Goal: Task Accomplishment & Management: Use online tool/utility

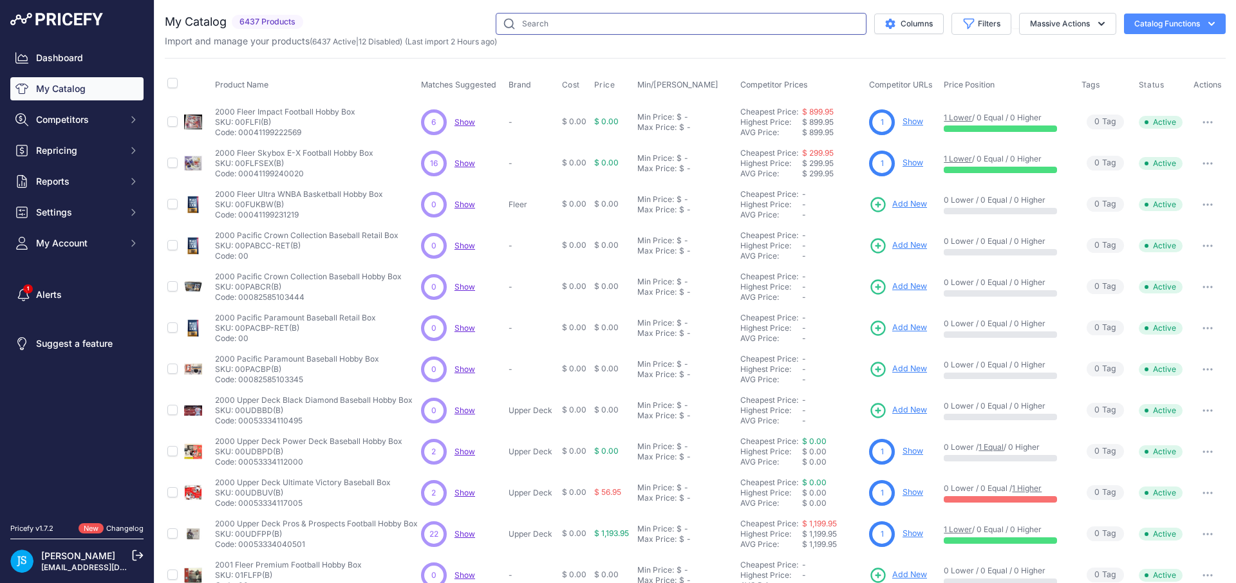
click at [693, 25] on input "text" at bounding box center [681, 24] width 371 height 22
paste input "2025 Panini Black Football Hobby"
type input "2025 Panini Black Football Hobby"
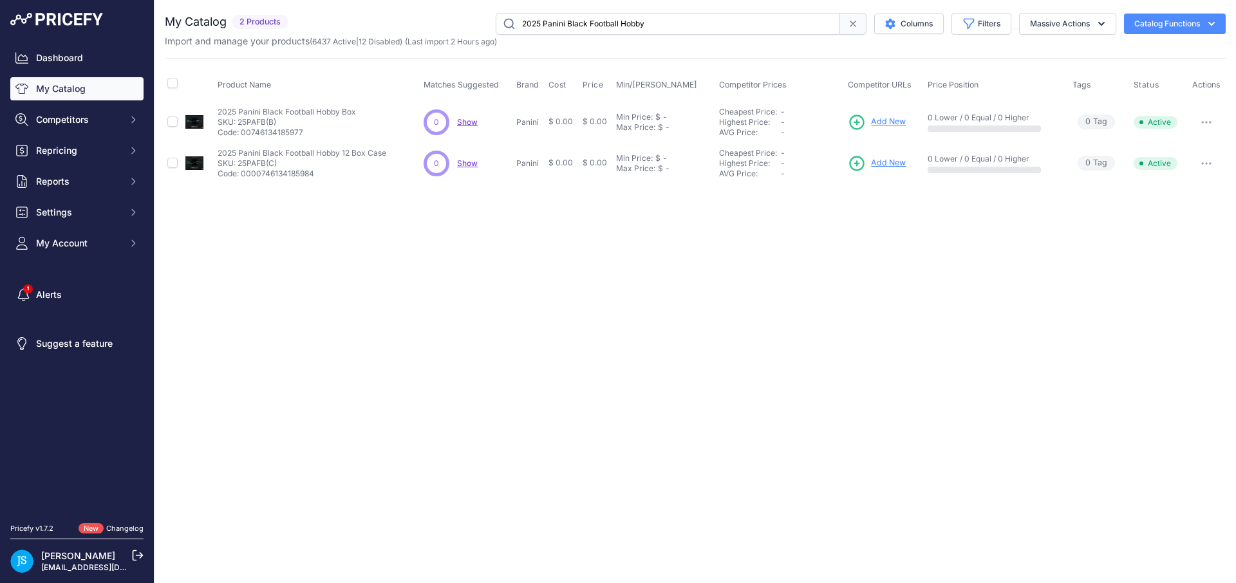
click at [880, 118] on span "Add New" at bounding box center [888, 122] width 35 height 12
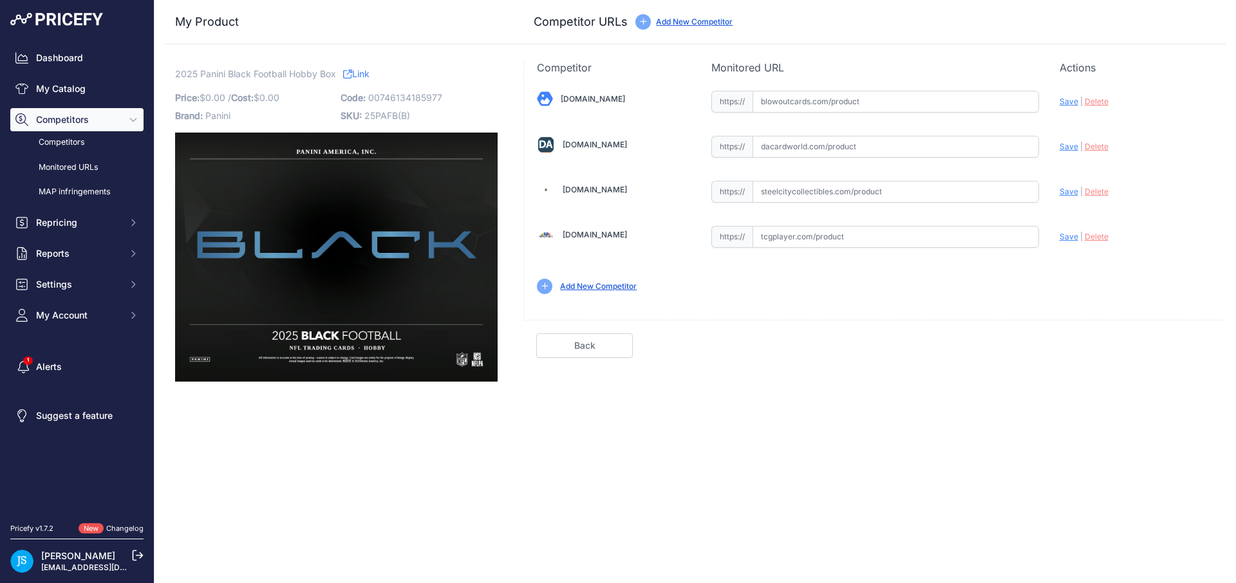
click at [902, 199] on input "text" at bounding box center [895, 192] width 286 height 22
paste input "https://www.steelcitycollectibles.com/i/2025-panini-black-football-hobby-box"
drag, startPoint x: 1071, startPoint y: 190, endPoint x: 1068, endPoint y: 93, distance: 97.2
click at [1071, 190] on span "Save" at bounding box center [1068, 192] width 19 height 10
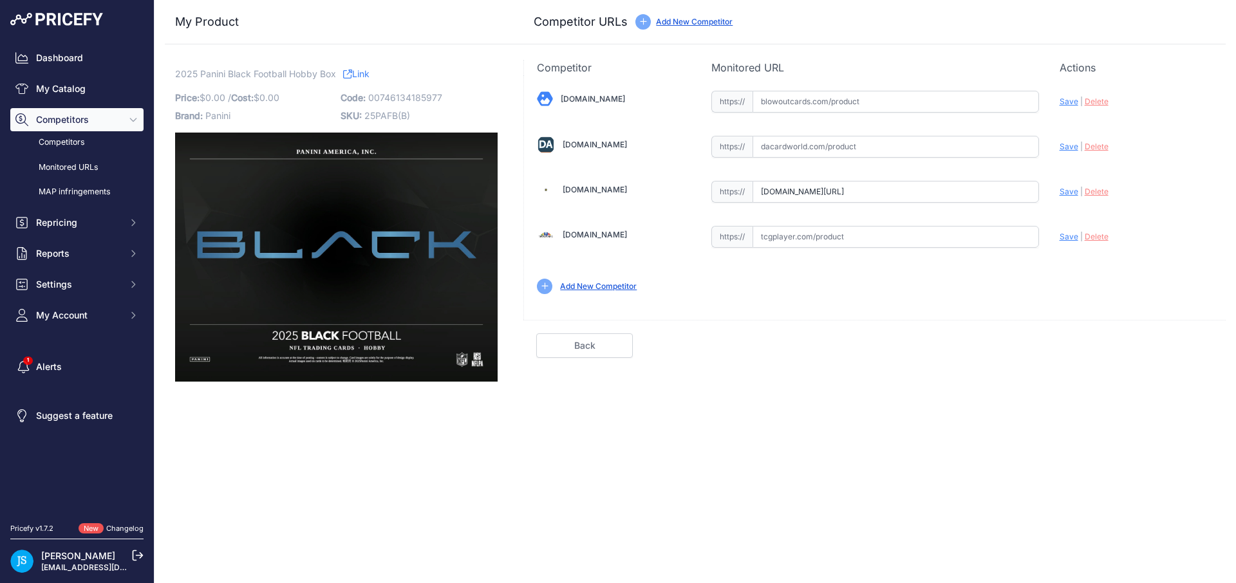
scroll to position [0, 0]
type input "https://www.steelcitycollectibles.com/i/2025-panini-black-football-hobby-box?pr…"
click at [868, 152] on input "text" at bounding box center [895, 147] width 286 height 22
paste input "https://www.dacardworld.com/sports-cards/2025-panini-black-football-hobby-box"
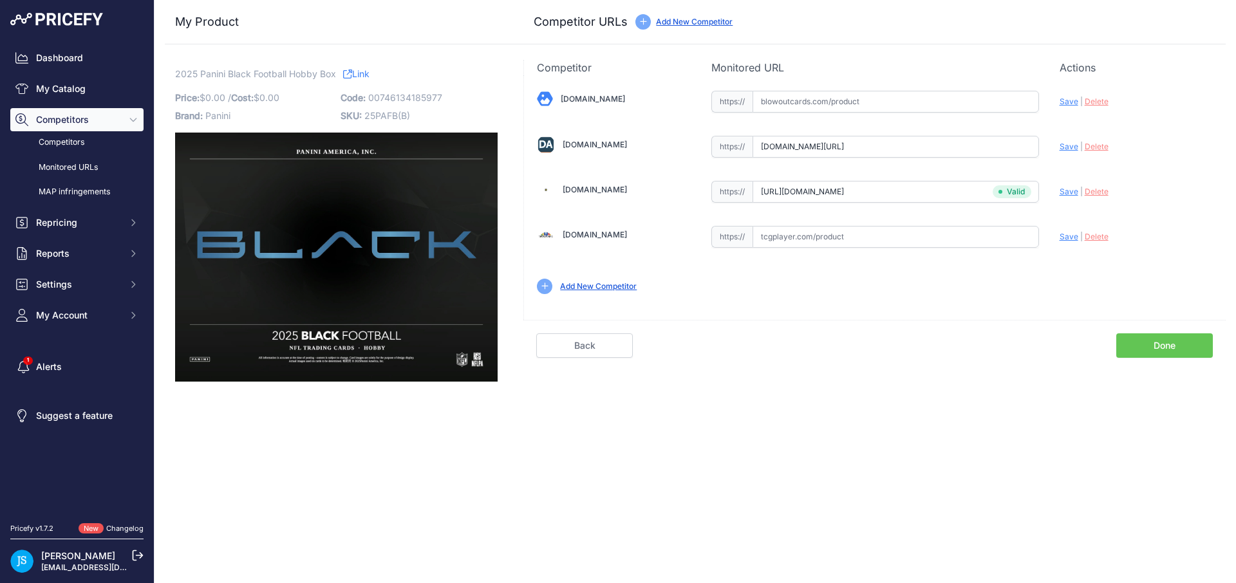
click at [1073, 149] on span "Save" at bounding box center [1068, 147] width 19 height 10
type input "https://www.dacardworld.com/sports-cards/2025-panini-black-football-hobby-box?p…"
click at [835, 100] on input "text" at bounding box center [895, 102] width 286 height 22
paste input "https://www.blowoutcards.com/2025-panini-black-football-hobby-box.html"
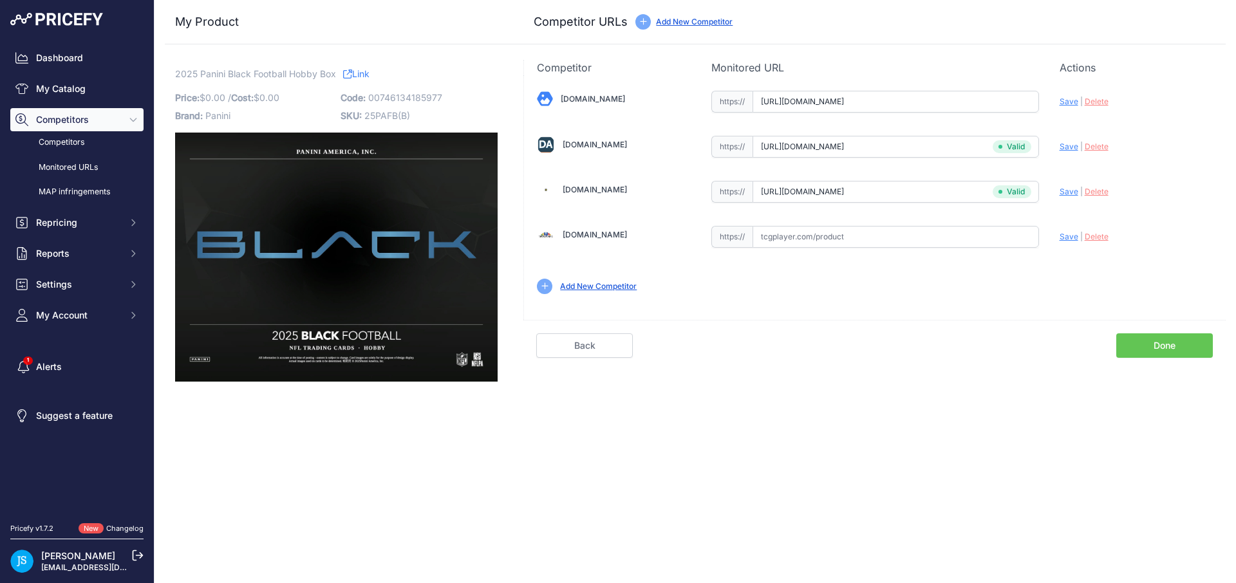
scroll to position [0, 7]
click at [1070, 104] on span "Save" at bounding box center [1068, 102] width 19 height 10
type input "https://www.blowoutcards.com/2025-panini-black-football-hobby-box.html?prirule_…"
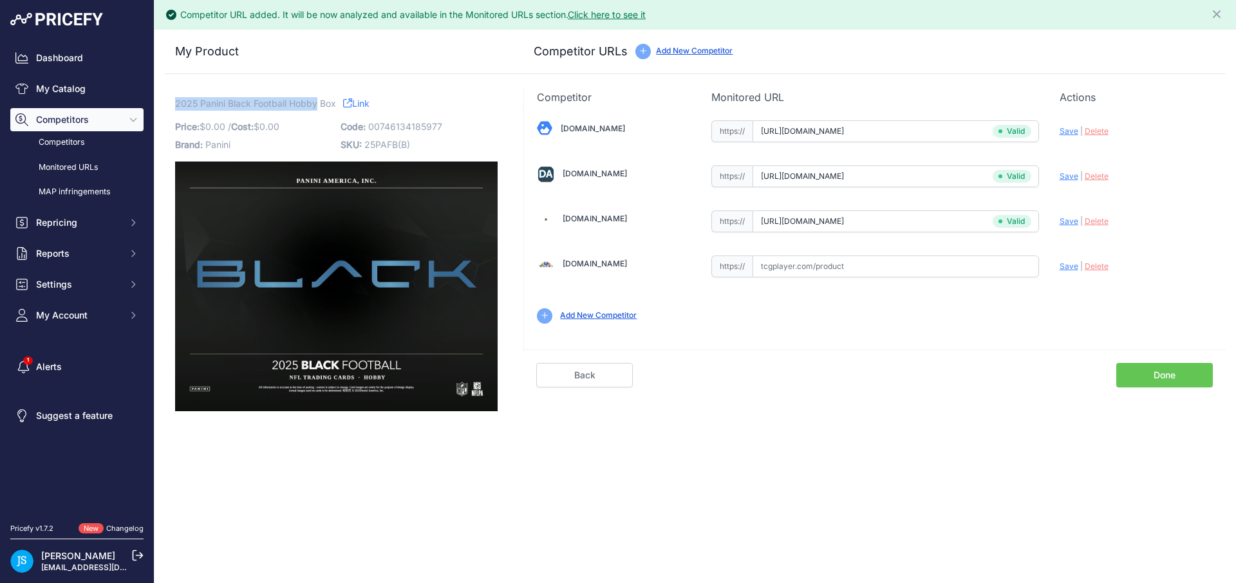
drag, startPoint x: 174, startPoint y: 100, endPoint x: 317, endPoint y: 100, distance: 142.9
click at [317, 100] on span "2025 Panini Black Football Hobby Box" at bounding box center [255, 103] width 161 height 16
copy span "2025 Panini Black Football Hobby"
click at [57, 89] on link "My Catalog" at bounding box center [76, 88] width 133 height 23
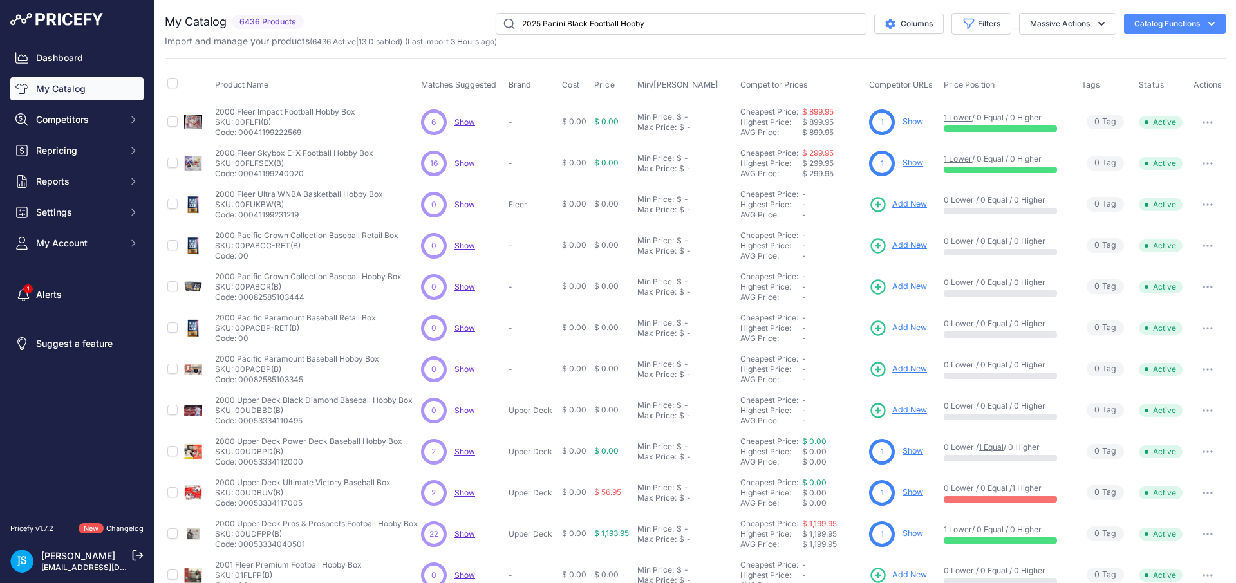
type input "2025 Panini Black Football Hobby"
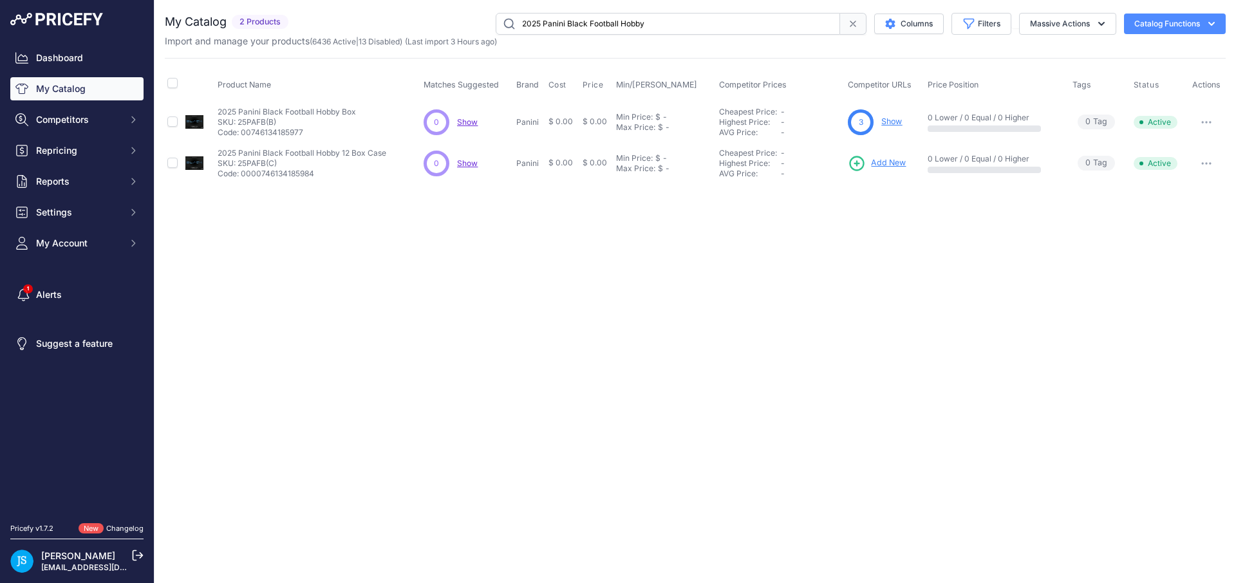
click at [890, 162] on span "Add New" at bounding box center [888, 163] width 35 height 12
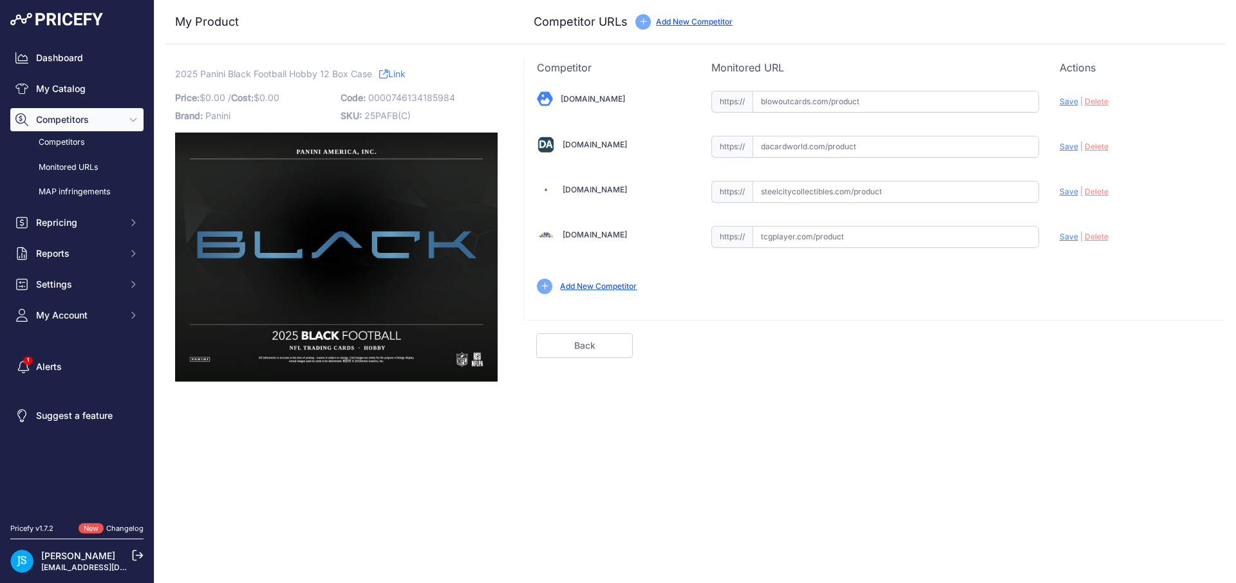
click at [862, 199] on input "text" at bounding box center [895, 192] width 286 height 22
paste input "https://www.steelcitycollectibles.com/i/2025-panini-black-football-hobby-12-box…"
click at [1069, 190] on span "Save" at bounding box center [1068, 192] width 19 height 10
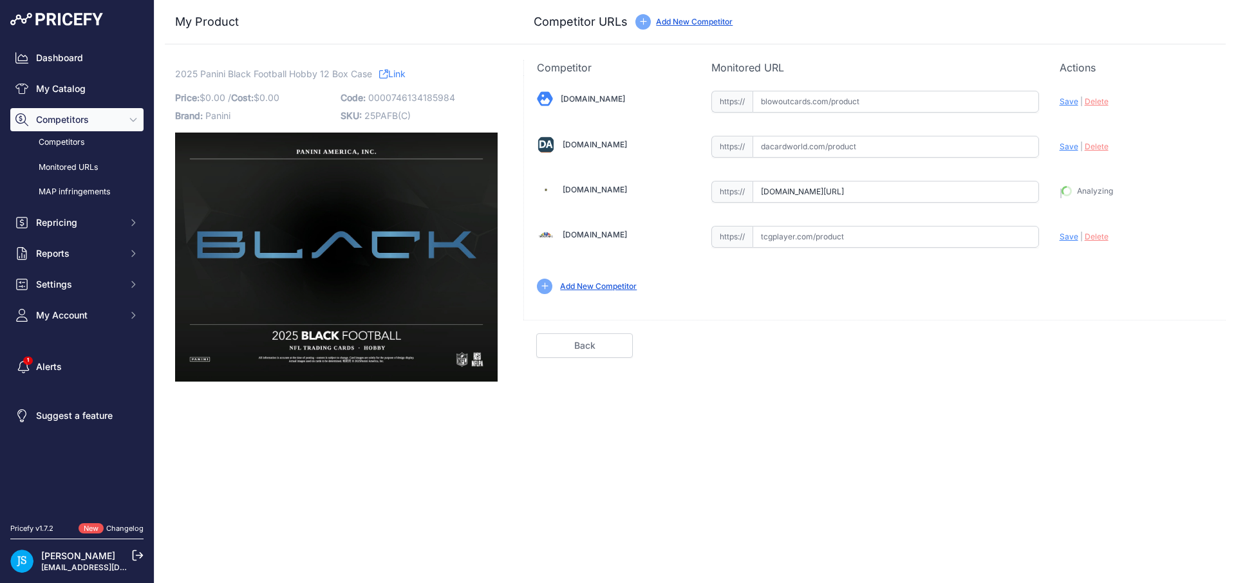
type input "https://www.steelcitycollectibles.com/i/2025-panini-black-football-hobby-12-box…"
click at [902, 141] on input "text" at bounding box center [895, 147] width 286 height 22
paste input "https://www.dacardworld.com/sports-cards/2025-panini-black-football-hobby-12-bo…"
click at [1070, 149] on span "Save" at bounding box center [1068, 147] width 19 height 10
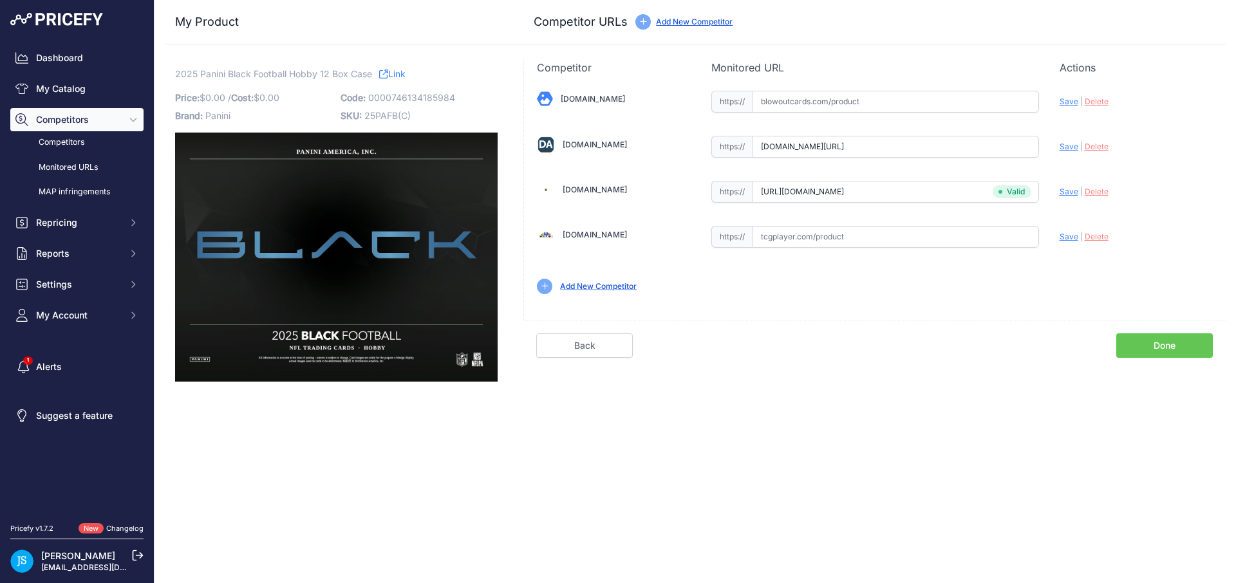
scroll to position [0, 0]
type input "https://www.dacardworld.com/sports-cards/2025-panini-black-football-hobby-12-bo…"
click at [880, 105] on input "text" at bounding box center [895, 102] width 286 height 22
paste input "https://www.blowoutcards.com/2025-panini-black-football-hobby-12-box-case-26470…"
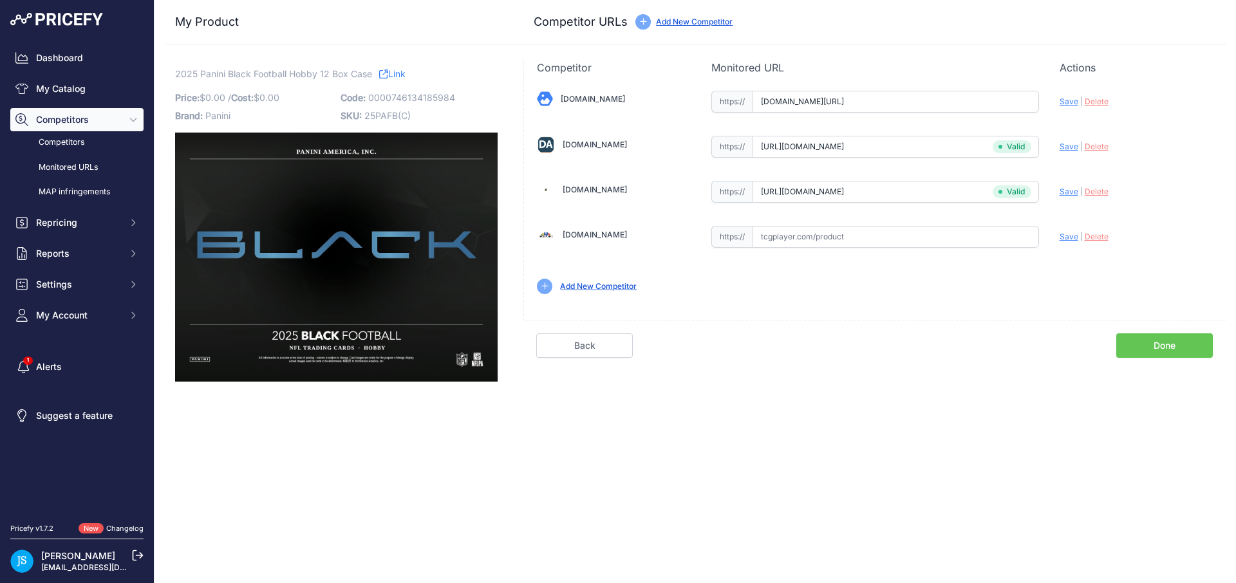
click at [1064, 102] on span "Save" at bounding box center [1068, 102] width 19 height 10
type input "https://www.blowoutcards.com/2025-panini-black-football-hobby-12-box-case-26470…"
click at [92, 94] on link "My Catalog" at bounding box center [76, 88] width 133 height 23
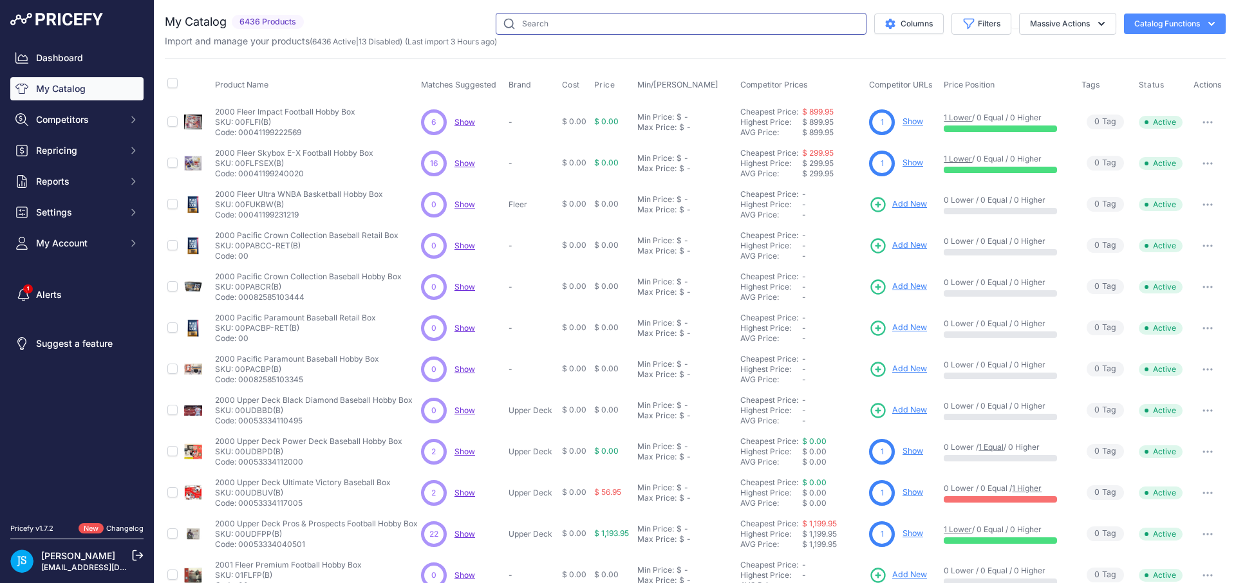
click at [571, 22] on input "text" at bounding box center [681, 24] width 371 height 22
paste input "2025 Panini Ohio State"
type input "2025 Panini Ohio State"
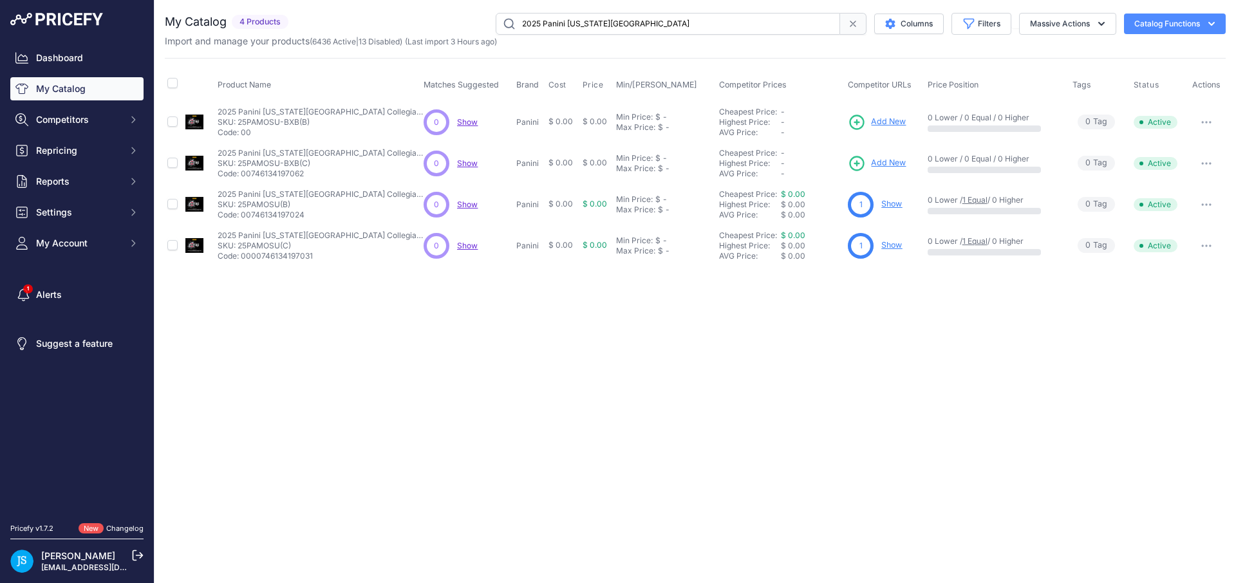
click at [889, 205] on link "Show" at bounding box center [891, 204] width 21 height 10
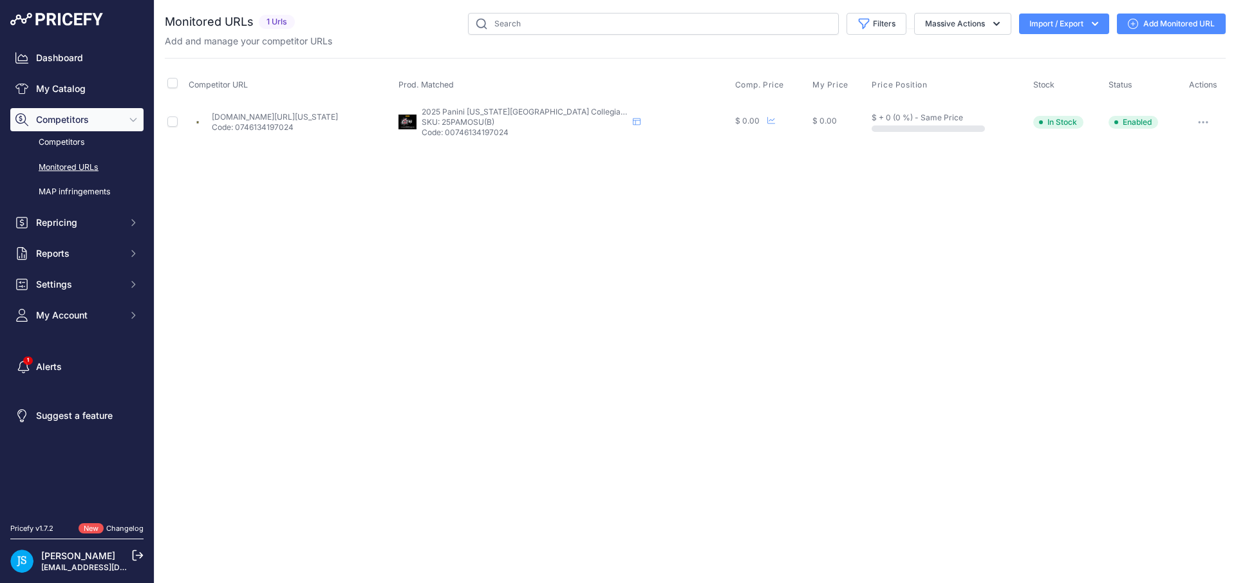
click at [1168, 27] on link "Add Monitored URL" at bounding box center [1171, 24] width 109 height 21
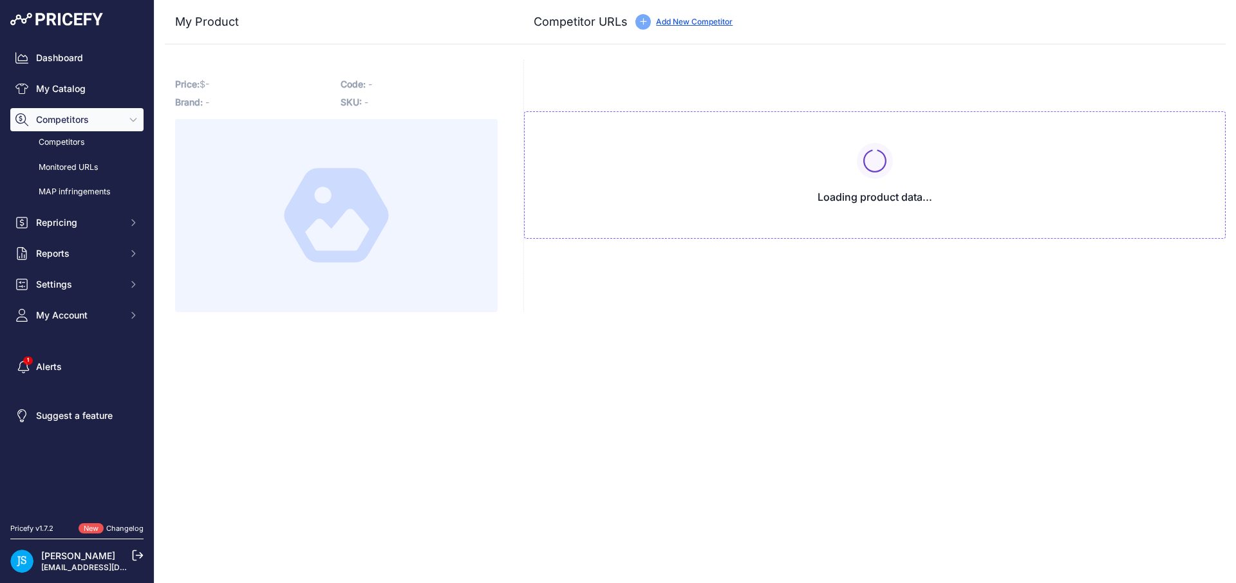
type input "[DOMAIN_NAME][URL][US_STATE]"
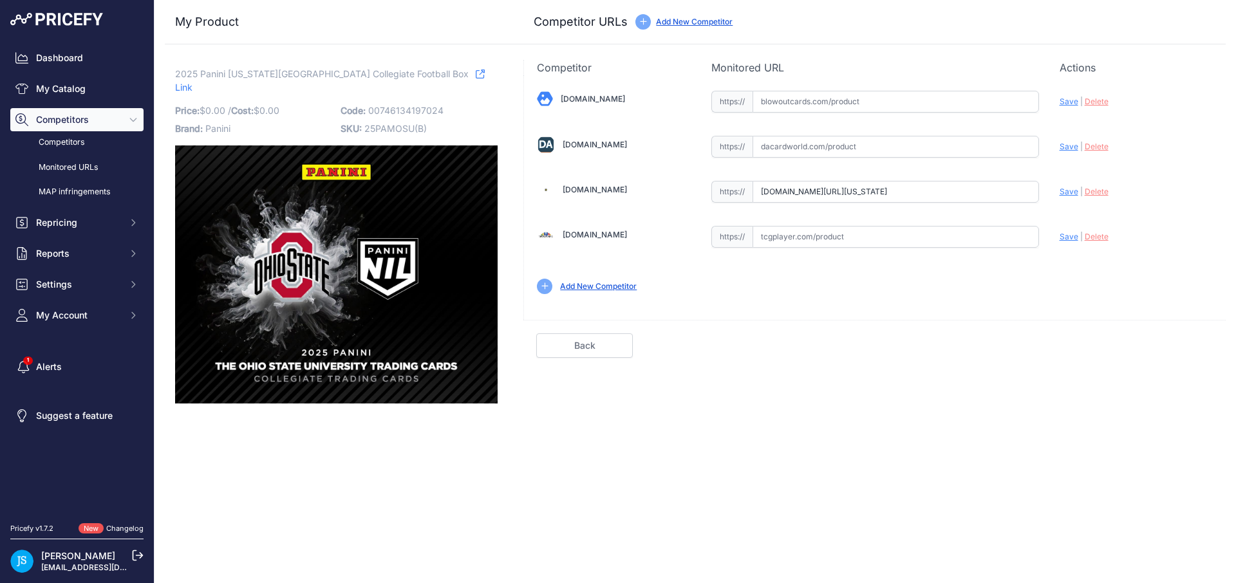
click at [858, 106] on input "text" at bounding box center [895, 102] width 286 height 22
paste input "https://www.blowoutcards.com/2025-panini-ohio-state-university-collegiate-hobby…"
click at [1071, 101] on span "Save" at bounding box center [1068, 102] width 19 height 10
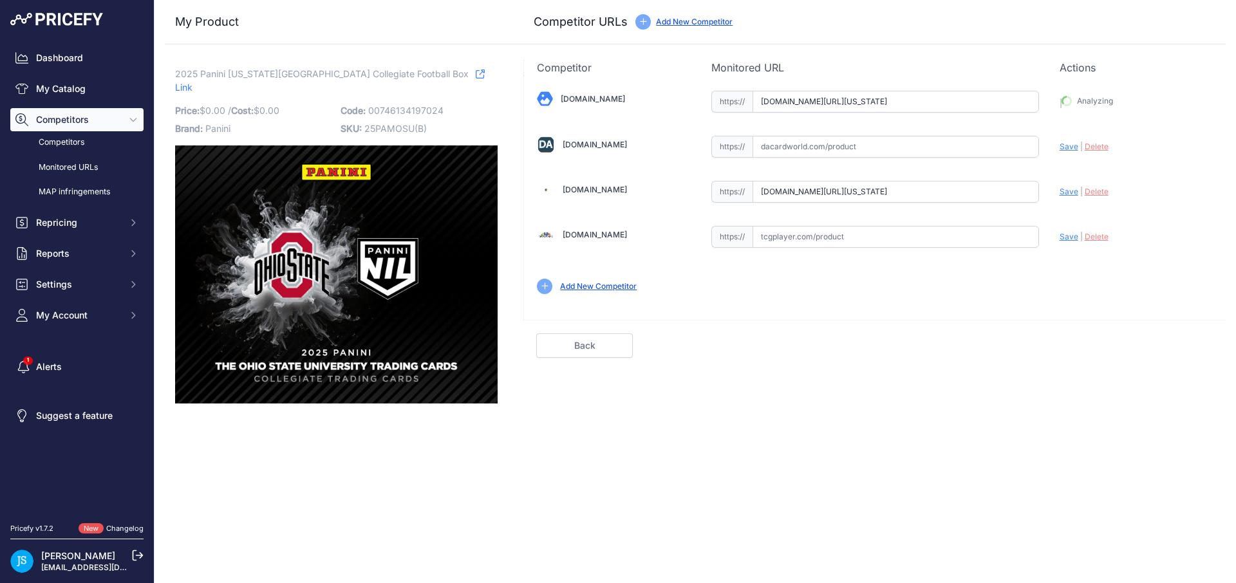
type input "https://www.blowoutcards.com/2025-panini-ohio-state-university-collegiate-hobby…"
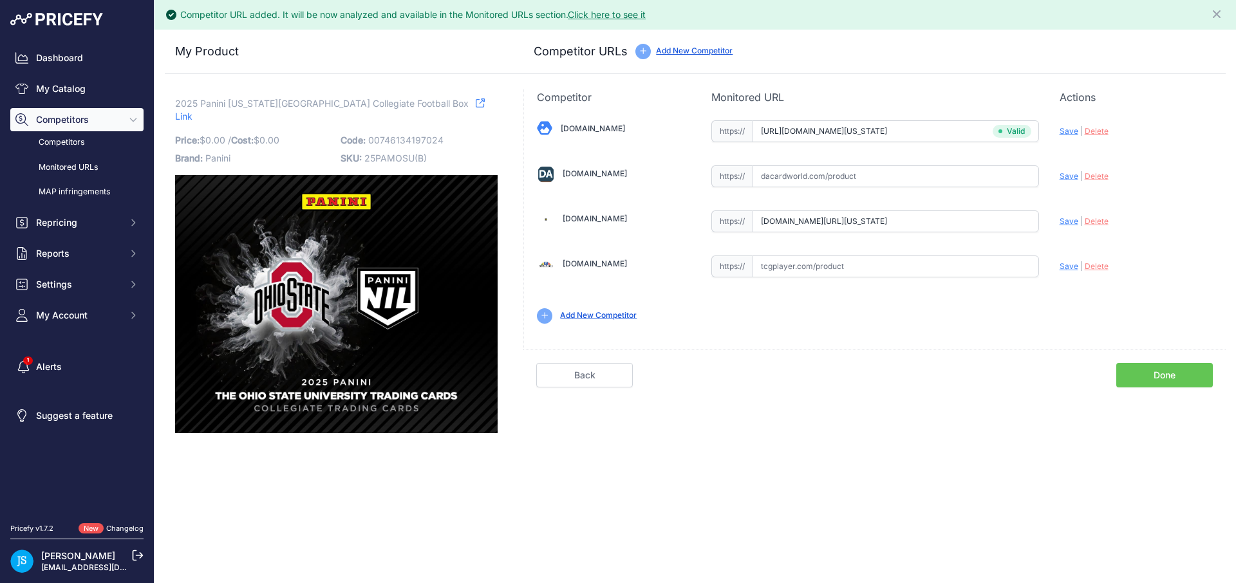
click at [894, 182] on input "text" at bounding box center [895, 176] width 286 height 22
paste input "https://www.dacardworld.com/sports-cards/2025-panini-nil-the-ohio-state-univers…"
click at [1069, 173] on span "Save" at bounding box center [1068, 176] width 19 height 10
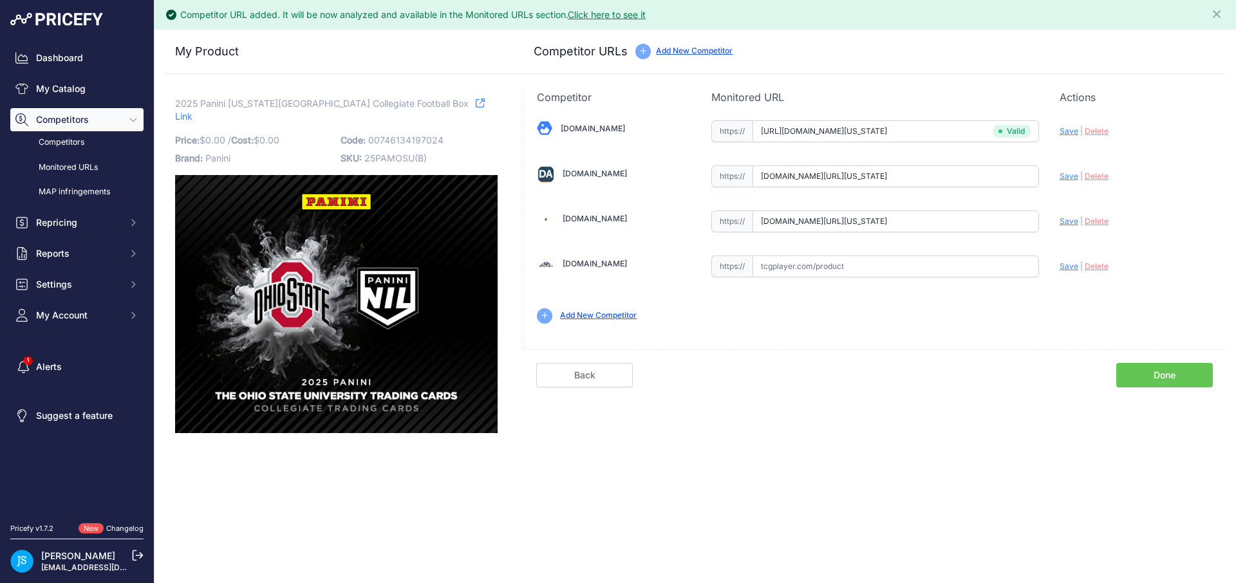
type input "https://www.dacardworld.com/sports-cards/2025-panini-nil-the-ohio-state-univers…"
click at [1064, 223] on span "Save" at bounding box center [1068, 221] width 19 height 10
type input "https://www.steelcitycollectibles.com/i/2025-panini-ohio-state-university-colle…"
drag, startPoint x: 176, startPoint y: 104, endPoint x: 316, endPoint y: 104, distance: 139.6
click at [316, 104] on span "2025 Panini [US_STATE][GEOGRAPHIC_DATA] Collegiate Football Box" at bounding box center [321, 103] width 293 height 16
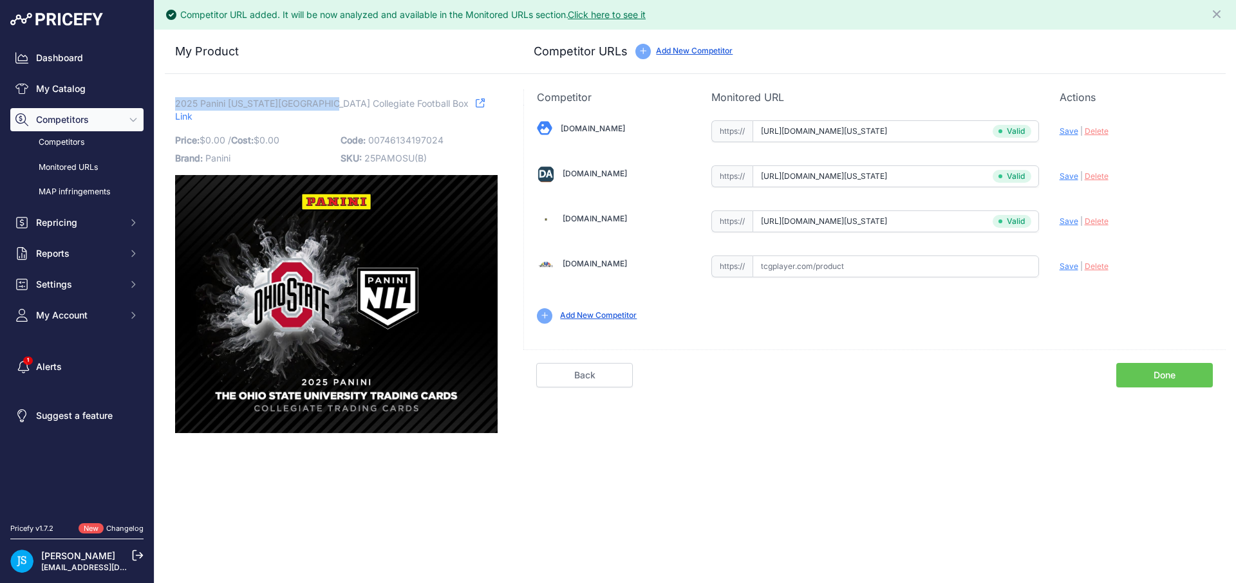
copy span "2025 Panini Ohio State University"
click at [124, 91] on link "My Catalog" at bounding box center [76, 88] width 133 height 23
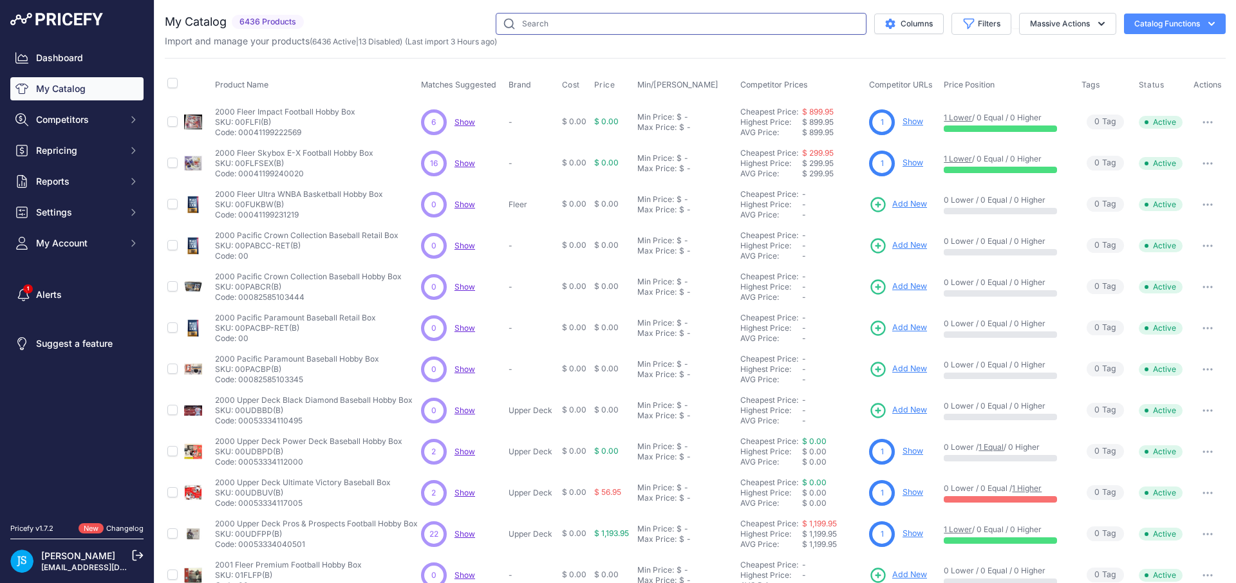
click at [598, 30] on input "text" at bounding box center [681, 24] width 371 height 22
paste input "2025 Panini Ohio State University"
type input "2025 Panini Ohio State University"
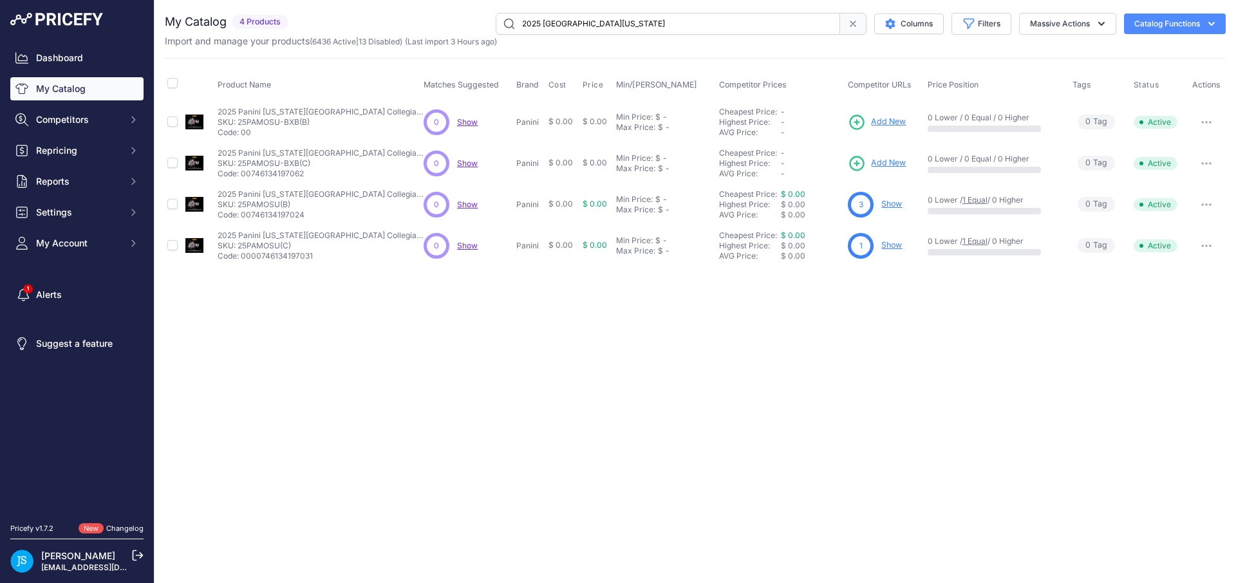
click at [898, 248] on link "Show" at bounding box center [891, 245] width 21 height 10
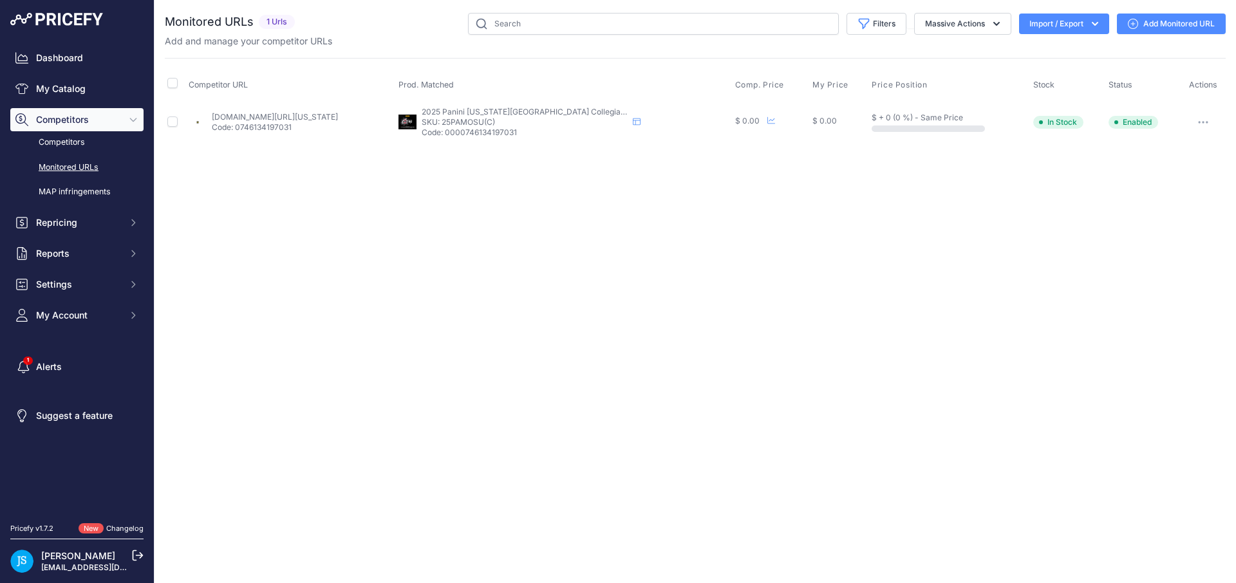
click at [1176, 21] on link "Add Monitored URL" at bounding box center [1171, 24] width 109 height 21
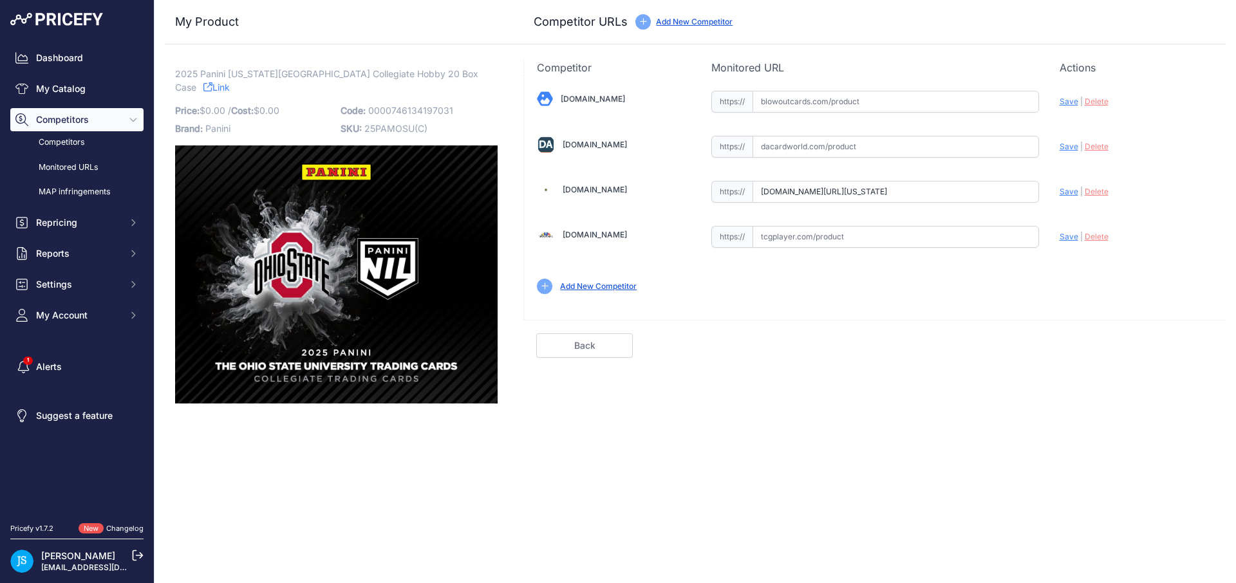
drag, startPoint x: 843, startPoint y: 151, endPoint x: 841, endPoint y: 142, distance: 8.6
click at [842, 147] on input "text" at bounding box center [895, 147] width 286 height 22
paste input "https://www.dacardworld.com/sports-cards/2025-panini-nil-the-ohio-state-univers…"
click at [1071, 146] on span "Save" at bounding box center [1068, 147] width 19 height 10
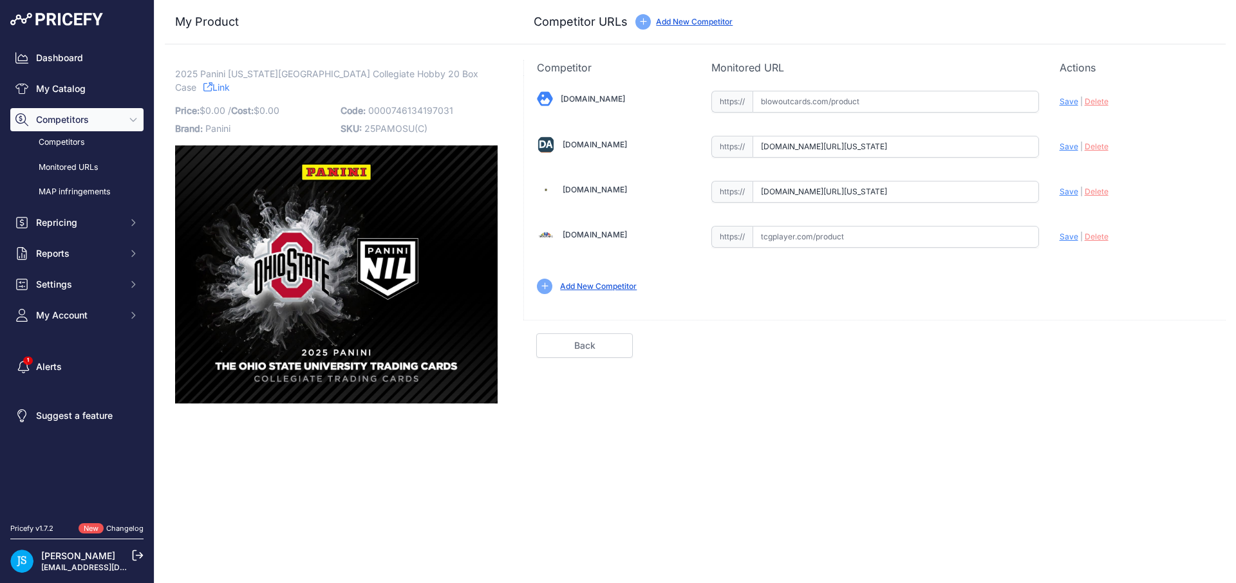
scroll to position [0, 0]
type input "https://www.dacardworld.com/sports-cards/2025-panini-nil-the-ohio-state-univers…"
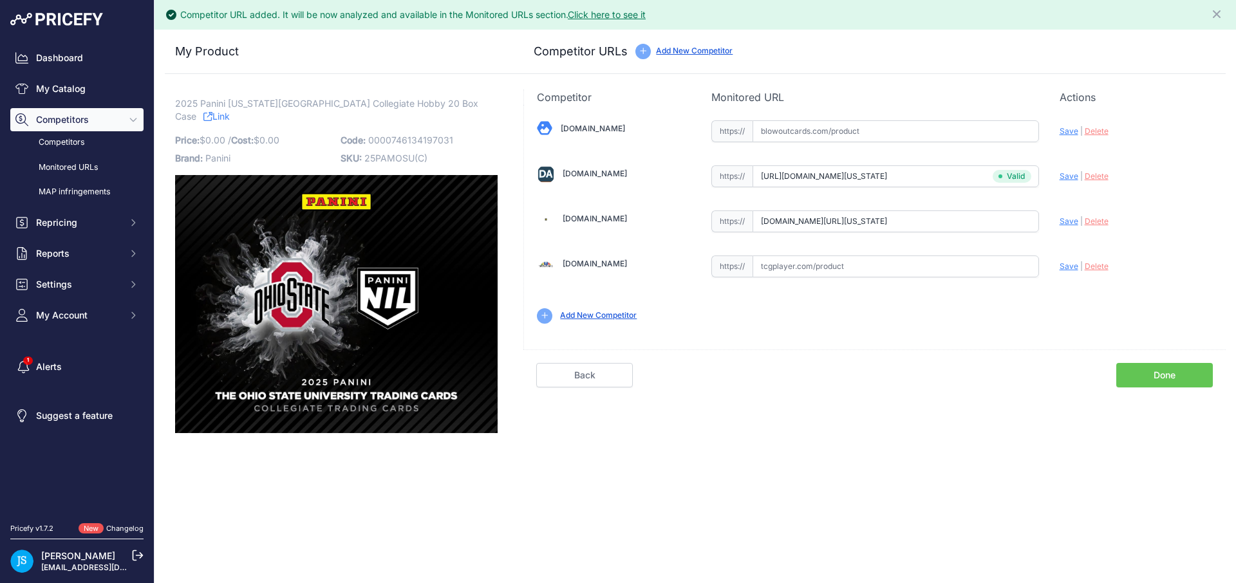
click at [1070, 219] on span "Save" at bounding box center [1068, 221] width 19 height 10
type input "https://www.steelcitycollectibles.com/i/2025-panini-ohio-state-university-colle…"
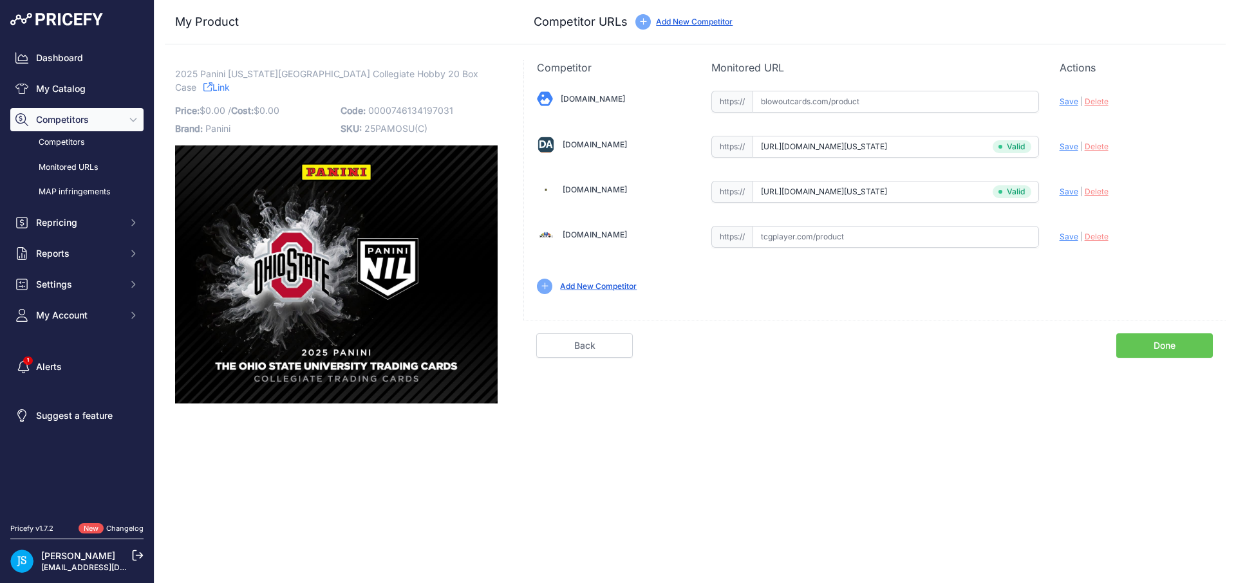
click at [893, 92] on input "text" at bounding box center [895, 102] width 286 height 22
paste input "https://www.blowoutcards.com/2025-panini-ohio-state-university-collegiate-hobby…"
click at [1069, 98] on span "Save" at bounding box center [1068, 102] width 19 height 10
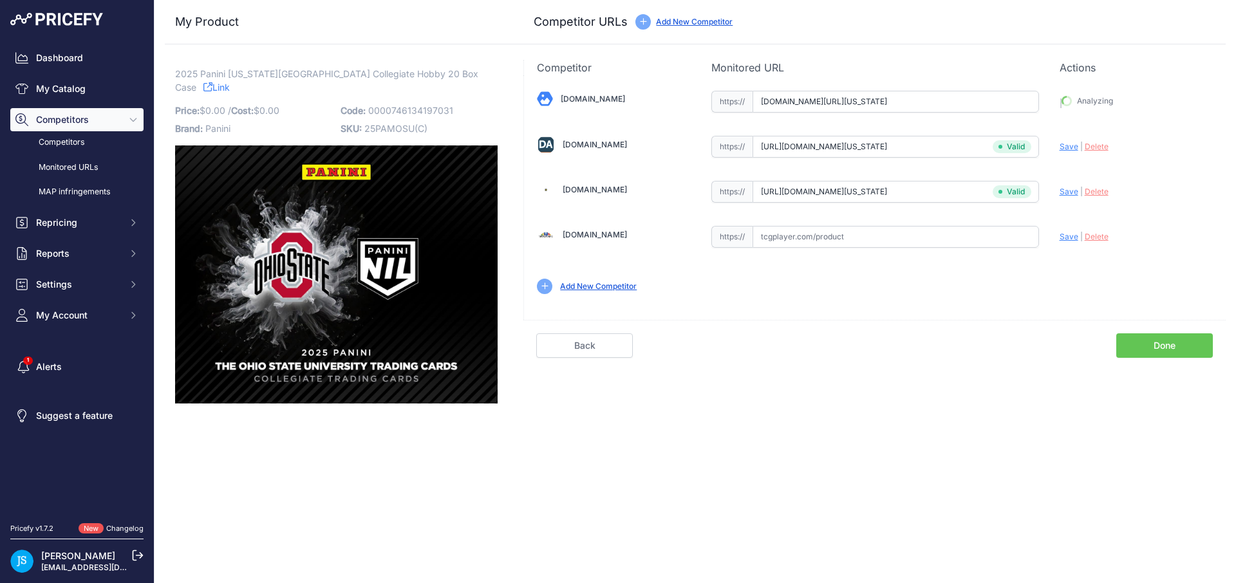
type input "https://www.blowoutcards.com/2025-panini-ohio-state-university-collegiate-hobby…"
click at [112, 89] on link "My Catalog" at bounding box center [76, 88] width 133 height 23
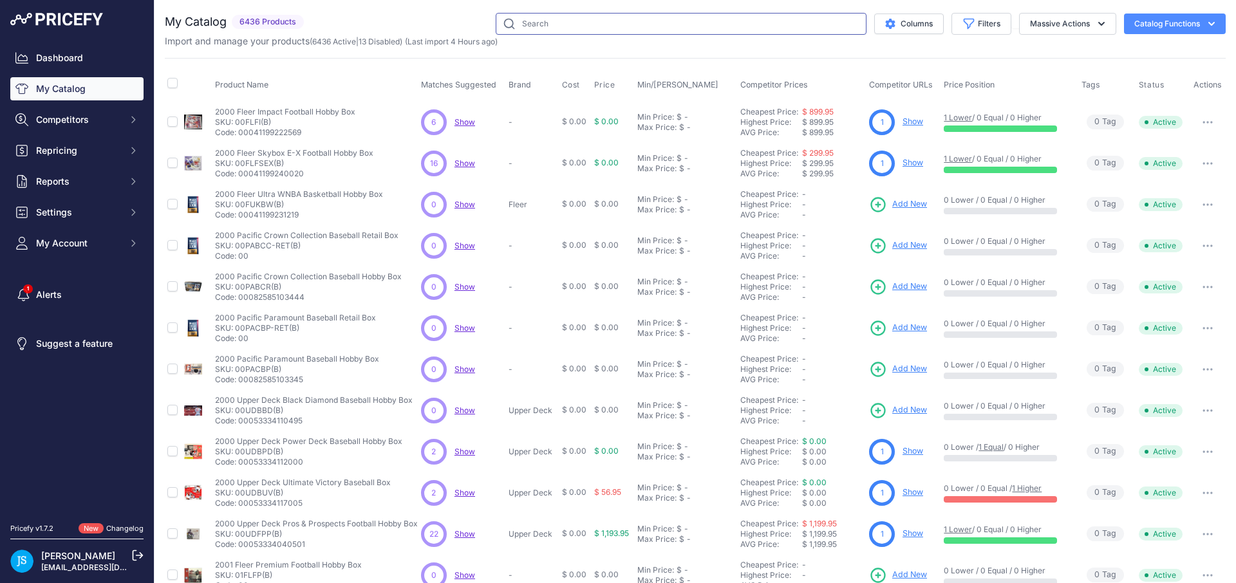
click at [515, 33] on input "text" at bounding box center [681, 24] width 371 height 22
paste input "2025 Panini Ohio State University Collegiate"
type input "2025 Panini Ohio State University Collegiate"
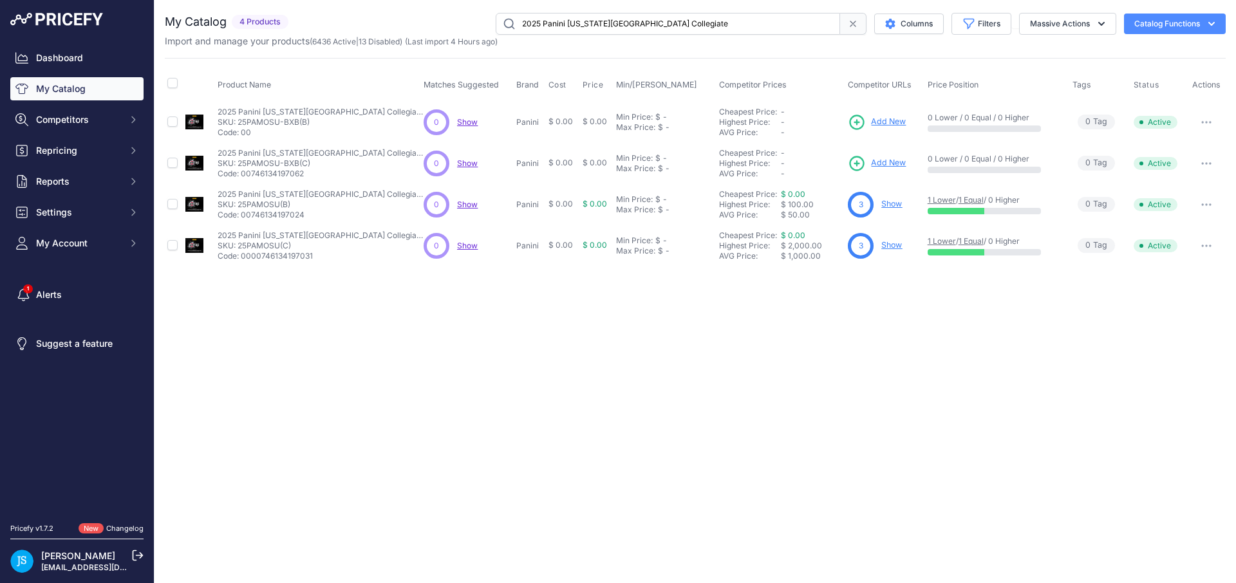
click at [892, 160] on span "Add New" at bounding box center [888, 163] width 35 height 12
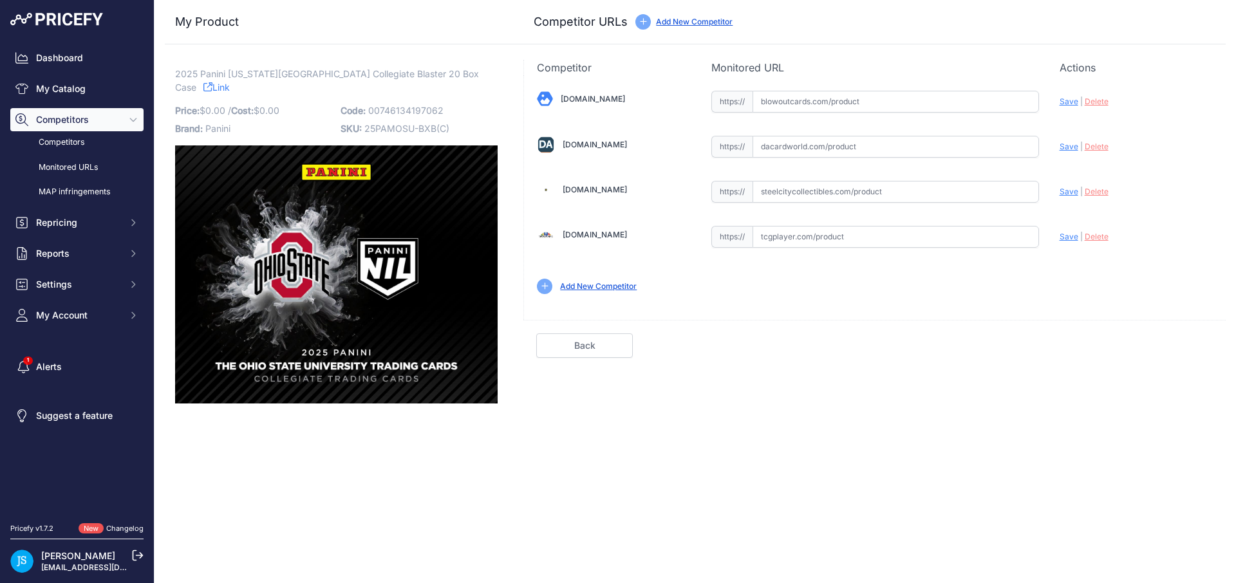
click at [935, 191] on input "text" at bounding box center [895, 192] width 286 height 22
paste input "https://www.steelcitycollectibles.com/i/2025-panini-ohio-state-university-colle…"
click at [1061, 187] on span "Save" at bounding box center [1068, 192] width 19 height 10
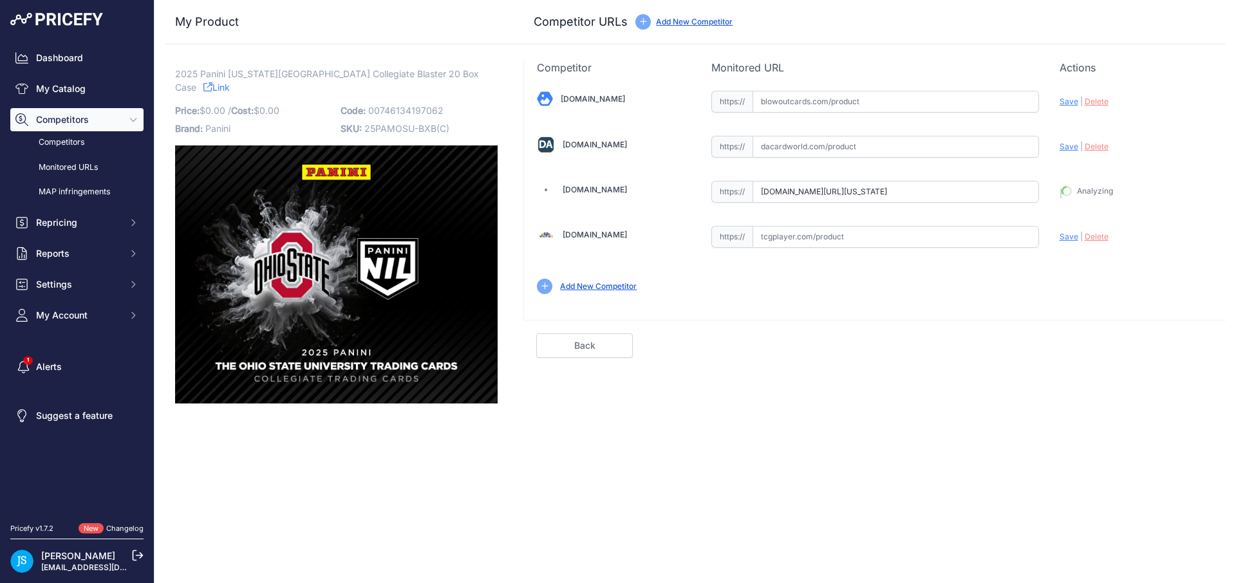
type input "https://www.steelcitycollectibles.com/i/2025-panini-ohio-state-university-colle…"
click at [913, 154] on input "text" at bounding box center [895, 147] width 286 height 22
paste input "https://www.dacardworld.com/sports-cards/2025-panini-nil-the-ohio-state-univers…"
click at [1066, 146] on span "Save" at bounding box center [1068, 147] width 19 height 10
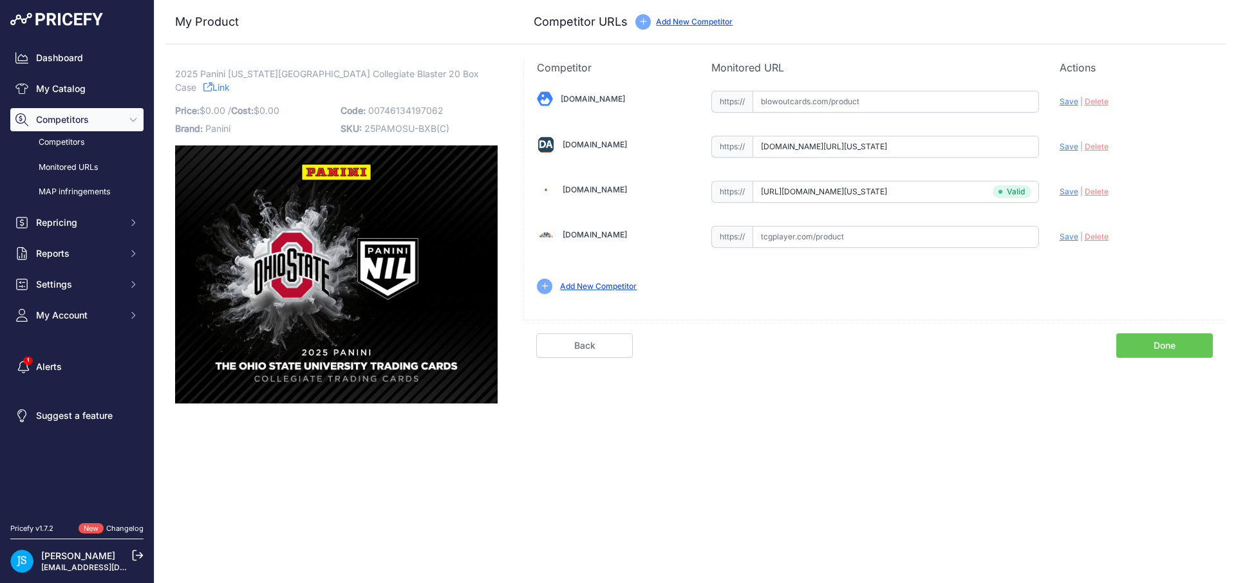
scroll to position [0, 0]
type input "https://www.dacardworld.com/sports-cards/2025-panini-nil-the-ohio-state-univers…"
click at [922, 103] on input "text" at bounding box center [895, 102] width 286 height 22
paste input "https://www.blowoutcards.com/2025-panini-ohio-state-university-collegiate-blast…"
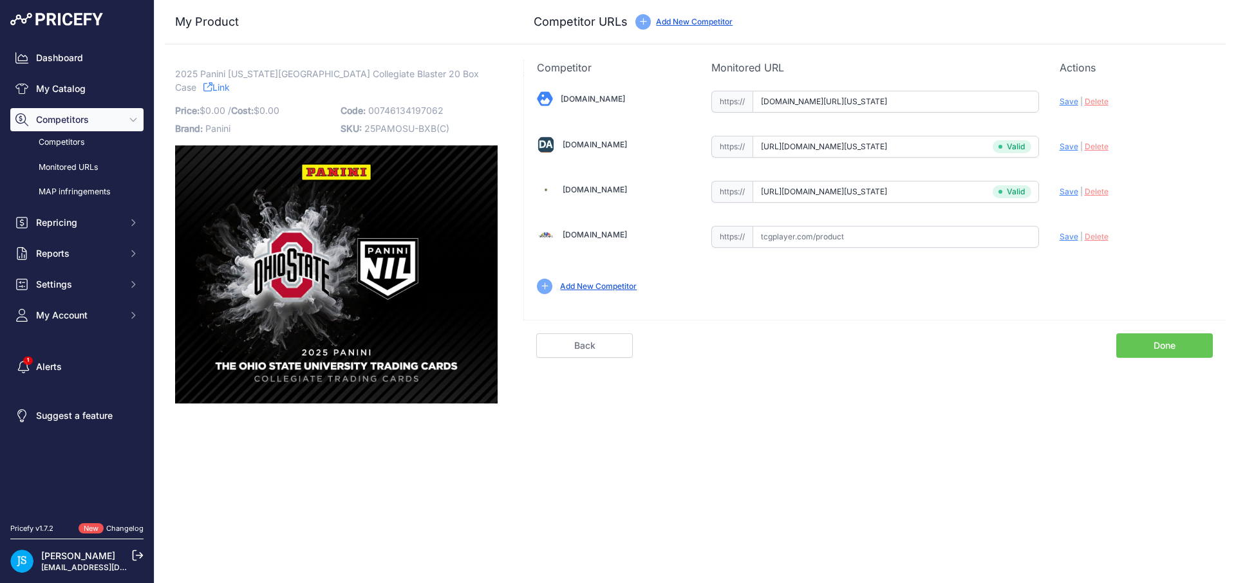
click at [1060, 102] on span "Save" at bounding box center [1068, 102] width 19 height 10
type input "https://www.blowoutcards.com/2025-panini-ohio-state-university-collegiate-blast…"
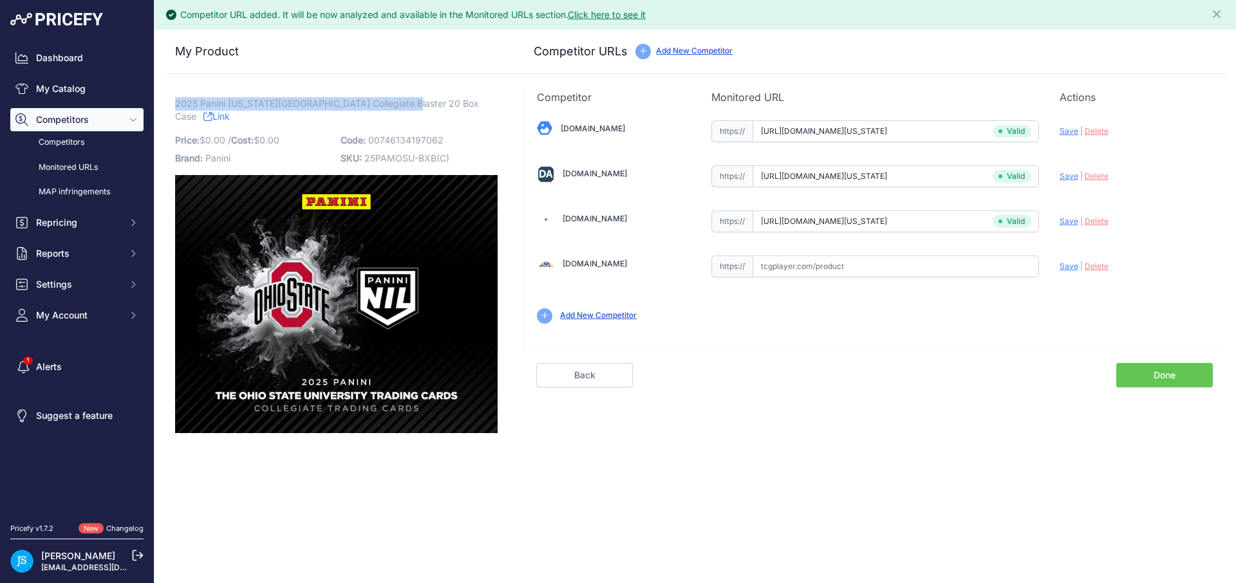
drag, startPoint x: 175, startPoint y: 103, endPoint x: 394, endPoint y: 101, distance: 219.5
click at [394, 101] on span "2025 Panini Ohio State University Collegiate Blaster 20 Box Case" at bounding box center [327, 110] width 304 height 30
copy span "2025 Panini Ohio State University Collegiate Blaster"
click at [97, 84] on link "My Catalog" at bounding box center [76, 88] width 133 height 23
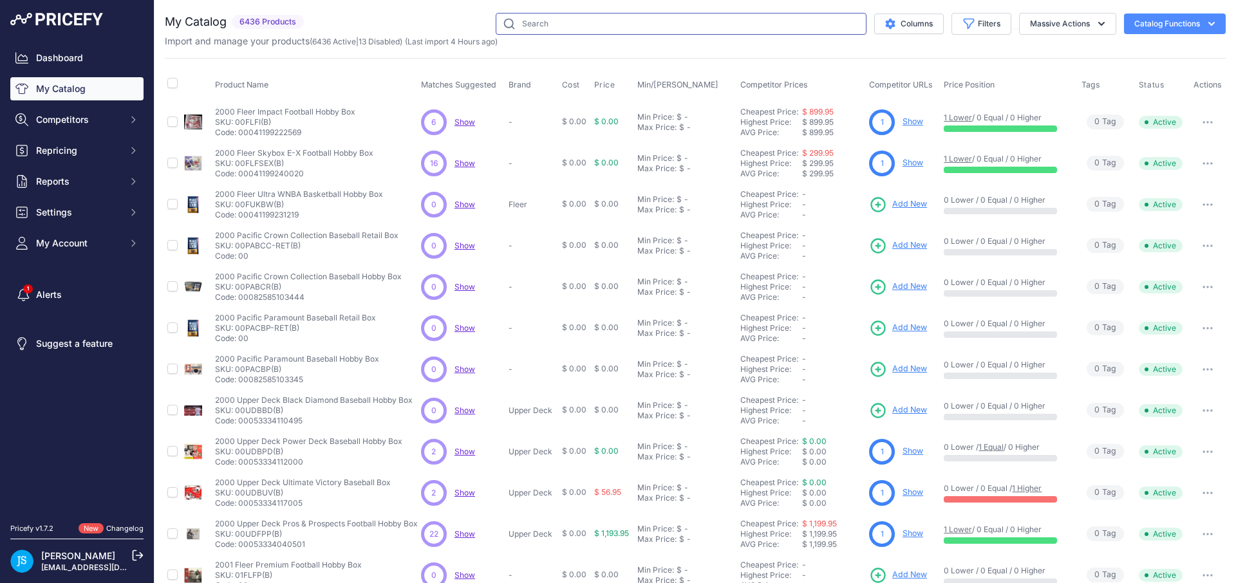
click at [550, 17] on input "text" at bounding box center [681, 24] width 371 height 22
paste input "2025 Panini Ohio State University Collegiate Blaster"
type input "2025 Panini Ohio State University Collegiate Blaster"
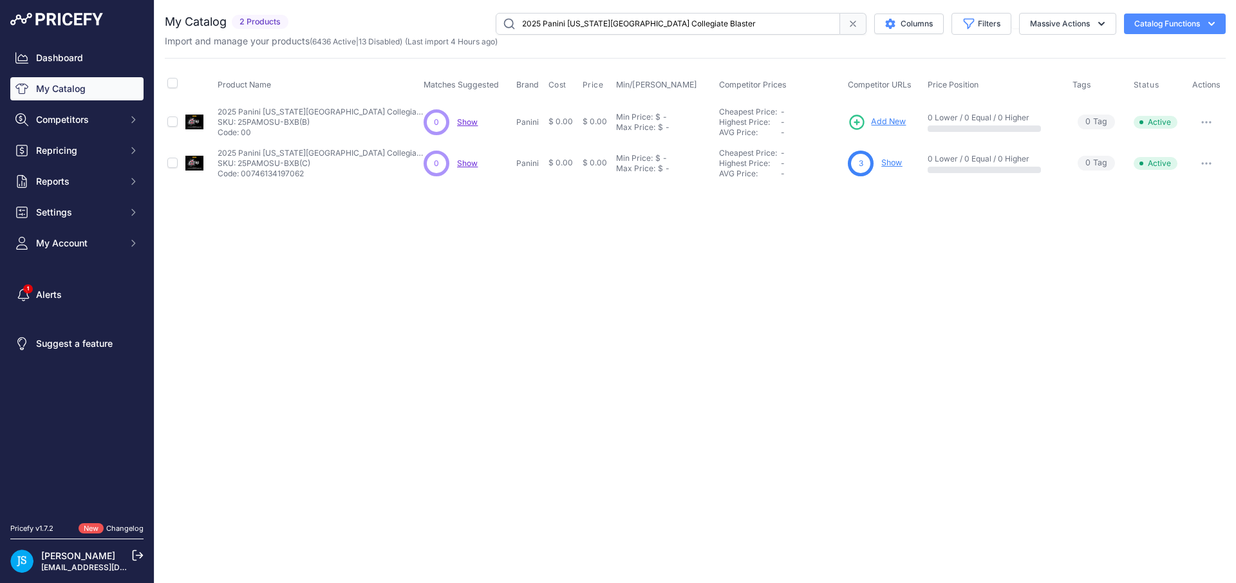
click at [889, 122] on span "Add New" at bounding box center [888, 122] width 35 height 12
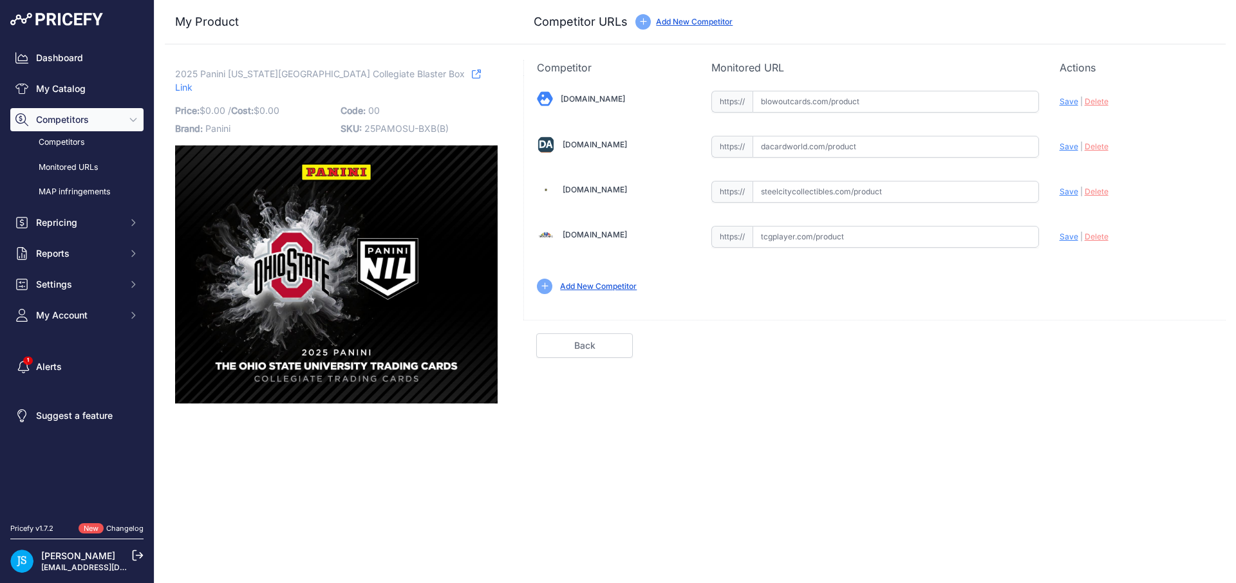
click at [872, 189] on input "text" at bounding box center [895, 192] width 286 height 22
paste input "[URL][DOMAIN_NAME][US_STATE]"
click at [1069, 192] on span "Save" at bounding box center [1068, 192] width 19 height 10
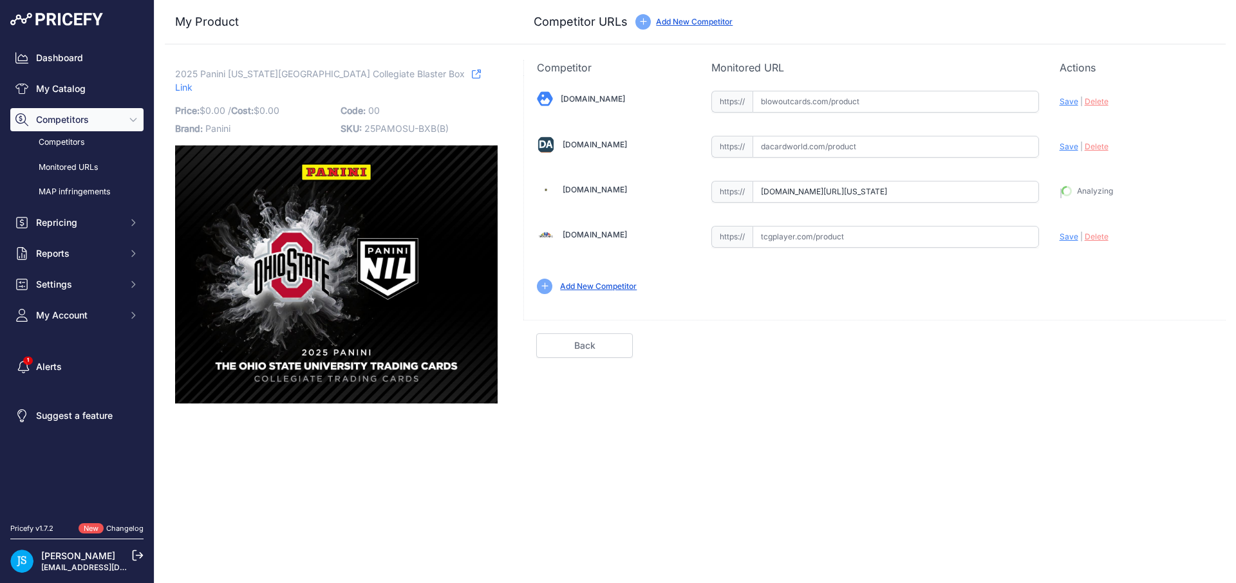
type input "[URL][DOMAIN_NAME][US_STATE]"
click at [909, 143] on input "text" at bounding box center [895, 147] width 286 height 22
paste input "[URL][DOMAIN_NAME][US_STATE]"
click at [1066, 145] on span "Save" at bounding box center [1068, 147] width 19 height 10
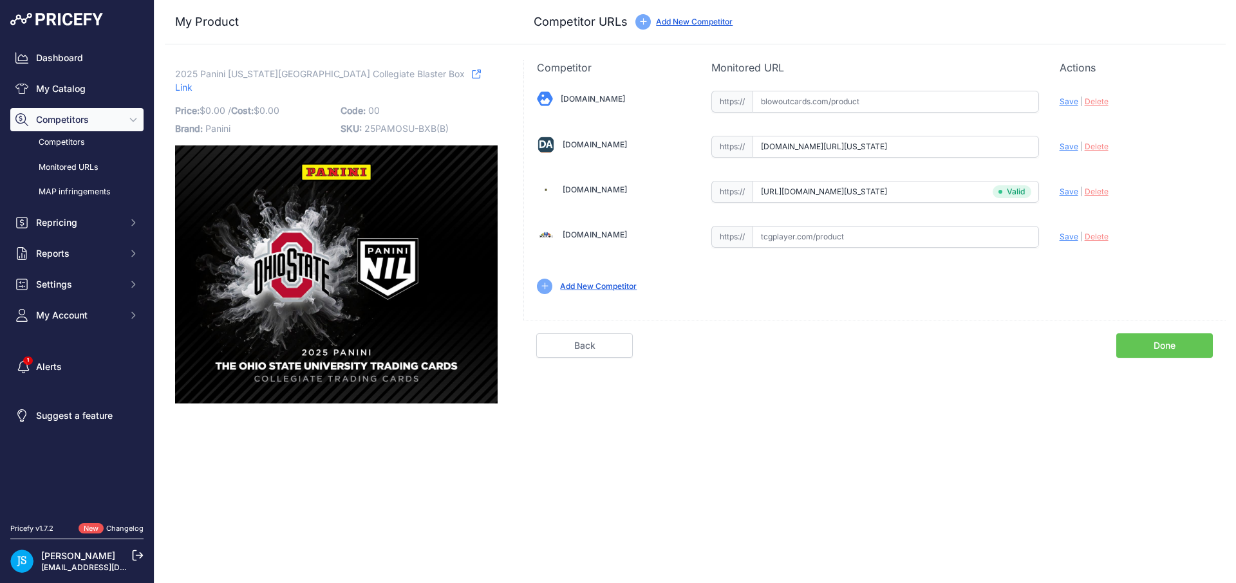
scroll to position [0, 0]
type input "[URL][DOMAIN_NAME][US_STATE]"
drag, startPoint x: 880, startPoint y: 93, endPoint x: 1011, endPoint y: 90, distance: 130.7
click at [880, 92] on input "text" at bounding box center [895, 102] width 286 height 22
paste input "https://www.blowoutcards.com/2025-panini-ohio-state-university-collegiate-blast…"
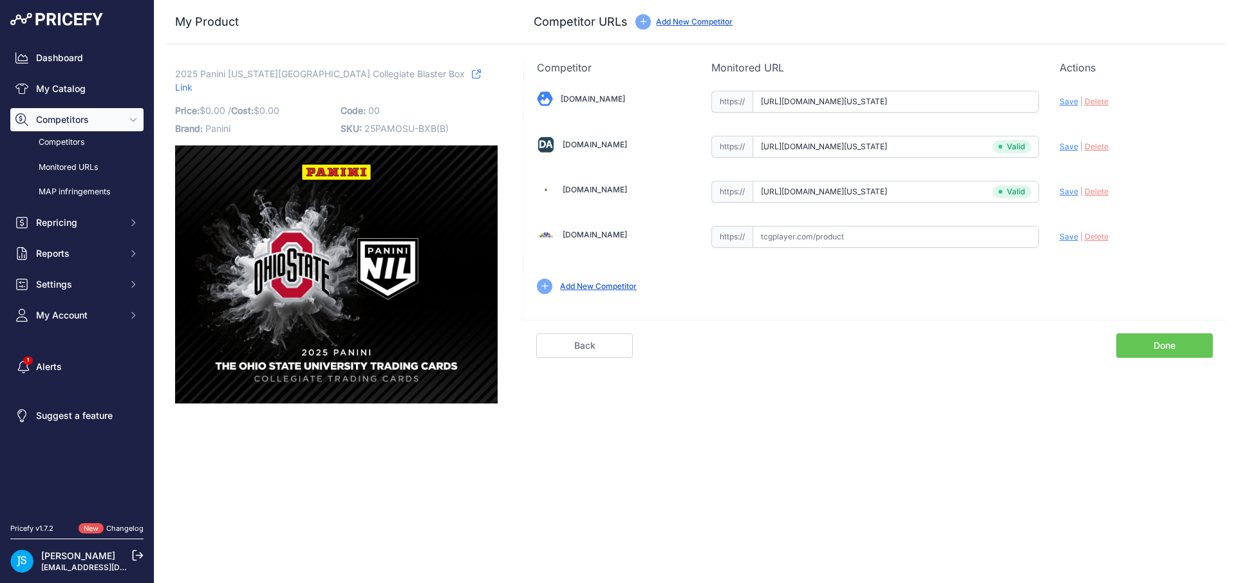
scroll to position [0, 74]
click at [1066, 95] on div "Update Profile Save | Delete Analyzing" at bounding box center [1135, 98] width 153 height 20
click at [1067, 100] on span "Save" at bounding box center [1068, 102] width 19 height 10
type input "https://www.blowoutcards.com/2025-panini-ohio-state-university-collegiate-blast…"
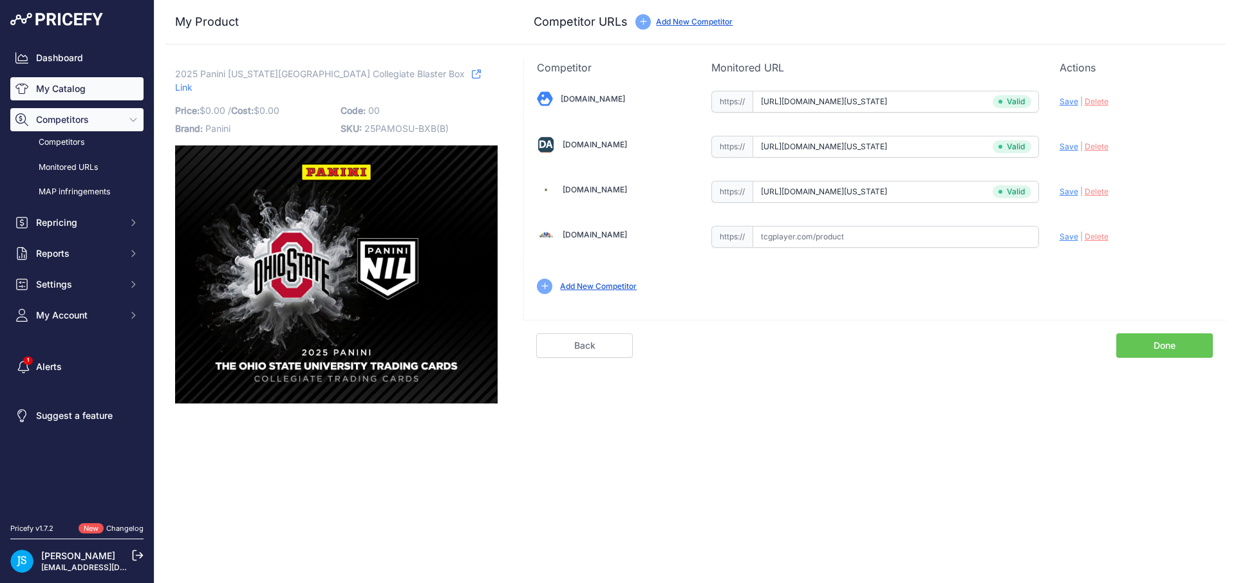
click at [111, 97] on link "My Catalog" at bounding box center [76, 88] width 133 height 23
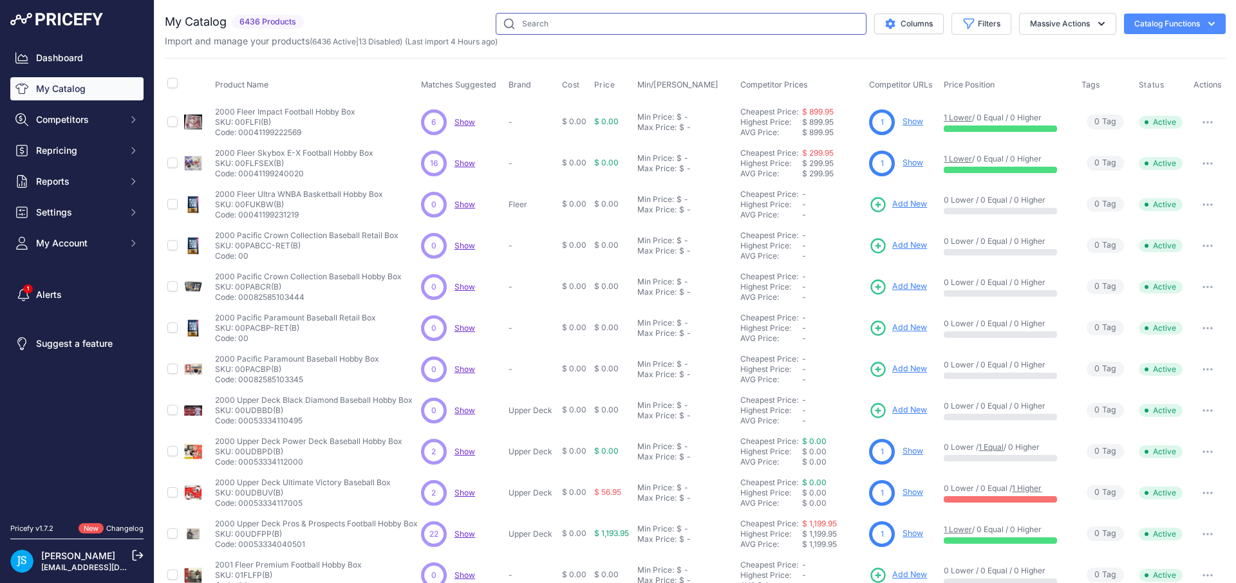
click at [525, 23] on input "text" at bounding box center [681, 24] width 371 height 22
paste input "2025/26 upper deck o-pee-chee platinum hockey"
type input "2025/26 upper deck o-pee-chee platinum hockey"
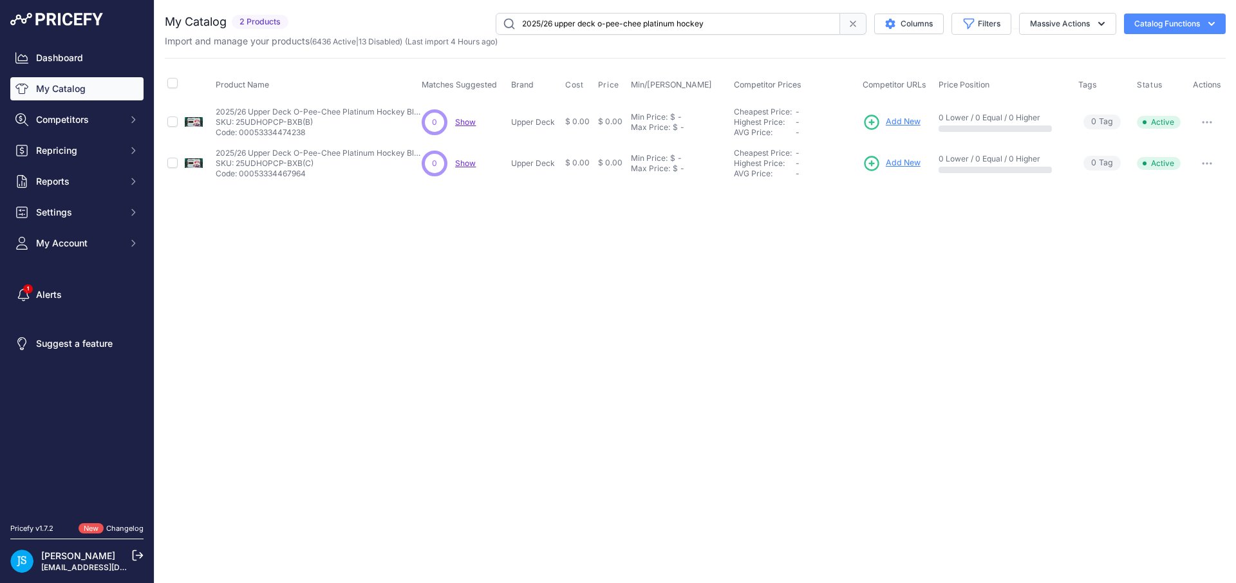
click at [896, 120] on span "Add New" at bounding box center [903, 122] width 35 height 12
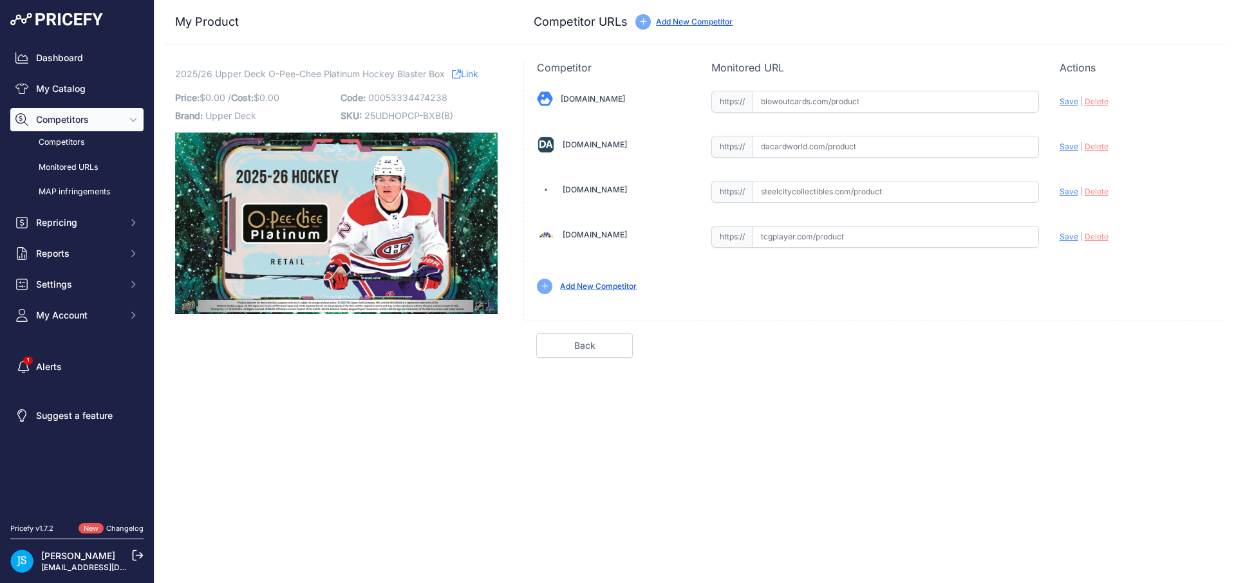
click at [819, 198] on input "text" at bounding box center [895, 192] width 286 height 22
paste input "[URL][DOMAIN_NAME]"
click at [1063, 189] on span "Save" at bounding box center [1068, 192] width 19 height 10
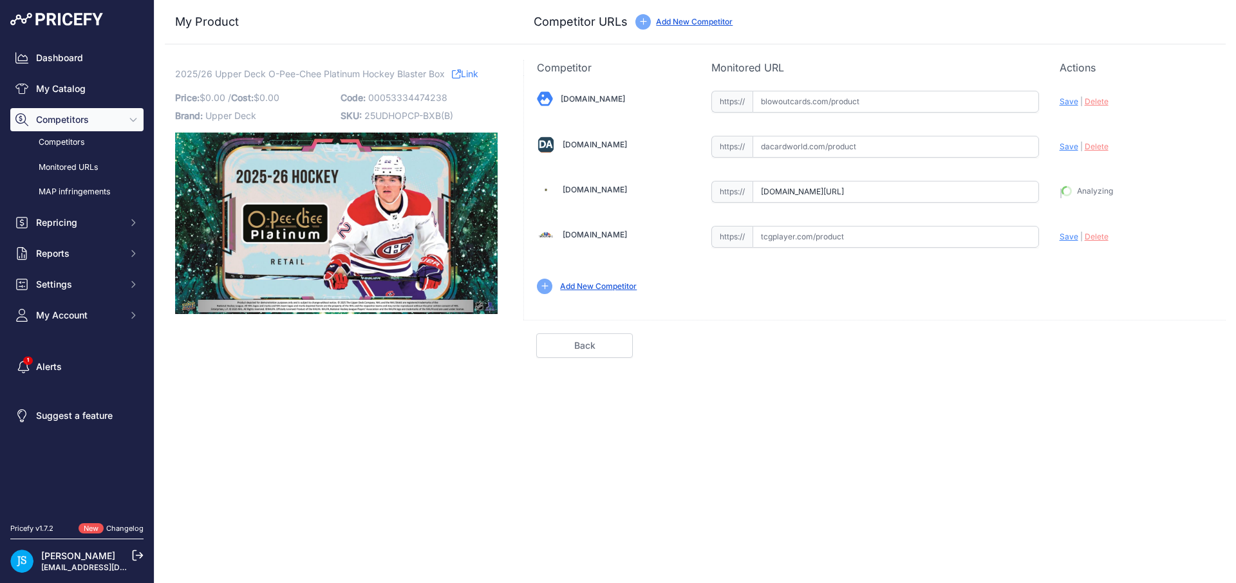
type input "[URL][DOMAIN_NAME]"
click at [855, 148] on input "text" at bounding box center [895, 147] width 286 height 22
paste input "[URL][DOMAIN_NAME]"
click at [1072, 149] on span "Save" at bounding box center [1068, 147] width 19 height 10
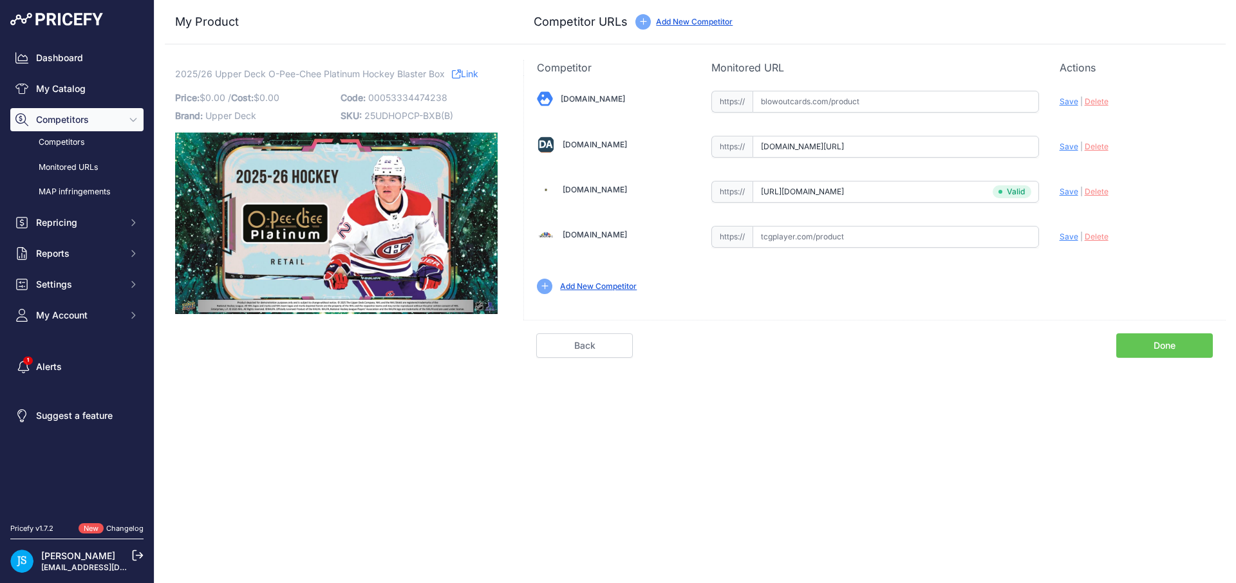
scroll to position [0, 0]
type input "https://www.dacardworld.com/sports-cards/2025-26-upper-deck-o-pee-chee-platinum…"
click at [802, 94] on input "text" at bounding box center [895, 102] width 286 height 22
paste input "https://www.blowoutcards.com/2025-26-upper-deck-o-pee-chee-platinum-hockey-blas…"
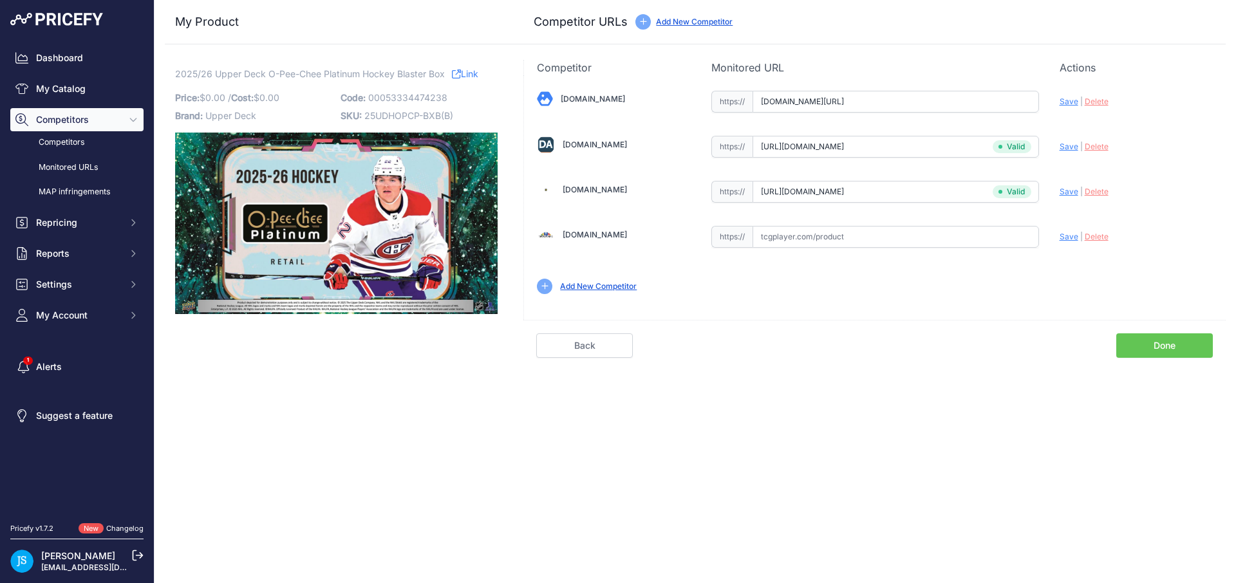
click at [1066, 98] on span "Save" at bounding box center [1068, 102] width 19 height 10
type input "https://www.blowoutcards.com/2025-26-upper-deck-o-pee-chee-platinum-hockey-blas…"
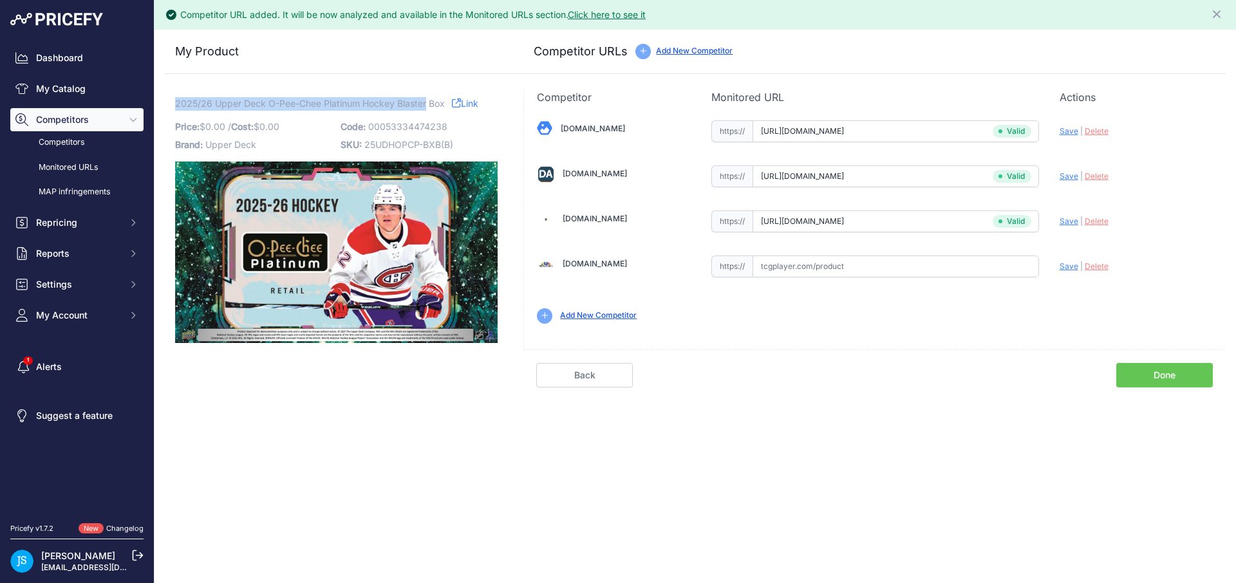
drag, startPoint x: 176, startPoint y: 100, endPoint x: 427, endPoint y: 102, distance: 251.0
click at [427, 102] on span "2025/26 Upper Deck O-Pee-Chee Platinum Hockey Blaster Box" at bounding box center [310, 103] width 270 height 16
copy span "2025/26 Upper Deck O-Pee-Chee Platinum Hockey Blaster"
click at [51, 89] on link "My Catalog" at bounding box center [76, 88] width 133 height 23
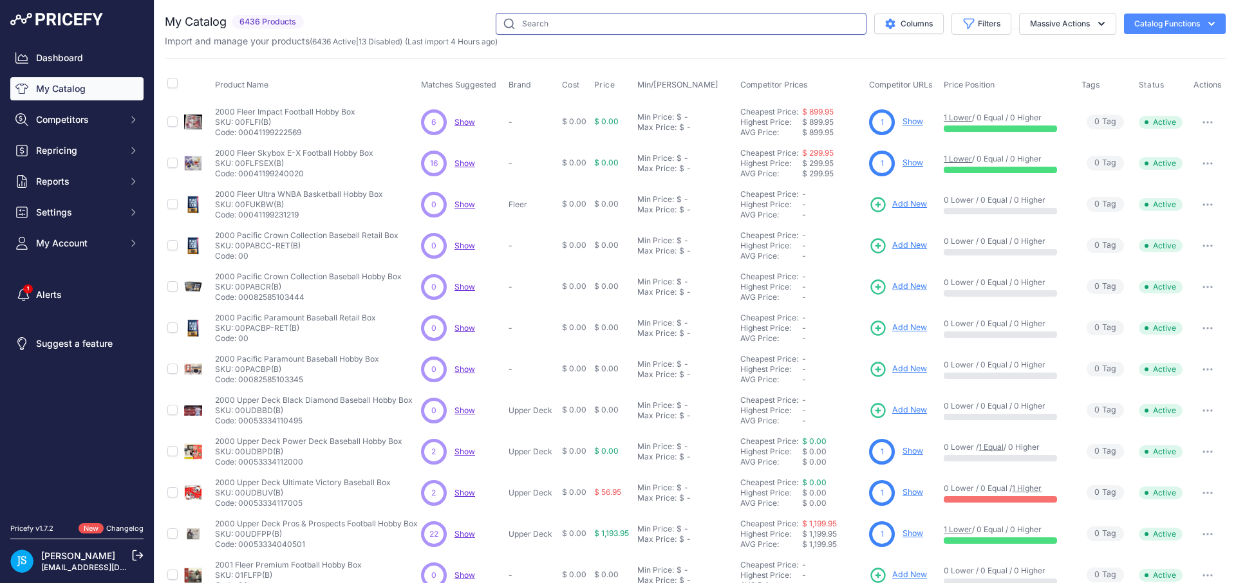
click at [560, 28] on input "text" at bounding box center [681, 24] width 371 height 22
paste input "2025/26 Upper Deck O-Pee-Chee Platinum Hockey Blaster"
type input "2025/26 Upper Deck O-Pee-Chee Platinum Hockey Blaster"
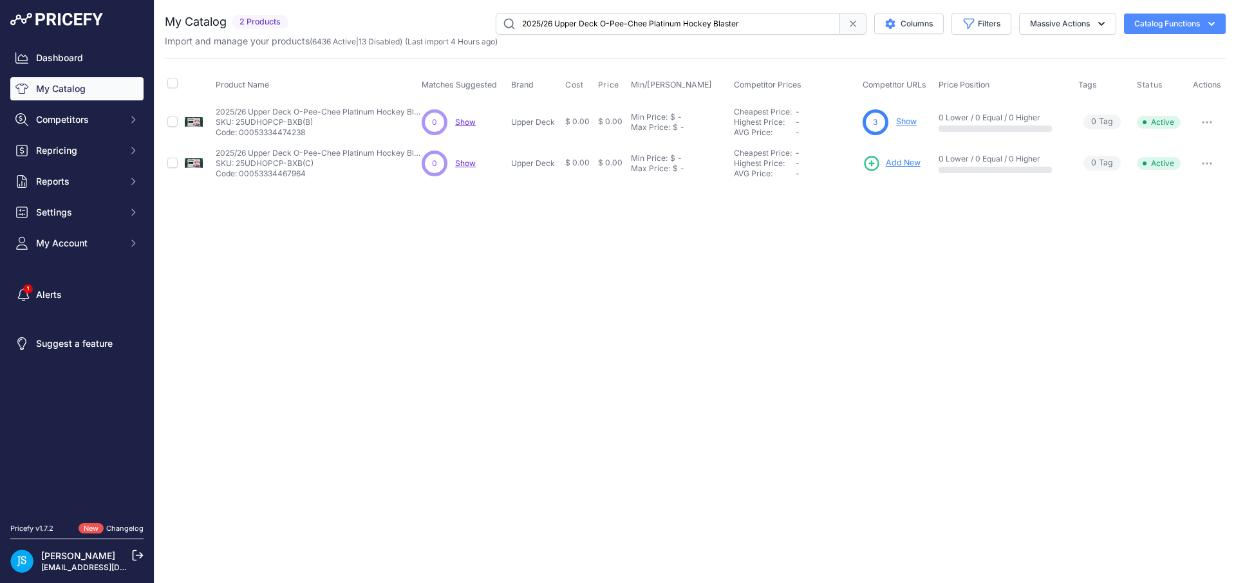
click at [890, 160] on span "Add New" at bounding box center [903, 163] width 35 height 12
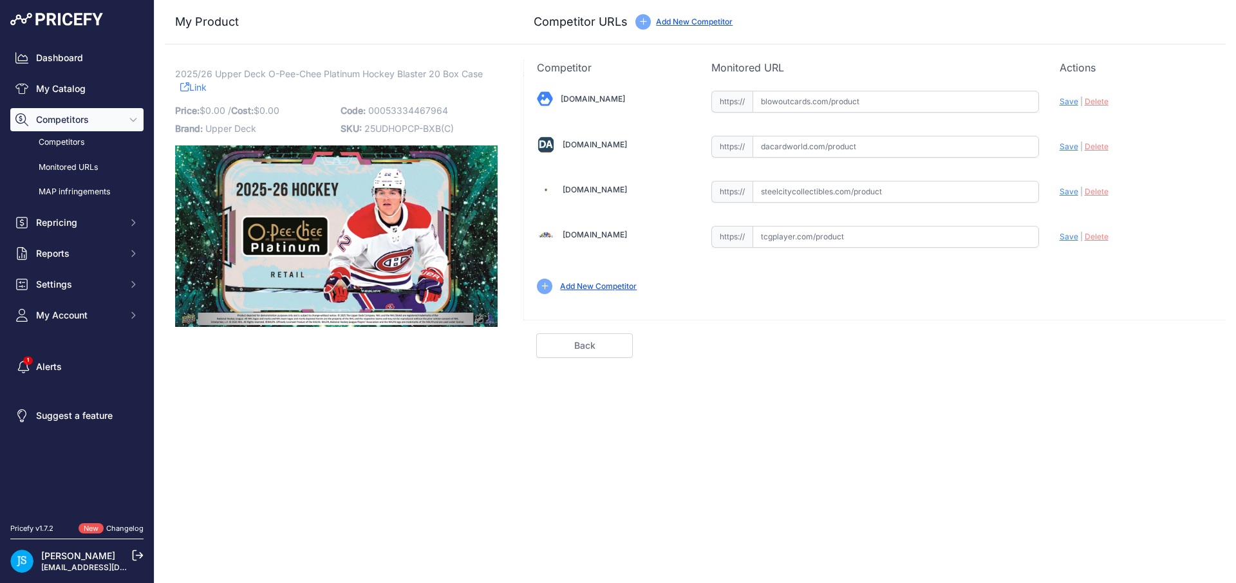
click at [830, 192] on input "text" at bounding box center [895, 192] width 286 height 22
paste input "[URL][DOMAIN_NAME]"
click at [1062, 193] on span "Save" at bounding box center [1068, 192] width 19 height 10
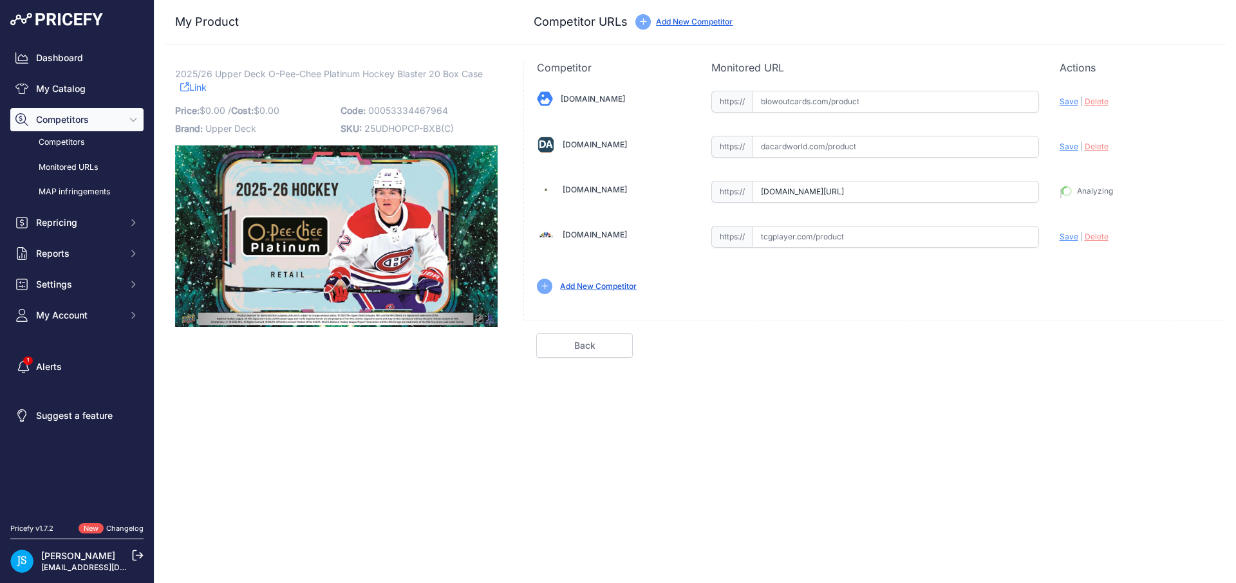
type input "[URL][DOMAIN_NAME]"
drag, startPoint x: 821, startPoint y: 153, endPoint x: 965, endPoint y: 141, distance: 144.0
click at [821, 153] on input "text" at bounding box center [895, 147] width 286 height 22
paste input "[URL][DOMAIN_NAME]"
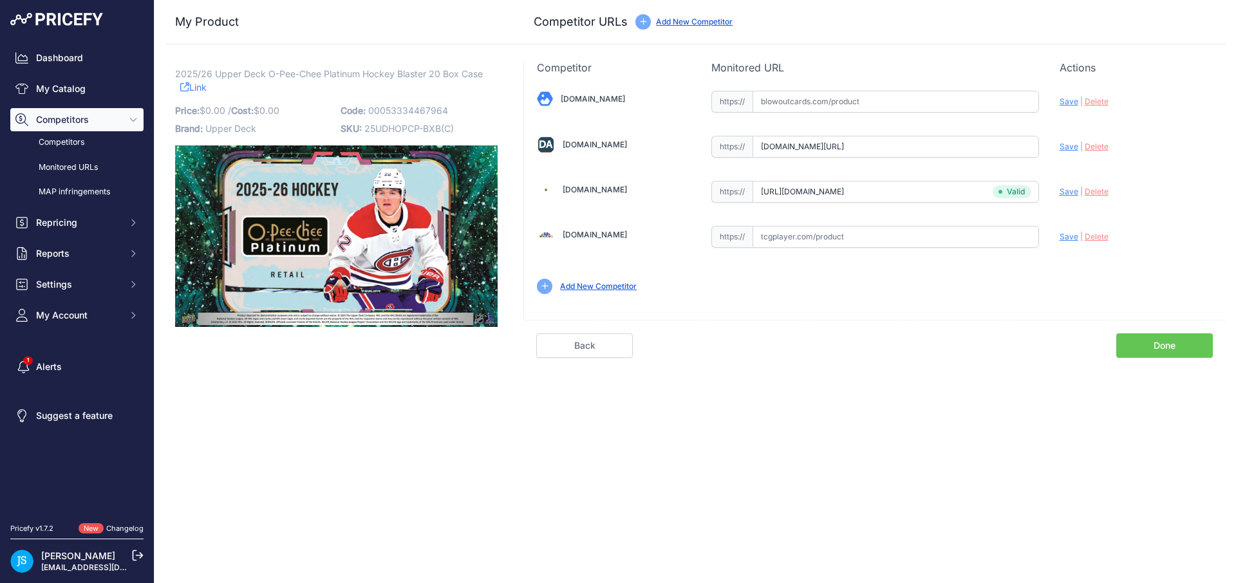
click at [1059, 147] on span "Save" at bounding box center [1068, 147] width 19 height 10
type input "https://www.dacardworld.com/sports-cards/2025-26-upper-deck-o-pee-chee-platinum…"
click at [860, 99] on input "text" at bounding box center [895, 102] width 286 height 22
paste input "https://www.blowoutcards.com/2025-26-upper-deck-o-pee-chee-platinum-hockey-blas…"
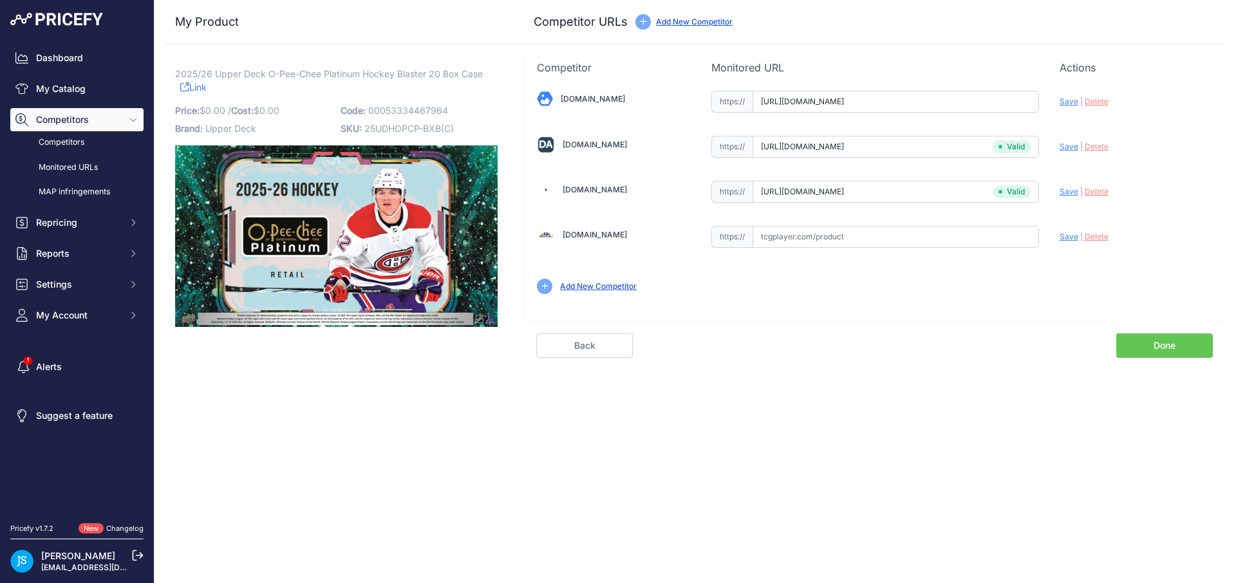
scroll to position [0, 134]
click at [1065, 104] on span "Save" at bounding box center [1068, 102] width 19 height 10
type input "https://www.blowoutcards.com/2025-26-upper-deck-o-pee-chee-platinum-hockey-blas…"
click at [86, 84] on link "My Catalog" at bounding box center [76, 88] width 133 height 23
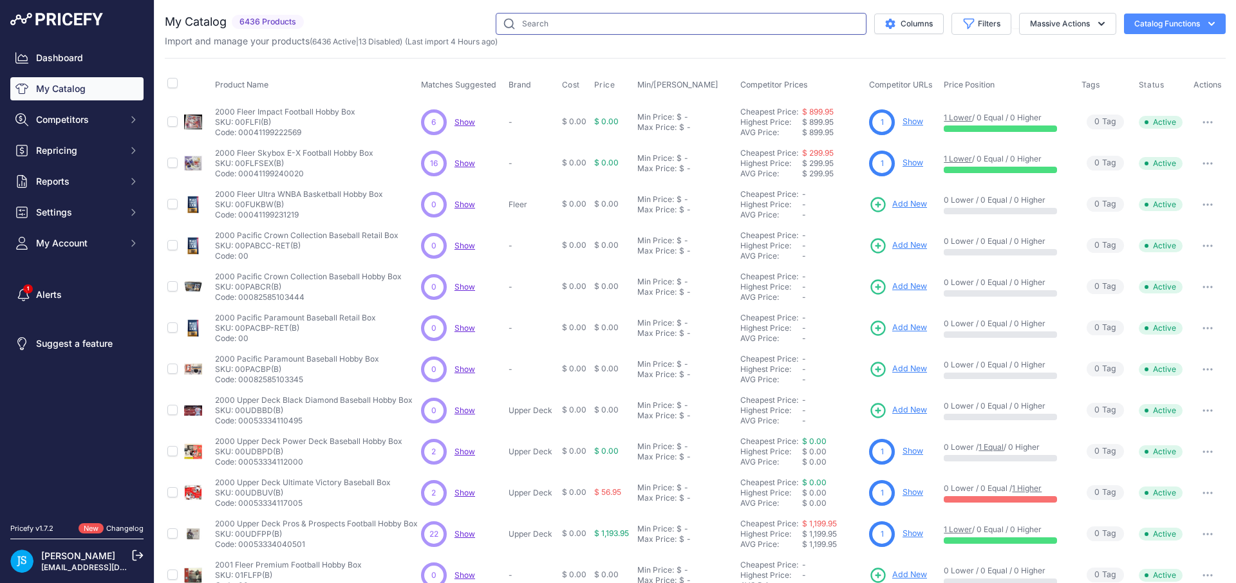
click at [620, 28] on input "text" at bounding box center [681, 24] width 371 height 22
paste input "2025/26 Upper Deck SP Hockey Blaster"
type input "2025/26 Upper Deck SP Hockey Blaster"
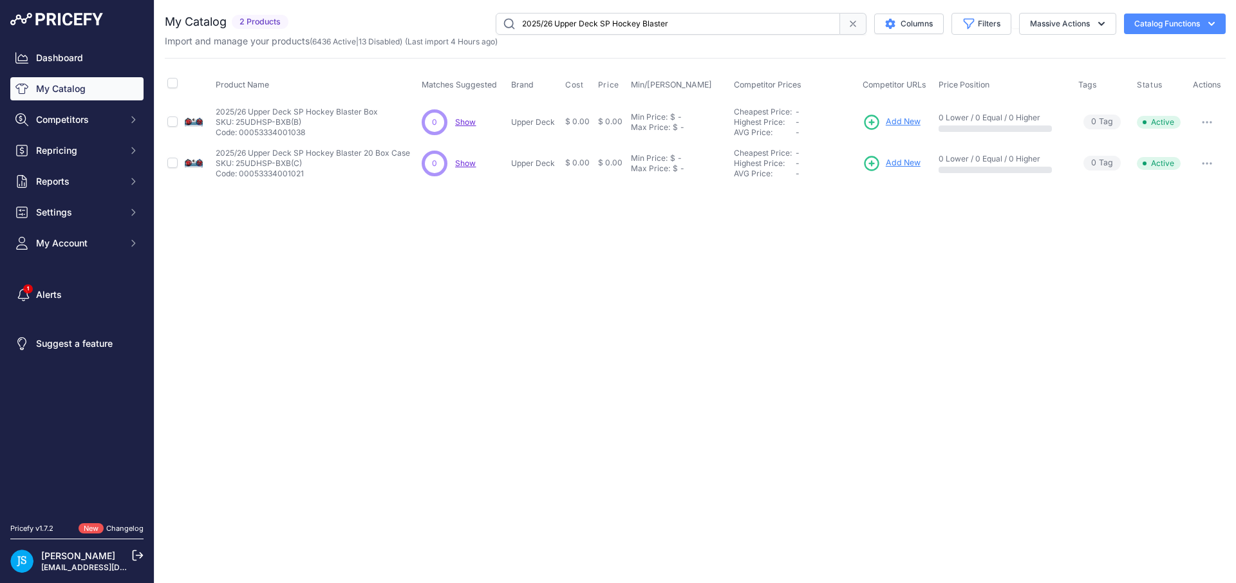
click at [913, 125] on span "Add New" at bounding box center [903, 122] width 35 height 12
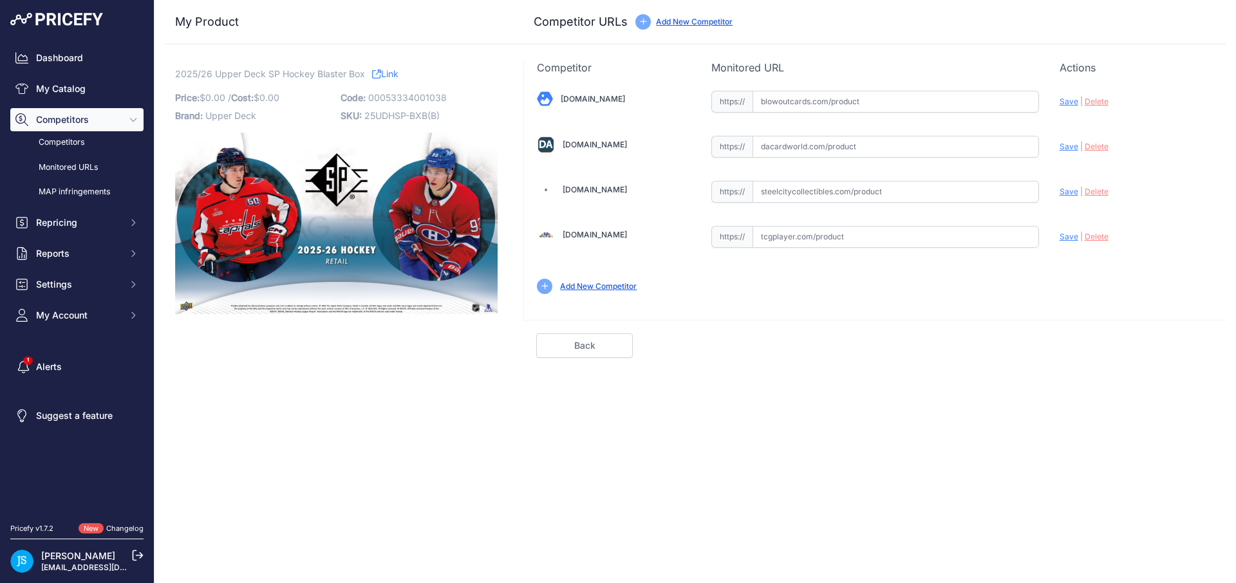
click at [862, 196] on input "text" at bounding box center [895, 192] width 286 height 22
paste input "[URL][DOMAIN_NAME]"
click at [1067, 193] on span "Save" at bounding box center [1068, 192] width 19 height 10
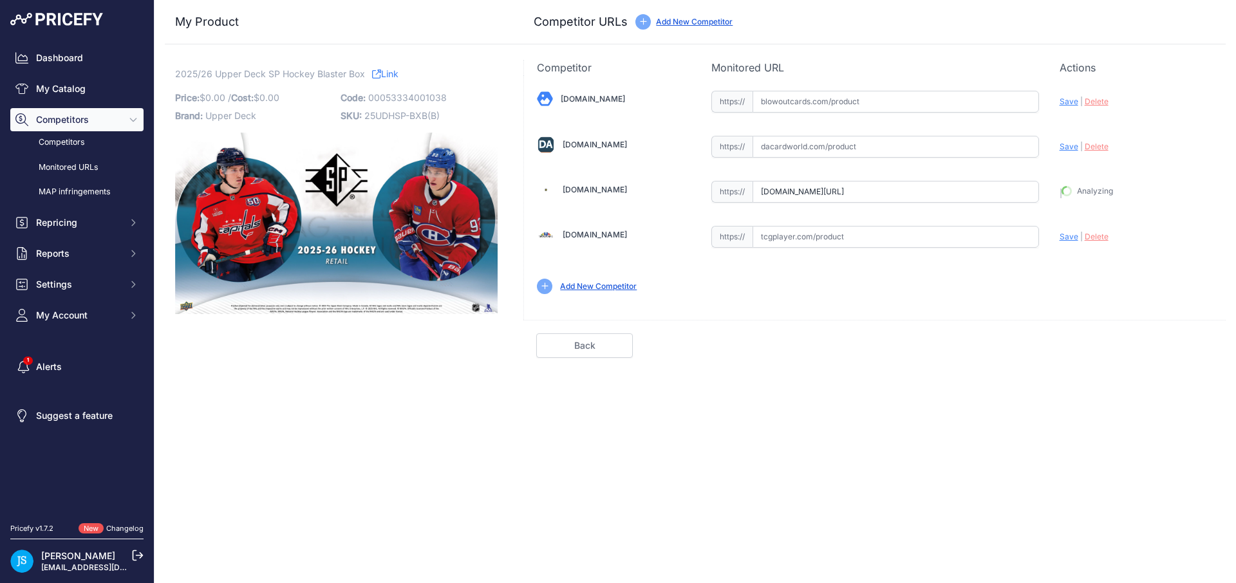
type input "[URL][DOMAIN_NAME]"
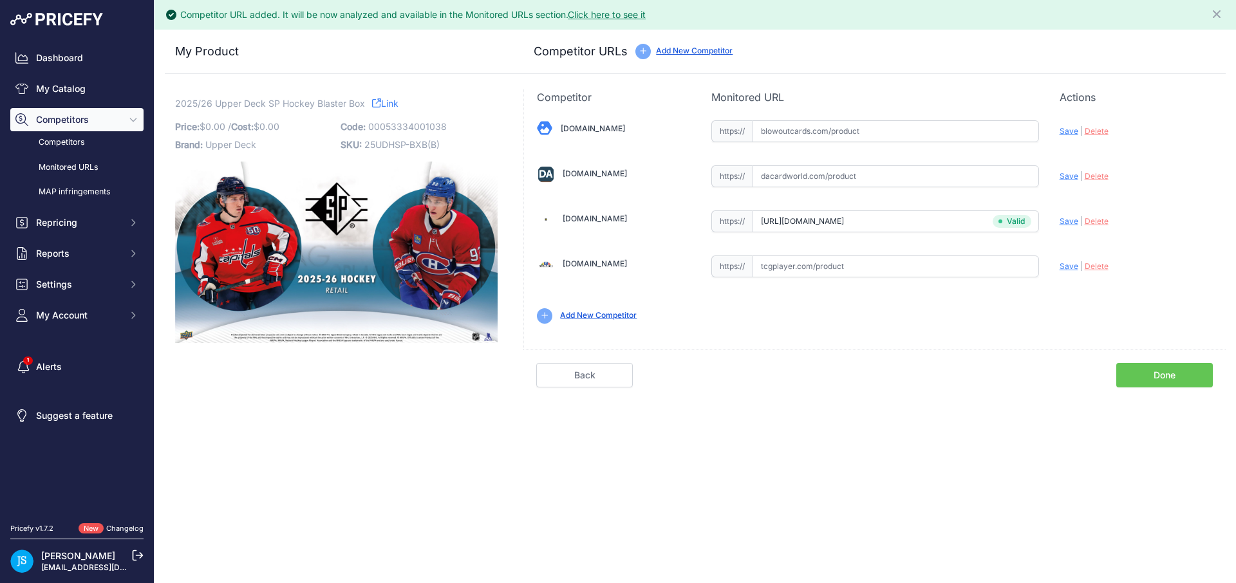
click at [812, 185] on input "text" at bounding box center [895, 176] width 286 height 22
paste input "https://www.dacardworld.com/sports-cards/2025-26-upper-deck-sp-hockey-8-pack-bl…"
click at [1072, 175] on span "Save" at bounding box center [1068, 176] width 19 height 10
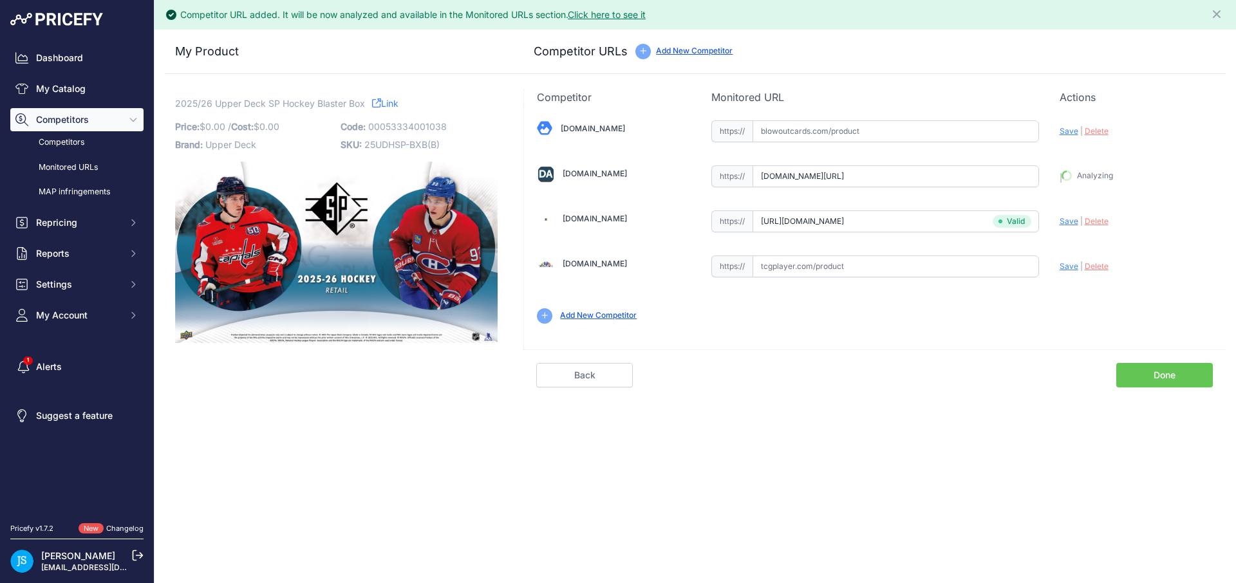
type input "https://www.dacardworld.com/sports-cards/2025-26-upper-deck-sp-hockey-8-pack-bl…"
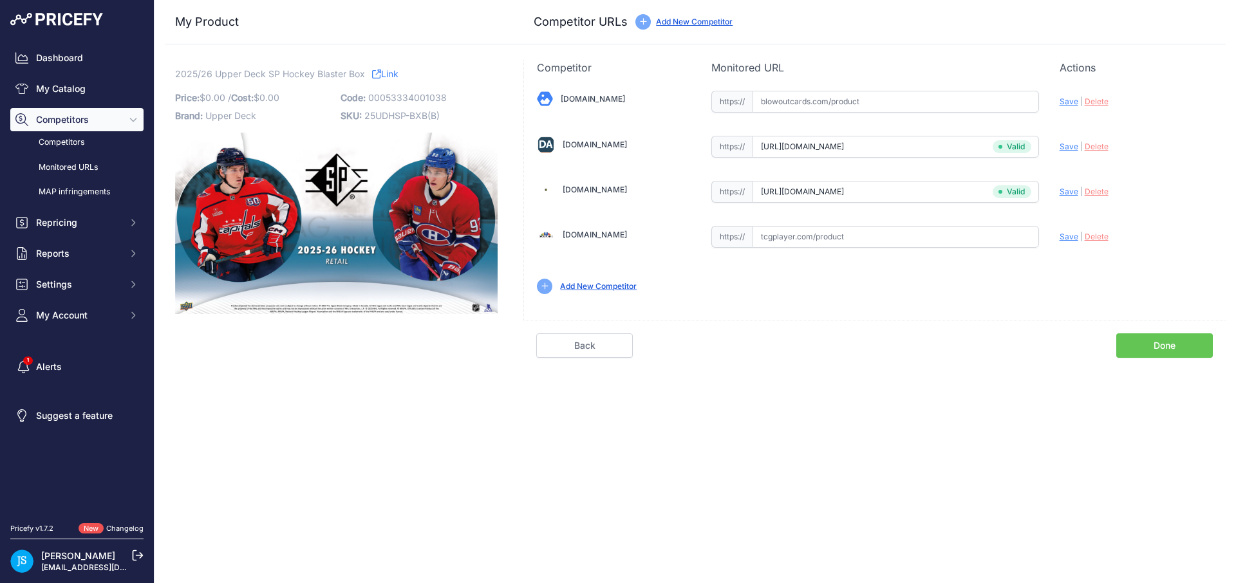
click at [831, 106] on input "text" at bounding box center [895, 102] width 286 height 22
paste input "https://www.blowoutcards.com/2025-26-upper-deck-sp-hockey-blaster-box.html"
click at [1072, 100] on span "Save" at bounding box center [1068, 102] width 19 height 10
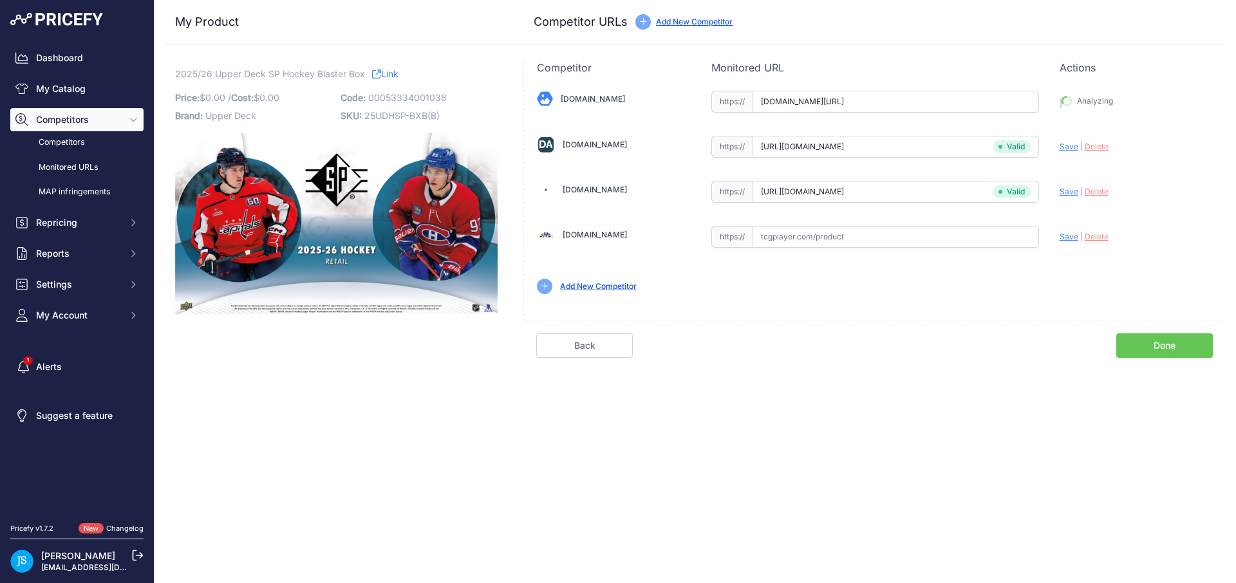
type input "https://www.blowoutcards.com/2025-26-upper-deck-sp-hockey-blaster-box.html?prir…"
drag, startPoint x: 177, startPoint y: 74, endPoint x: 345, endPoint y: 74, distance: 168.0
click at [345, 74] on span "2025/26 Upper Deck SP Hockey Blaster Box" at bounding box center [270, 74] width 190 height 16
copy span "2025/26 Upper Deck SP Hockey Blaster"
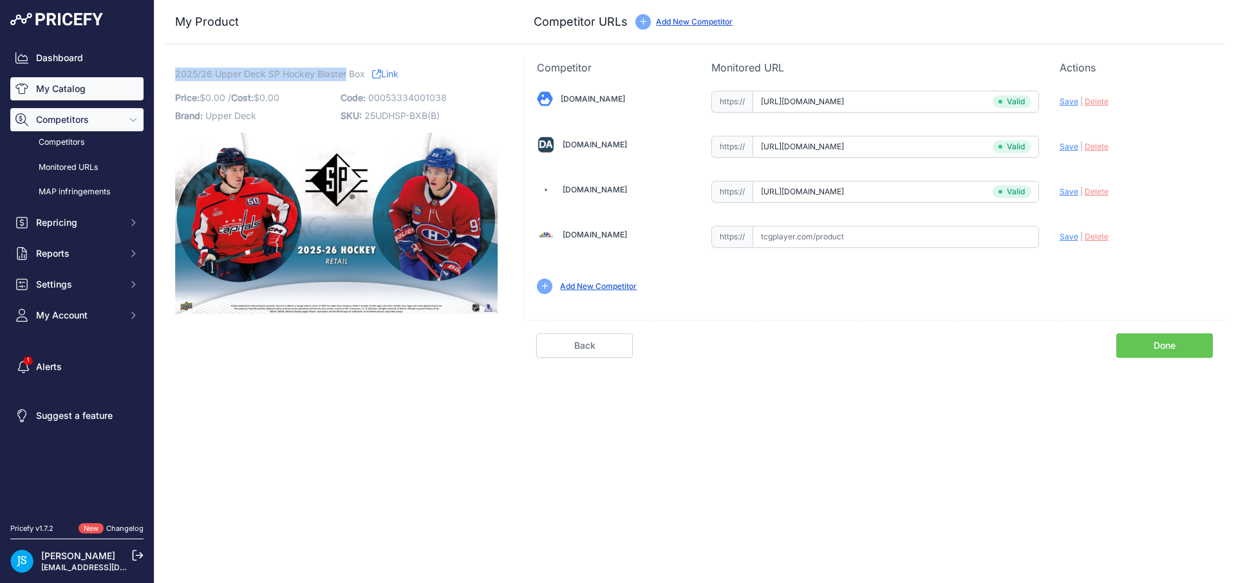
click at [76, 96] on link "My Catalog" at bounding box center [76, 88] width 133 height 23
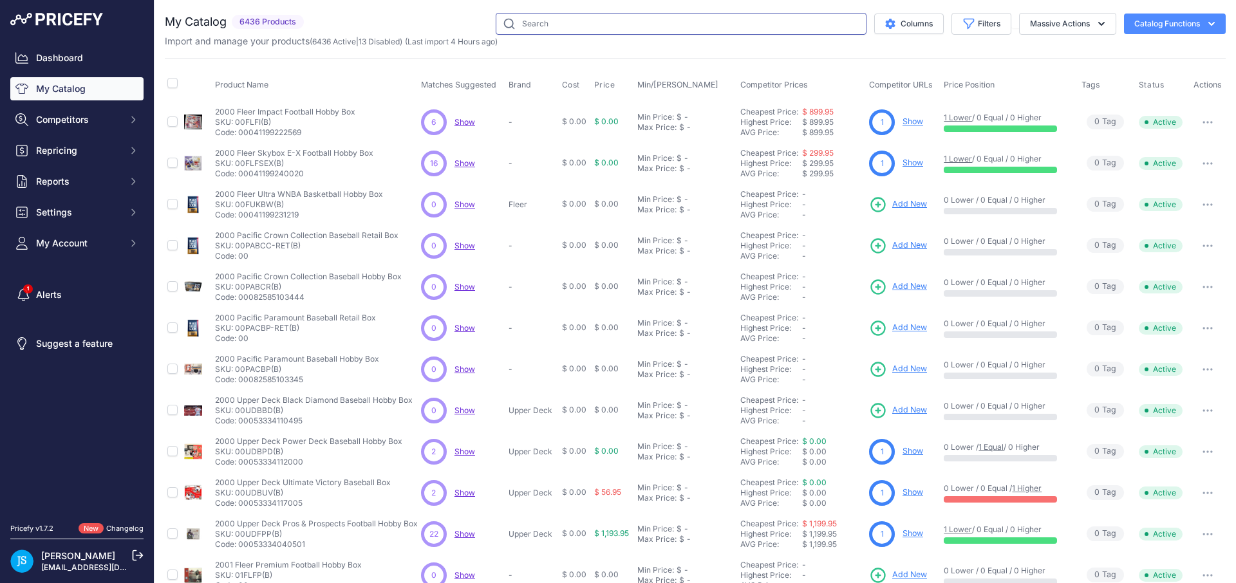
click at [581, 33] on input "text" at bounding box center [681, 24] width 371 height 22
paste input "2025/26 Upper Deck SP Hockey Blaster"
type input "2025/26 Upper Deck SP Hockey Blaster"
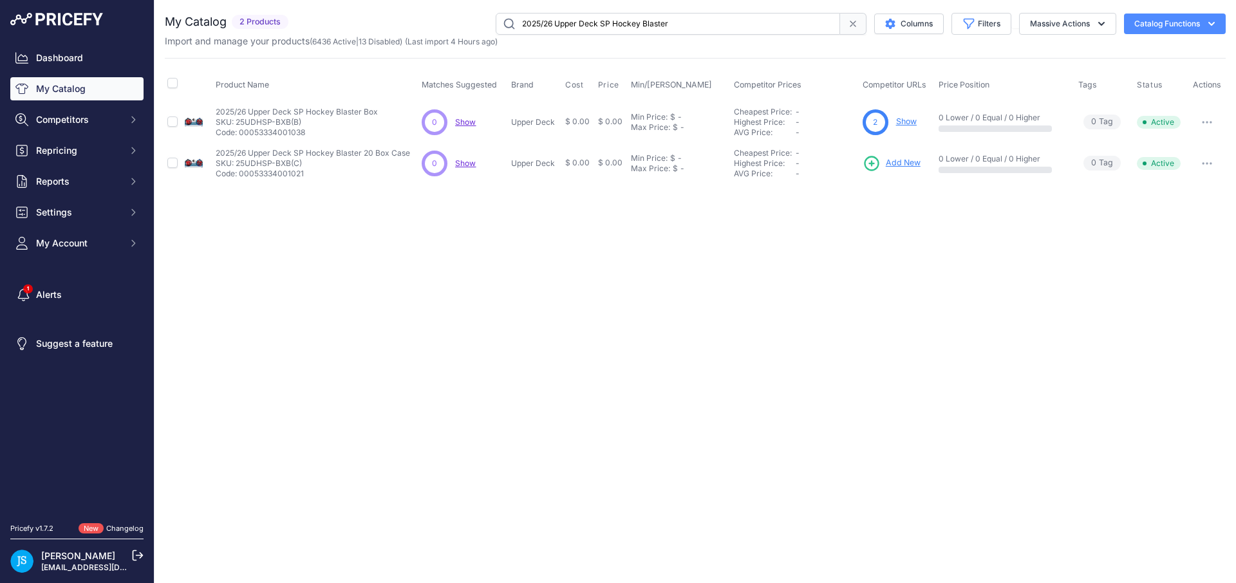
click at [904, 166] on span "Add New" at bounding box center [903, 163] width 35 height 12
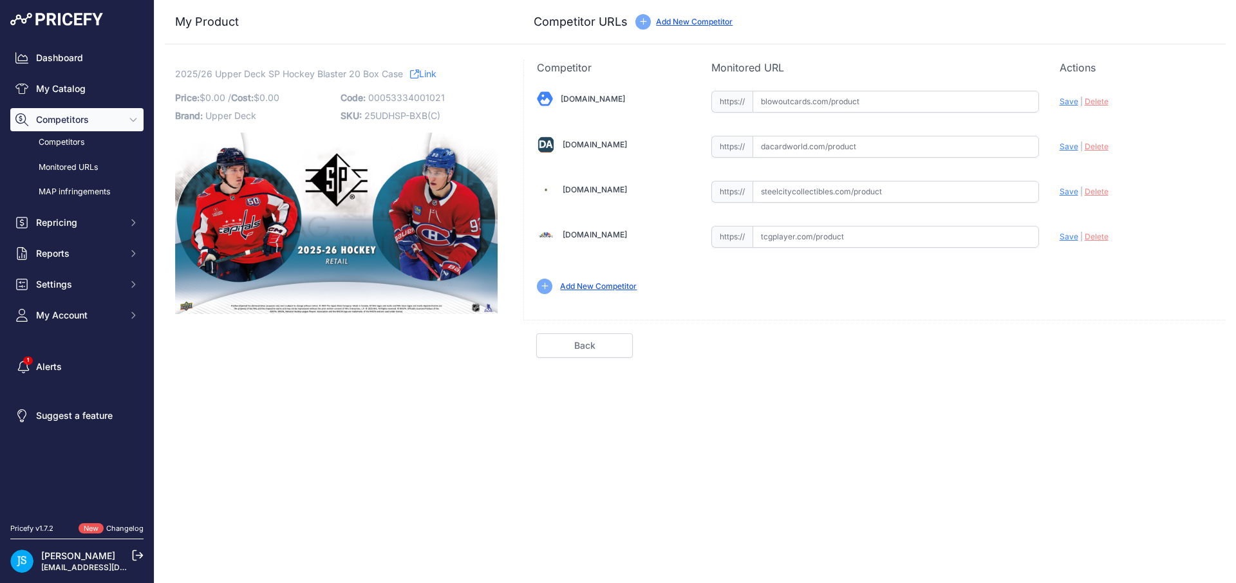
click at [900, 198] on input "text" at bounding box center [895, 192] width 286 height 22
paste input "[URL][DOMAIN_NAME]"
click at [1074, 190] on span "Save" at bounding box center [1068, 192] width 19 height 10
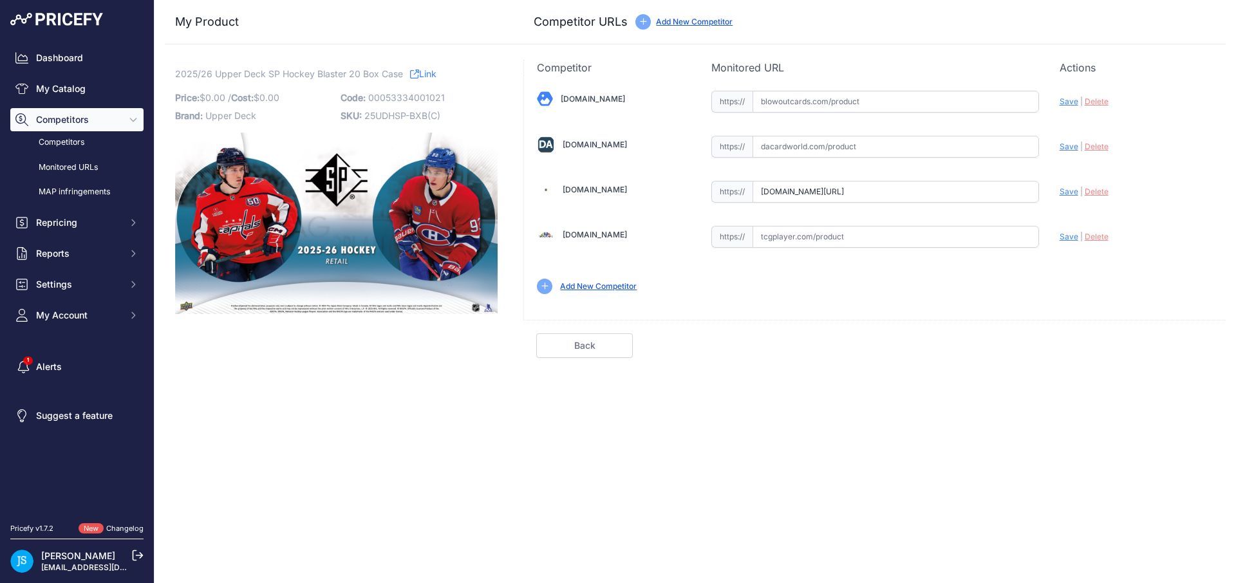
type input "https://www.steelcitycollectibles.com/i/2025-26-upper-deck-sp-hockey-blaster-20…"
click at [839, 151] on input "text" at bounding box center [895, 147] width 286 height 22
paste input "https://www.dacardworld.com/sports-cards/2025-26-upper-deck-sp-hockey-8-pack-bl…"
click at [1069, 147] on span "Save" at bounding box center [1068, 147] width 19 height 10
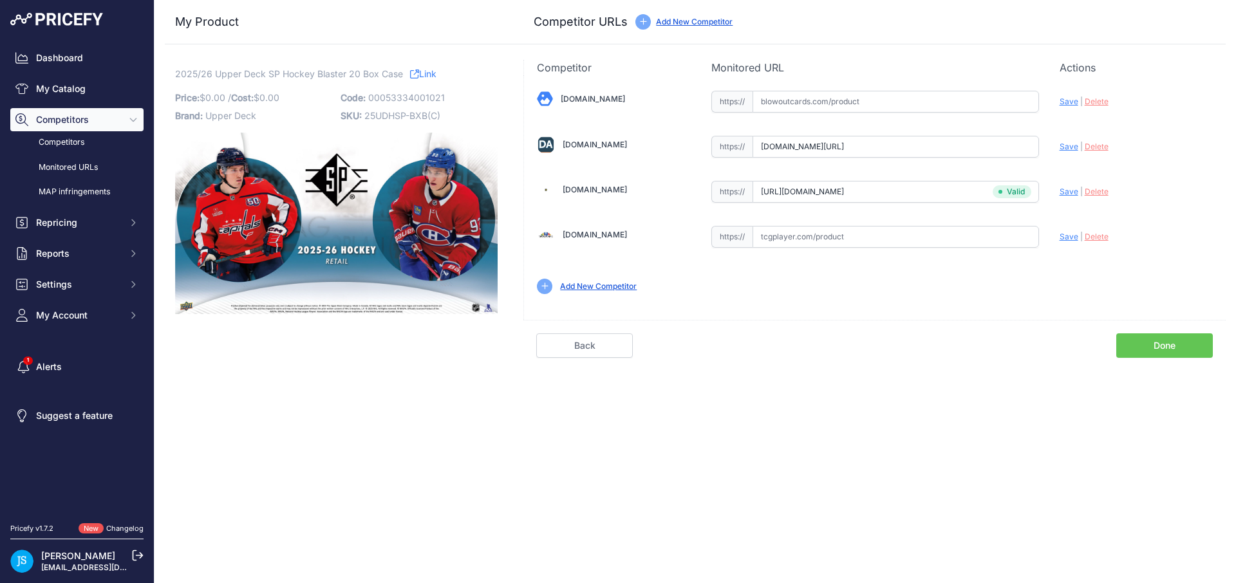
scroll to position [0, 0]
type input "https://www.dacardworld.com/sports-cards/2025-26-upper-deck-sp-hockey-8-pack-bl…"
click at [870, 104] on input "text" at bounding box center [895, 102] width 286 height 22
paste input "https://www.blowoutcards.com/2025-26-upper-deck-sp-hockey-blaster-20-box-case.h…"
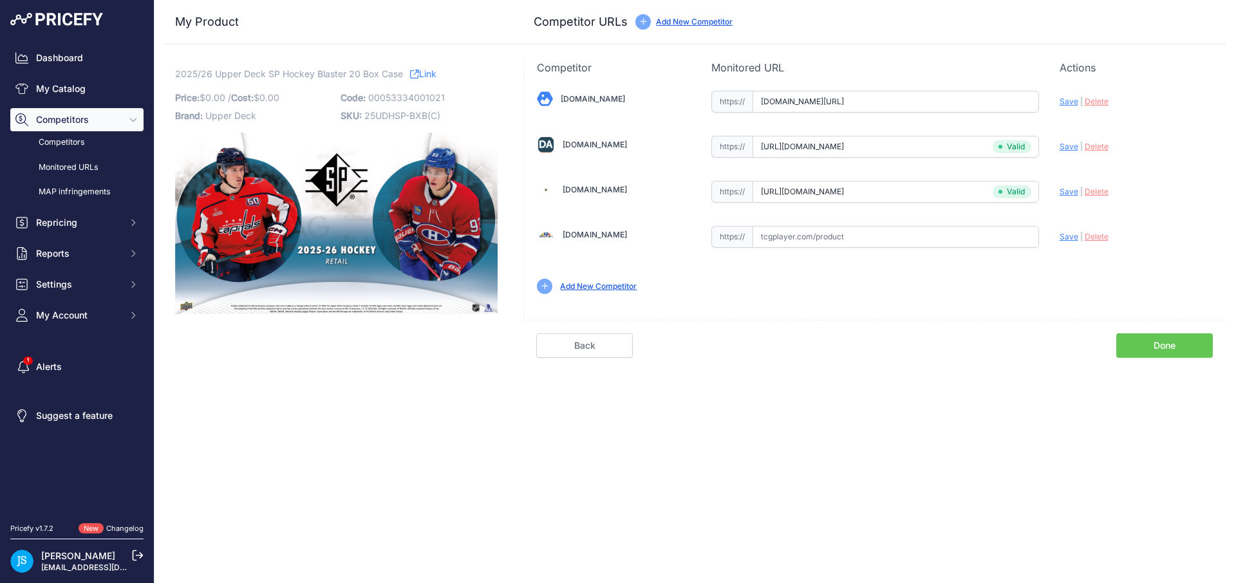
click at [1070, 102] on span "Save" at bounding box center [1068, 102] width 19 height 10
type input "https://www.blowoutcards.com/2025-26-upper-deck-sp-hockey-blaster-20-box-case.h…"
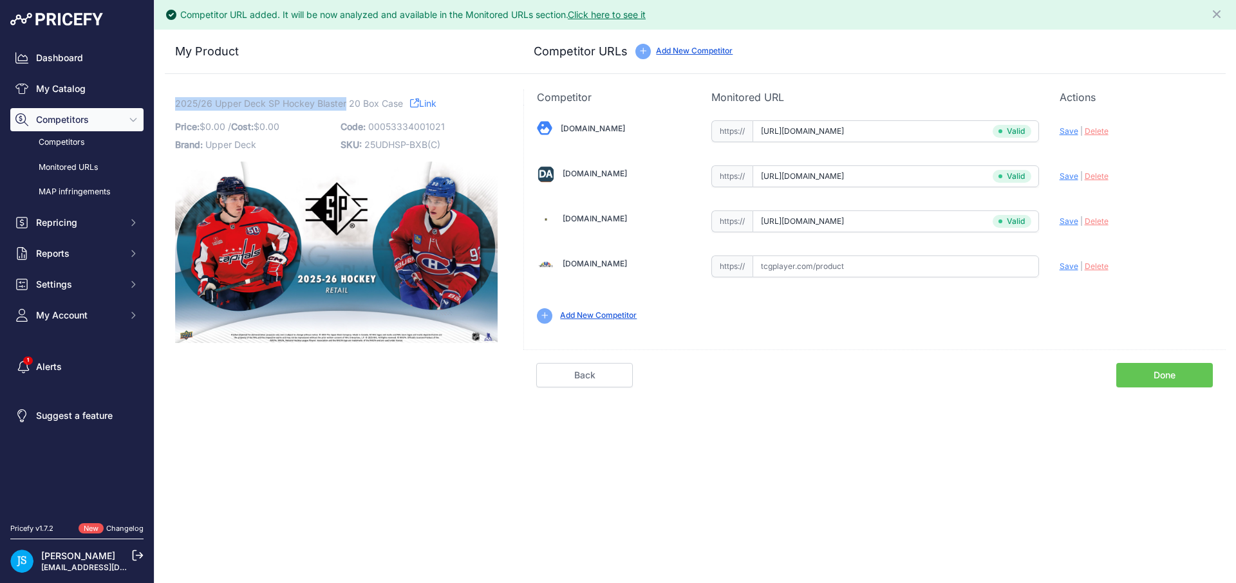
drag, startPoint x: 177, startPoint y: 107, endPoint x: 344, endPoint y: 101, distance: 166.8
click at [344, 101] on span "2025/26 Upper Deck SP Hockey Blaster 20 Box Case" at bounding box center [289, 103] width 228 height 16
click at [389, 76] on div "My Product Competitor URLs Price: 0.00" at bounding box center [695, 209] width 1061 height 358
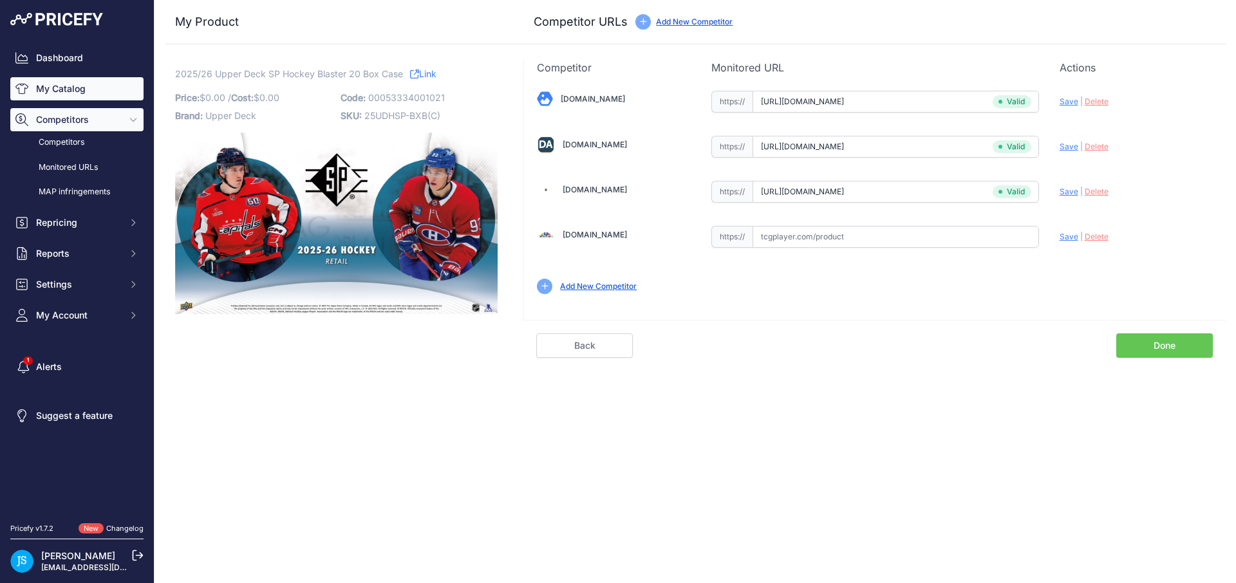
click at [102, 79] on link "My Catalog" at bounding box center [76, 88] width 133 height 23
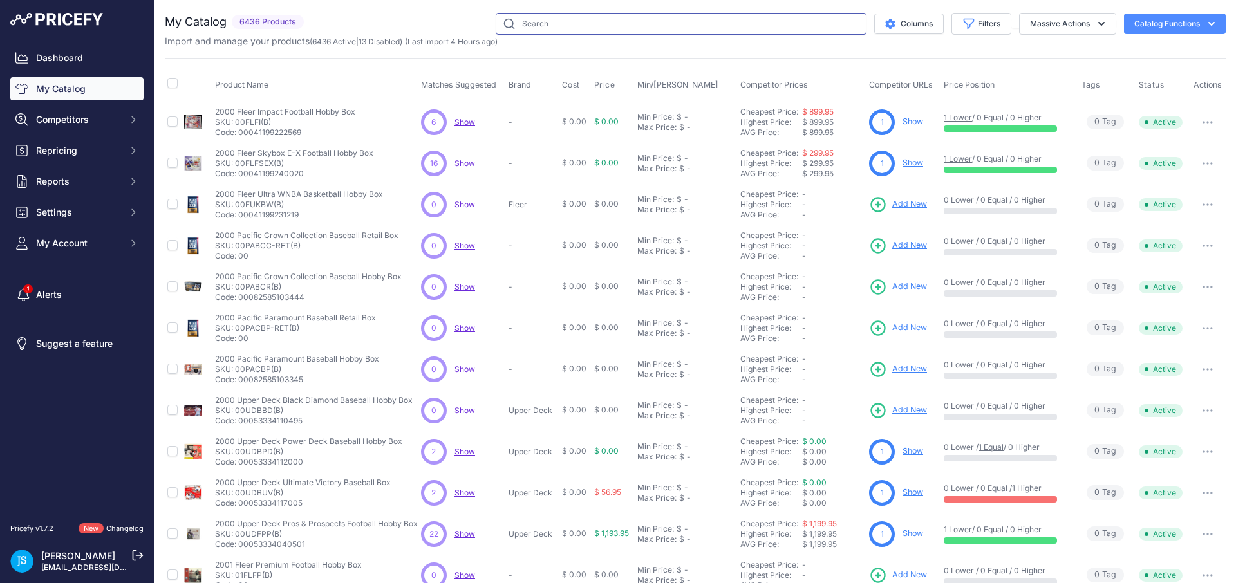
click at [521, 17] on input "text" at bounding box center [681, 24] width 371 height 22
paste input "2025 LEAF OPTICHROME FOOTBALL"
type input "2025 LEAF OPTICHROME FOOTBALL"
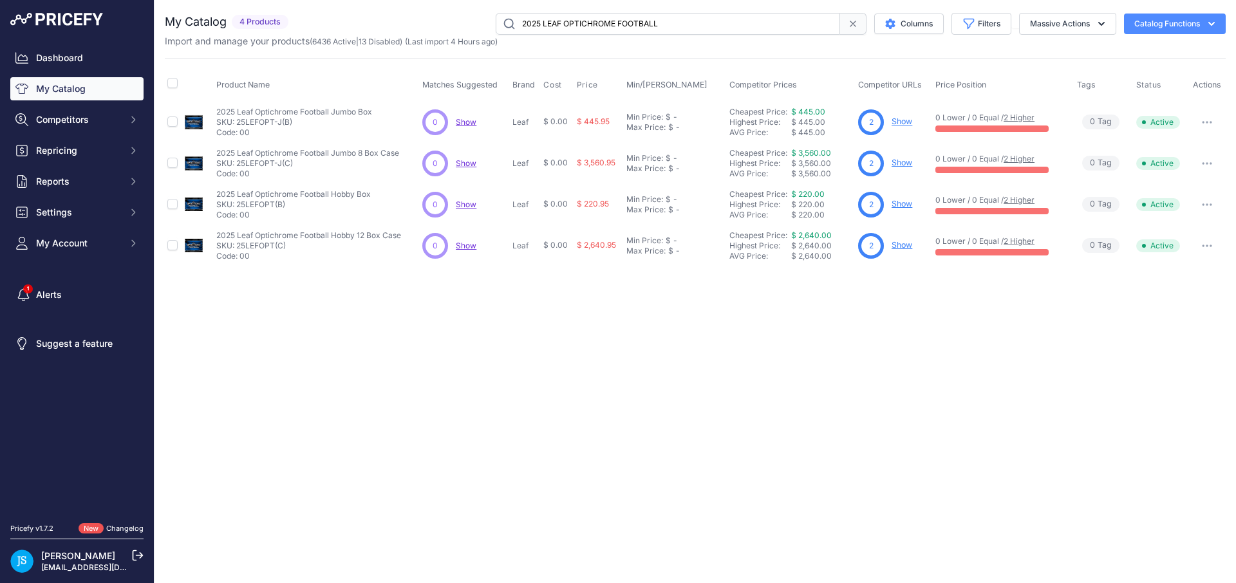
click at [907, 124] on link "Show" at bounding box center [901, 121] width 21 height 10
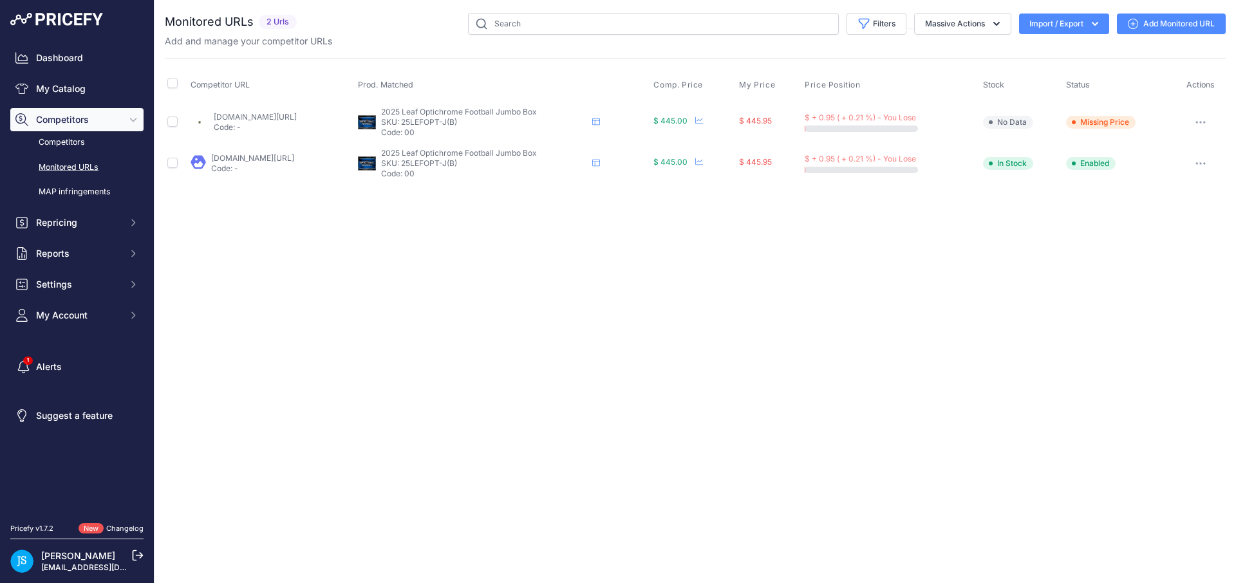
click at [1160, 21] on link "Add Monitored URL" at bounding box center [1171, 24] width 109 height 21
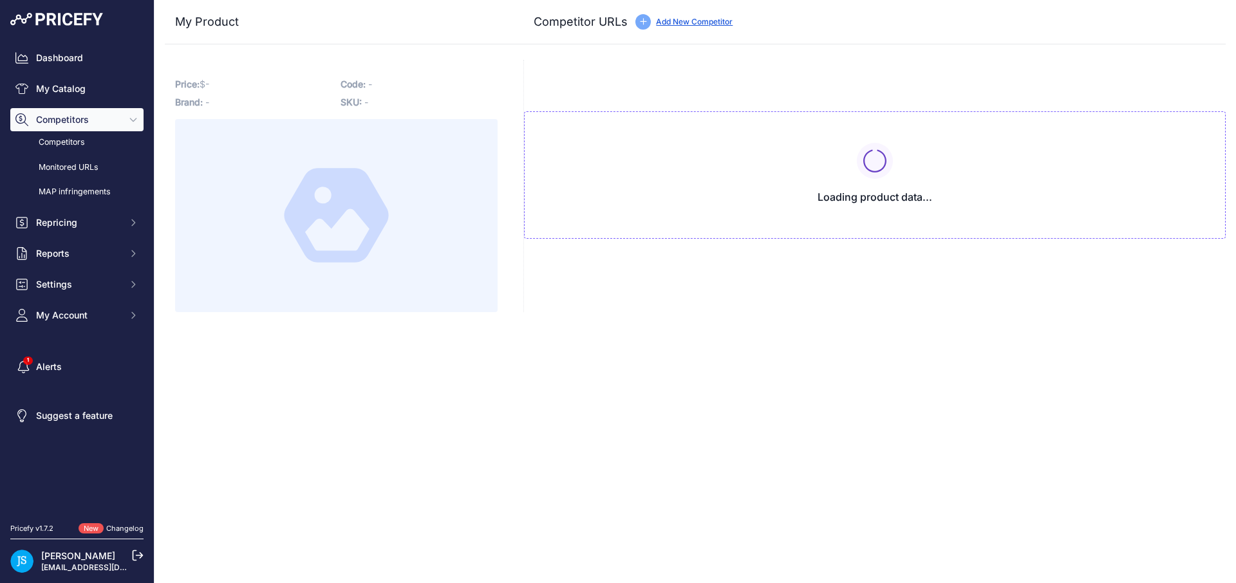
type input "[DOMAIN_NAME][URL]"
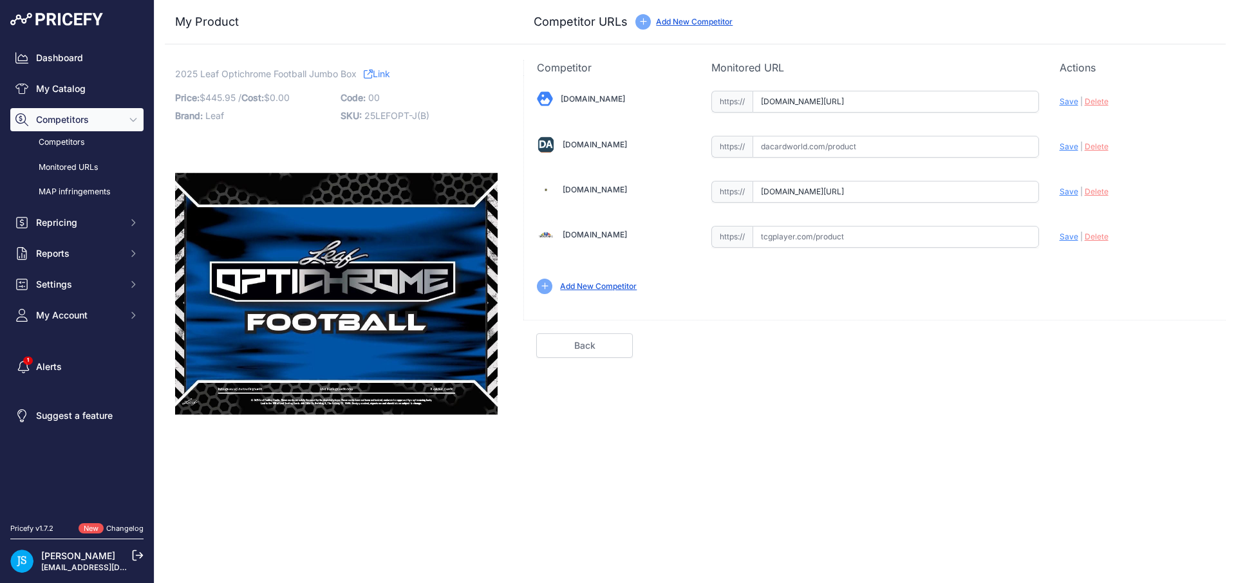
click at [882, 156] on input "text" at bounding box center [895, 147] width 286 height 22
paste input "https://www.dacardworld.com/sports-cards/2025-leaf-optichrome-football-hobby-box"
click at [1062, 149] on span "Save" at bounding box center [1068, 147] width 19 height 10
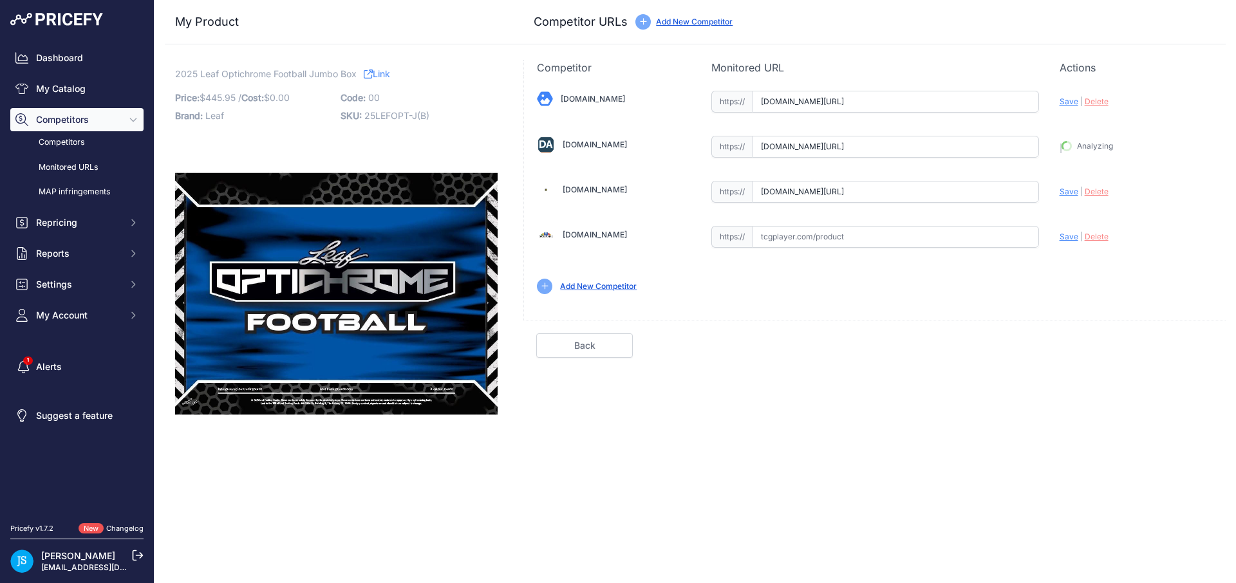
type input "https://www.dacardworld.com/sports-cards/2025-leaf-optichrome-football-hobby-bo…"
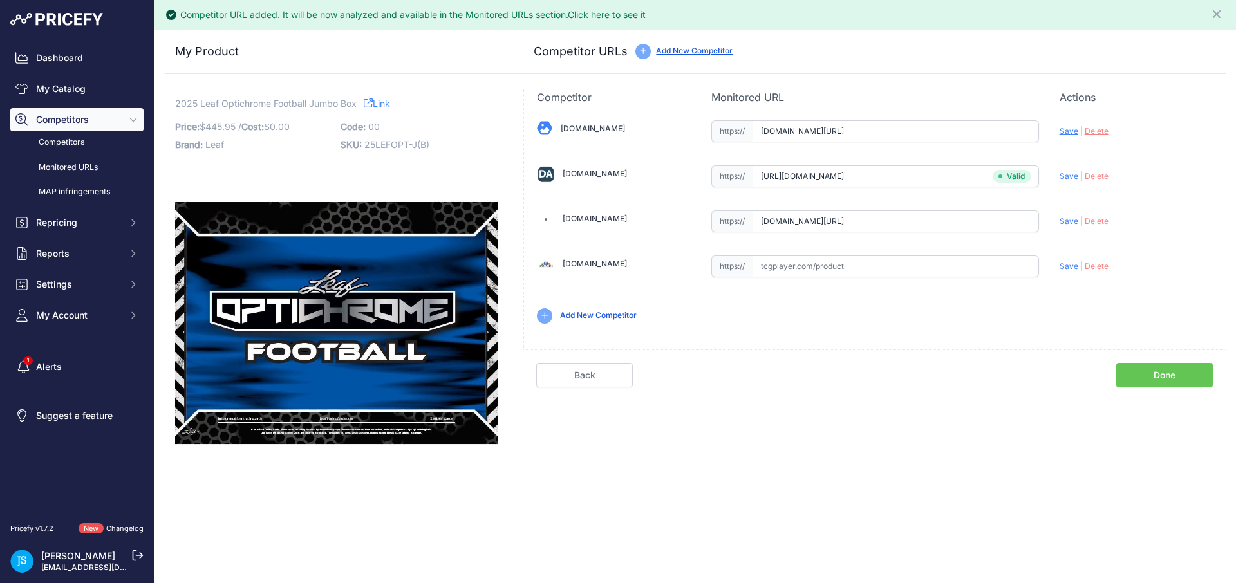
click at [1066, 134] on span "Save" at bounding box center [1068, 131] width 19 height 10
type input "https://www.blowoutcards.com/2025-leaf-optichrome-football-jumbo-box.html?priru…"
click at [1072, 218] on span "Save" at bounding box center [1068, 221] width 19 height 10
type input "https://www.steelcitycollectibles.com/i/2025-leaf-optichrome-football-jumbo-hob…"
drag, startPoint x: 177, startPoint y: 102, endPoint x: 339, endPoint y: 102, distance: 161.5
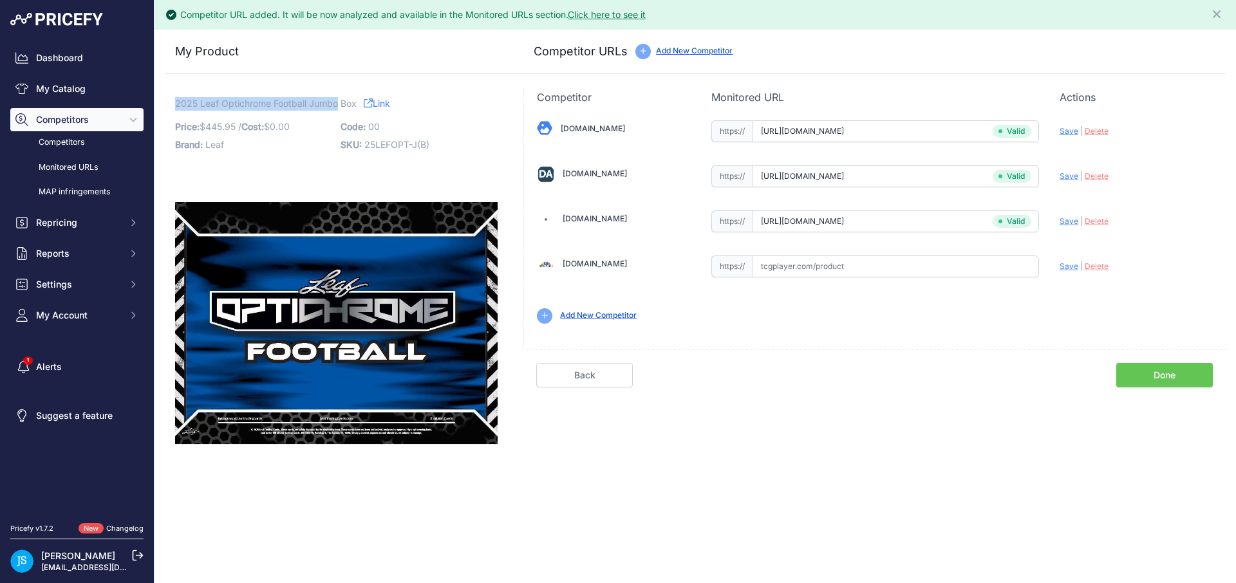
click at [339, 102] on span "2025 Leaf Optichrome Football Jumbo Box" at bounding box center [265, 103] width 181 height 16
copy span "2025 Leaf Optichrome Football Jumbo"
click at [1099, 174] on span "Delete" at bounding box center [1096, 176] width 24 height 10
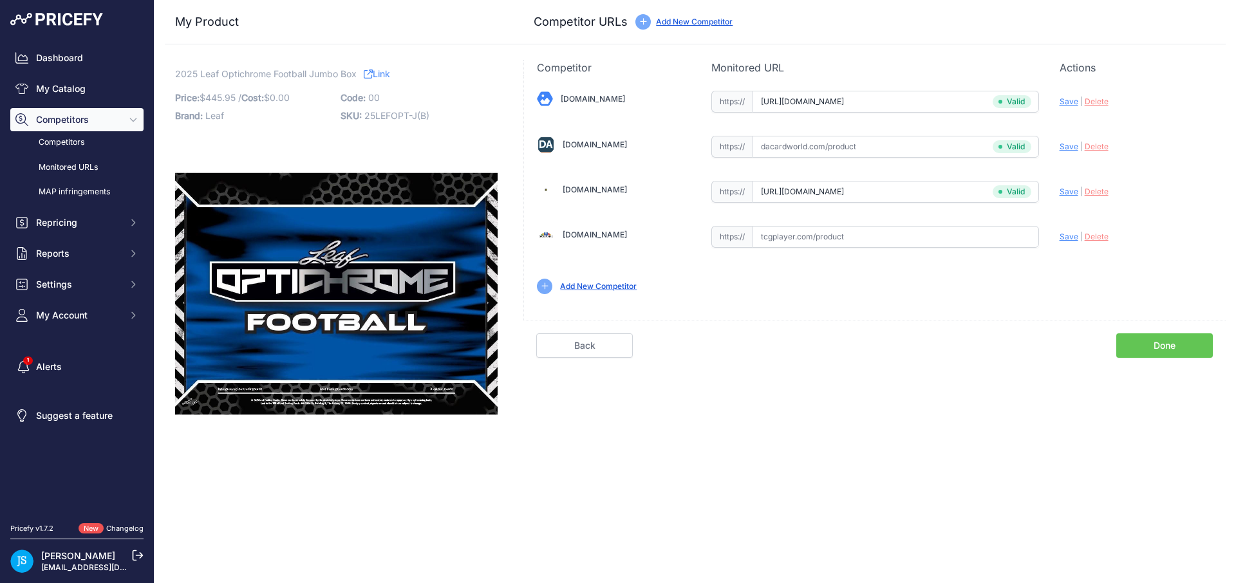
click at [864, 149] on input "text" at bounding box center [895, 147] width 286 height 22
paste input "https://www.dacardworld.com/sports-cards/2025-leaf-optichrome-football-hobby-ju…"
click at [1069, 147] on span "Save" at bounding box center [1068, 147] width 19 height 10
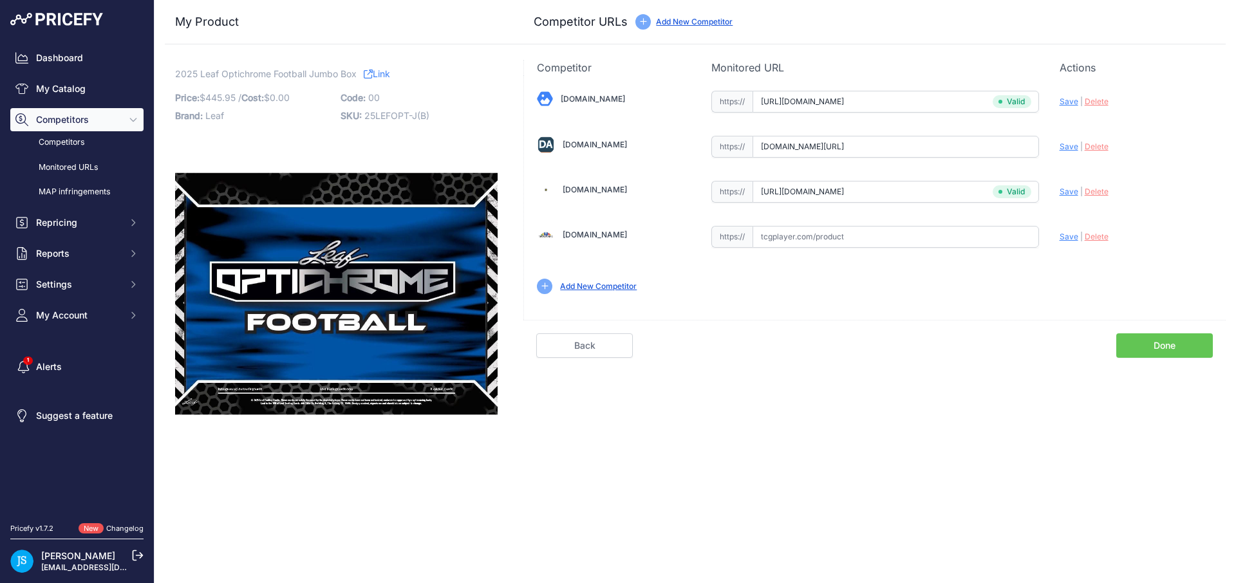
type input "https://www.dacardworld.com/sports-cards/2025-leaf-optichrome-football-hobby-ju…"
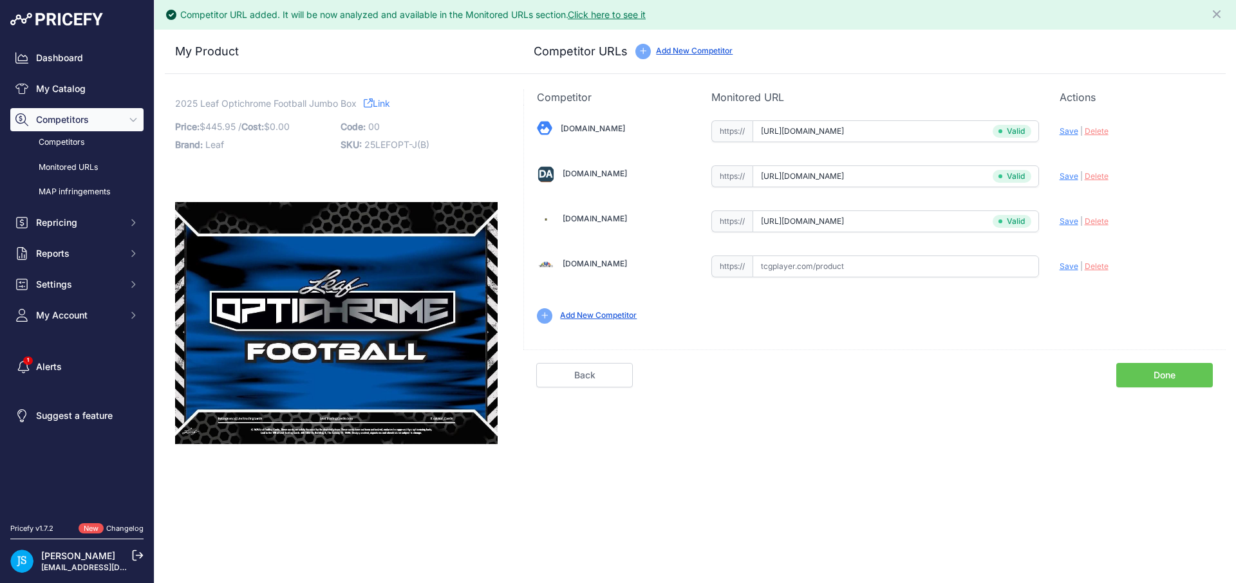
click at [1067, 135] on span "Save" at bounding box center [1068, 131] width 19 height 10
click at [1064, 218] on span "Save" at bounding box center [1068, 221] width 19 height 10
drag, startPoint x: 176, startPoint y: 105, endPoint x: 339, endPoint y: 100, distance: 162.9
click at [339, 100] on span "2025 Leaf Optichrome Football Jumbo Box" at bounding box center [265, 103] width 181 height 16
copy span "2025 Leaf Optichrome Football Jumbo"
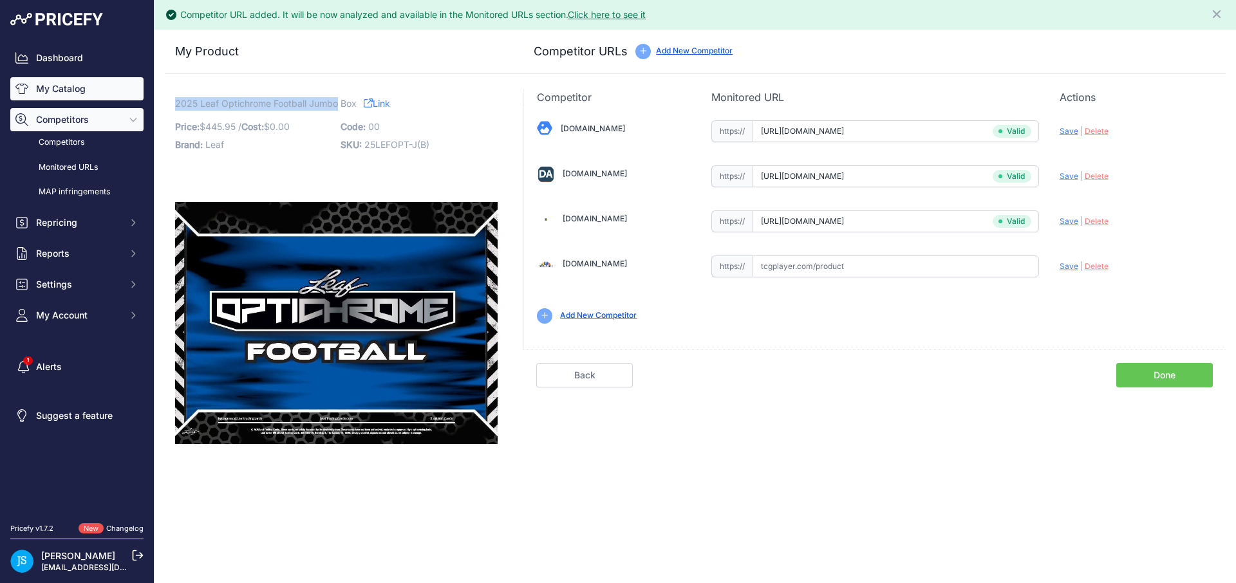
click at [104, 82] on link "My Catalog" at bounding box center [76, 88] width 133 height 23
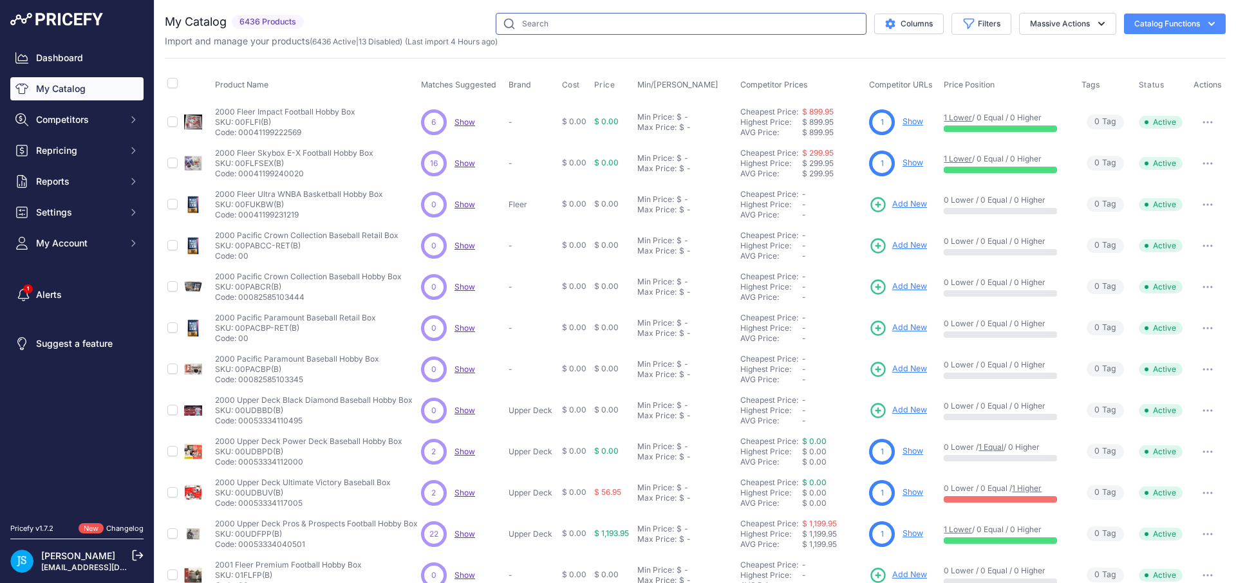
click at [576, 30] on input "text" at bounding box center [681, 24] width 371 height 22
paste input "2025 Leaf Optichrome Football Jumbo"
type input "2025 Leaf Optichrome Football Jumbo"
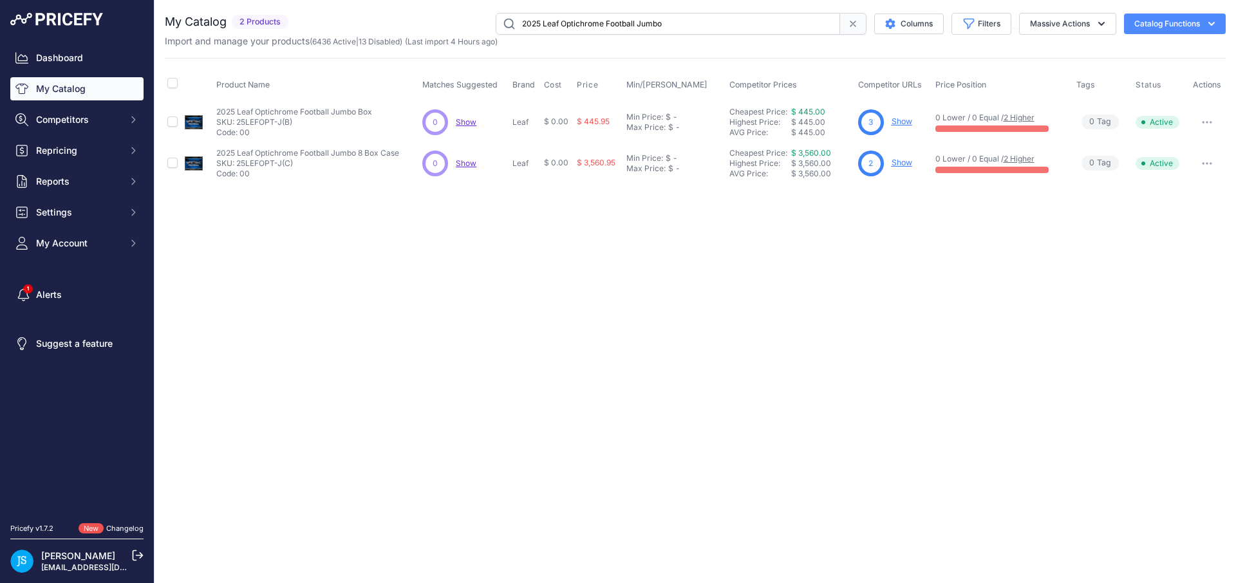
click at [897, 165] on link "Show" at bounding box center [901, 163] width 21 height 10
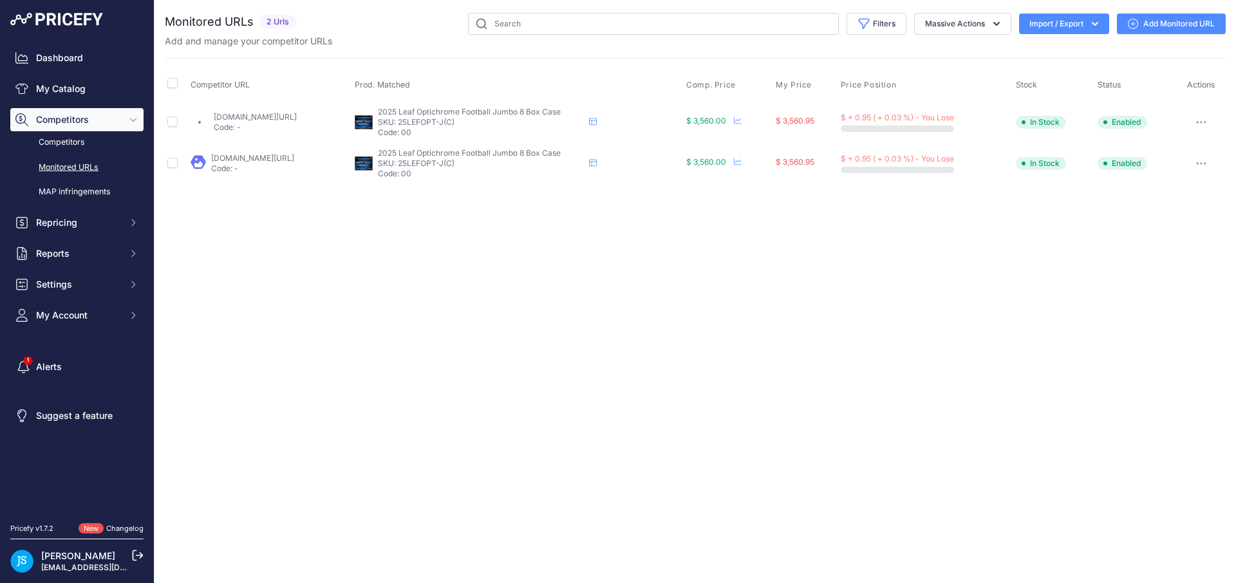
click at [1194, 22] on link "Add Monitored URL" at bounding box center [1171, 24] width 109 height 21
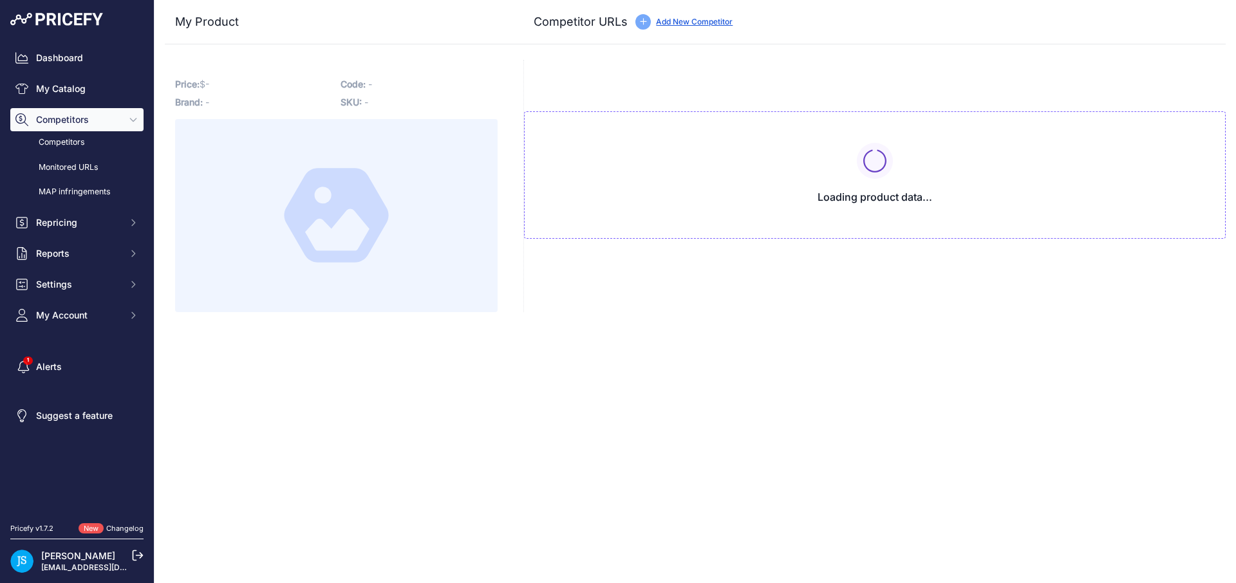
type input "[DOMAIN_NAME][URL]"
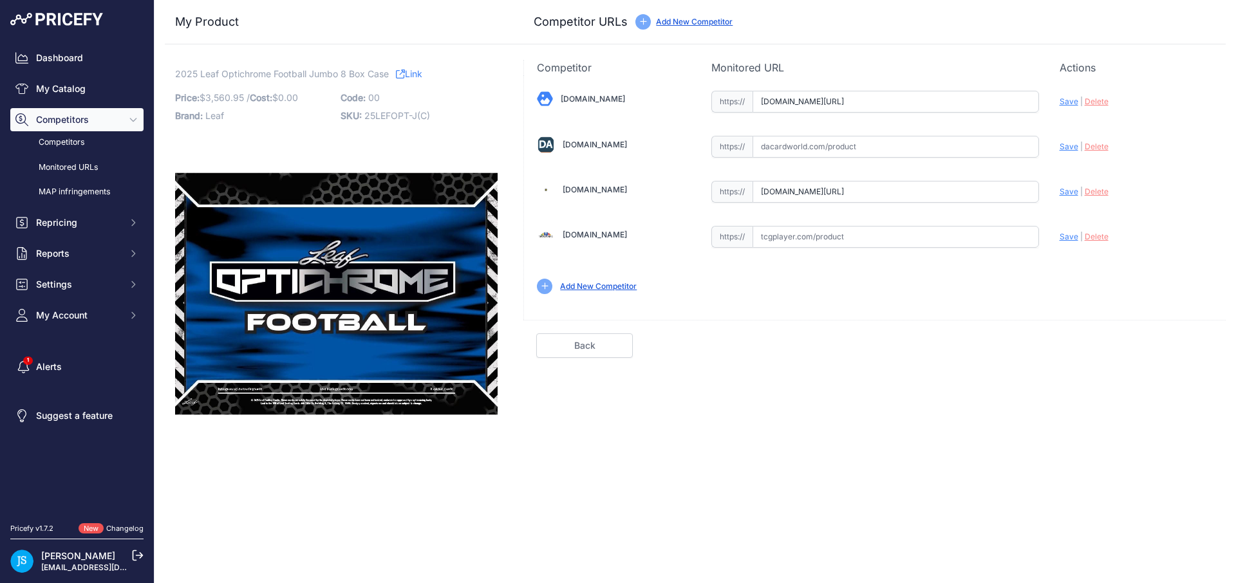
click at [914, 146] on input "text" at bounding box center [895, 147] width 286 height 22
paste input "[URL][DOMAIN_NAME]"
click at [1062, 148] on span "Save" at bounding box center [1068, 147] width 19 height 10
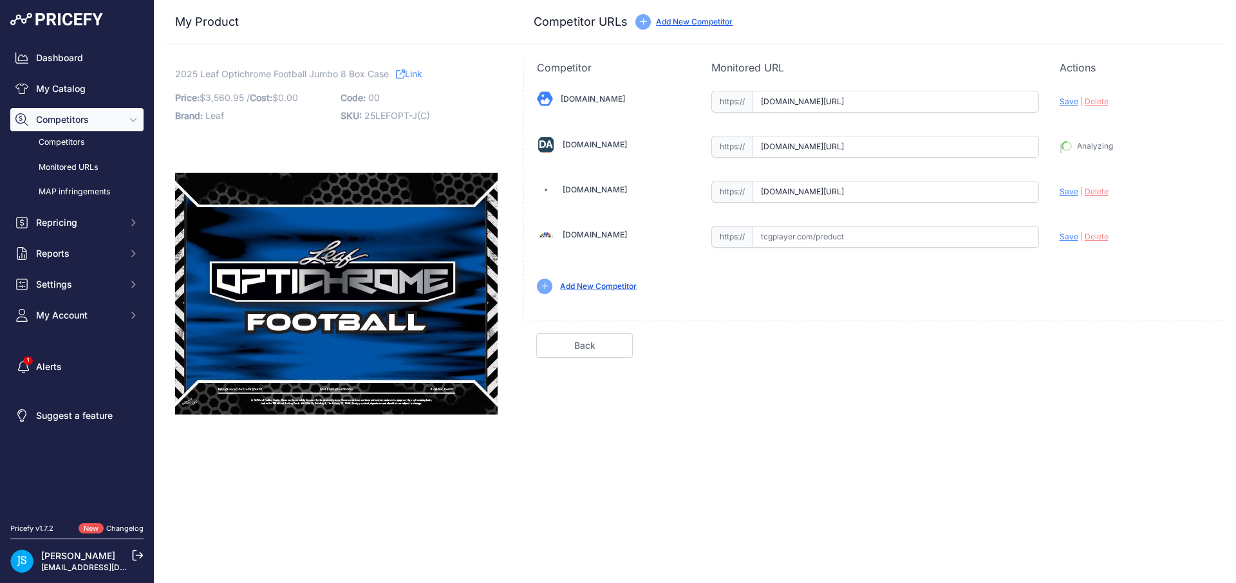
type input "https://www.dacardworld.com/sports-cards/2025-leaf-optichrome-football-hobby-ju…"
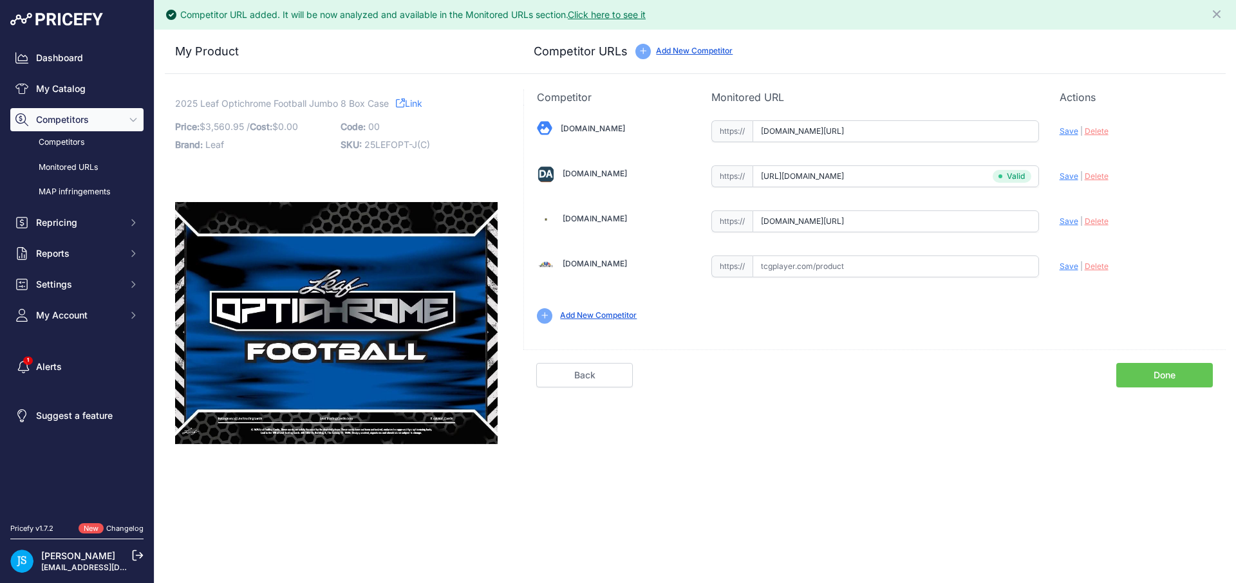
click at [1066, 132] on span "Save" at bounding box center [1068, 131] width 19 height 10
type input "https://www.blowoutcards.com/2025-leaf-optichrome-football-jumbo-8-box-case.htm…"
click at [1070, 219] on span "Save" at bounding box center [1068, 221] width 19 height 10
type input "https://www.steelcitycollectibles.com/i/2025-leaf-optichrome-football-jumbo-hob…"
drag, startPoint x: 176, startPoint y: 100, endPoint x: 306, endPoint y: 102, distance: 130.6
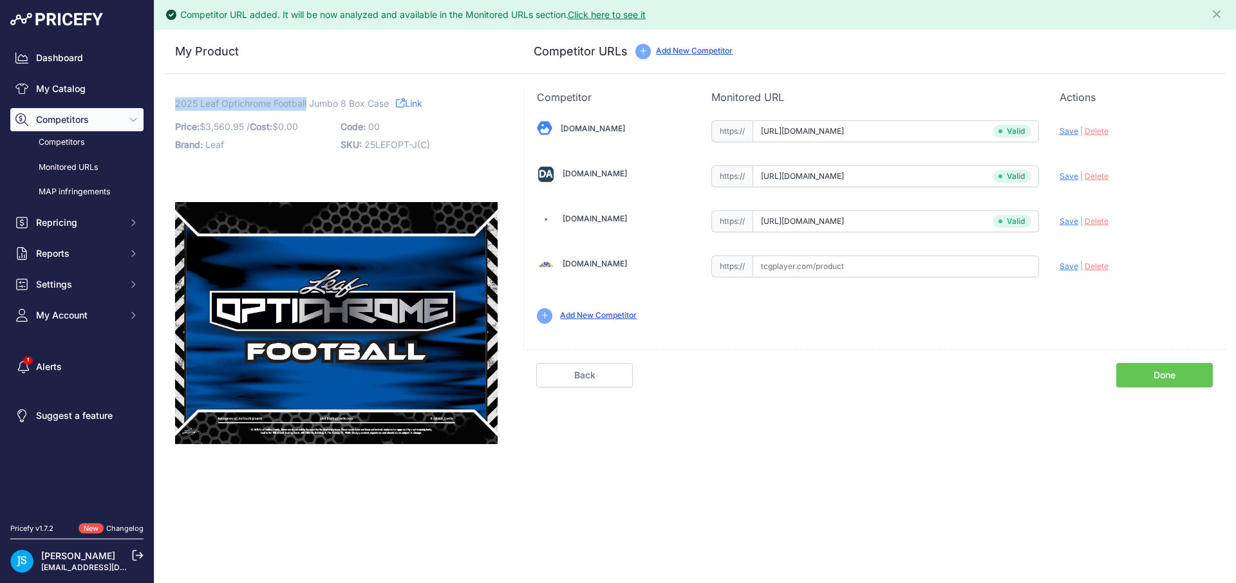
click at [306, 102] on span "2025 Leaf Optichrome Football Jumbo 8 Box Case" at bounding box center [282, 103] width 214 height 16
copy span "2025 Leaf Optichrome Football"
click at [115, 86] on link "My Catalog" at bounding box center [76, 88] width 133 height 23
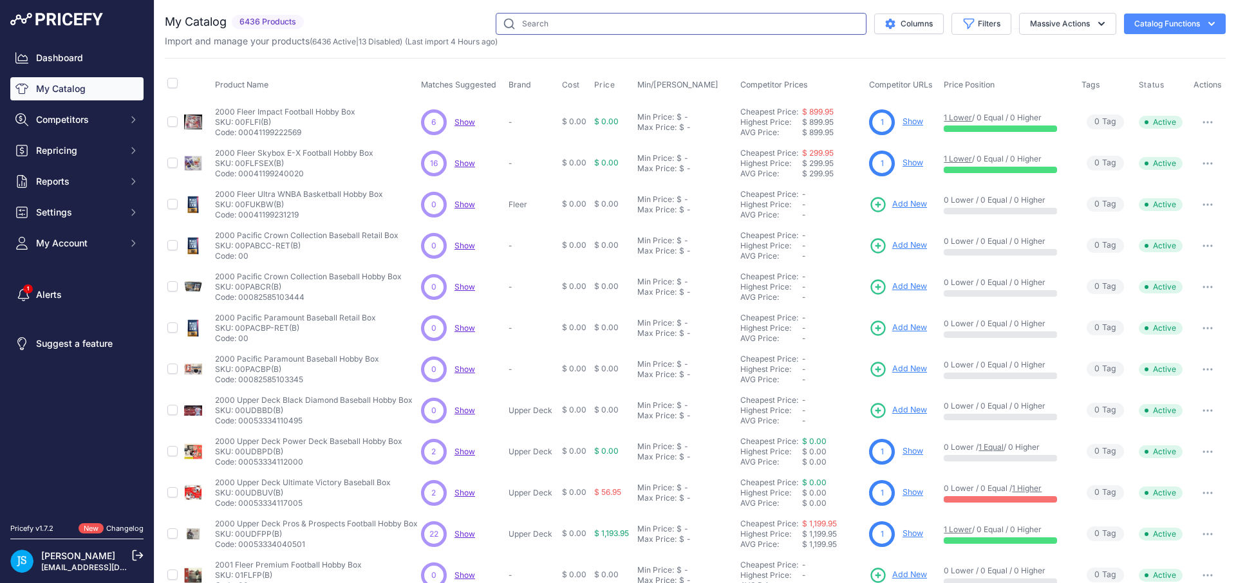
click at [645, 28] on input "text" at bounding box center [681, 24] width 371 height 22
paste input "2025 Leaf Optichrome Football"
type input "2025 Leaf Optichrome Football"
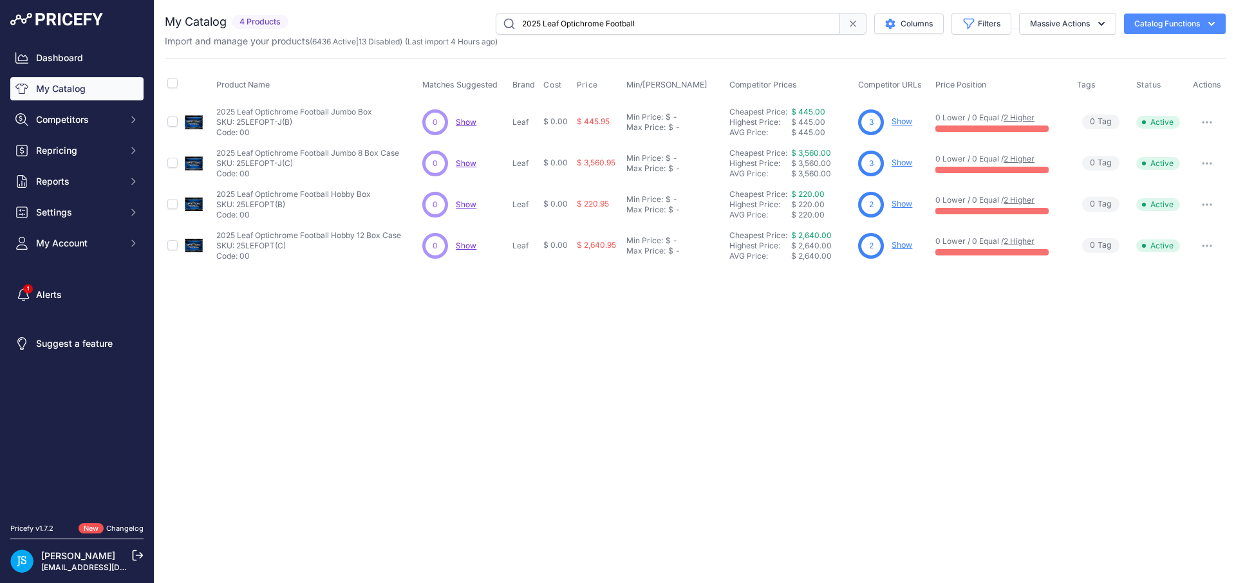
click at [897, 203] on link "Show" at bounding box center [901, 204] width 21 height 10
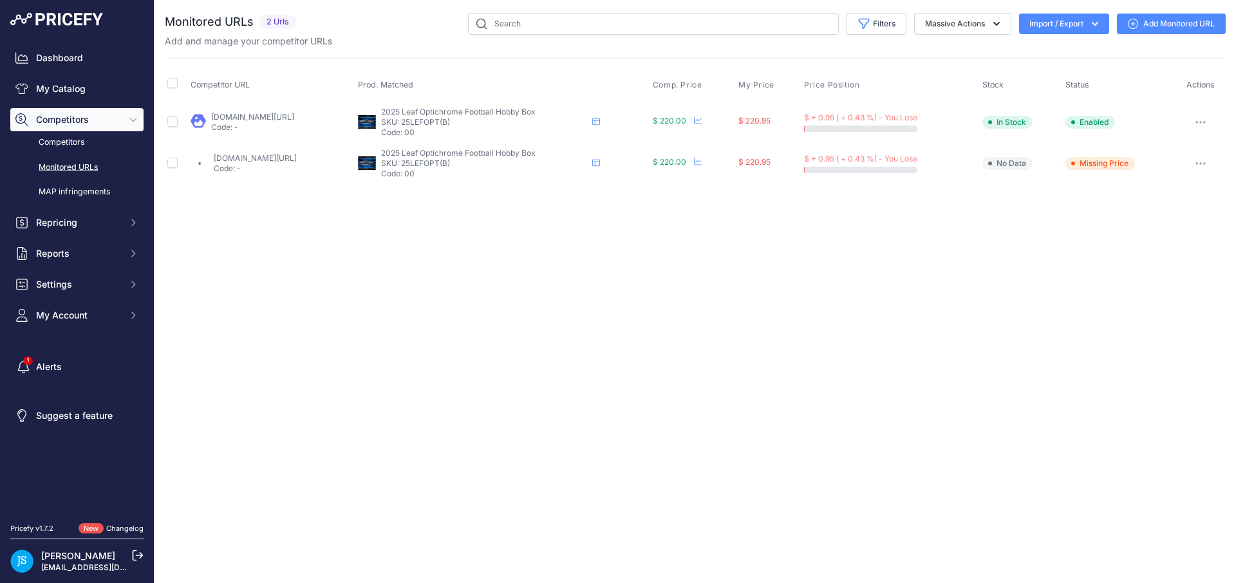
click at [1180, 30] on link "Add Monitored URL" at bounding box center [1171, 24] width 109 height 21
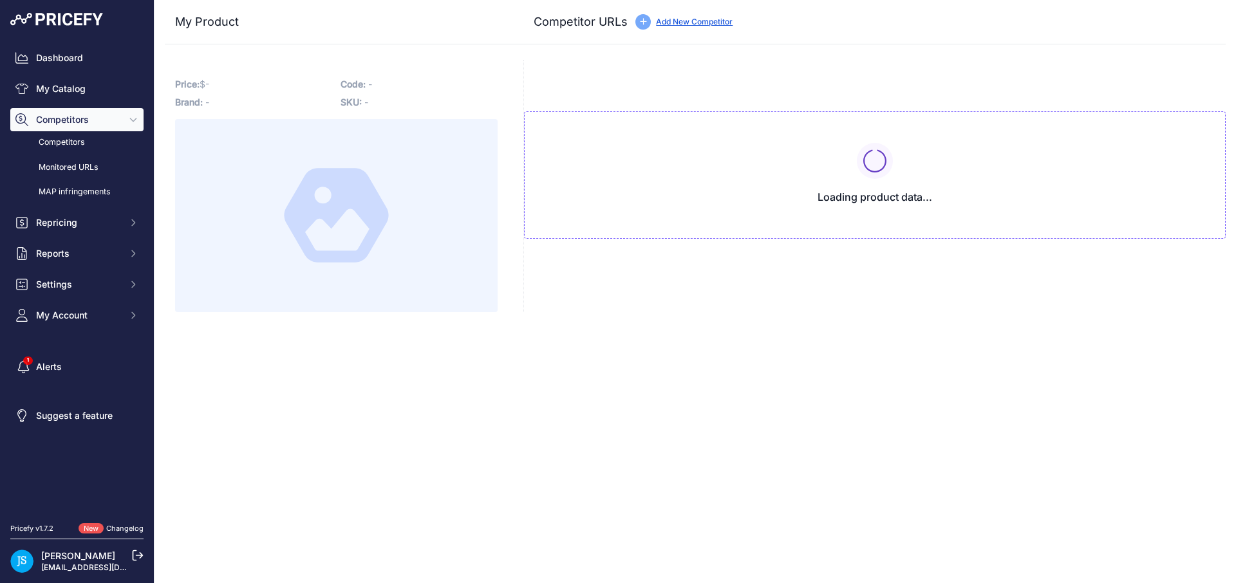
type input "[DOMAIN_NAME][URL]"
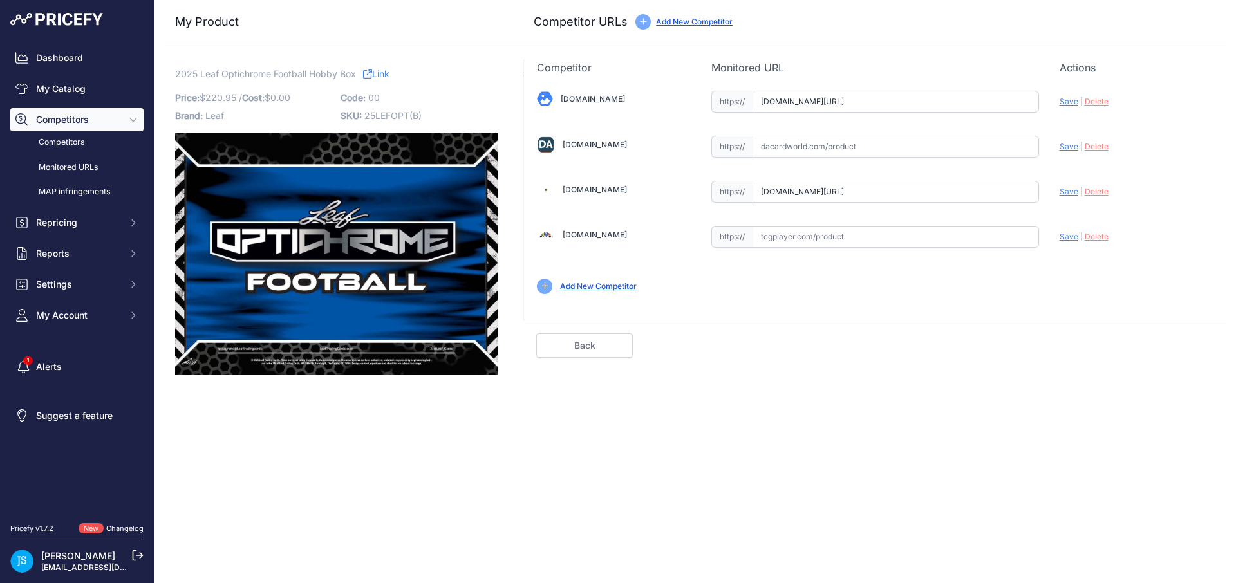
drag, startPoint x: 884, startPoint y: 143, endPoint x: 1018, endPoint y: 152, distance: 134.8
click at [884, 143] on input "text" at bounding box center [895, 147] width 286 height 22
paste input "https://www.dacardworld.com/sports-cards/2025-leaf-optichrome-football-hobby-box"
drag, startPoint x: 1073, startPoint y: 151, endPoint x: 1070, endPoint y: 136, distance: 15.8
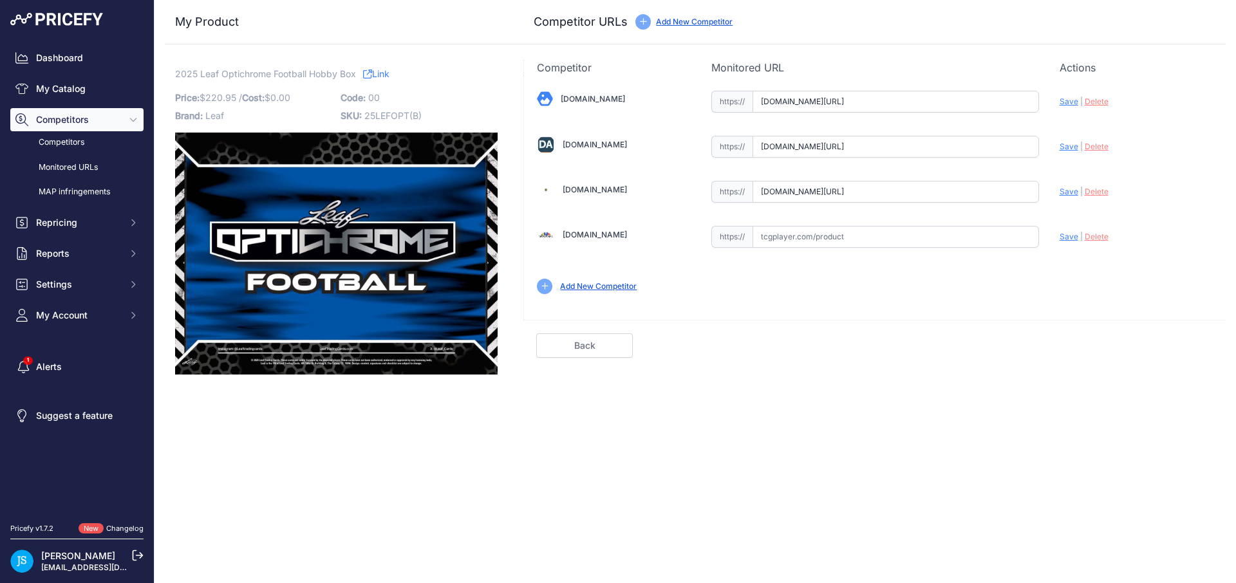
click at [1073, 151] on div "Update Profile Save | Delete Analyzing" at bounding box center [1135, 143] width 153 height 20
click at [1070, 147] on span "Save" at bounding box center [1068, 147] width 19 height 10
type input "https://www.dacardworld.com/sports-cards/2025-leaf-optichrome-football-hobby-bo…"
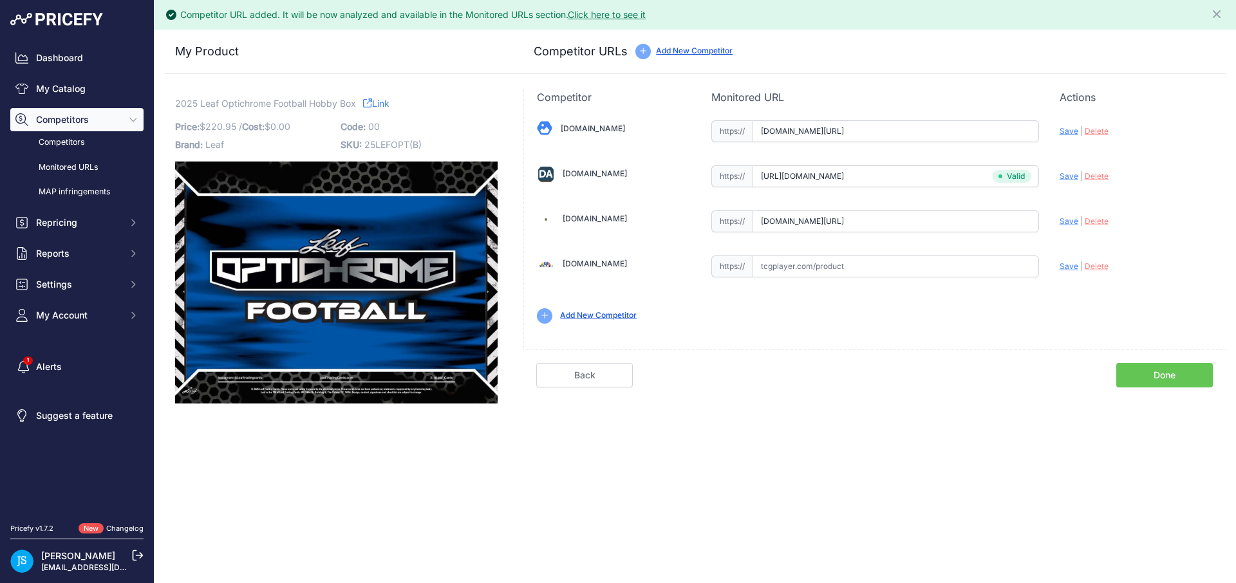
click at [1068, 128] on span "Save" at bounding box center [1068, 131] width 19 height 10
type input "https://www.blowoutcards.com/2025-leaf-optichrome-football-hobby-box.html?priru…"
click at [1071, 223] on span "Save" at bounding box center [1068, 221] width 19 height 10
type input "https://www.steelcitycollectibles.com/i/2025-leaf-optichrome-football-hobby-box…"
drag, startPoint x: 177, startPoint y: 102, endPoint x: 337, endPoint y: 107, distance: 160.3
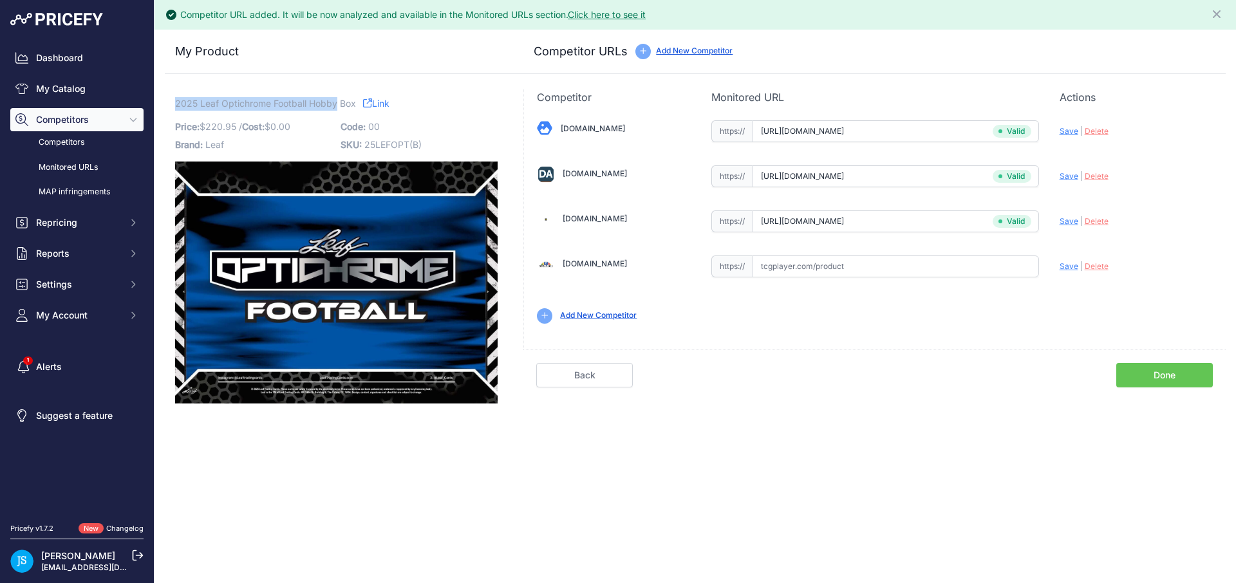
click at [337, 107] on span "2025 Leaf Optichrome Football Hobby Box" at bounding box center [265, 103] width 181 height 16
copy span "2025 Leaf Optichrome Football Hobby"
click at [104, 89] on link "My Catalog" at bounding box center [76, 88] width 133 height 23
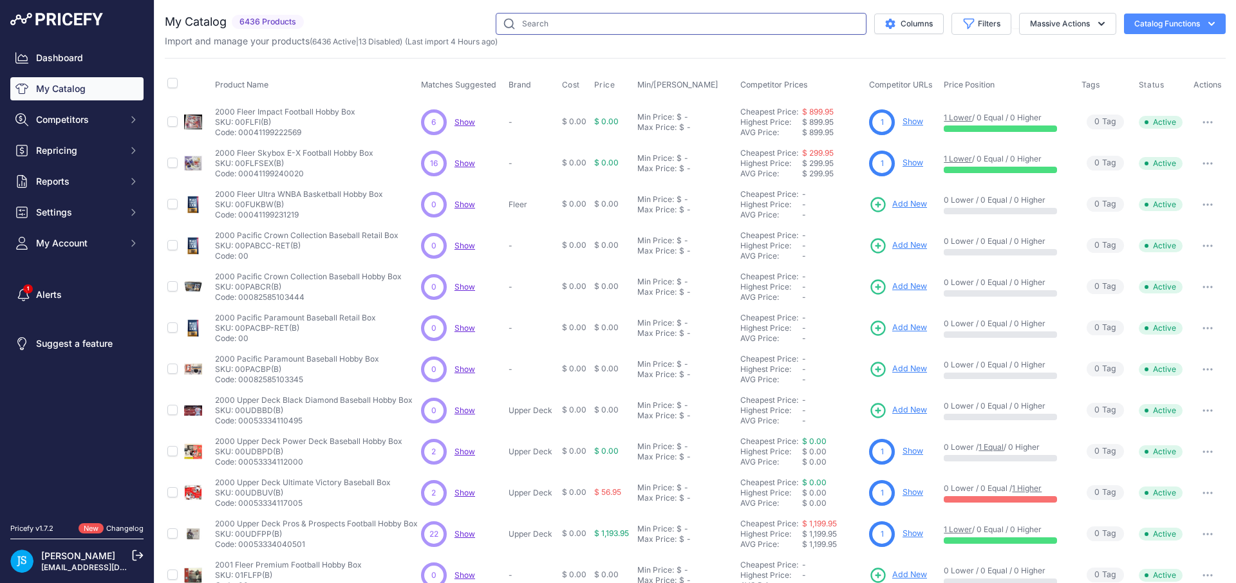
click at [659, 21] on input "text" at bounding box center [681, 24] width 371 height 22
paste input "2025 Leaf Optichrome Football Hobby"
type input "2025 Leaf Optichrome Football Hobby"
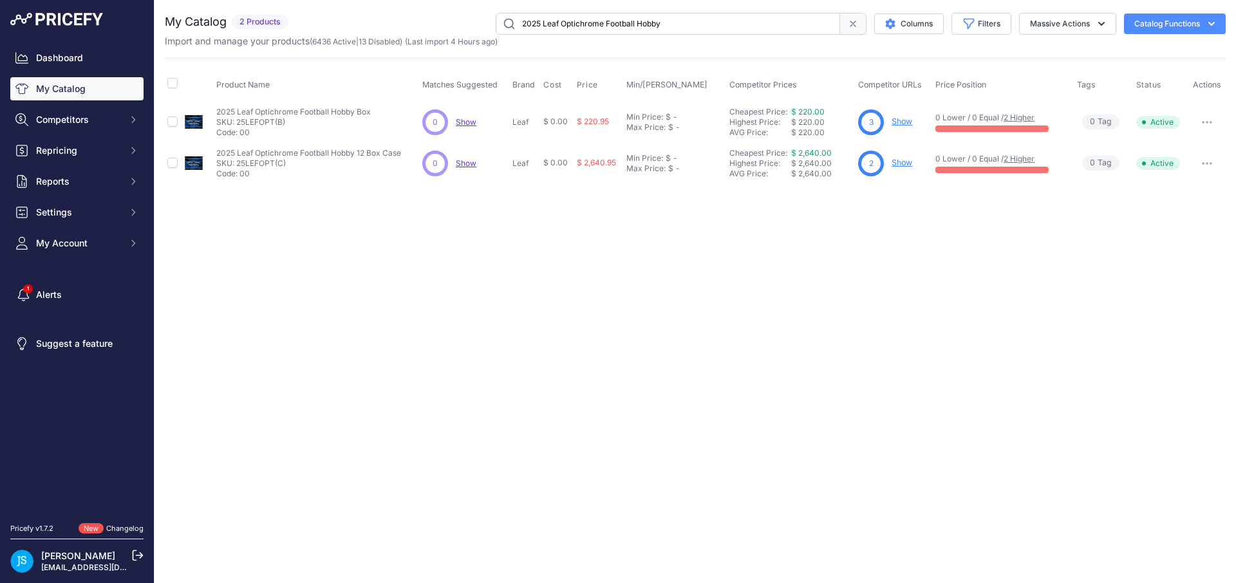
click at [903, 162] on link "Show" at bounding box center [901, 163] width 21 height 10
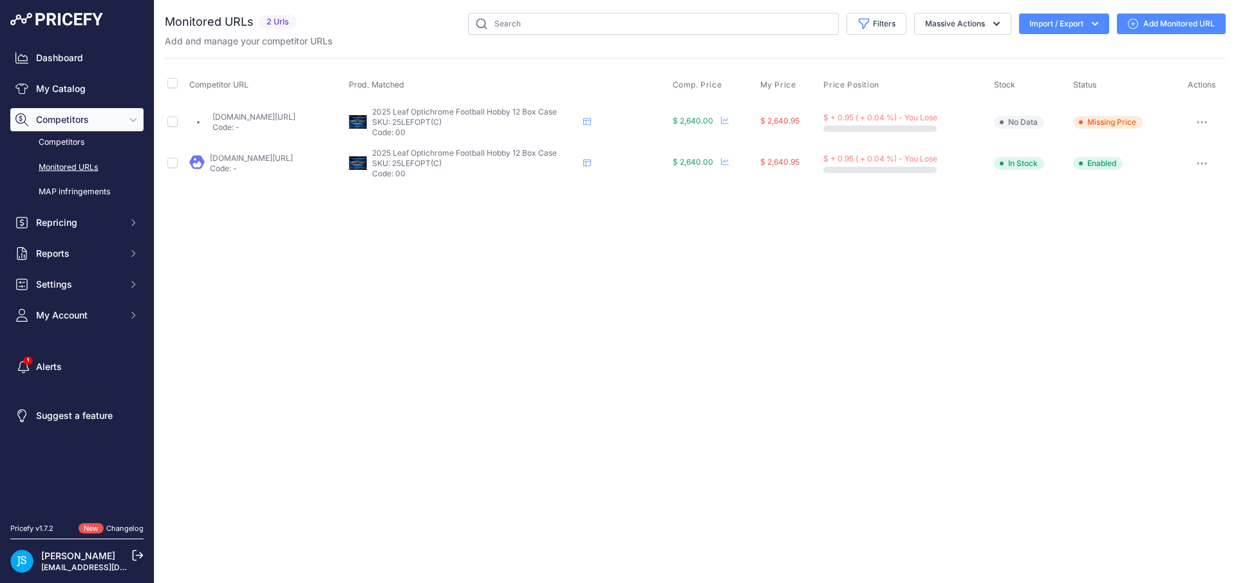
click at [1162, 22] on link "Add Monitored URL" at bounding box center [1171, 24] width 109 height 21
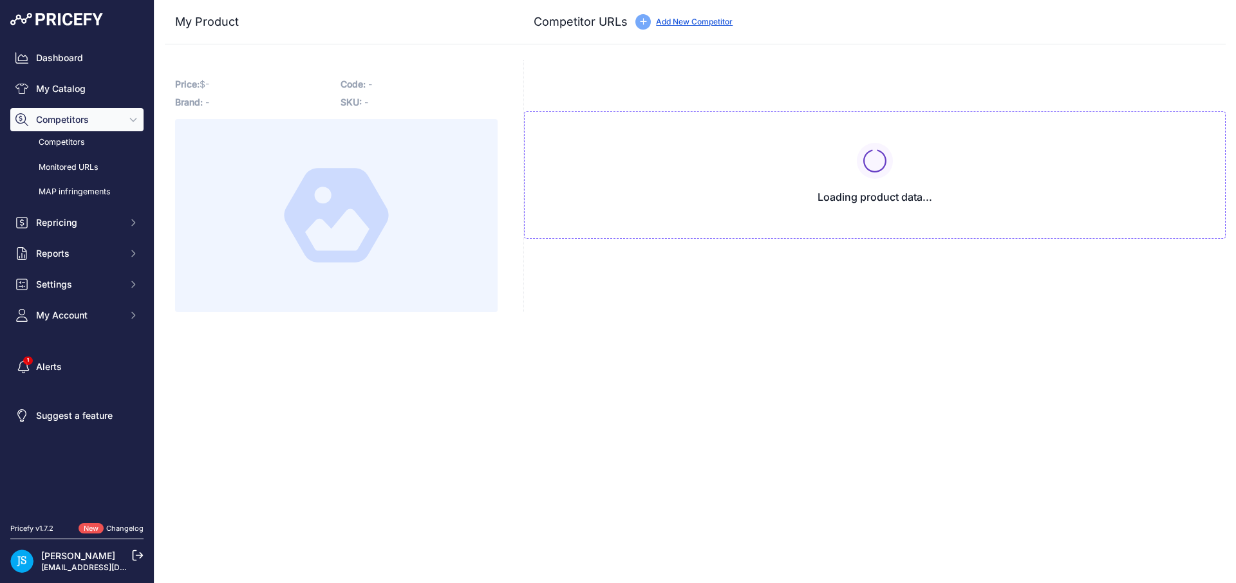
type input "[DOMAIN_NAME][URL]"
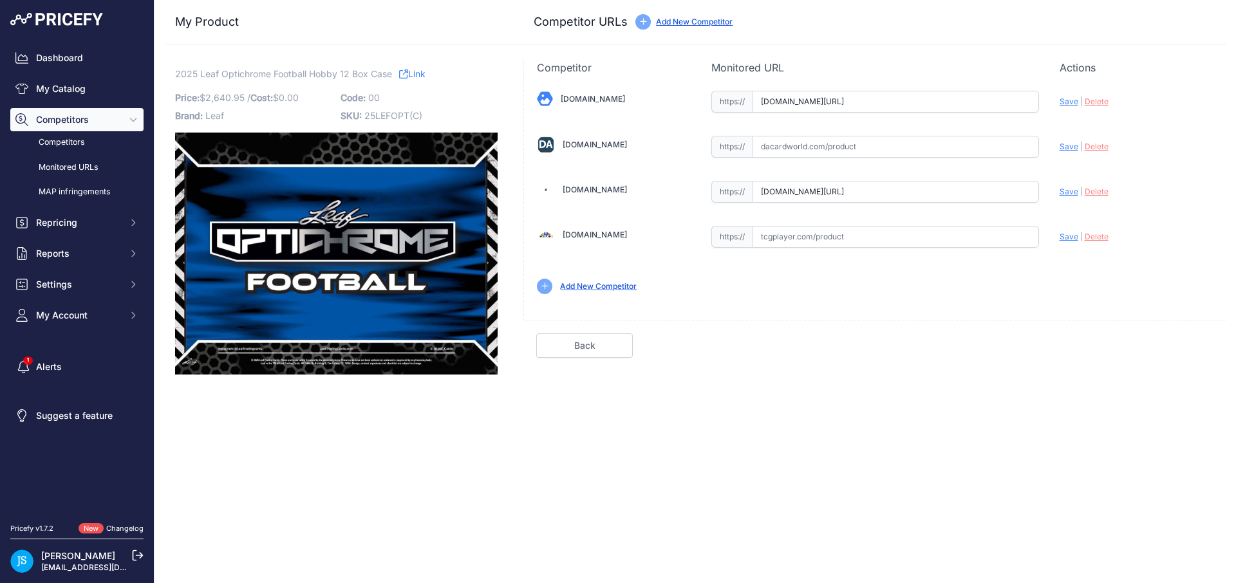
click at [978, 154] on input "text" at bounding box center [895, 147] width 286 height 22
paste input "[URL][DOMAIN_NAME]"
click at [1068, 149] on span "Save" at bounding box center [1068, 147] width 19 height 10
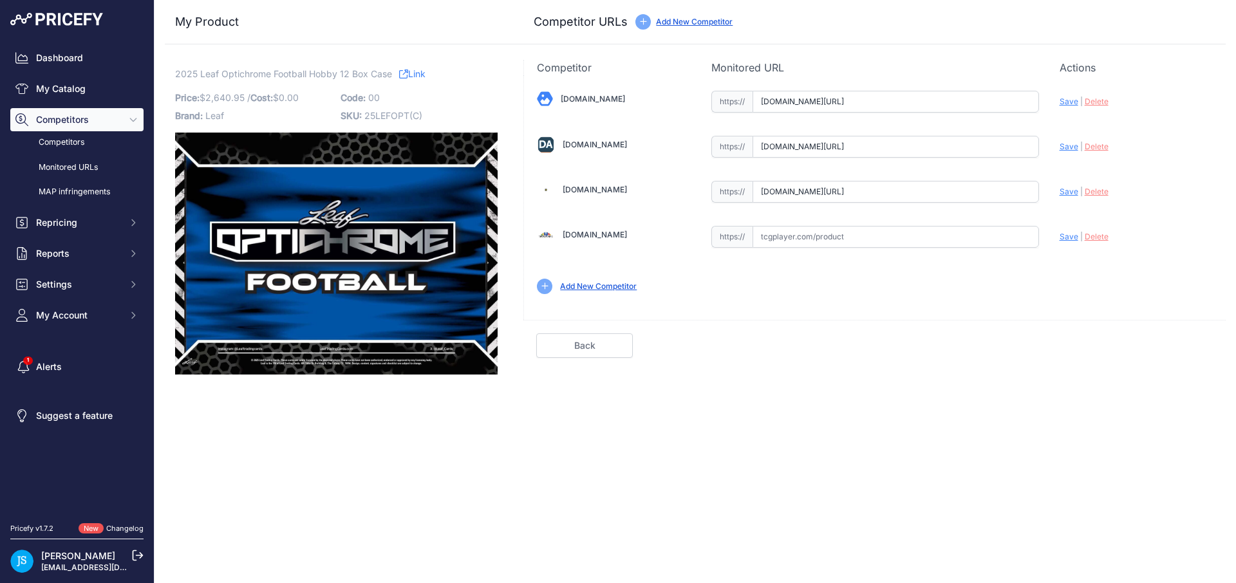
type input "https://www.dacardworld.com/sports-cards/2025-leaf-optichrome-football-hobby-12…"
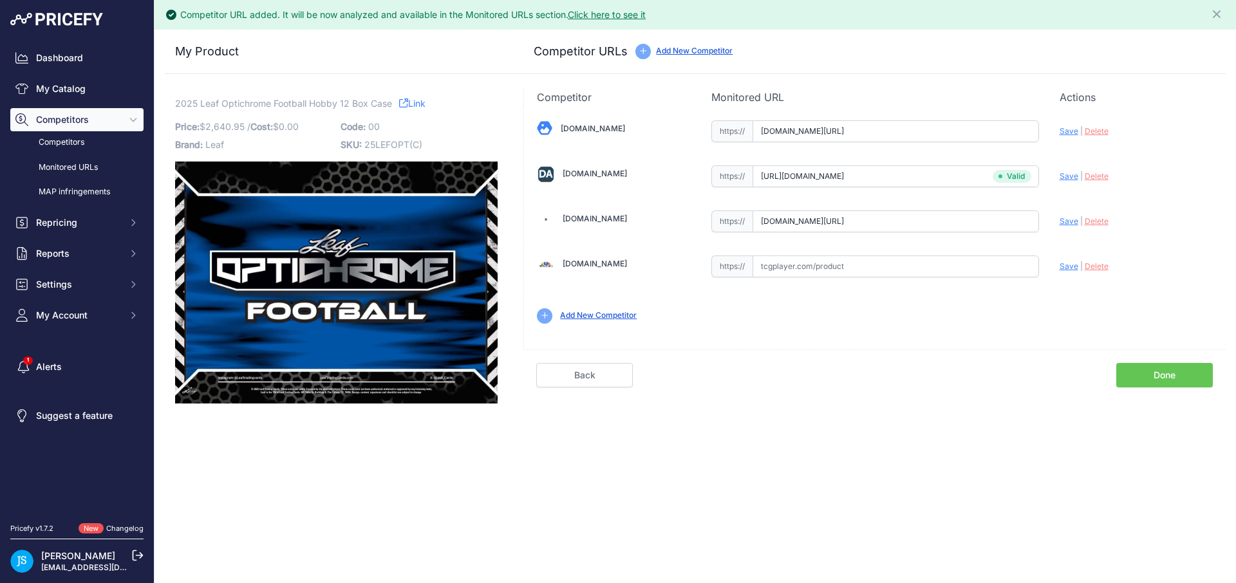
click at [1071, 135] on span "Save" at bounding box center [1068, 131] width 19 height 10
type input "https://www.blowoutcards.com/2025-leaf-optichrome-football-hobby-12-box-case.ht…"
click at [1072, 222] on span "Save" at bounding box center [1068, 221] width 19 height 10
type input "https://www.steelcitycollectibles.com/i/2025-leaf-optichrome-football-hobby-12-…"
click at [90, 93] on link "My Catalog" at bounding box center [76, 88] width 133 height 23
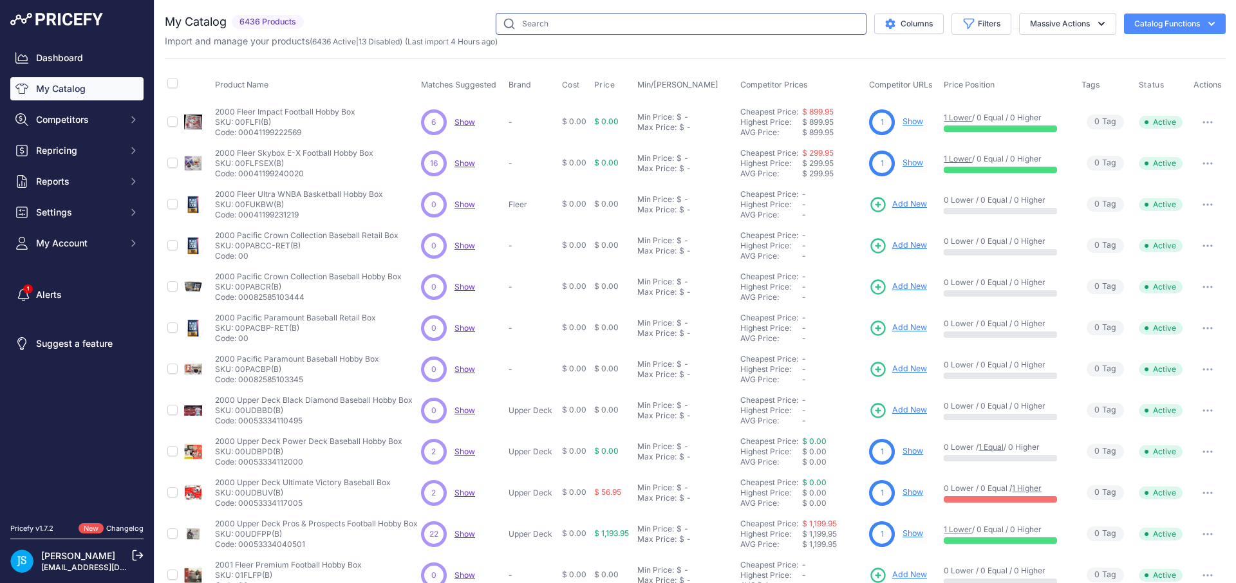
click at [691, 24] on input "text" at bounding box center [681, 24] width 371 height 22
paste input "Pokemon 2025 Holiday Calendar"
type input "Pokemon 2025 Holiday Calendar"
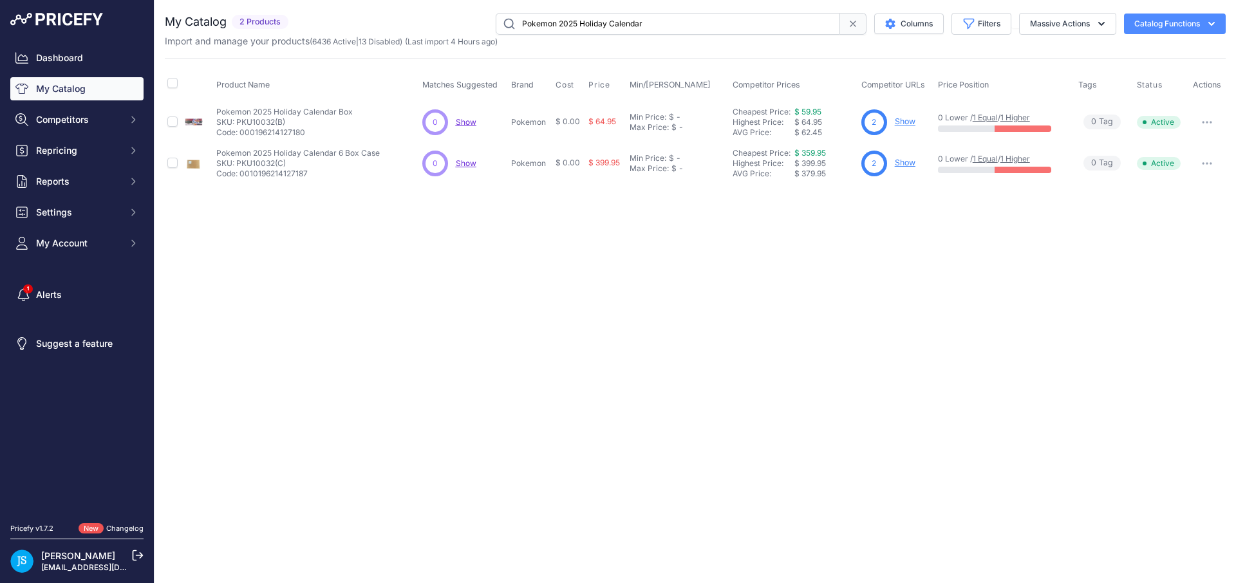
click at [908, 122] on link "Show" at bounding box center [905, 121] width 21 height 10
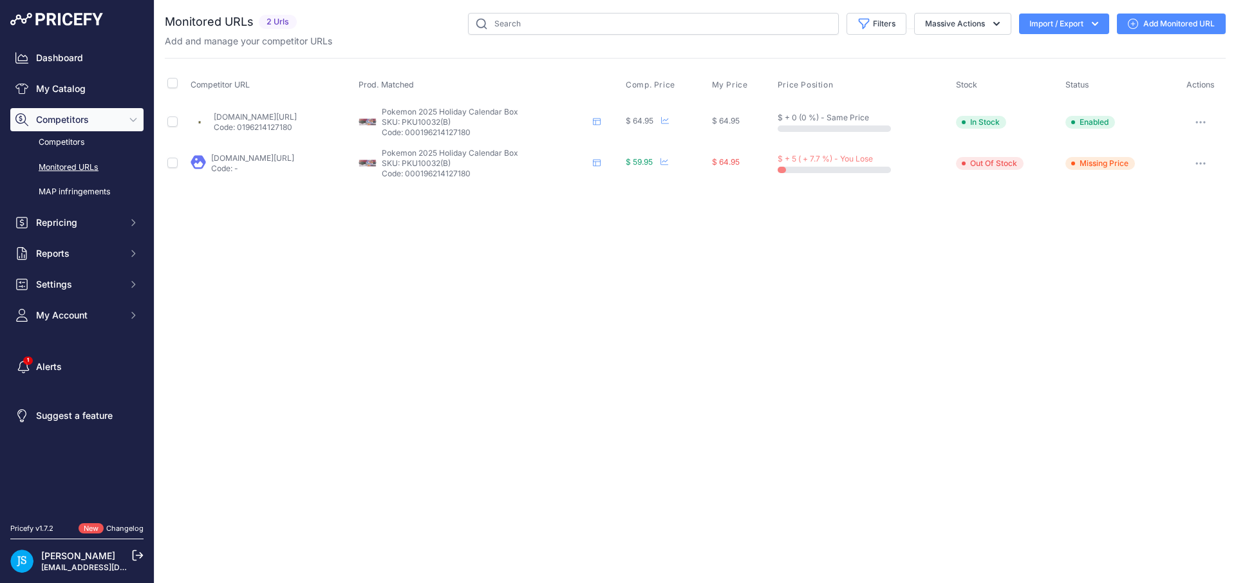
click at [1169, 23] on link "Add Monitored URL" at bounding box center [1171, 24] width 109 height 21
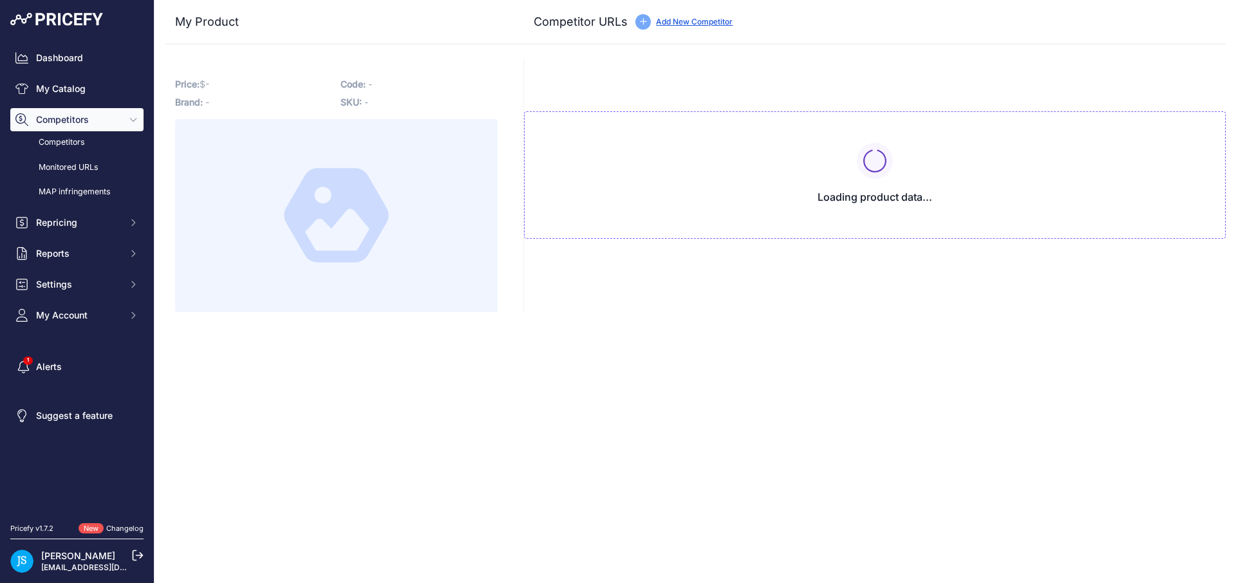
type input "[DOMAIN_NAME][URL]"
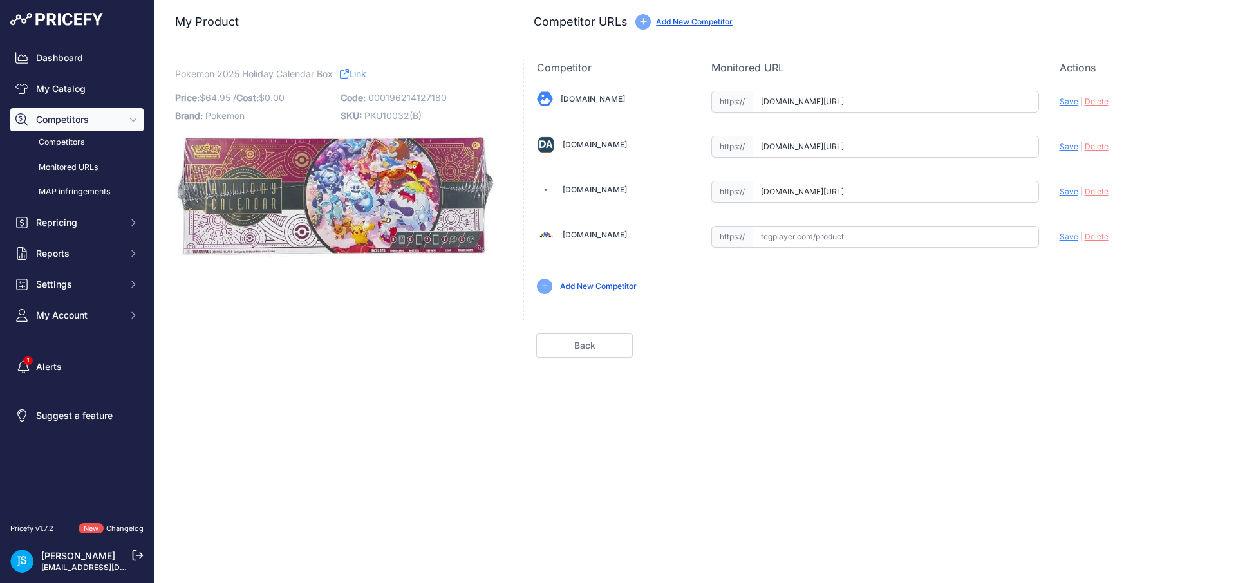
click at [1095, 145] on span "Delete" at bounding box center [1096, 147] width 24 height 10
drag, startPoint x: 938, startPoint y: 145, endPoint x: 990, endPoint y: 154, distance: 52.9
click at [938, 145] on input "text" at bounding box center [895, 147] width 286 height 22
paste input "[URL][DOMAIN_NAME]"
click at [1071, 148] on span "Save" at bounding box center [1068, 147] width 19 height 10
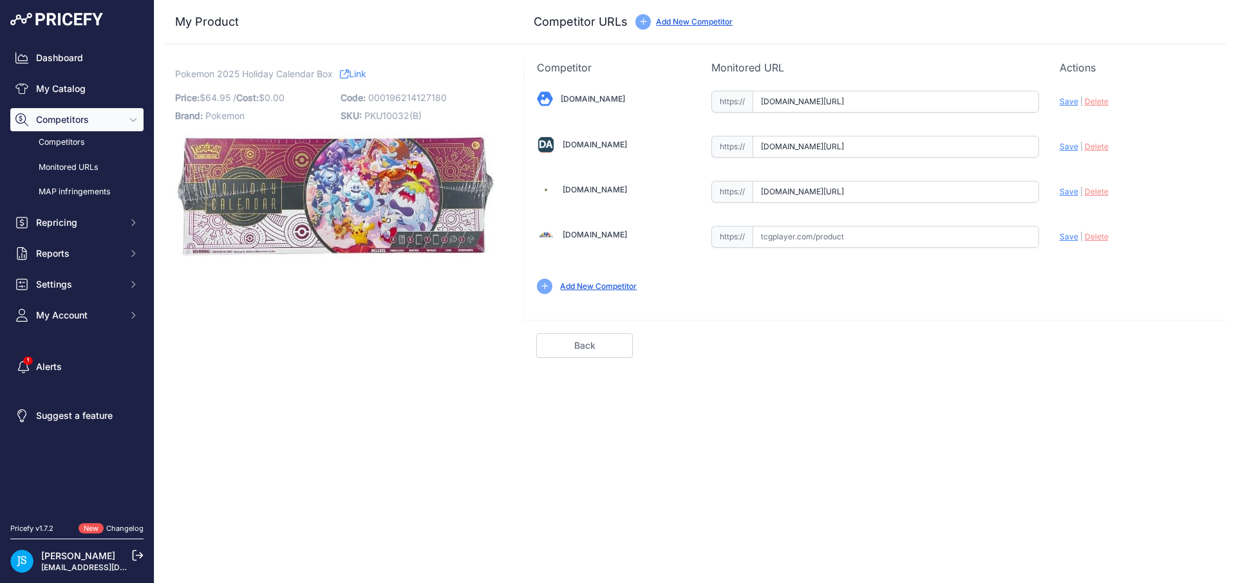
type input "https://www.dacardworld.com/gaming/pokemon-holiday-calender-box?prirule_jdsnikf…"
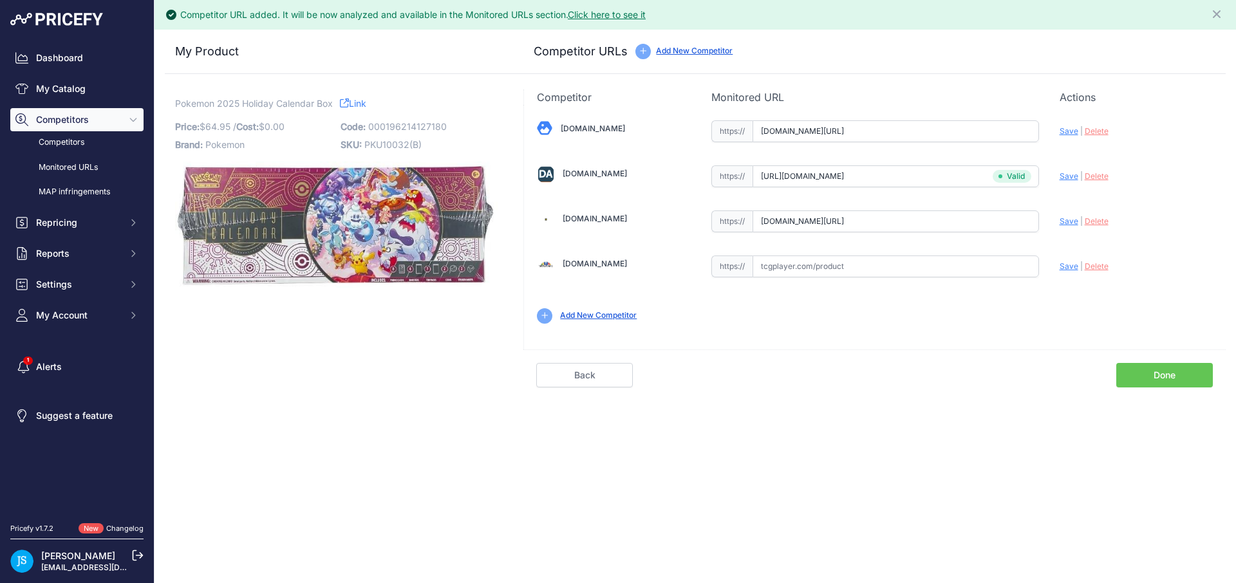
click at [1068, 127] on span "Save" at bounding box center [1068, 131] width 19 height 10
type input "https://www.blowoutcards.com/pokemon-2025-holiday-calendar-box.html?prirule_jds…"
click at [1071, 221] on span "Save" at bounding box center [1068, 221] width 19 height 10
type input "https://www.steelcitycollectibles.com/i/pokemon-2025-holiday-calendar-box?priru…"
drag, startPoint x: 176, startPoint y: 100, endPoint x: 212, endPoint y: 93, distance: 36.9
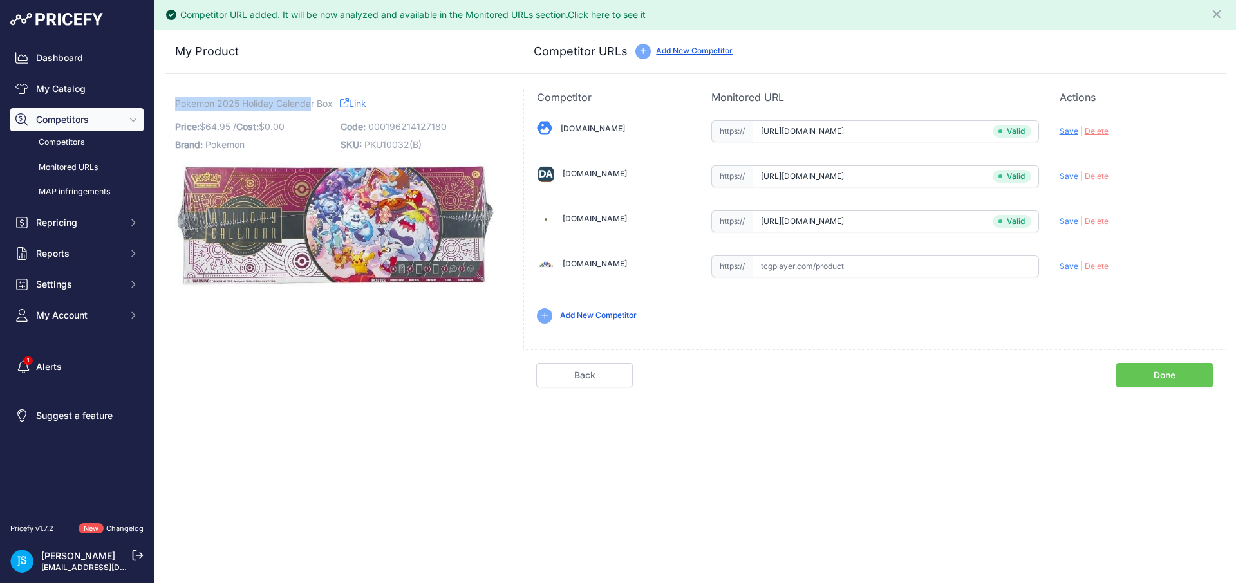
click at [311, 106] on span "Pokemon 2025 Holiday Calendar Box" at bounding box center [254, 103] width 158 height 16
copy span "Pokemon 2025 Holiday Calenda"
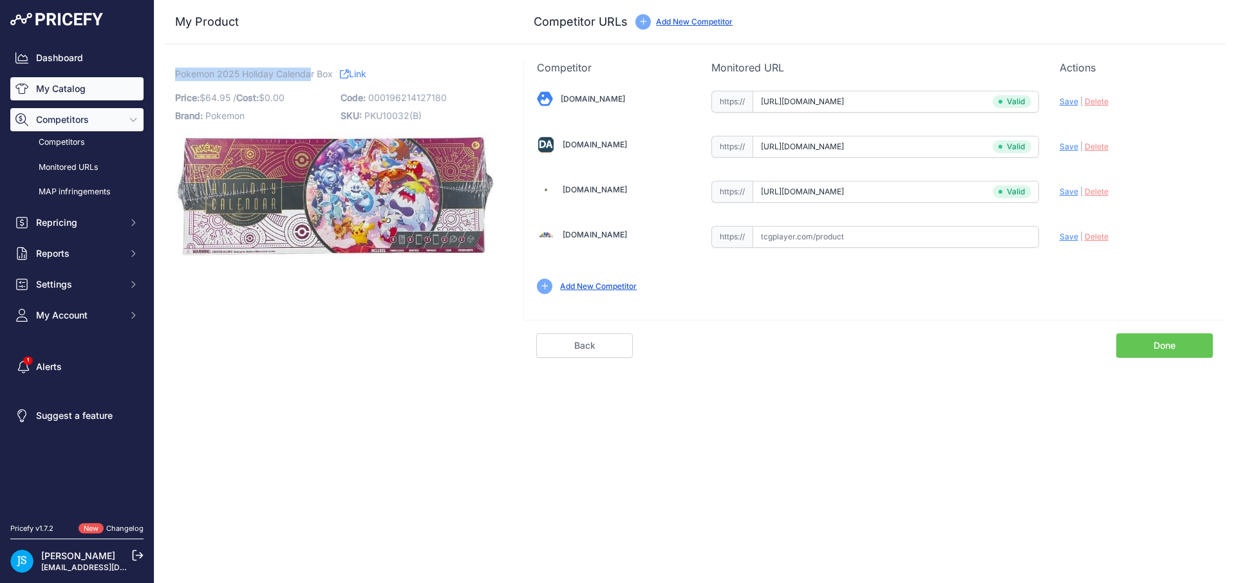
click at [125, 82] on link "My Catalog" at bounding box center [76, 88] width 133 height 23
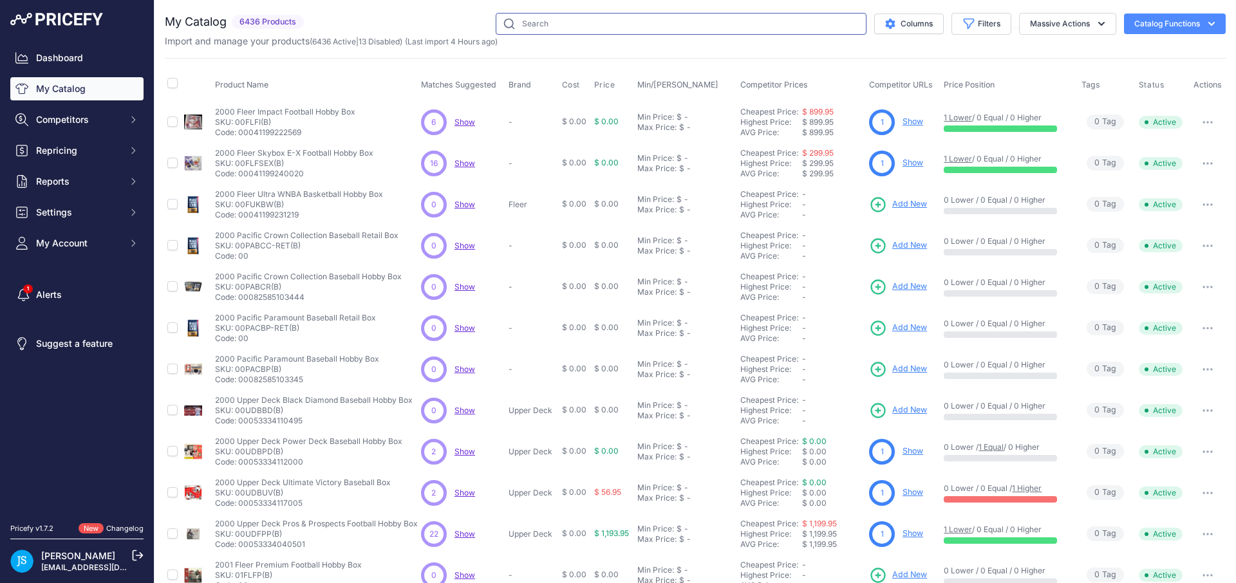
click at [733, 26] on input "text" at bounding box center [681, 24] width 371 height 22
paste input "Pokemon 2025 Holiday Calenda"
type input "Pokemon 2025 Holiday Calenda"
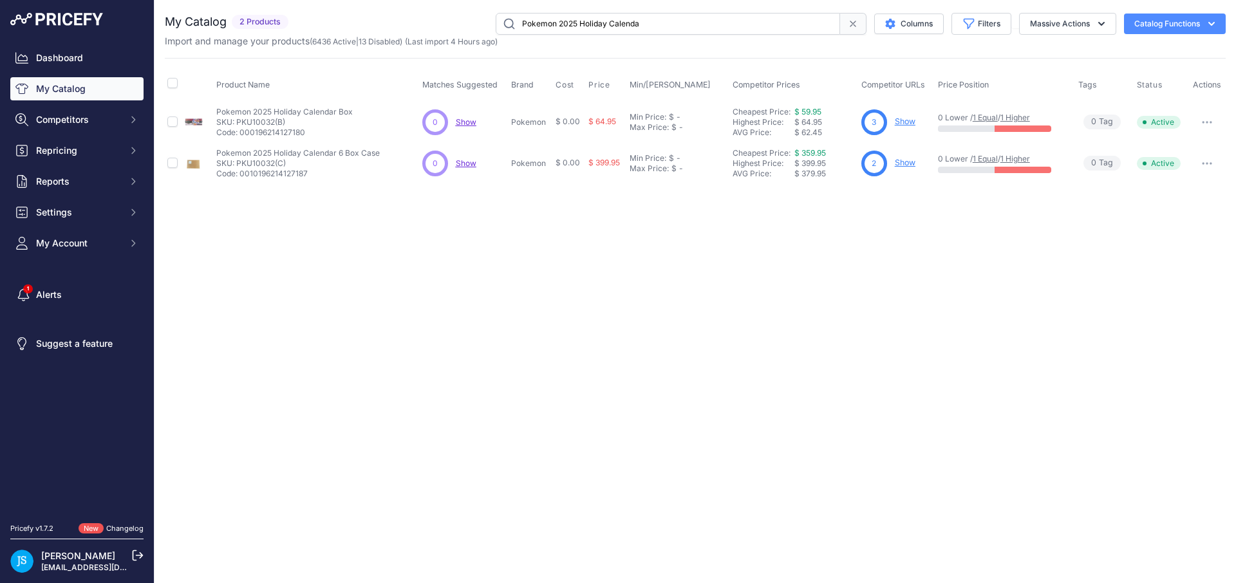
click at [906, 161] on link "Show" at bounding box center [905, 163] width 21 height 10
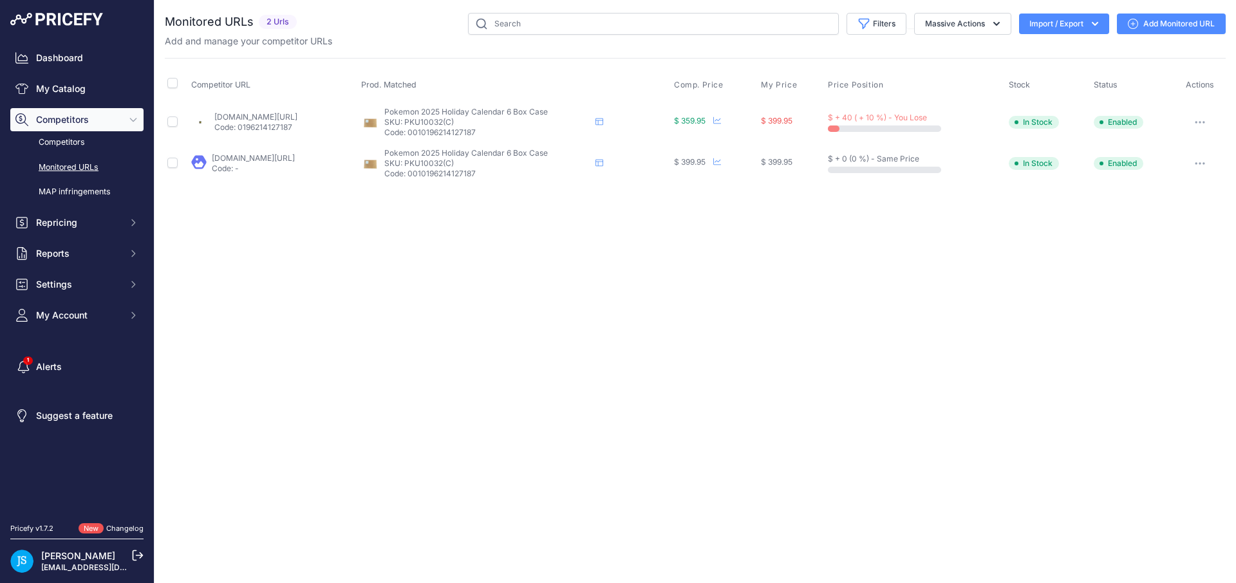
click at [1156, 28] on link "Add Monitored URL" at bounding box center [1171, 24] width 109 height 21
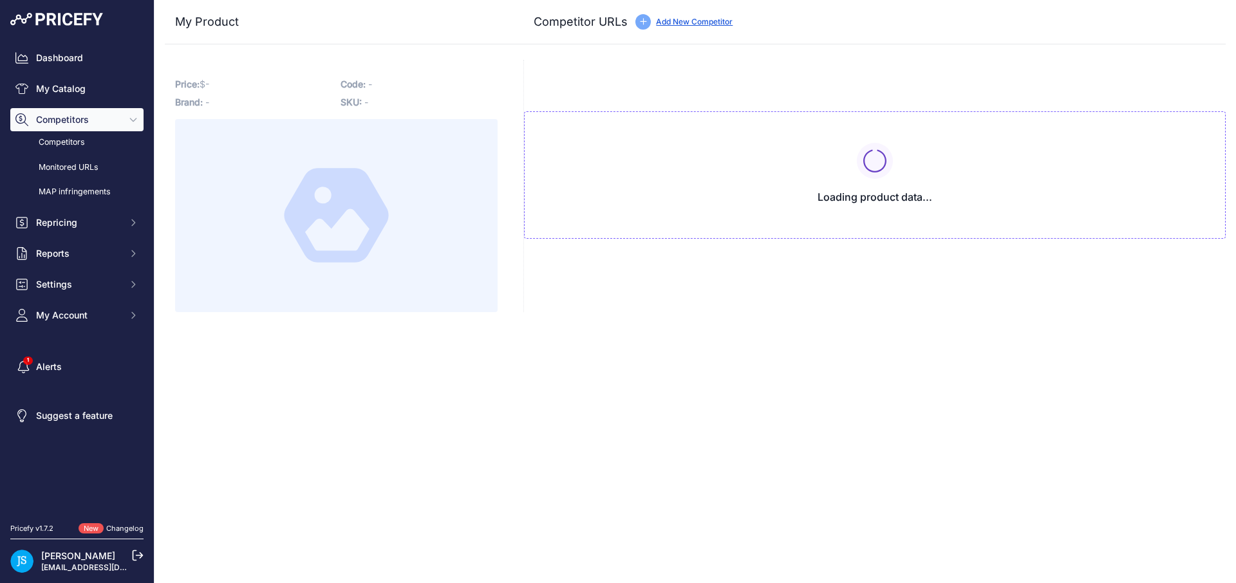
type input "[DOMAIN_NAME][URL]"
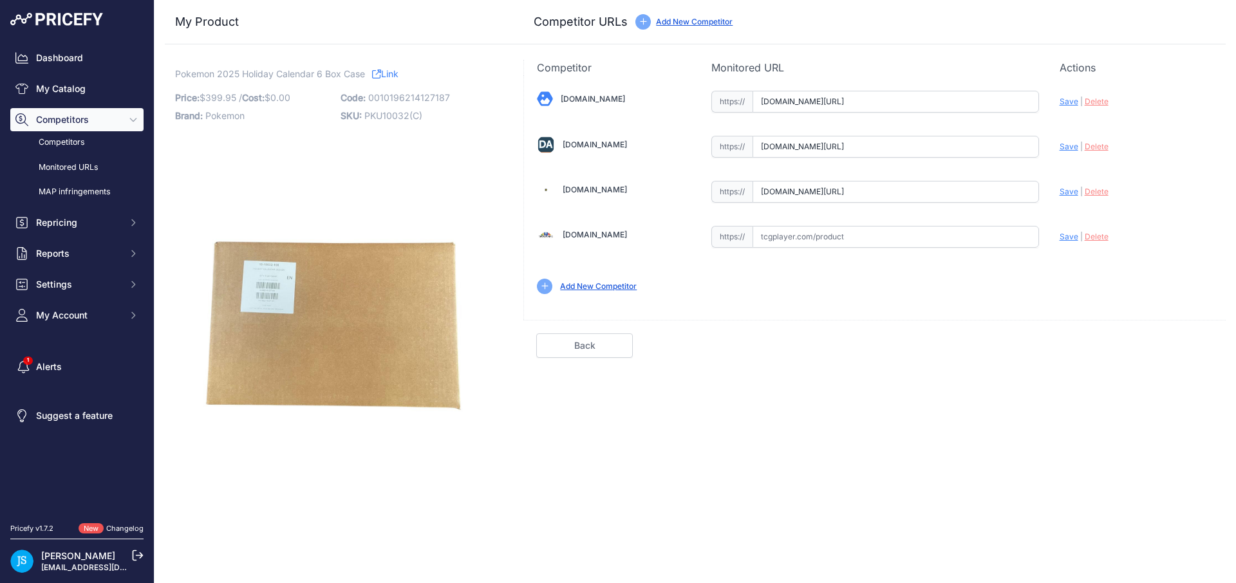
click at [1093, 147] on span "Delete" at bounding box center [1096, 147] width 24 height 10
click at [972, 145] on input "text" at bounding box center [895, 147] width 286 height 22
paste input "https://www.dacardworld.com/gaming/pokemon-holiday-calender-6-box-case"
click at [1057, 147] on div "Blowoutcards.com Valid Save" at bounding box center [874, 191] width 701 height 232
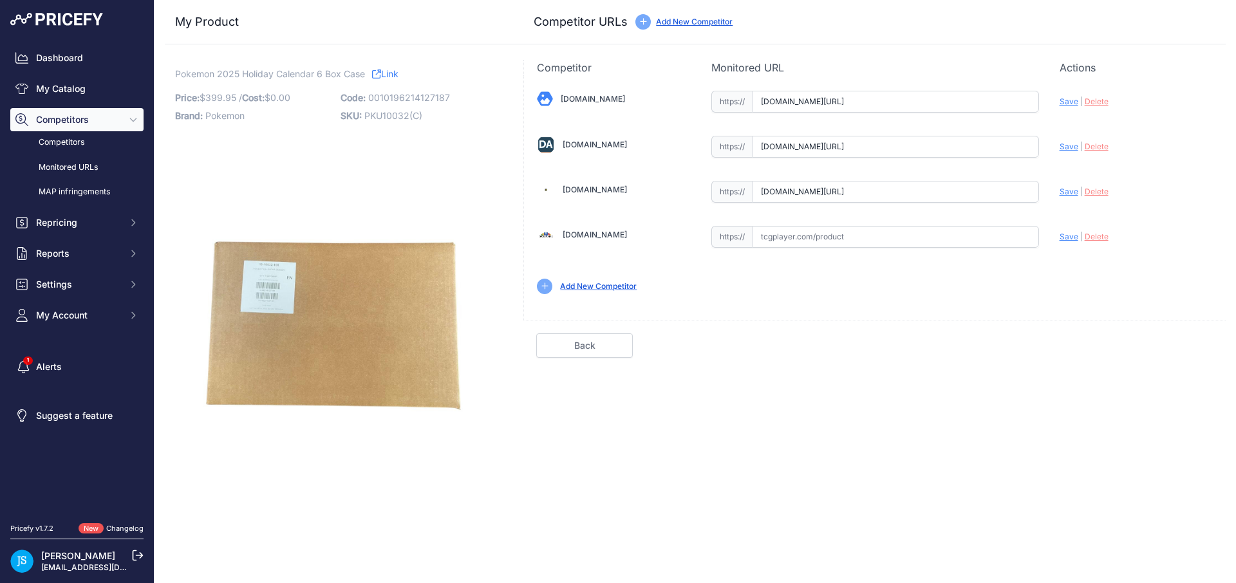
scroll to position [0, 0]
click at [1062, 145] on span "Save" at bounding box center [1068, 147] width 19 height 10
type input "https://www.dacardworld.com/gaming/pokemon-holiday-calender-6-box-case?prirule_…"
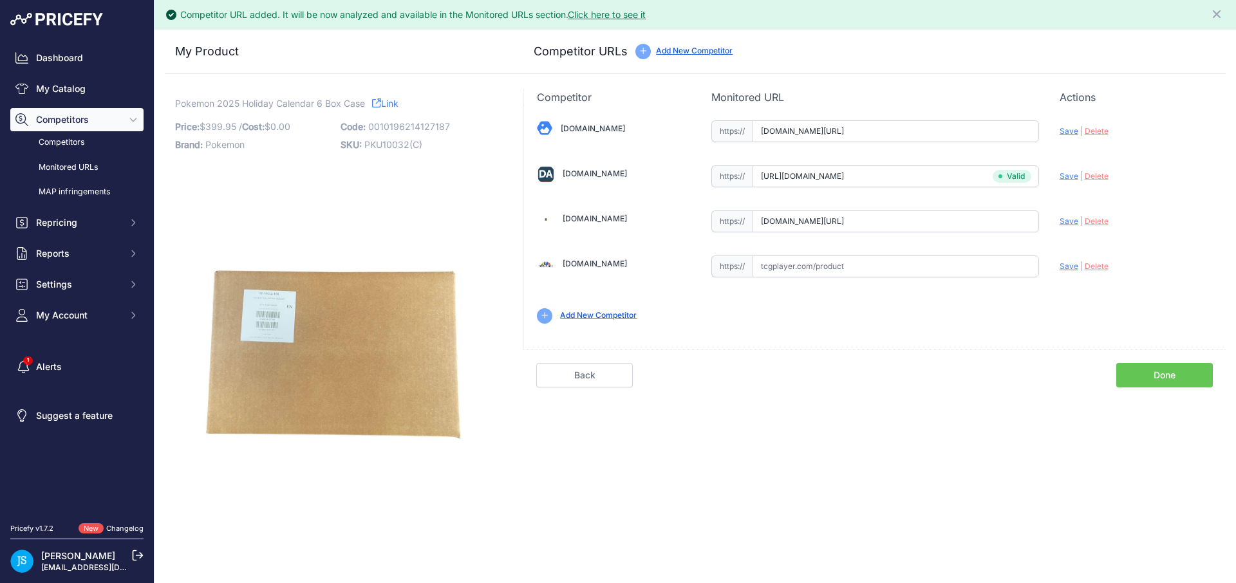
click at [1064, 134] on span "Save" at bounding box center [1068, 131] width 19 height 10
type input "https://www.blowoutcards.com/pokemon-2025-holiday-calendar-box-6-box-case-26054…"
click at [1069, 223] on span "Save" at bounding box center [1068, 221] width 19 height 10
type input "https://www.steelcitycollectibles.com/i/pokemon-2025-holiday-calendar-6-box-cas…"
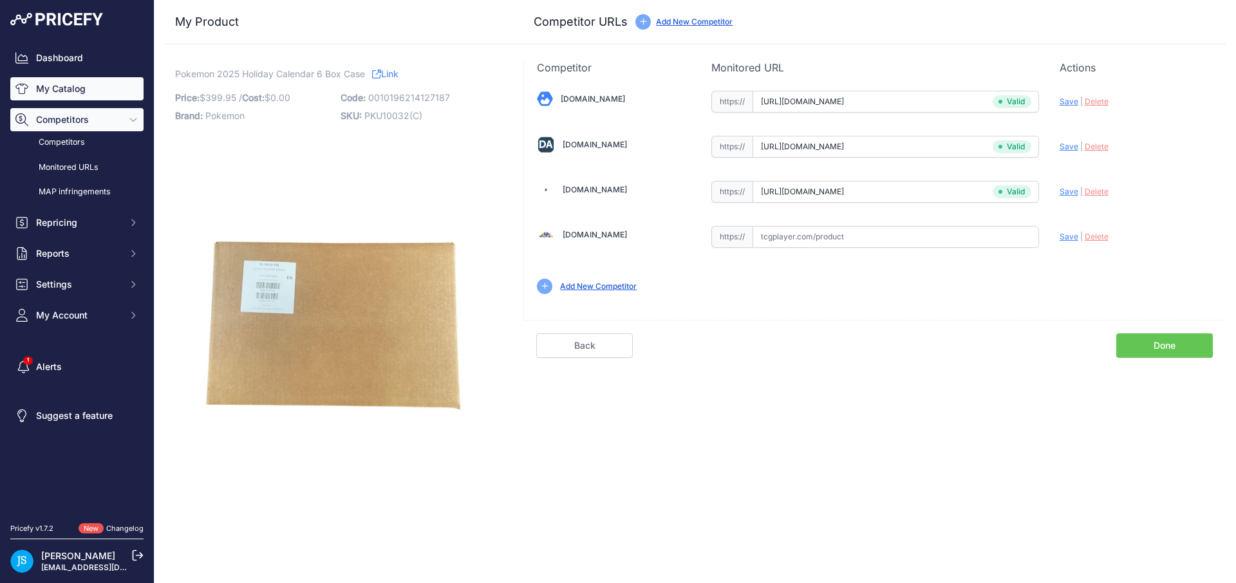
click at [69, 86] on link "My Catalog" at bounding box center [76, 88] width 133 height 23
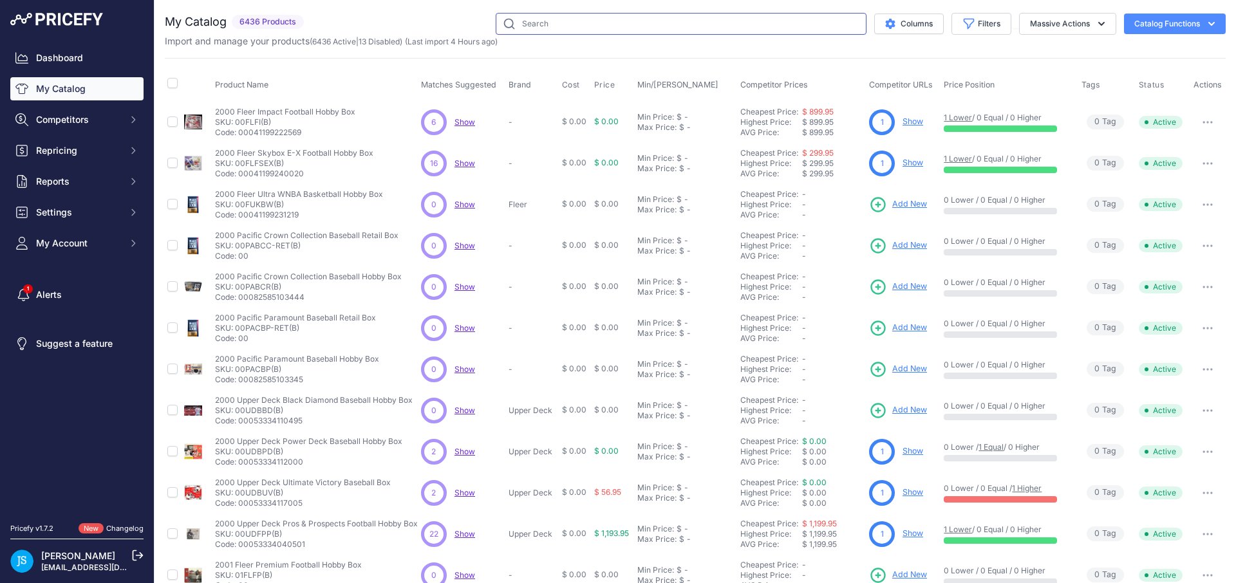
click at [727, 29] on input "text" at bounding box center [681, 24] width 371 height 22
paste input "Pokemon Team Rocket Tin"
type input "Pokemon Team Rocket Tin"
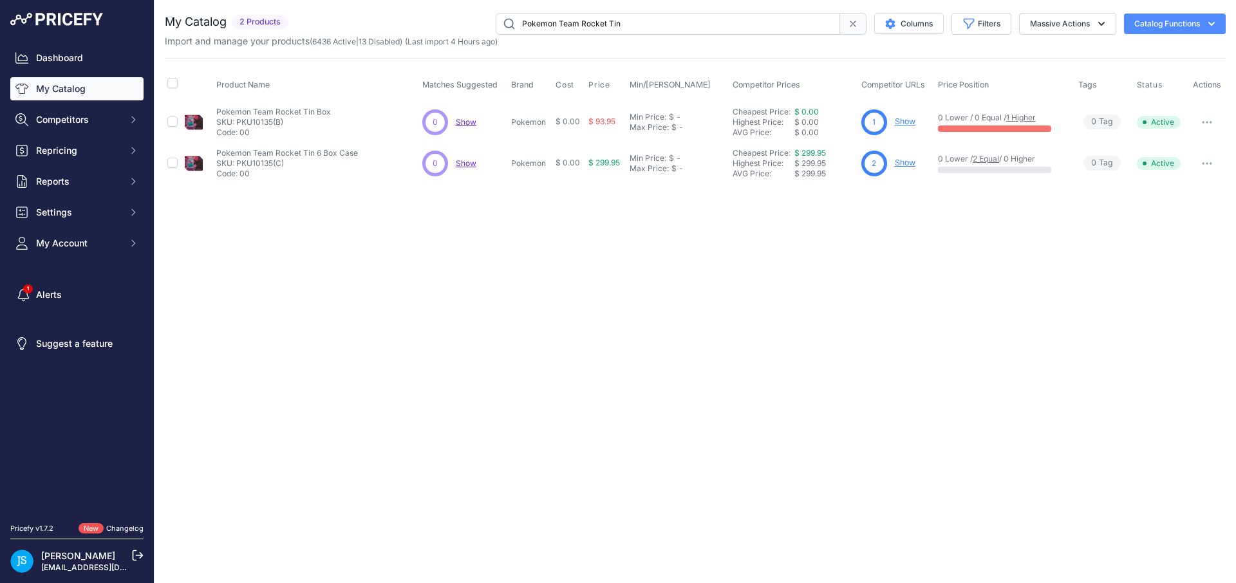
click at [902, 125] on link "Show" at bounding box center [905, 121] width 21 height 10
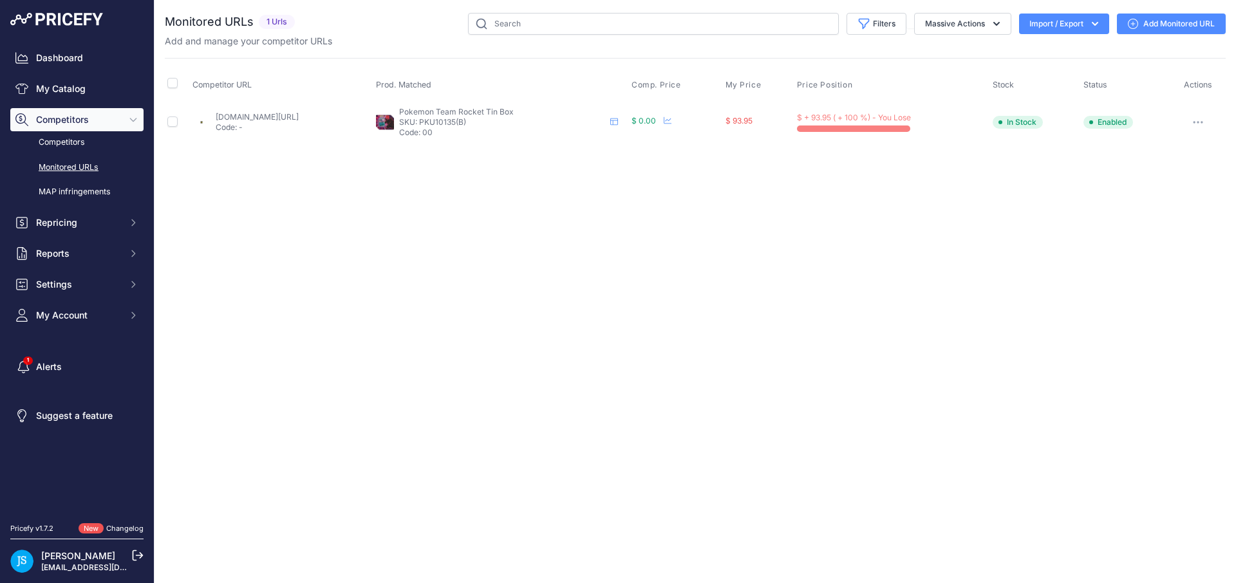
click at [1170, 27] on link "Add Monitored URL" at bounding box center [1171, 24] width 109 height 21
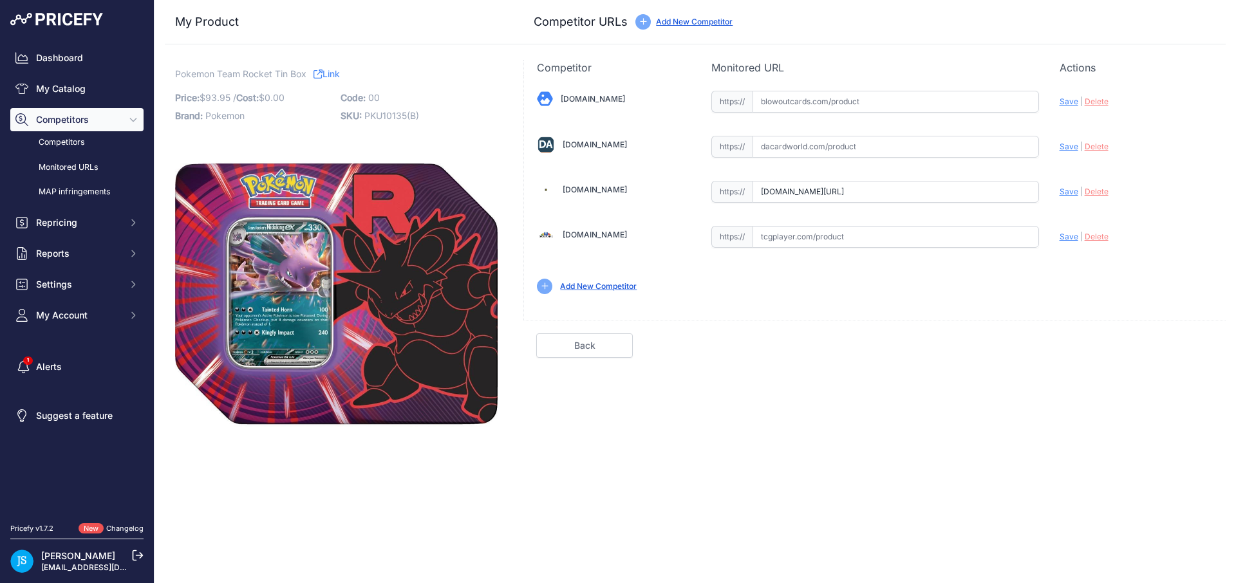
click at [900, 144] on input "text" at bounding box center [895, 147] width 286 height 22
paste input "https://www.dacardworld.com/gaming/pokemon-team-rocket-tin"
click at [1072, 144] on span "Save" at bounding box center [1068, 147] width 19 height 10
type input "https://www.dacardworld.com/gaming/pokemon-team-rocket-tin?prirule_jdsnikfkfjsd…"
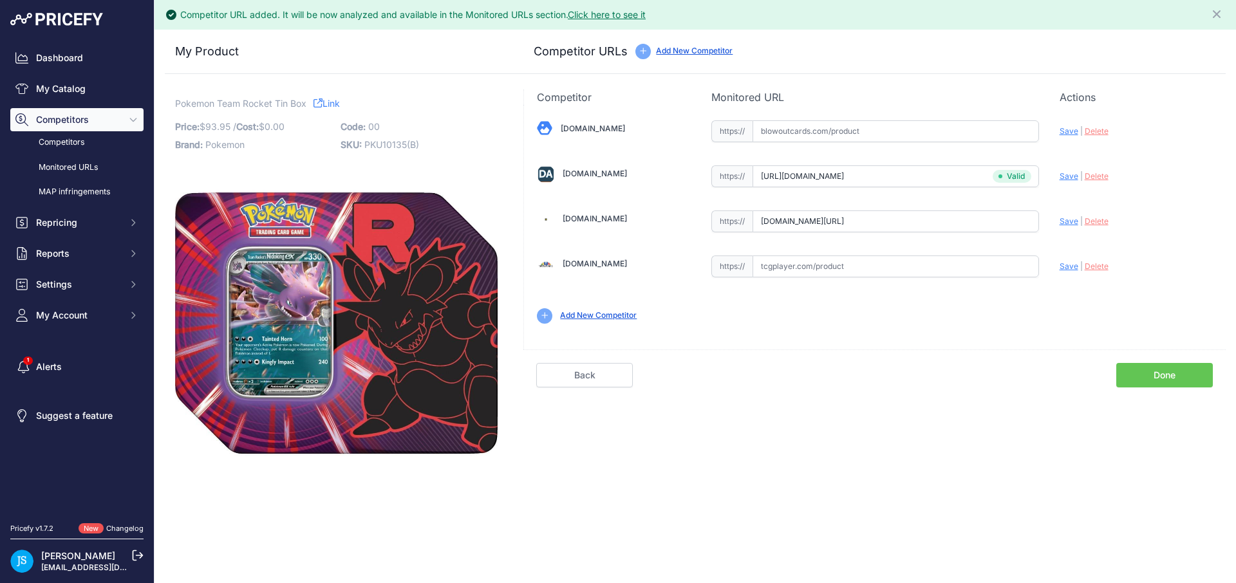
click at [1062, 220] on span "Save" at bounding box center [1068, 221] width 19 height 10
type input "https://www.steelcitycollectibles.com/i/pokemon-team-rocket-tin?prirule_jdsnikf…"
drag, startPoint x: 177, startPoint y: 105, endPoint x: 288, endPoint y: 102, distance: 110.7
click at [288, 102] on span "Pokemon Team Rocket Tin Box" at bounding box center [240, 103] width 131 height 16
copy span "Pokemon Team Rocket Tin"
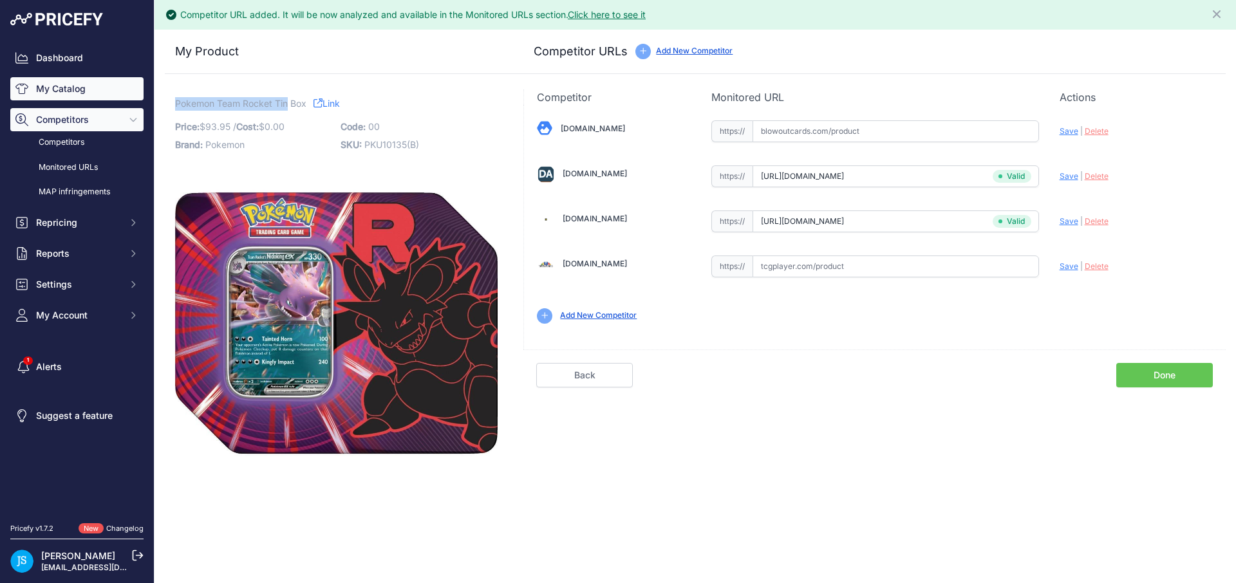
click at [125, 93] on link "My Catalog" at bounding box center [76, 88] width 133 height 23
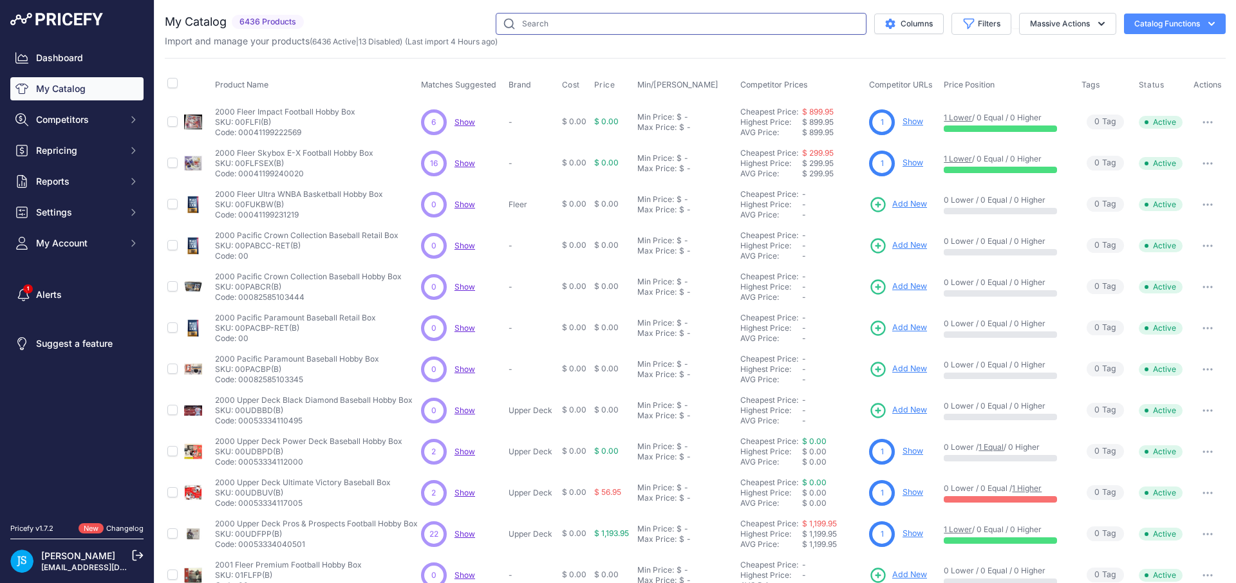
click at [675, 27] on input "text" at bounding box center [681, 24] width 371 height 22
paste input "Pokemon Team Rocket Tin"
type input "Pokemon Team Rocket Tin"
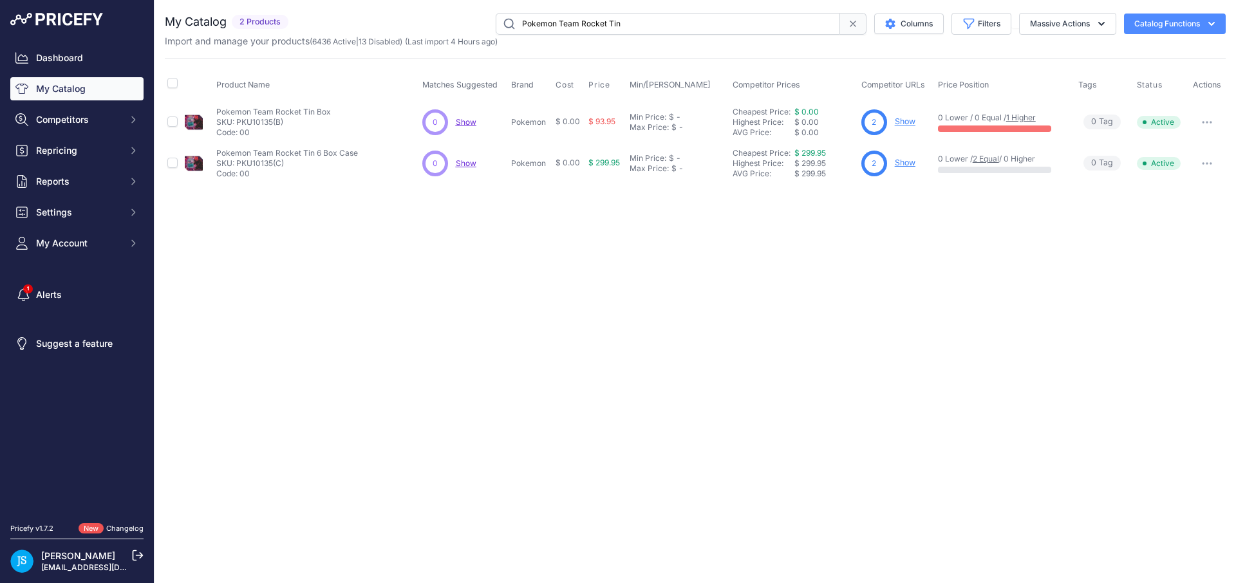
click at [910, 163] on link "Show" at bounding box center [905, 163] width 21 height 10
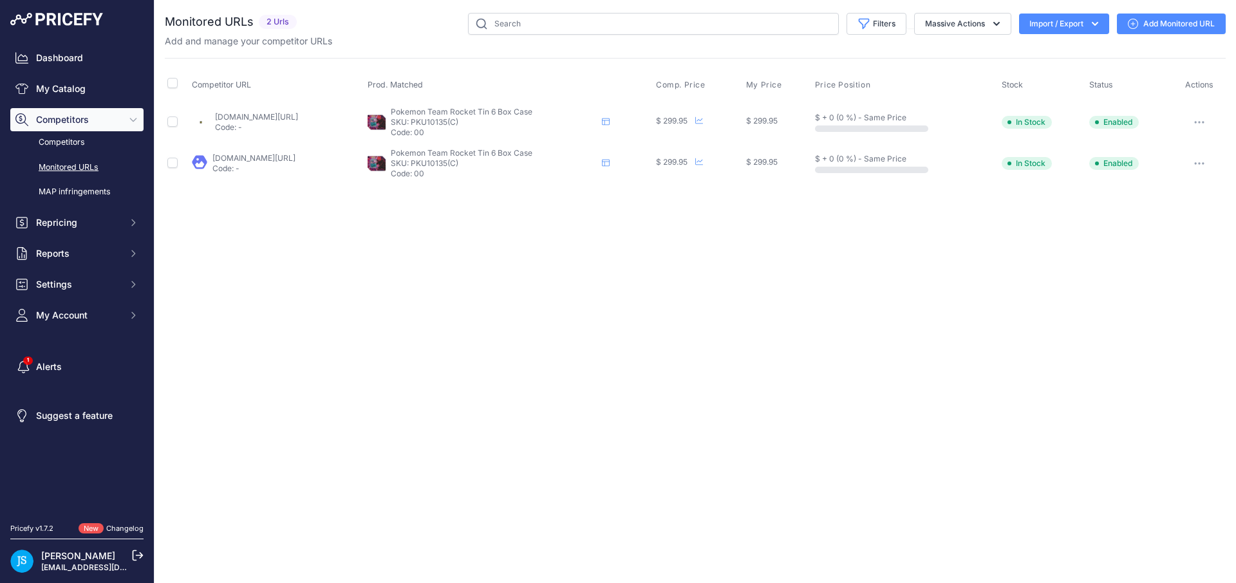
click at [1178, 26] on link "Add Monitored URL" at bounding box center [1171, 24] width 109 height 21
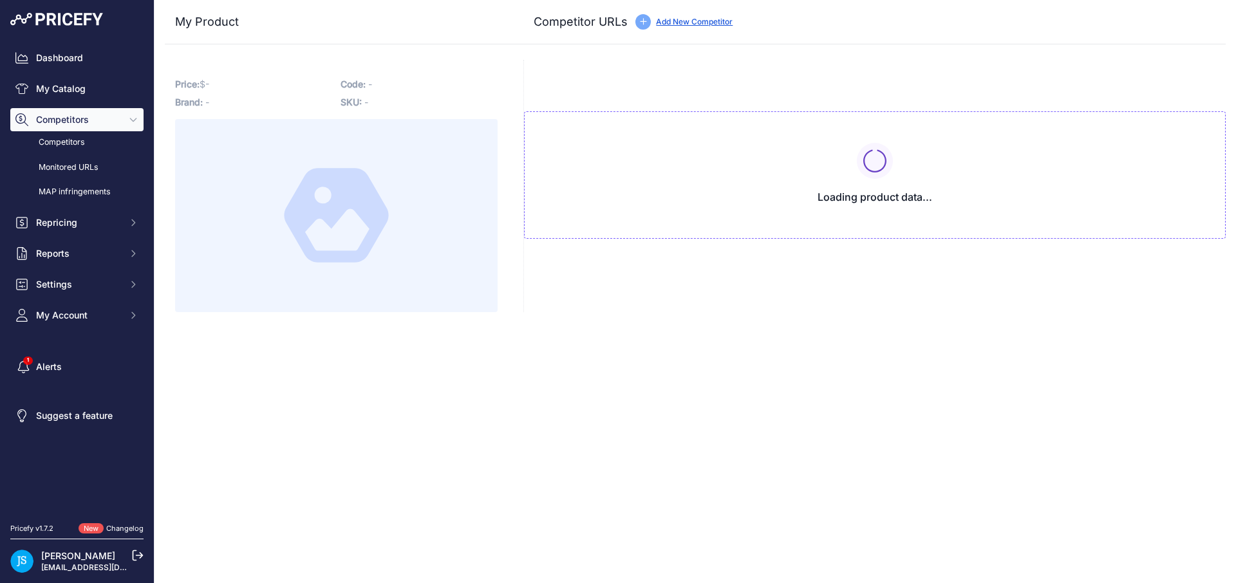
type input "[DOMAIN_NAME][URL]"
type input "www.steelcitycollectibles.com/i/pokemon-team-rocket-6-tin-case?prirule_jdsnikfk…"
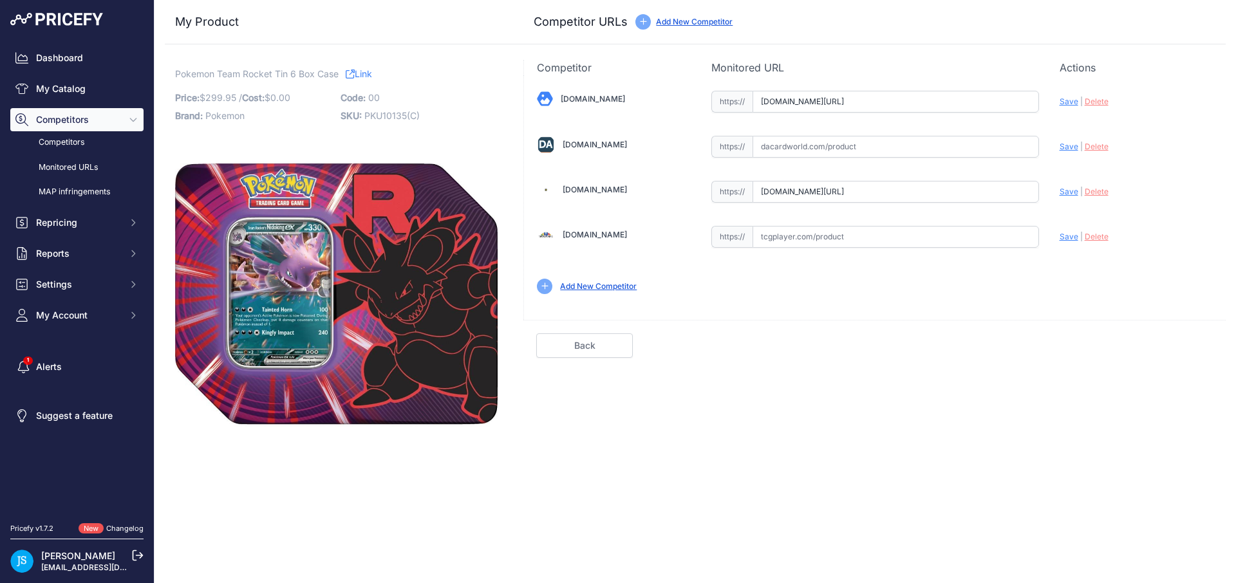
click at [803, 141] on input "text" at bounding box center [895, 147] width 286 height 22
paste input "https://www.dacardworld.com/gaming/pokemon-team-rocket-6-tin-case"
click at [1063, 148] on span "Save" at bounding box center [1068, 147] width 19 height 10
type input "https://www.dacardworld.com/gaming/pokemon-team-rocket-6-tin-case?prirule_jdsni…"
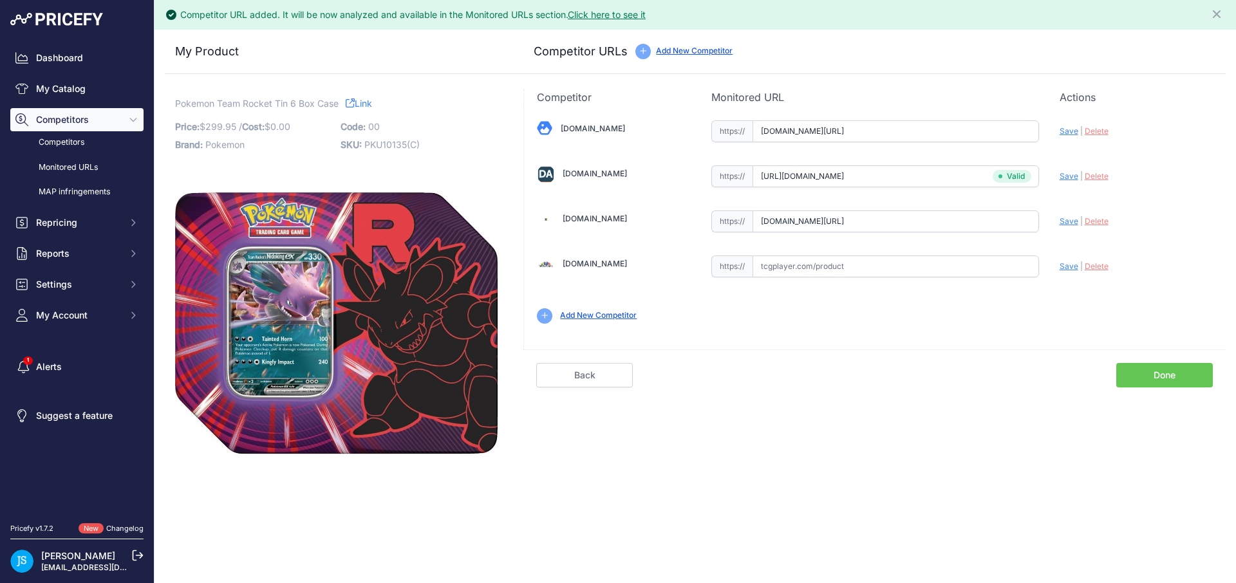
click at [1071, 132] on span "Save" at bounding box center [1068, 131] width 19 height 10
type input "https://www.blowoutcards.com/pokemon-team-rocket-tin-6-tin-case.html?prirule_jd…"
click at [1067, 218] on span "Save" at bounding box center [1068, 221] width 19 height 10
type input "https://www.steelcitycollectibles.com/i/pokemon-team-rocket-6-tin-case?prirule_…"
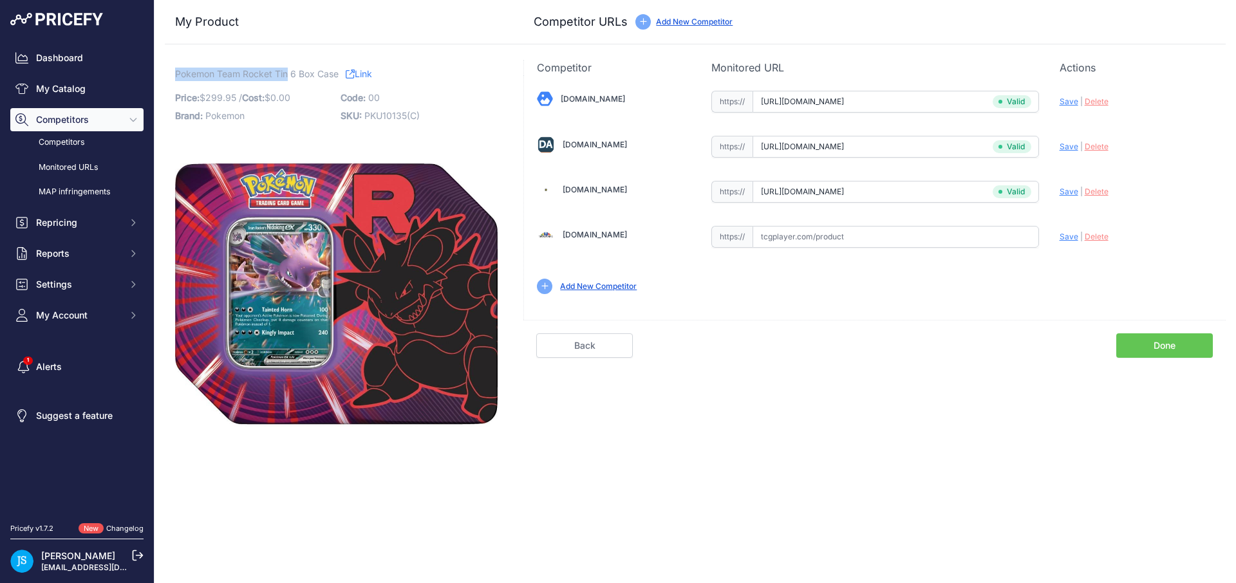
drag, startPoint x: 176, startPoint y: 73, endPoint x: 286, endPoint y: 71, distance: 110.1
click at [286, 71] on span "Pokemon Team Rocket Tin 6 Box Case" at bounding box center [256, 74] width 163 height 16
copy span "Pokemon Team Rocket Tin"
click at [104, 86] on link "My Catalog" at bounding box center [76, 88] width 133 height 23
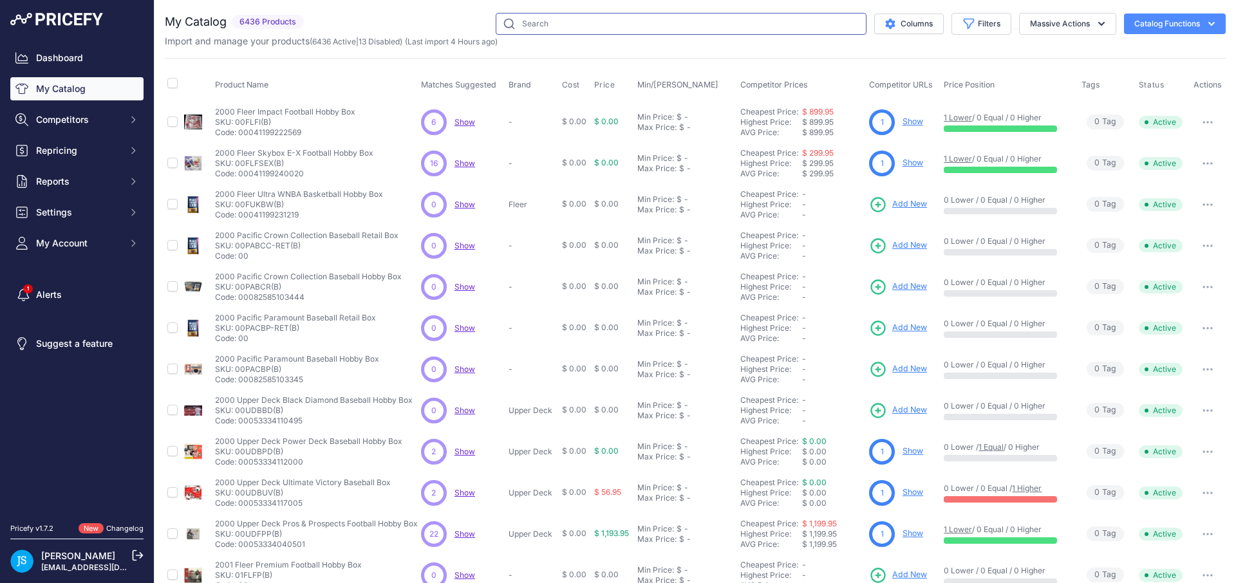
click at [656, 19] on input "text" at bounding box center [681, 24] width 371 height 22
paste input "Pokemon Team Rocket Tin"
type input "Pokemon Team Rocket Tin"
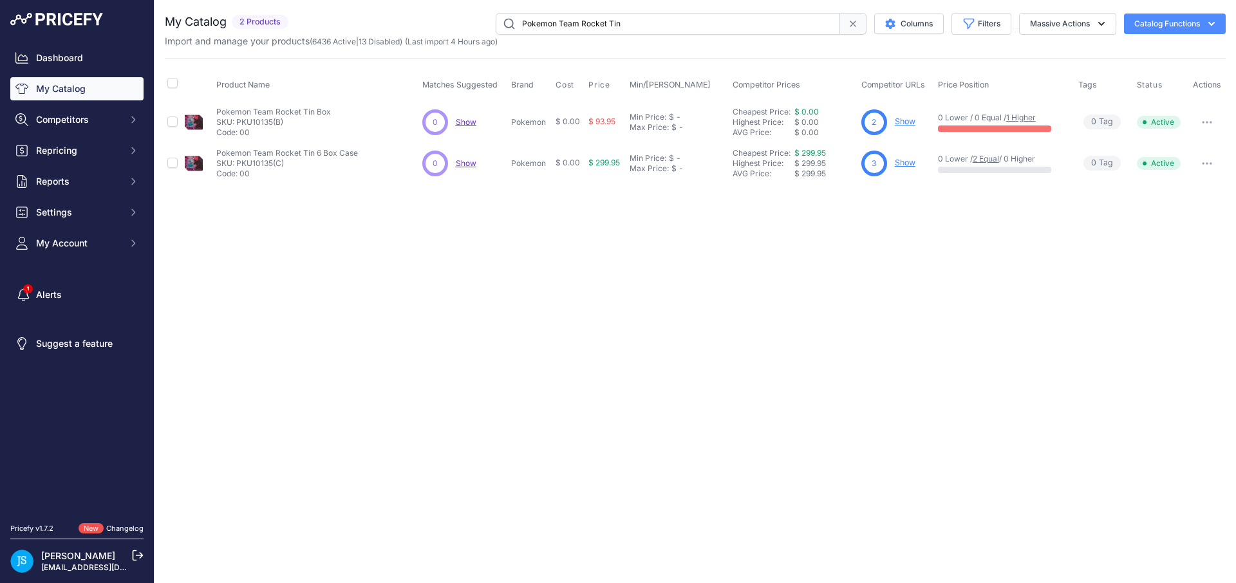
click at [901, 122] on link "Show" at bounding box center [905, 121] width 21 height 10
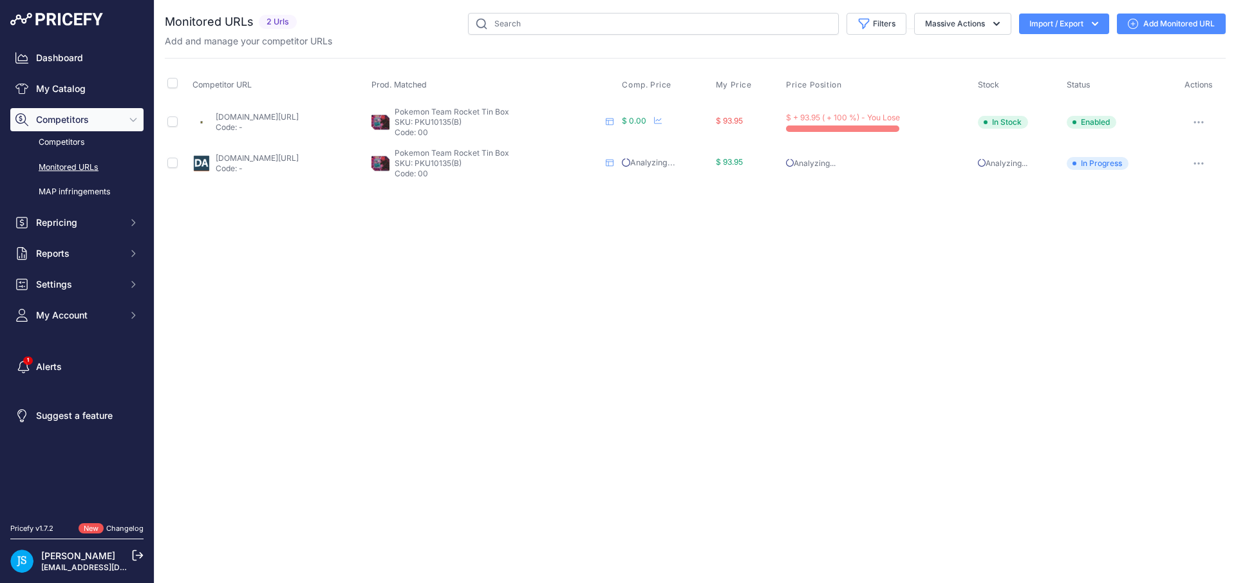
click at [1146, 26] on link "Add Monitored URL" at bounding box center [1171, 24] width 109 height 21
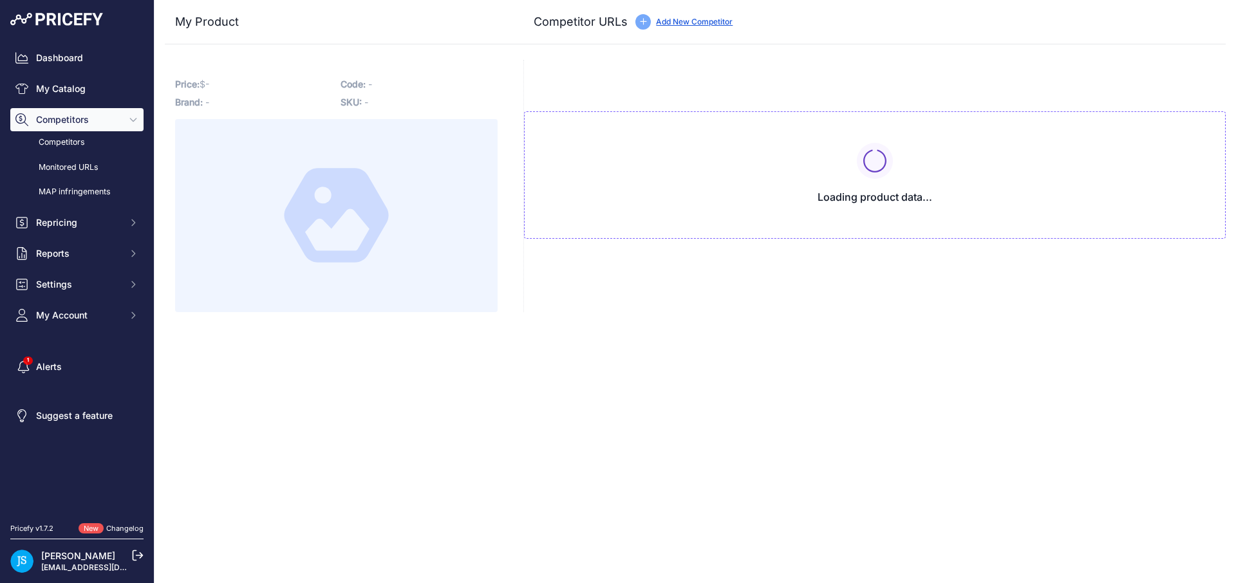
type input "[DOMAIN_NAME][URL]"
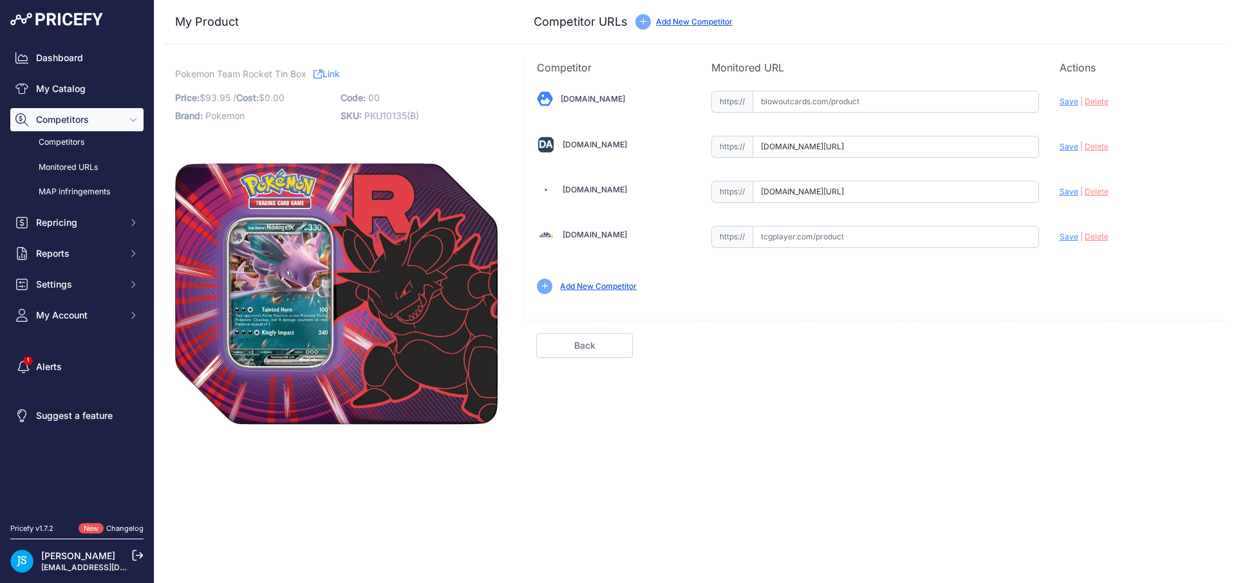
scroll to position [0, 41]
drag, startPoint x: 989, startPoint y: 191, endPoint x: 1107, endPoint y: 190, distance: 117.8
click at [1107, 190] on div "Blowoutcards.com Valid Save" at bounding box center [874, 191] width 701 height 232
click at [939, 193] on input "www.steelcitycollectibles.com/i/pokemon-team-rocket-tin?prirule_jdsnikfkfjsd=54…" at bounding box center [895, 192] width 286 height 22
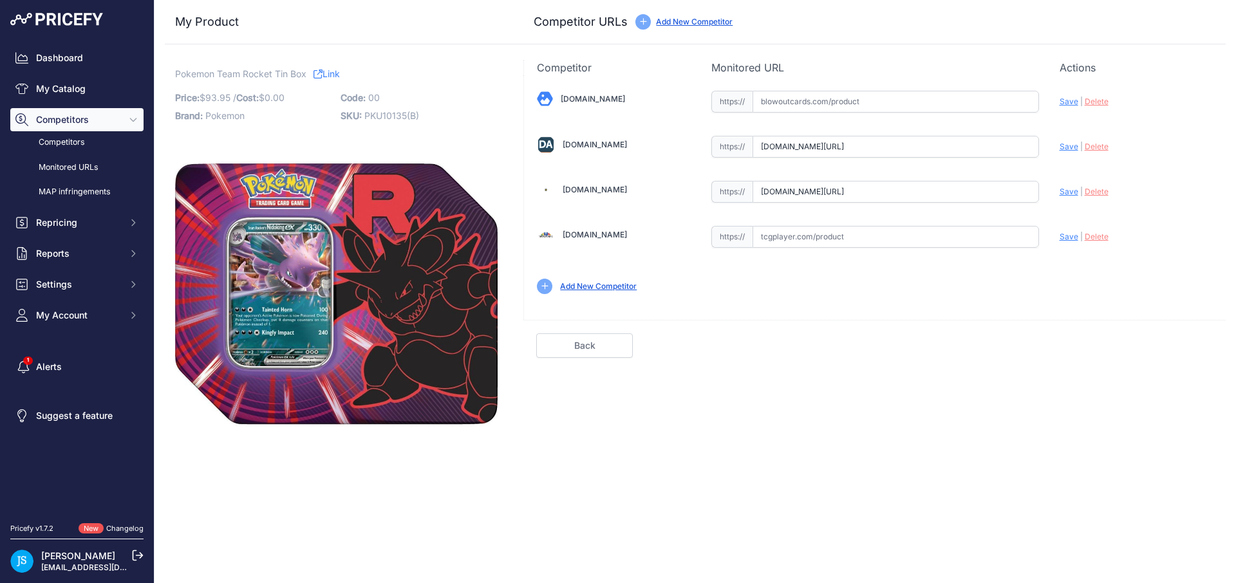
click at [939, 193] on input "www.steelcitycollectibles.com/i/pokemon-team-rocket-tin?prirule_jdsnikfkfjsd=54…" at bounding box center [895, 192] width 286 height 22
click at [101, 96] on link "My Catalog" at bounding box center [76, 88] width 133 height 23
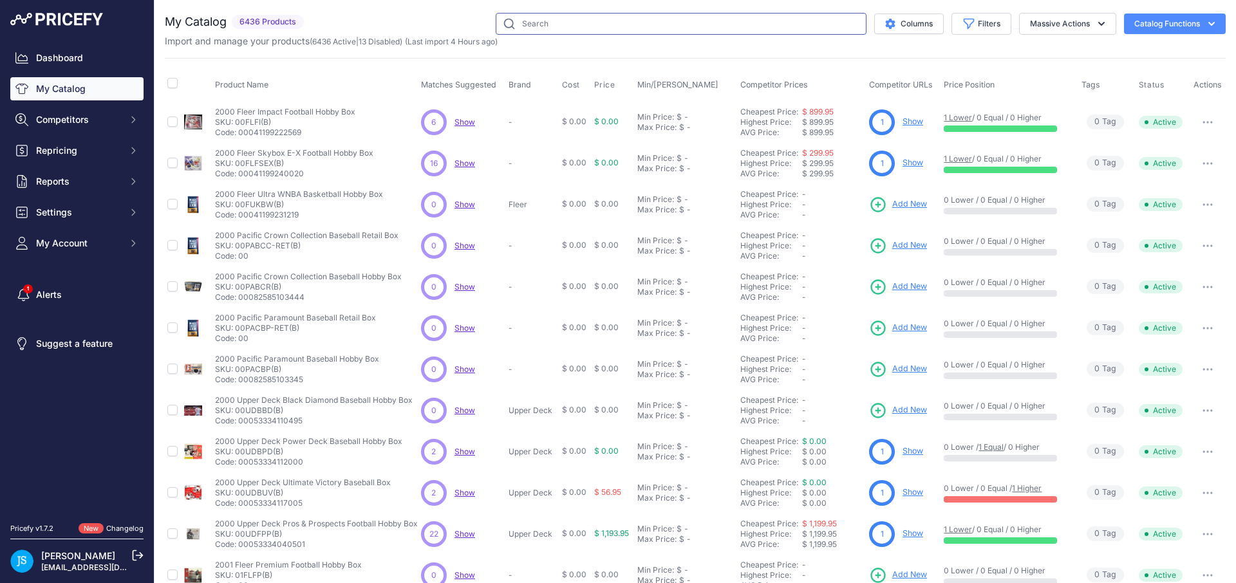
click at [571, 30] on input "text" at bounding box center [681, 24] width 371 height 22
paste input "Prismatic Evolutions Premium Figure Collection"
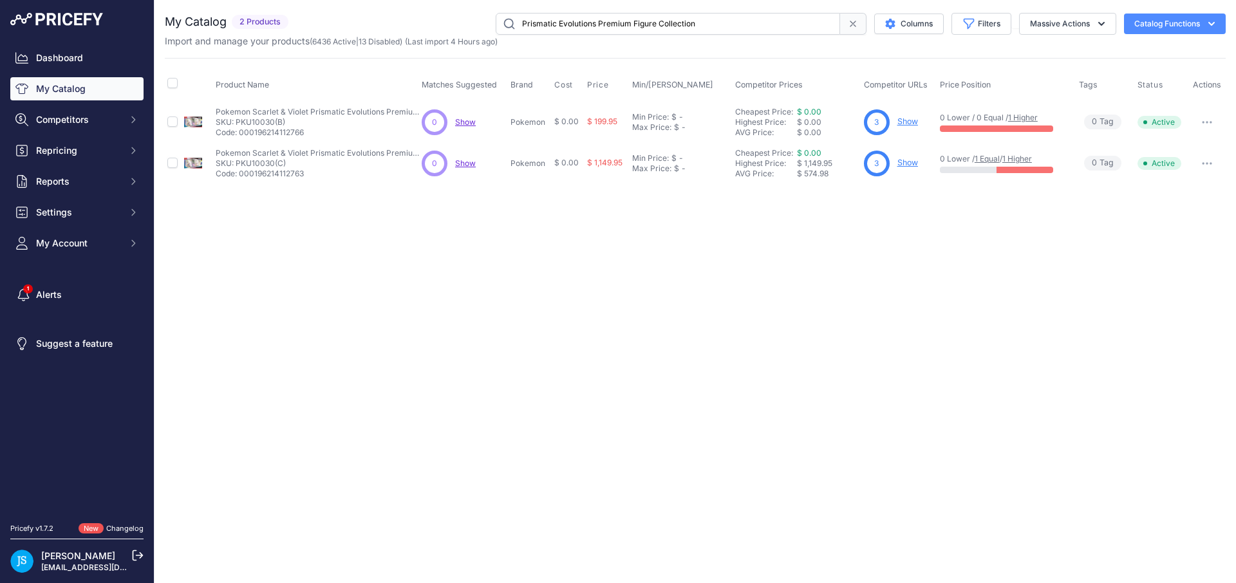
click at [623, 24] on input "Prismatic Evolutions Premium Figure Collection" at bounding box center [668, 24] width 344 height 22
paste input "2025 Leaf Baseball Nation Hobby"
type input "2025 Leaf Baseball Nation Hobby"
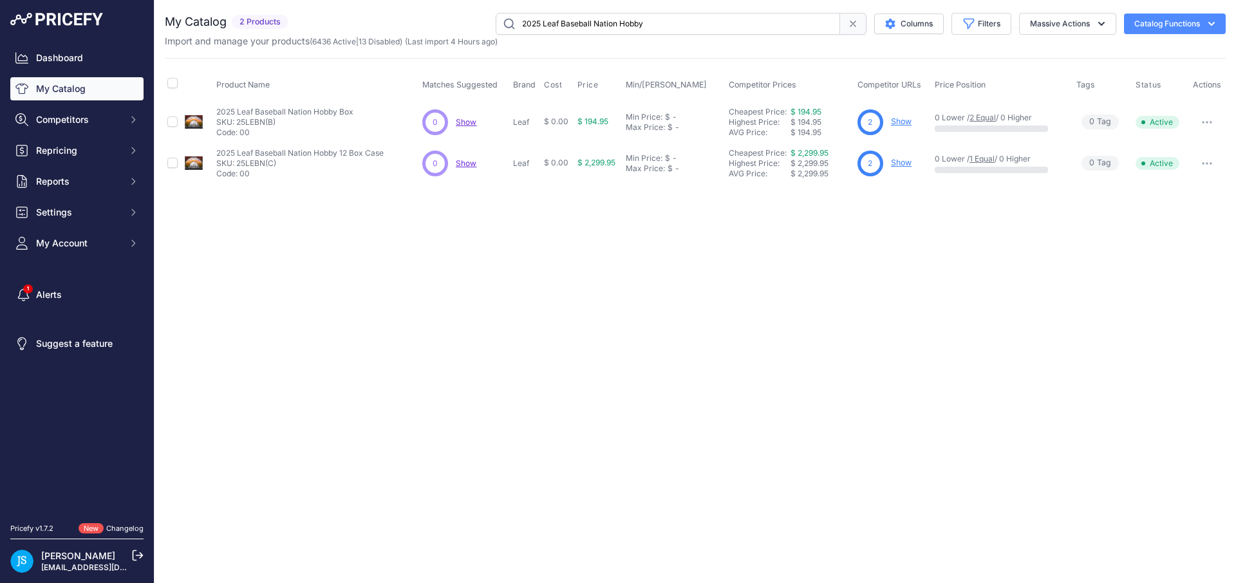
click at [905, 125] on link "Show" at bounding box center [901, 121] width 21 height 10
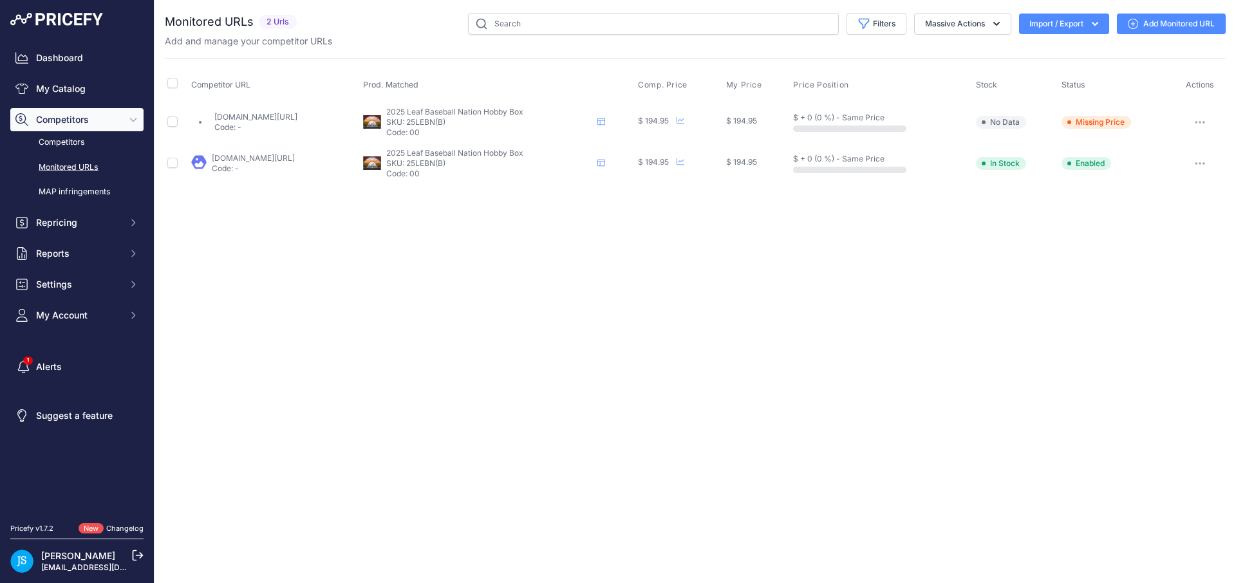
click at [1178, 19] on link "Add Monitored URL" at bounding box center [1171, 24] width 109 height 21
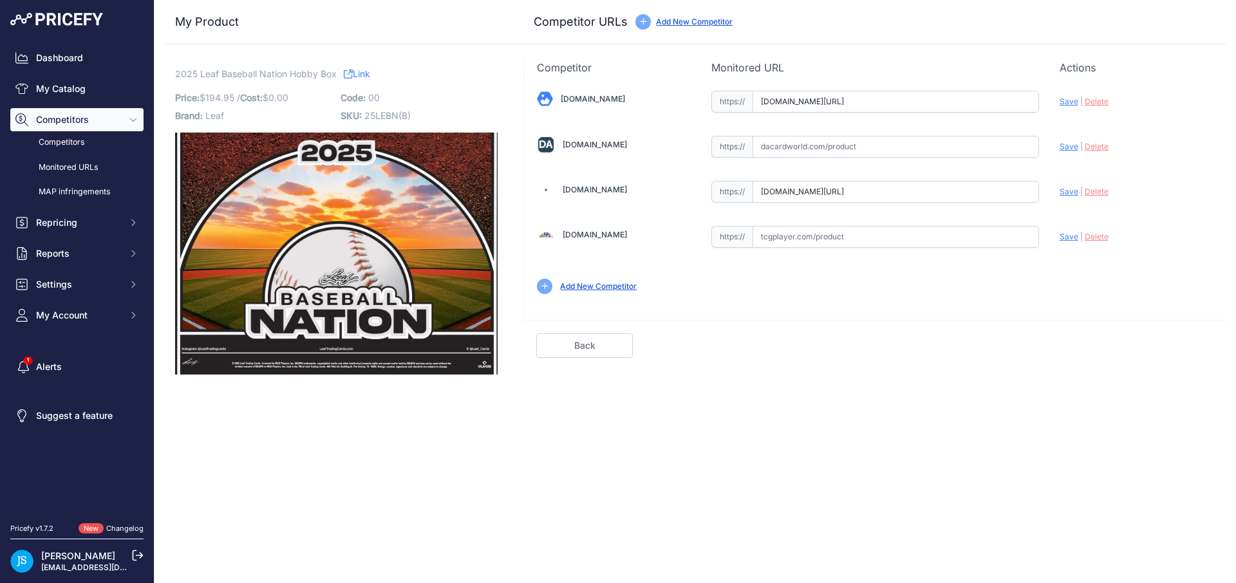
click at [891, 149] on input "text" at bounding box center [895, 147] width 286 height 22
paste input "https://www.dacardworld.com/sports-cards/2025-leaf-baseball-nation-hobby-box"
click at [1064, 143] on span "Save" at bounding box center [1068, 147] width 19 height 10
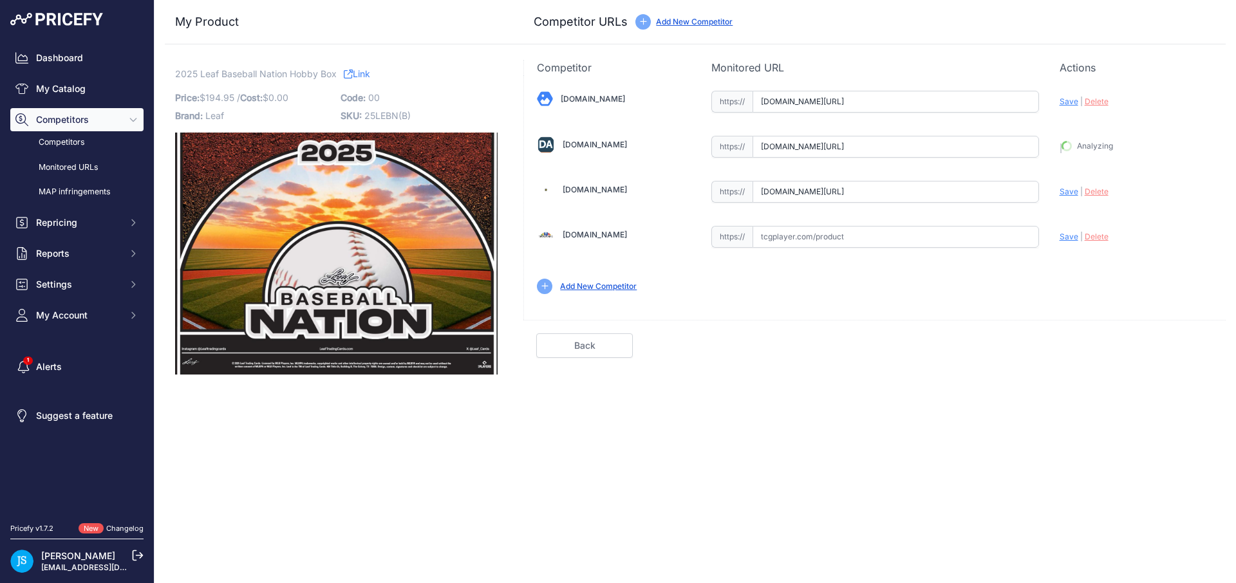
type input "https://www.dacardworld.com/sports-cards/2025-leaf-baseball-nation-hobby-box?pr…"
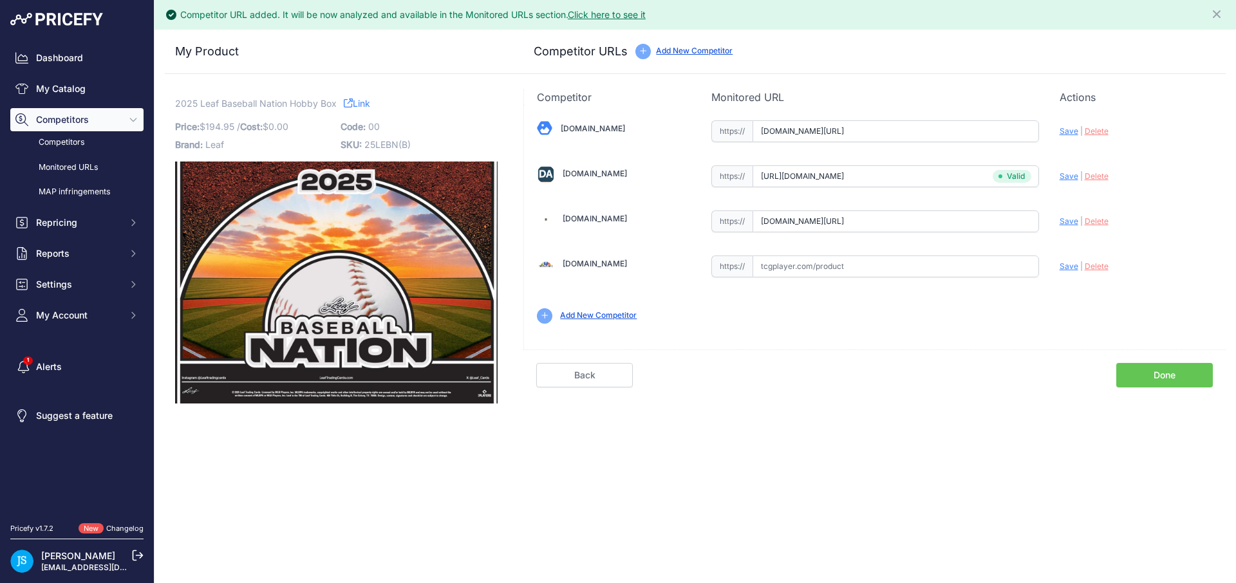
click at [1066, 129] on span "Save" at bounding box center [1068, 131] width 19 height 10
type input "https://www.blowoutcards.com/2025-leaf-baseball-nation-hobby-box.html?prirule_j…"
click at [1068, 224] on span "Save" at bounding box center [1068, 221] width 19 height 10
type input "https://www.steelcitycollectibles.com/i/2025-leaf-baseball-nation-hobby-box?pri…"
drag, startPoint x: 175, startPoint y: 103, endPoint x: 316, endPoint y: 103, distance: 140.9
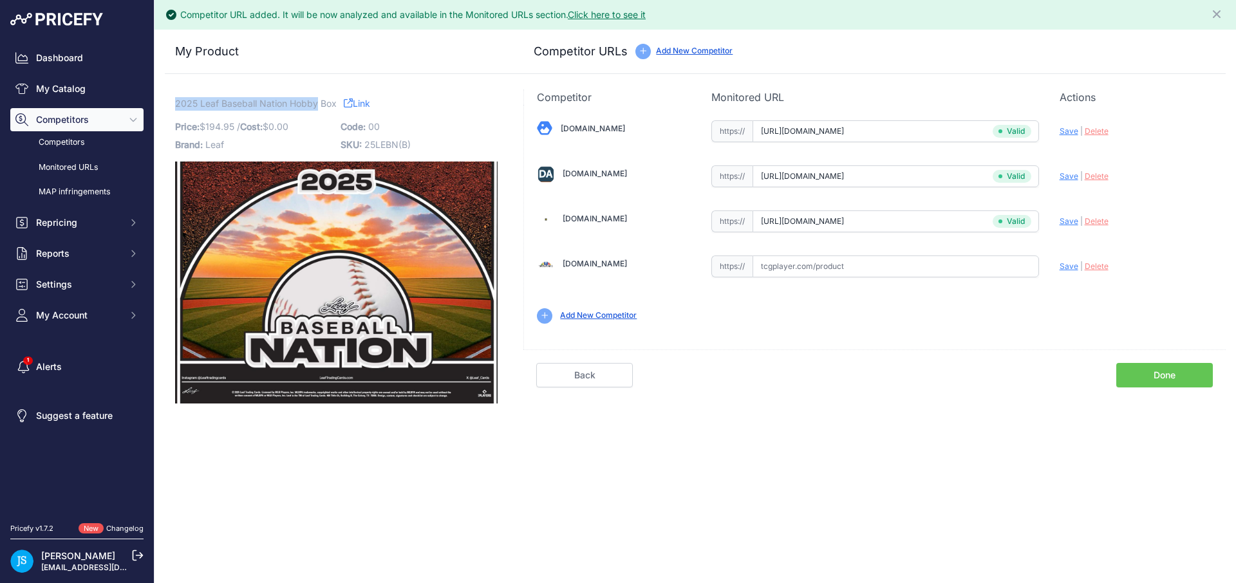
click at [316, 103] on span "2025 Leaf Baseball Nation Hobby Box" at bounding box center [256, 103] width 162 height 16
copy span "2025 Leaf Baseball Nation Hobby"
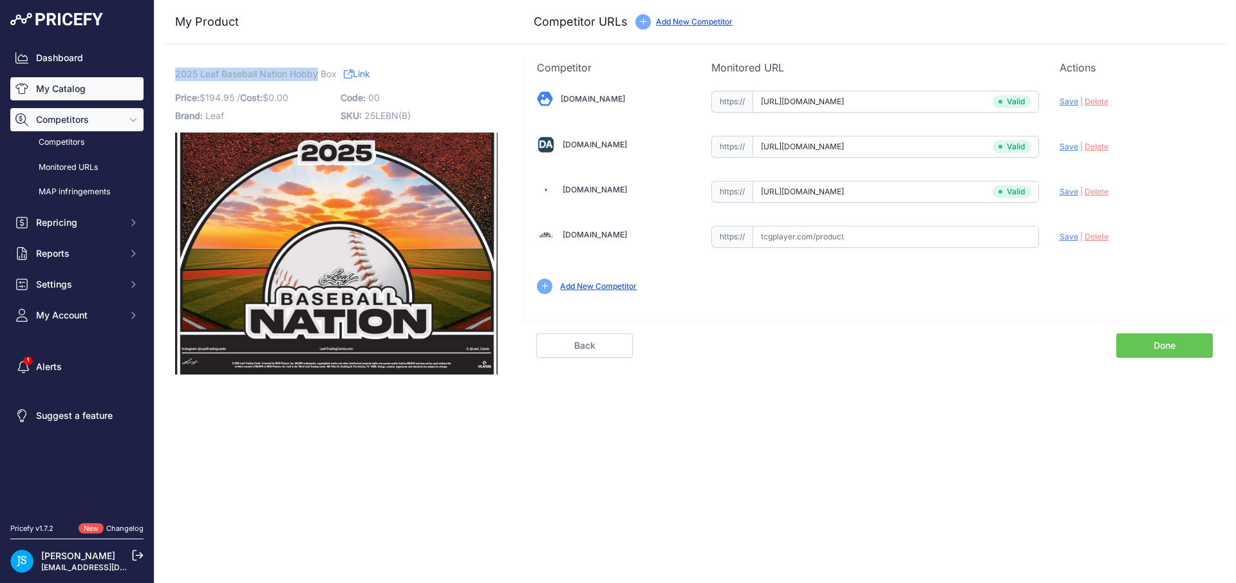
click at [90, 79] on link "My Catalog" at bounding box center [76, 88] width 133 height 23
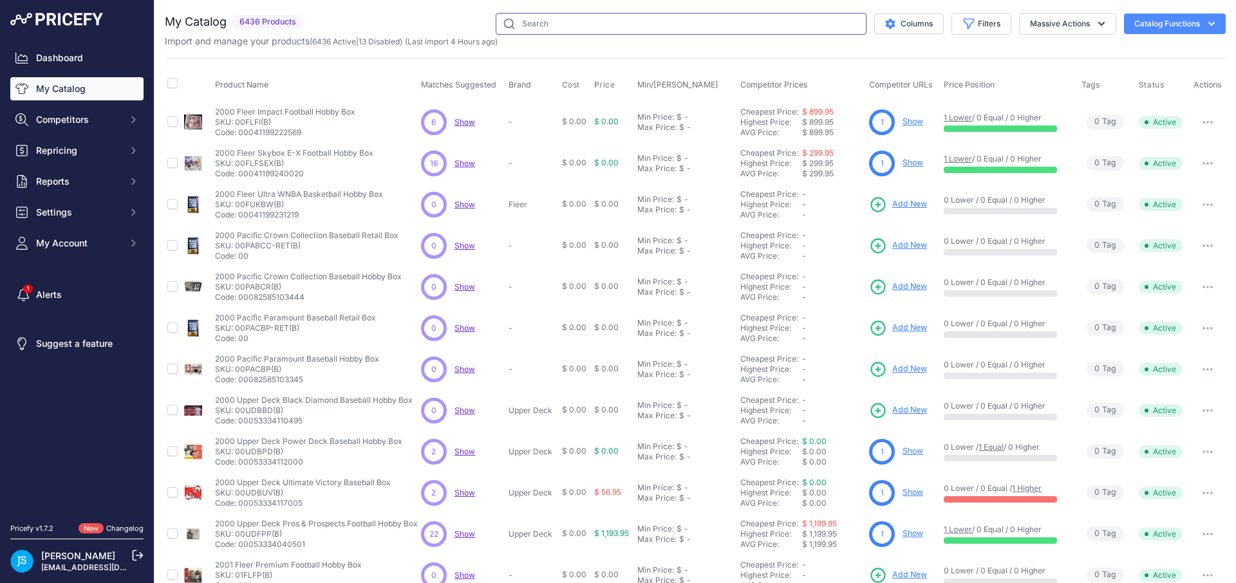
click at [674, 31] on input "text" at bounding box center [681, 24] width 371 height 22
paste input "2025 Leaf Baseball Nation Hobby"
type input "2025 Leaf Baseball Nation Hobby"
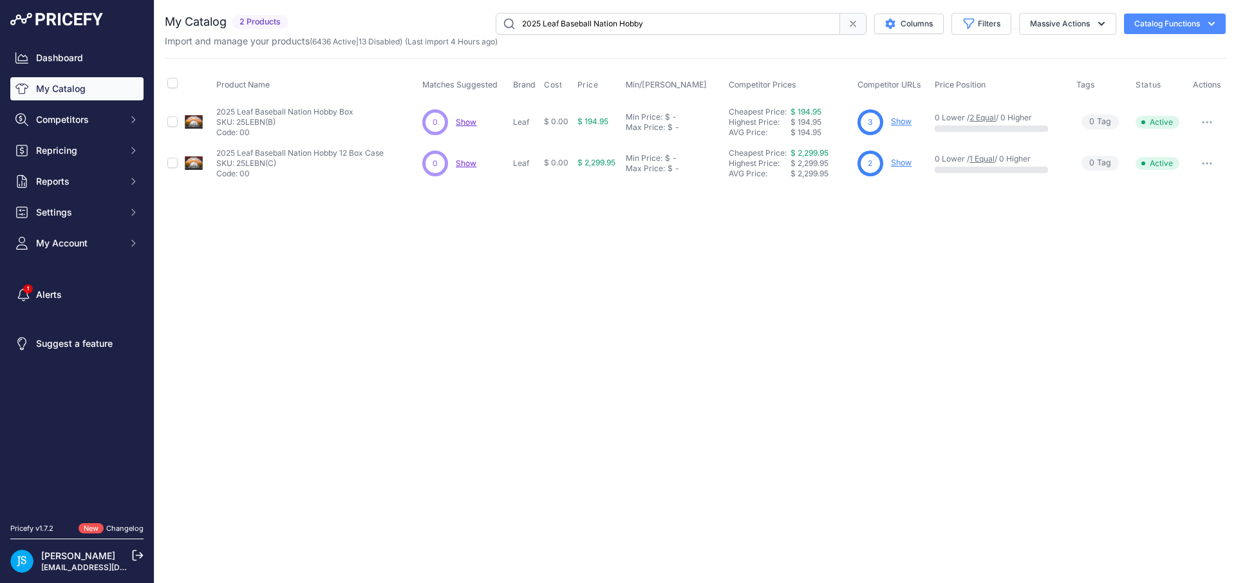
click at [905, 160] on link "Show" at bounding box center [901, 163] width 21 height 10
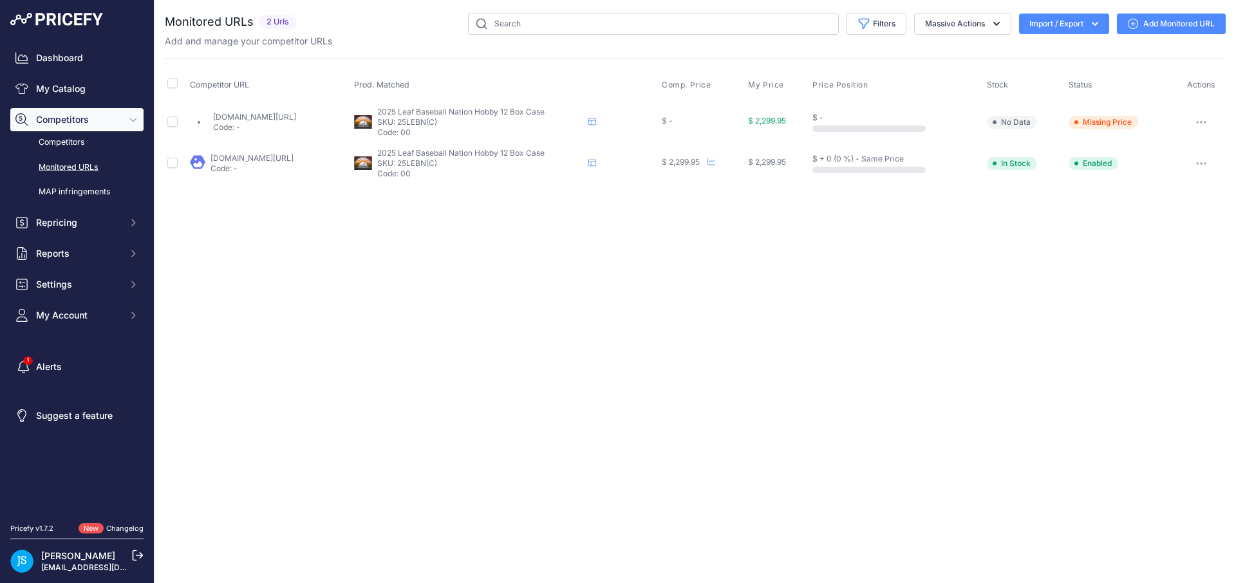
click at [1144, 25] on link "Add Monitored URL" at bounding box center [1171, 24] width 109 height 21
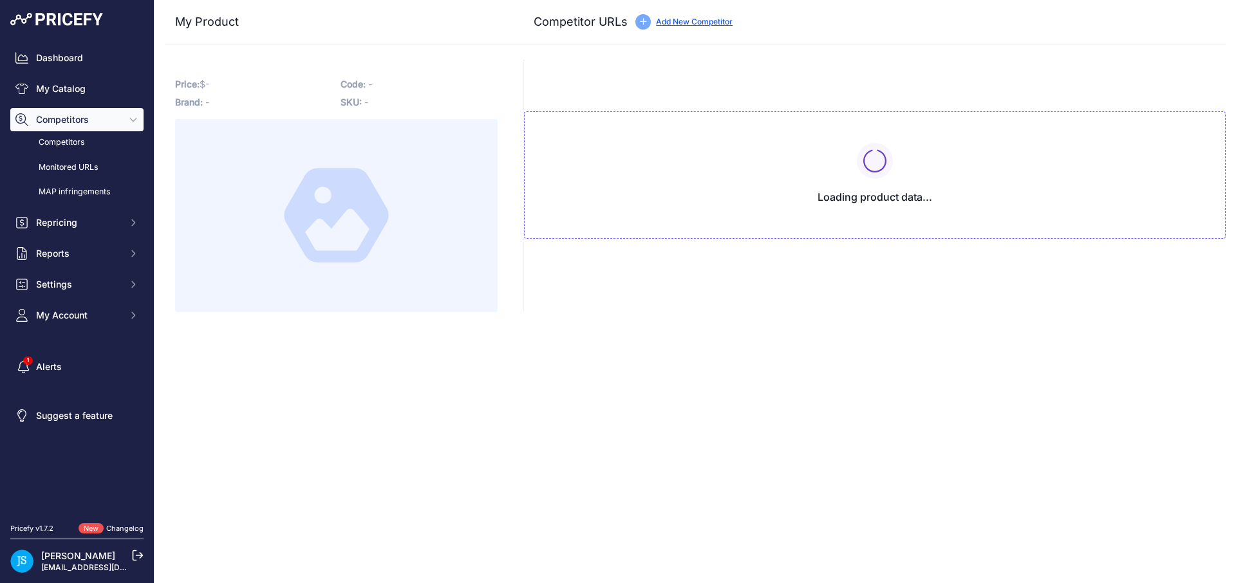
type input "[DOMAIN_NAME][URL]"
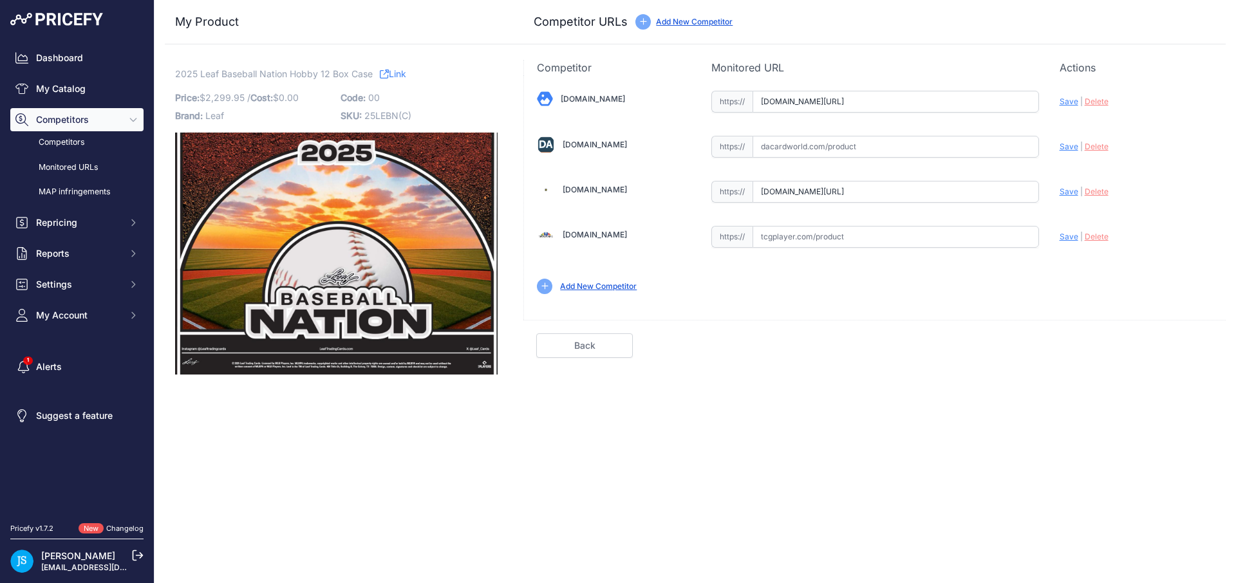
click at [904, 146] on input "text" at bounding box center [895, 147] width 286 height 22
paste input "https://www.dacardworld.com/sports-cards/2025-leaf-baseball-nation-hobby-12-box…"
click at [1064, 151] on span "Save" at bounding box center [1068, 147] width 19 height 10
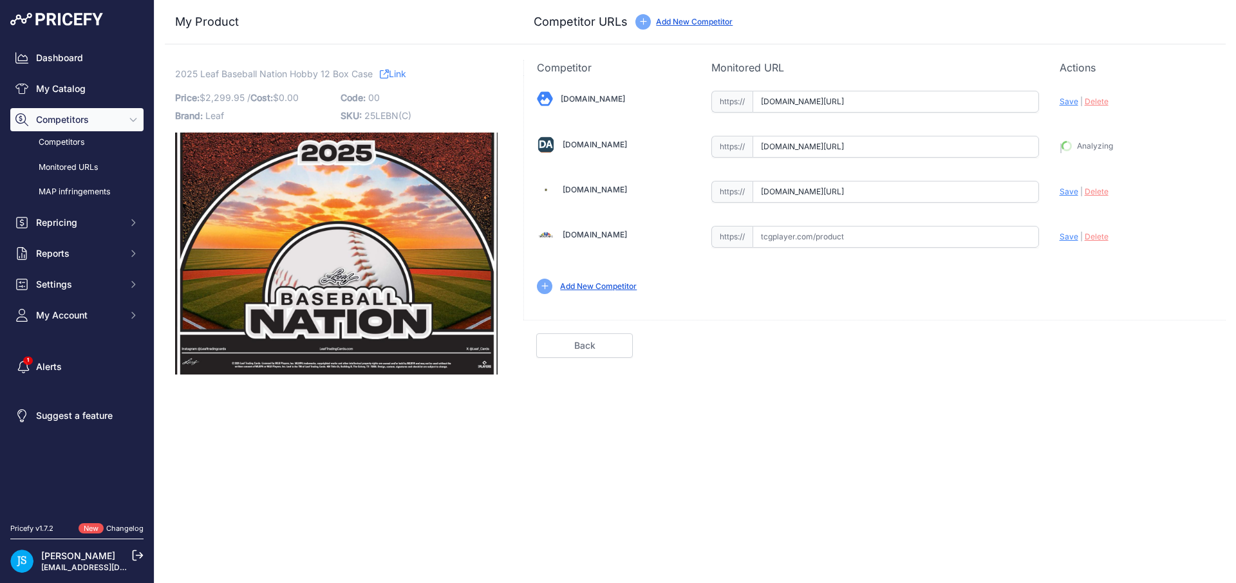
type input "https://www.dacardworld.com/sports-cards/2025-leaf-baseball-nation-hobby-12-box…"
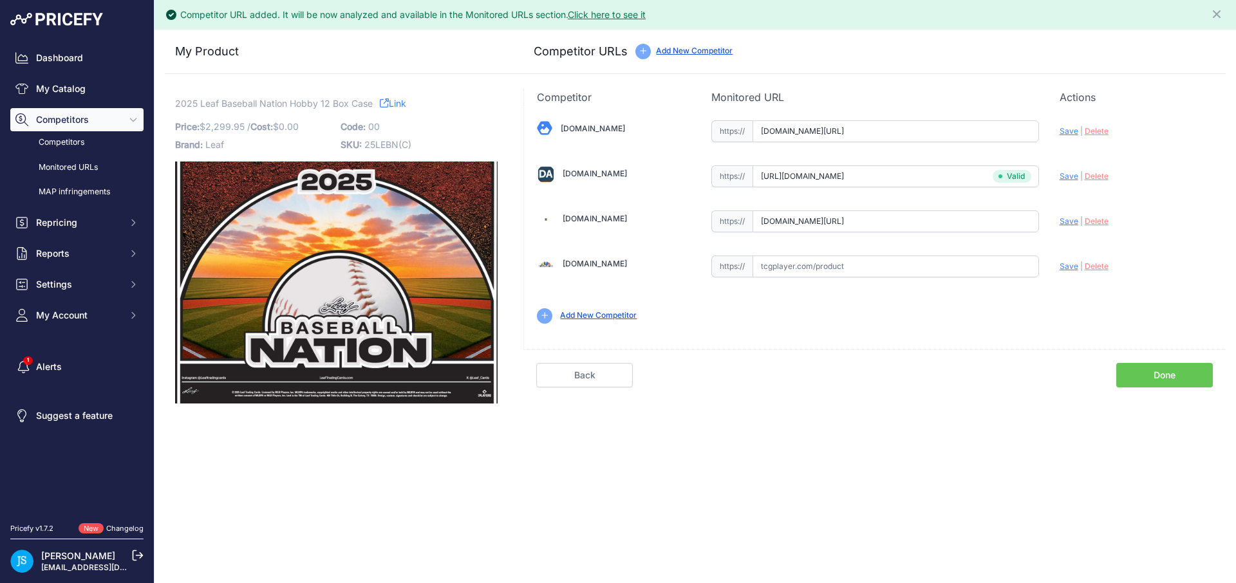
click at [1069, 132] on span "Save" at bounding box center [1068, 131] width 19 height 10
type input "https://www.blowoutcards.com/2025-leaf-baseball-nation-hobby-12-box-case.html?p…"
click at [1069, 224] on span "Save" at bounding box center [1068, 221] width 19 height 10
type input "https://www.steelcitycollectibles.com/i/2025-leaf-baseball-nation-hobby-12-box-…"
drag, startPoint x: 175, startPoint y: 104, endPoint x: 286, endPoint y: 103, distance: 110.7
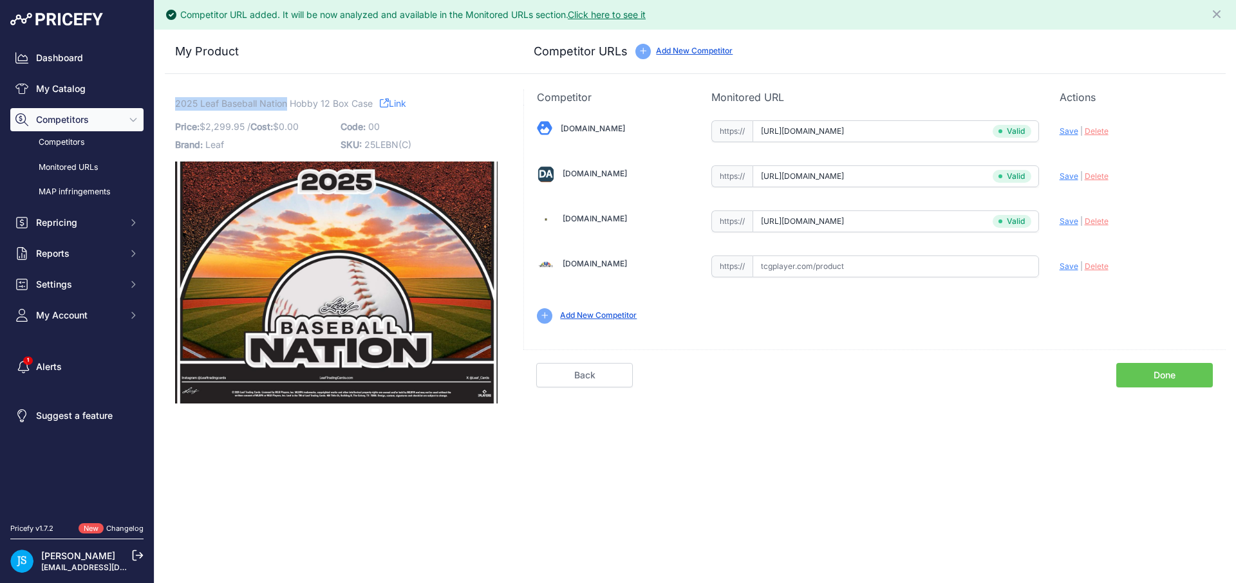
click at [286, 103] on span "2025 Leaf Baseball Nation Hobby 12 Box Case" at bounding box center [274, 103] width 198 height 16
copy span "2025 Leaf Baseball Nation"
click at [98, 98] on link "My Catalog" at bounding box center [76, 88] width 133 height 23
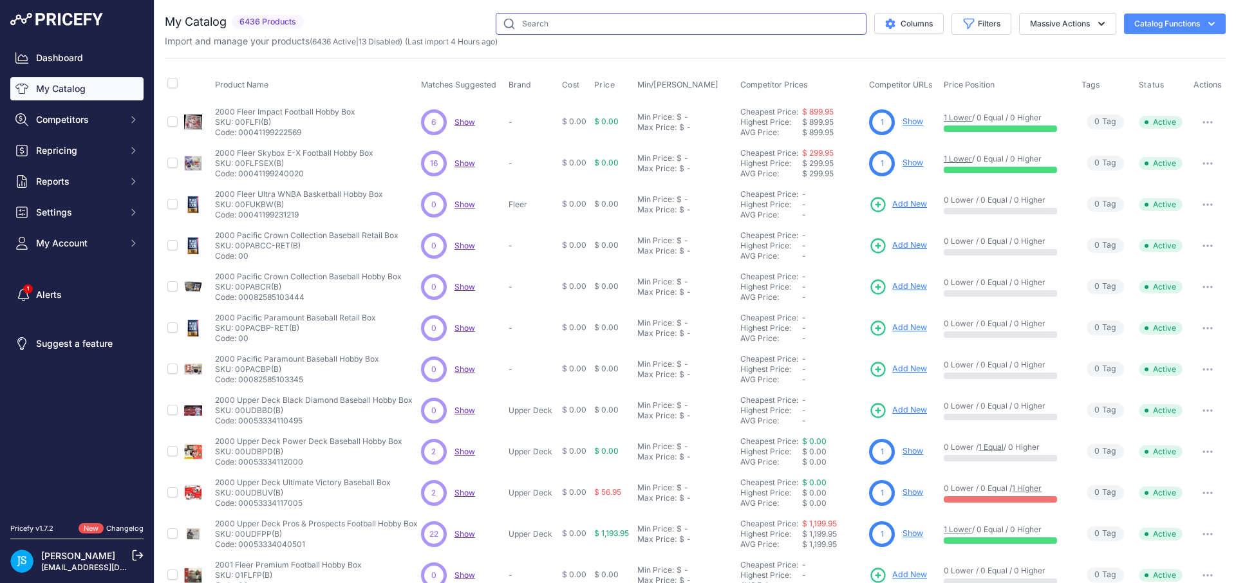
click at [531, 22] on input "text" at bounding box center [681, 24] width 371 height 22
paste input "2025 Leaf Baseball Nation"
click at [547, 28] on input "2025 Leaf Baseball Nation jumbo" at bounding box center [681, 24] width 371 height 22
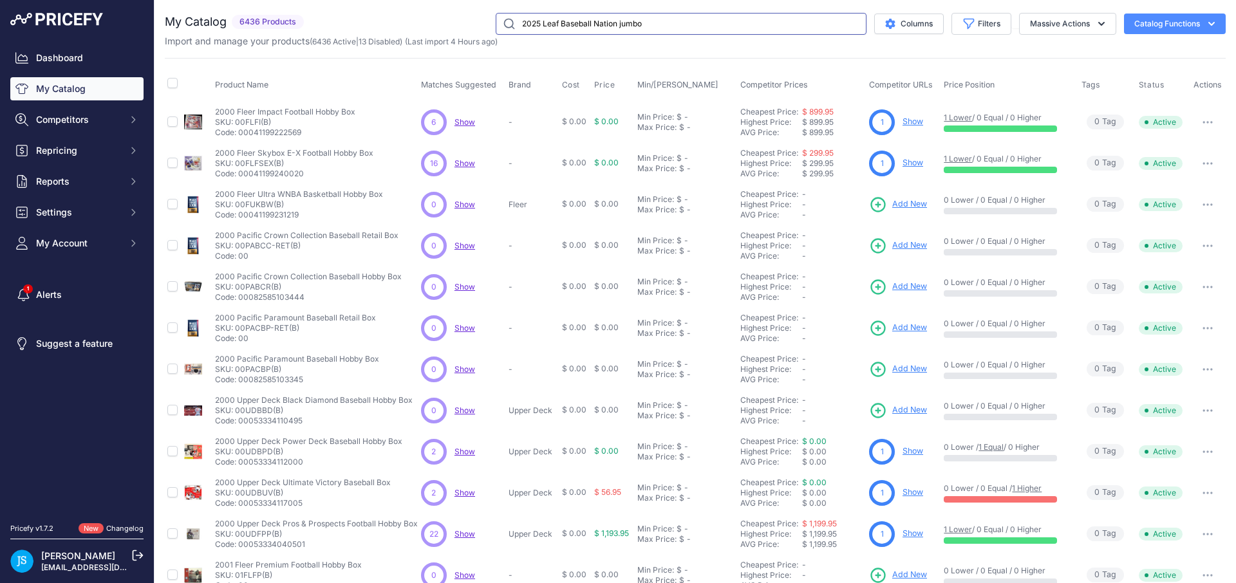
click at [547, 28] on input "2025 Leaf Baseball Nation jumbo" at bounding box center [681, 24] width 371 height 22
type input "2025 Leaf Baseball Nation jumbo"
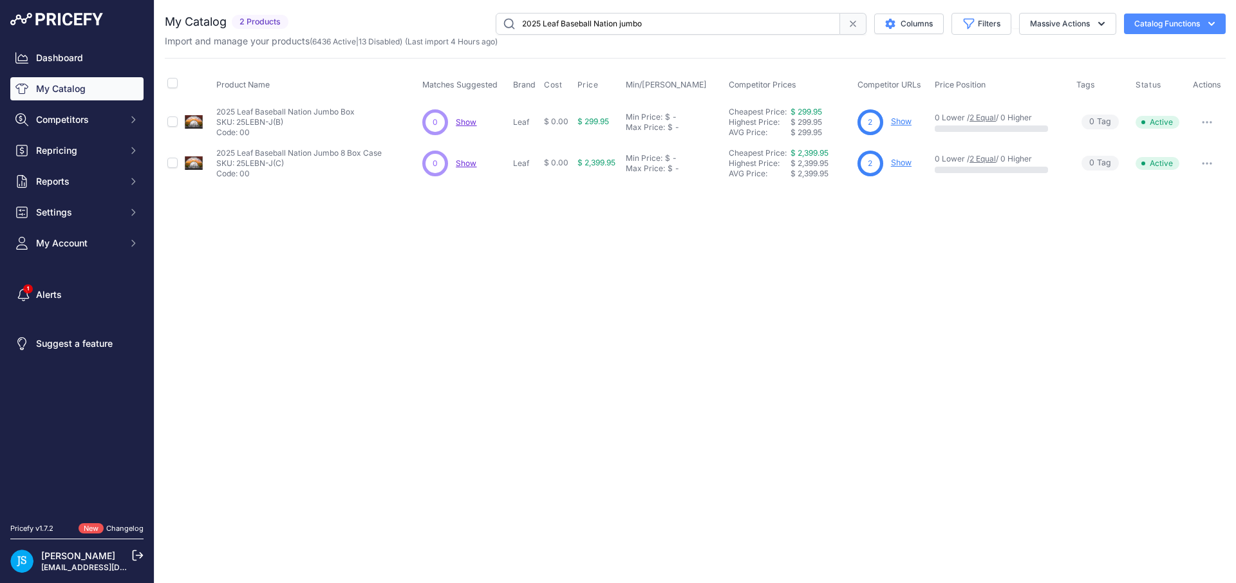
click at [904, 122] on link "Show" at bounding box center [901, 121] width 21 height 10
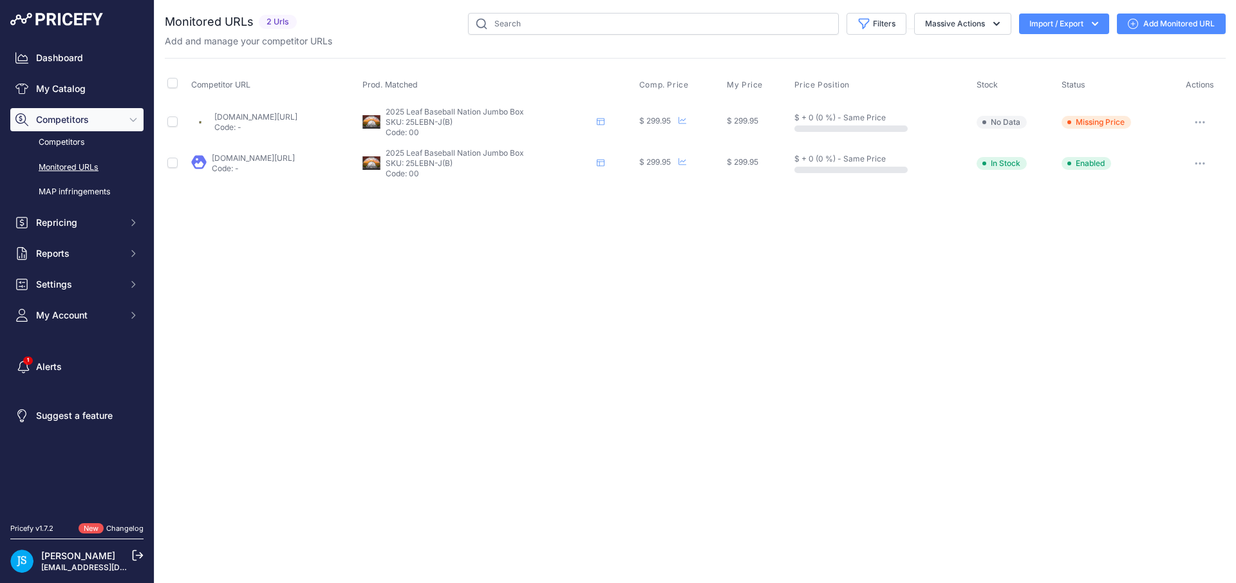
click at [1140, 23] on link "Add Monitored URL" at bounding box center [1171, 24] width 109 height 21
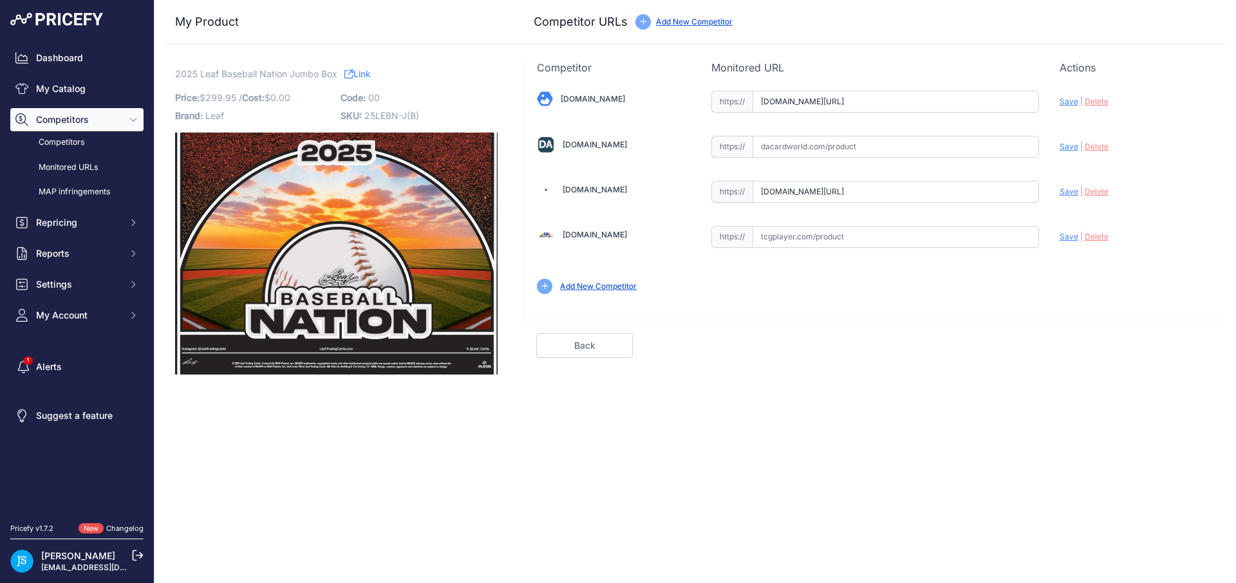
click at [858, 151] on input "text" at bounding box center [895, 147] width 286 height 22
paste input "[URL][DOMAIN_NAME]"
click at [1061, 148] on span "Save" at bounding box center [1068, 147] width 19 height 10
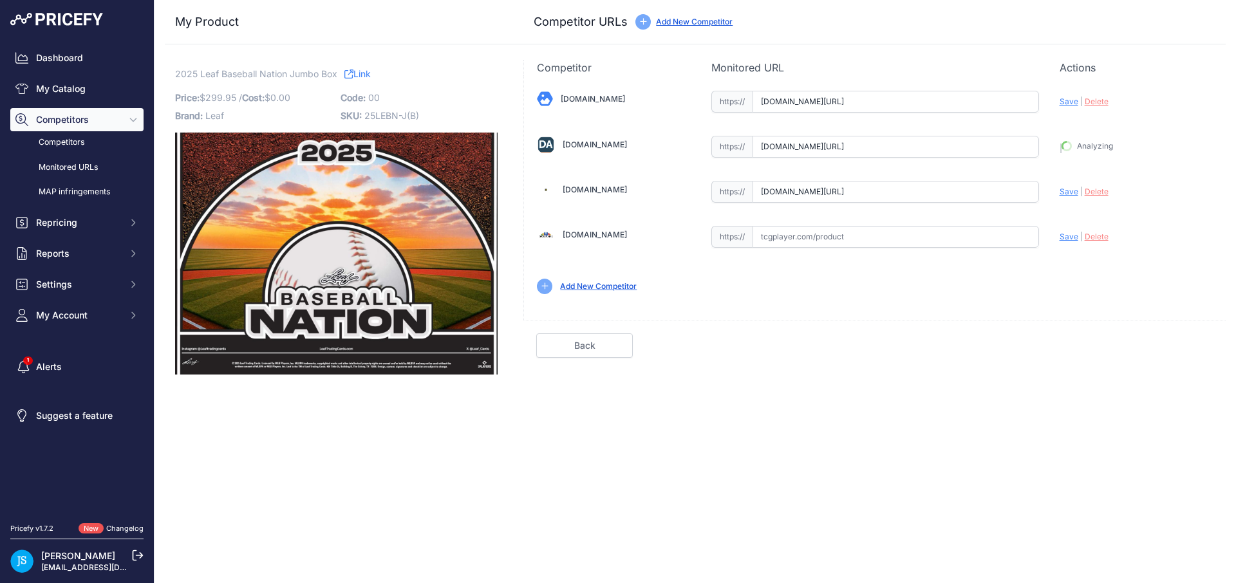
type input "https://www.dacardworld.com/sports-cards/2025-leaf-baseball-nation-hobby-jumbo-…"
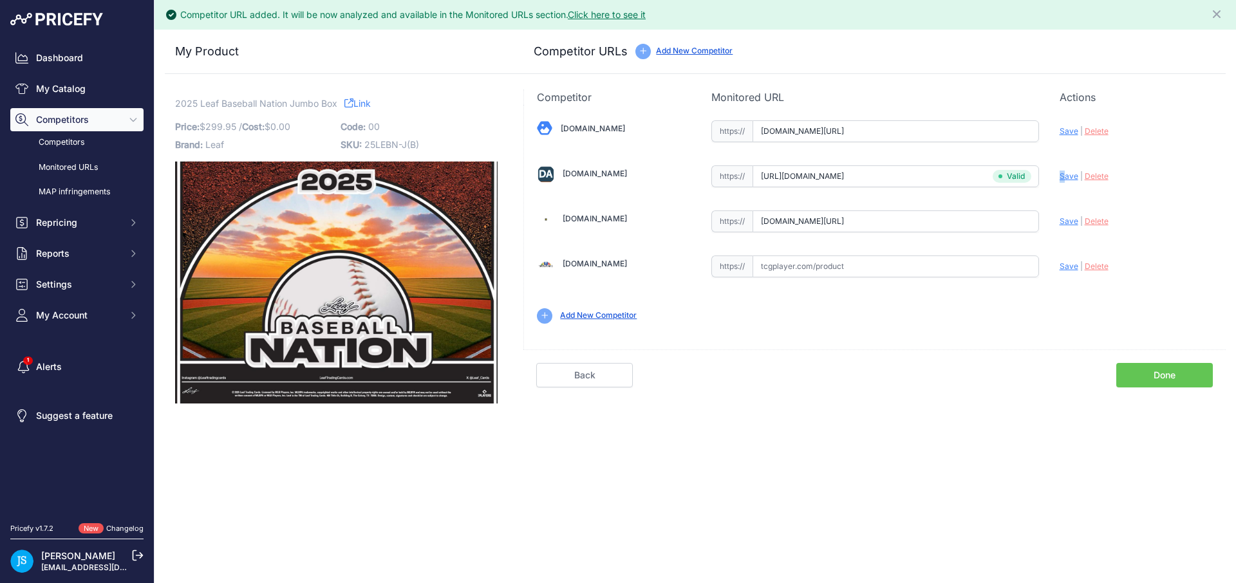
click at [1067, 129] on span "Save" at bounding box center [1068, 131] width 19 height 10
type input "https://www.blowoutcards.com/2025-leaf-baseball-nation-jumbo-box.html?prirule_j…"
click at [1071, 223] on span "Save" at bounding box center [1068, 221] width 19 height 10
type input "https://www.steelcitycollectibles.com/i/2025-leaf-baseball-nation-hobby-jumbo-b…"
drag, startPoint x: 176, startPoint y: 103, endPoint x: 317, endPoint y: 100, distance: 141.0
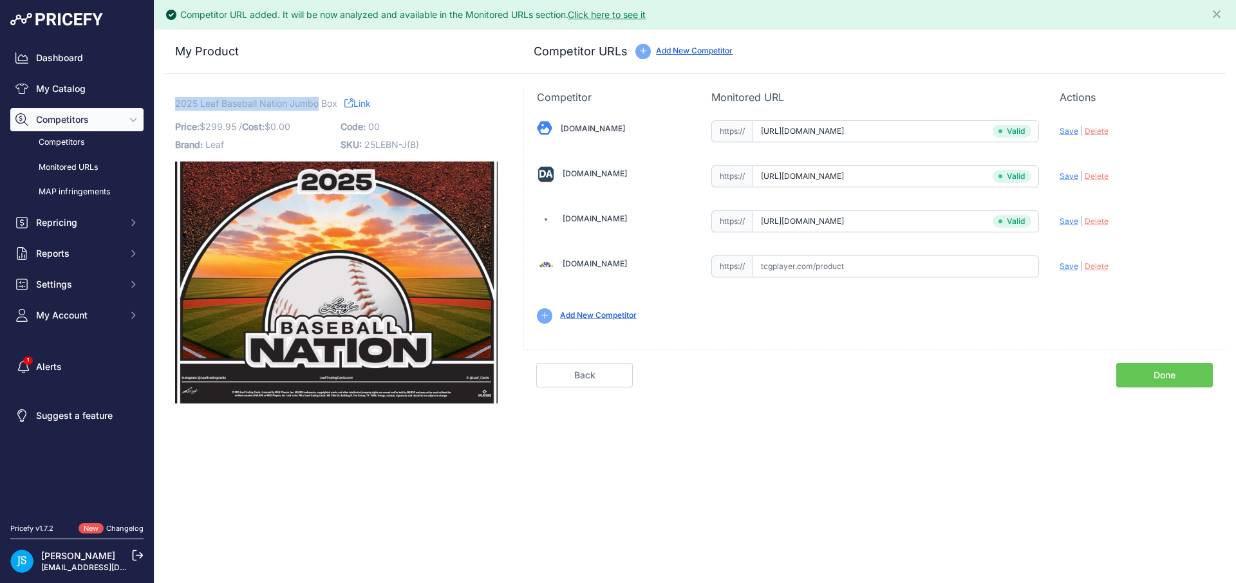
click at [317, 100] on span "2025 Leaf Baseball Nation Jumbo Box" at bounding box center [256, 103] width 162 height 16
copy span "2025 Leaf Baseball Nation Jumbo"
click at [89, 87] on link "My Catalog" at bounding box center [76, 88] width 133 height 23
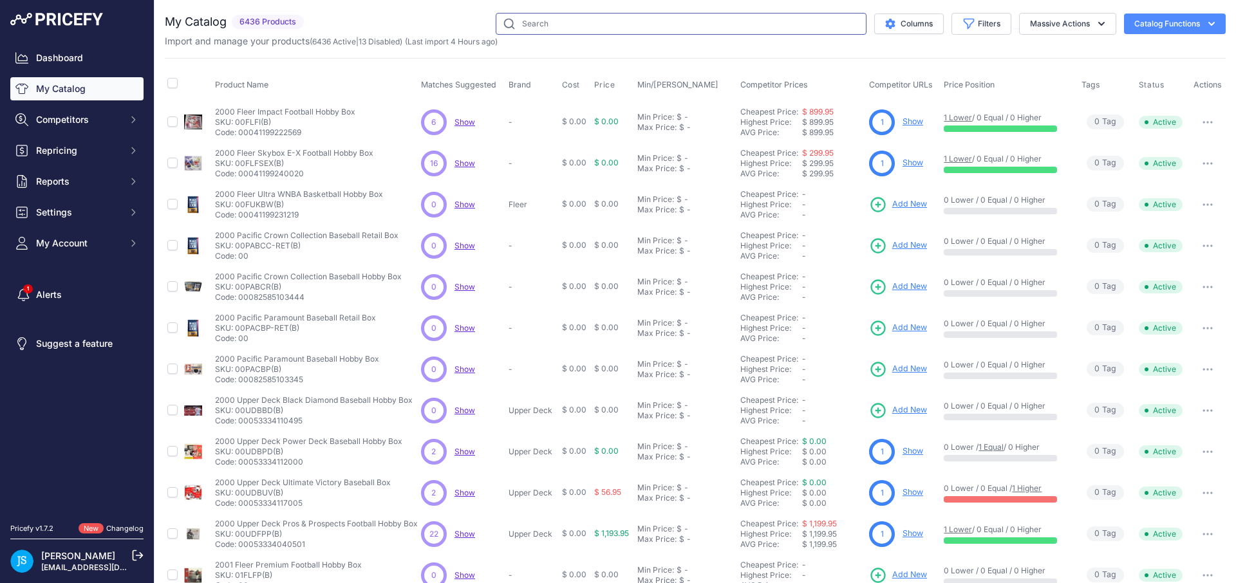
click at [646, 26] on input "text" at bounding box center [681, 24] width 371 height 22
paste input "2025 Leaf Baseball Nation Jumbo"
type input "2025 Leaf Baseball Nation Jumbo"
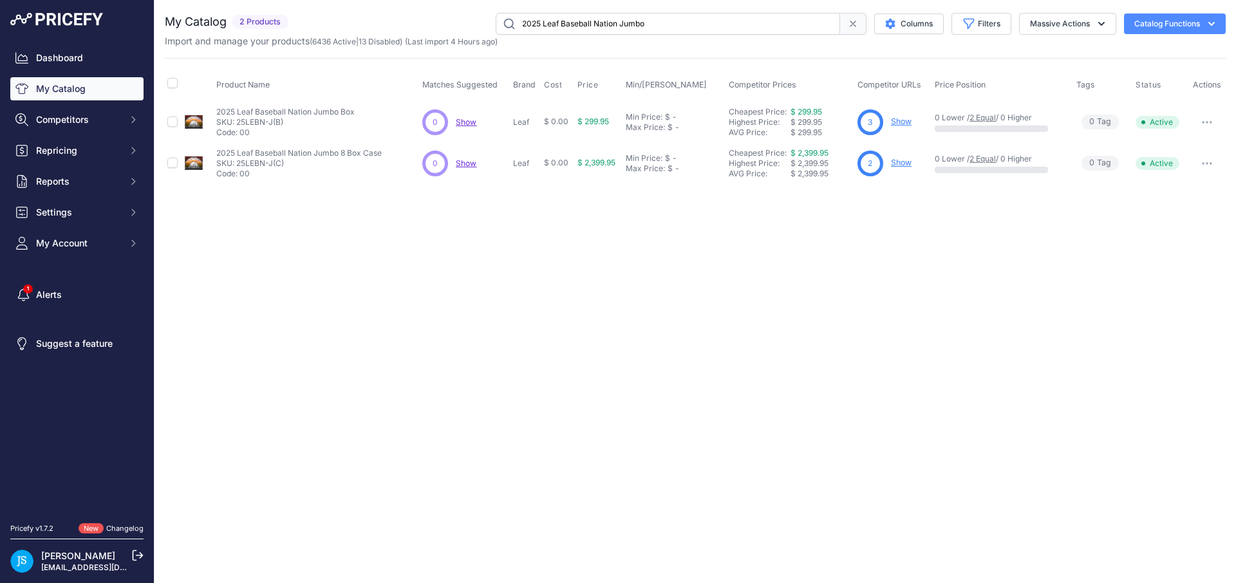
click at [907, 167] on link "Show" at bounding box center [901, 163] width 21 height 10
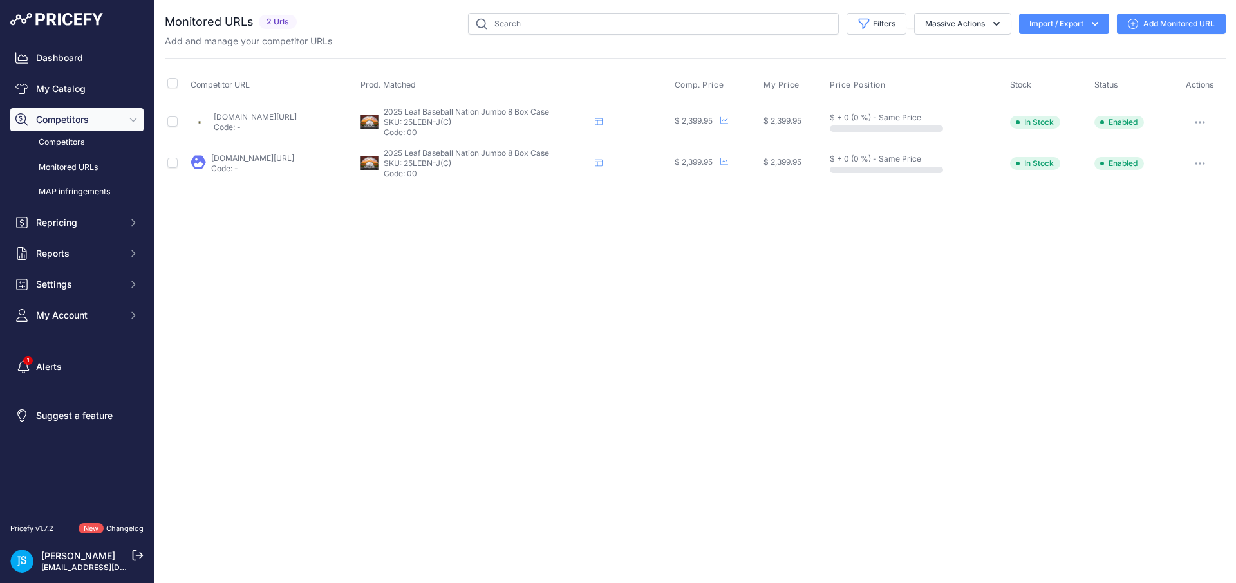
click at [1141, 32] on link "Add Monitored URL" at bounding box center [1171, 24] width 109 height 21
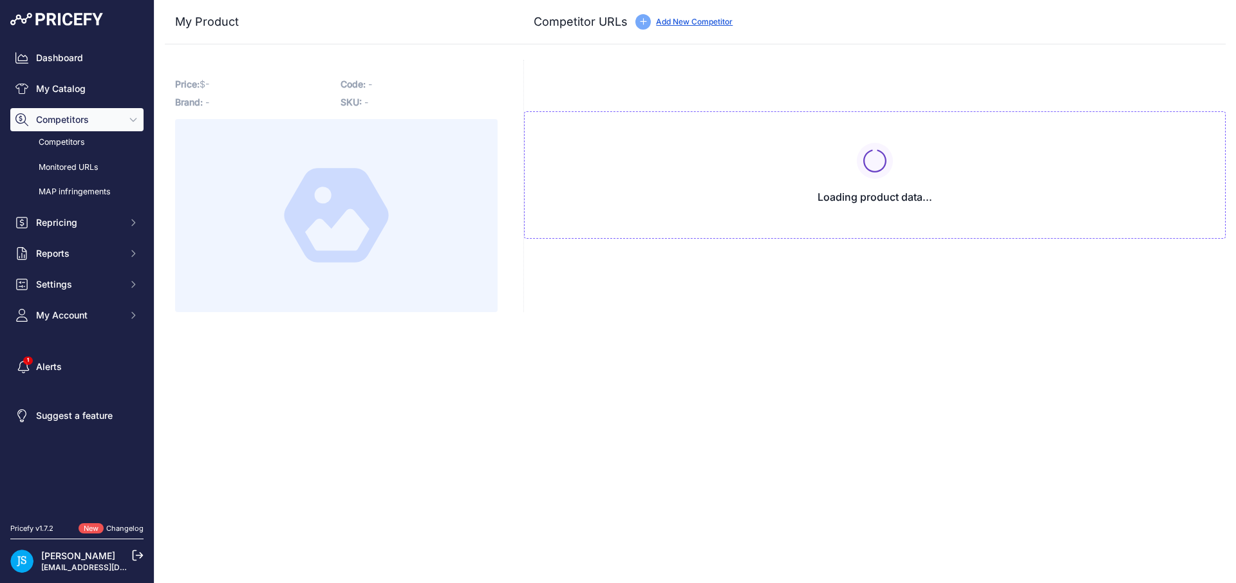
type input "www.blowoutcards.com/2025-leaf-baseball-nation-jumbo-8-box-case-26444.html?prir…"
type input "www.steelcitycollectibles.com/i/2025-leaf-baseball-nation-hobby-jumbo-8-box-cas…"
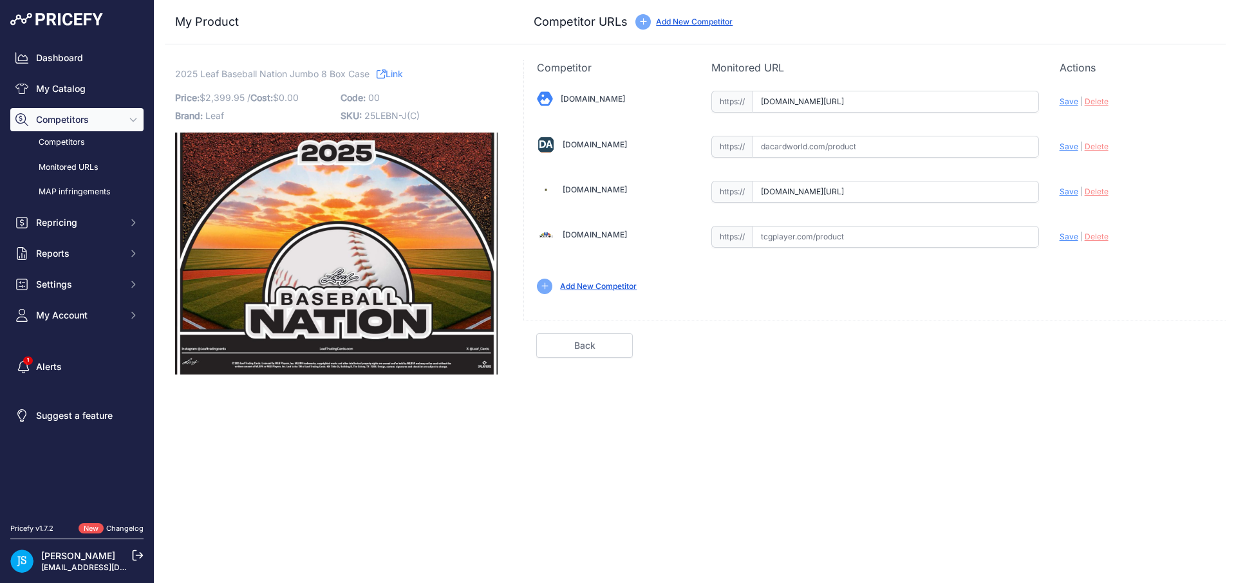
click at [913, 148] on input "text" at bounding box center [895, 147] width 286 height 22
paste input "https://www.dacardworld.com/sports-cards/2025-leaf-baseball-nation-hobby-jumbo-…"
click at [1063, 147] on span "Save" at bounding box center [1068, 147] width 19 height 10
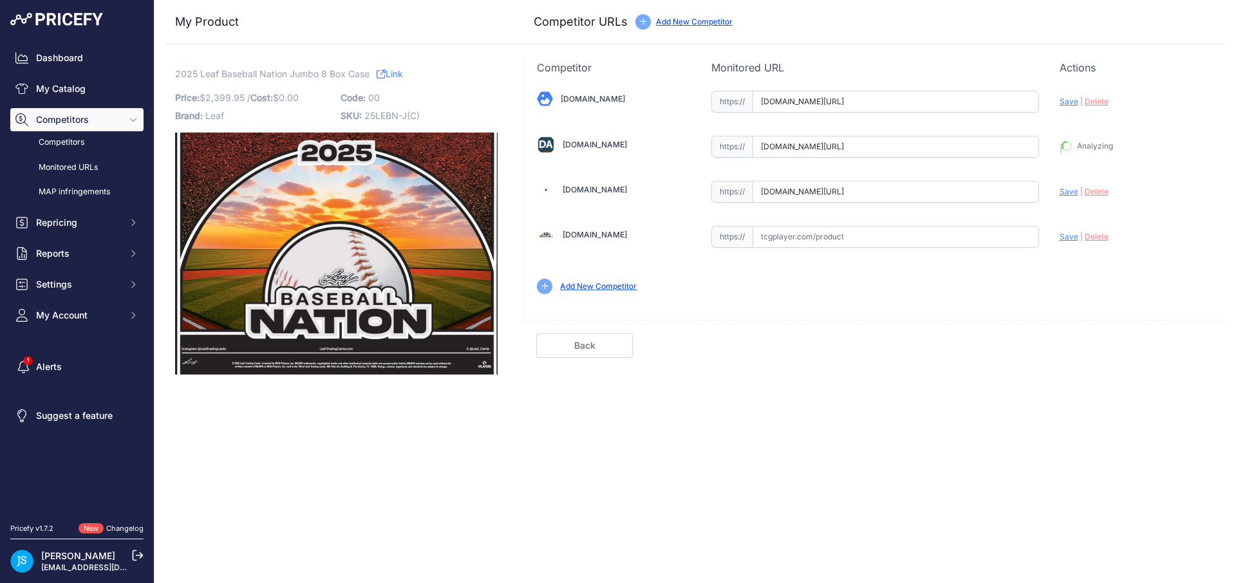
type input "https://www.dacardworld.com/sports-cards/2025-leaf-baseball-nation-hobby-jumbo-…"
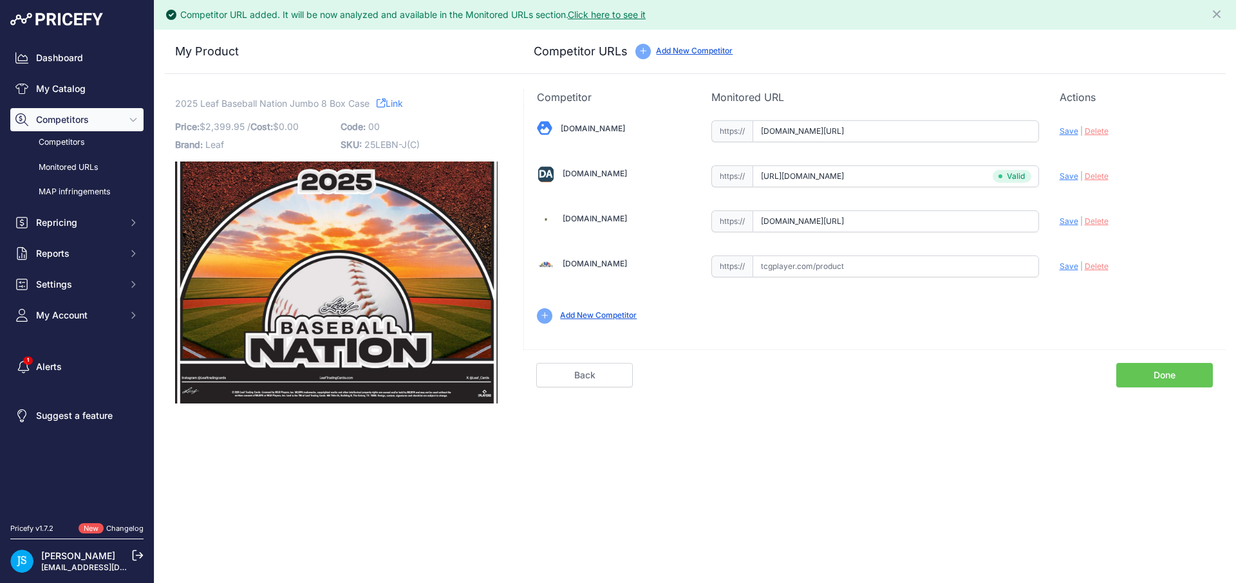
click at [1066, 126] on span "Save" at bounding box center [1068, 131] width 19 height 10
type input "https://www.blowoutcards.com/2025-leaf-baseball-nation-jumbo-8-box-case-26444.h…"
click at [1068, 219] on span "Save" at bounding box center [1068, 221] width 19 height 10
type input "https://www.steelcitycollectibles.com/i/2025-leaf-baseball-nation-hobby-jumbo-8…"
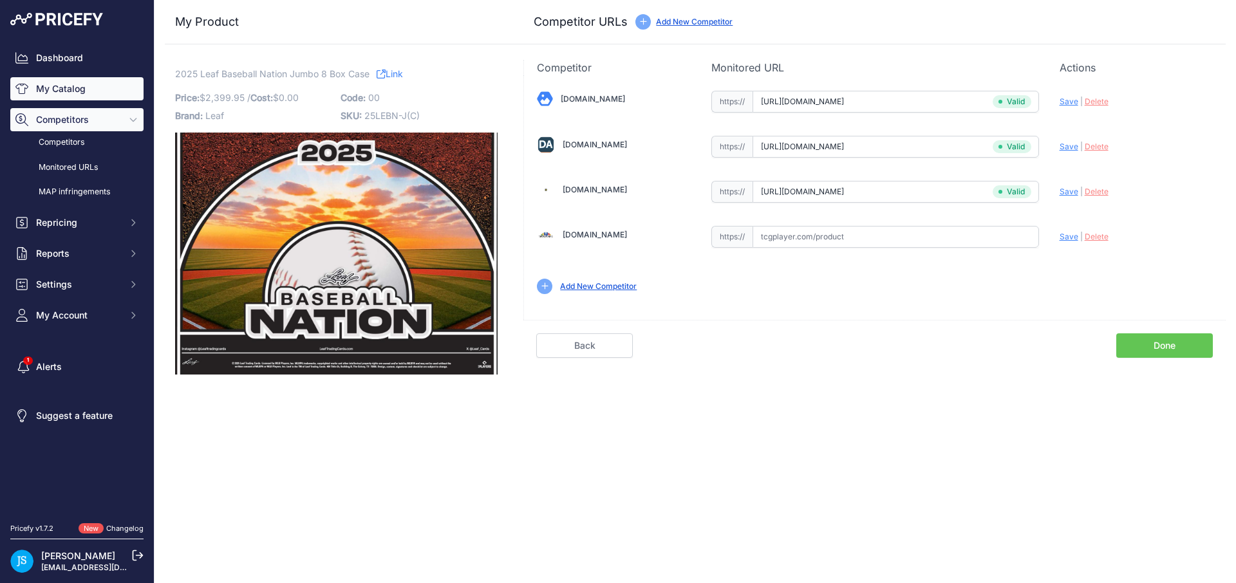
click at [98, 91] on link "My Catalog" at bounding box center [76, 88] width 133 height 23
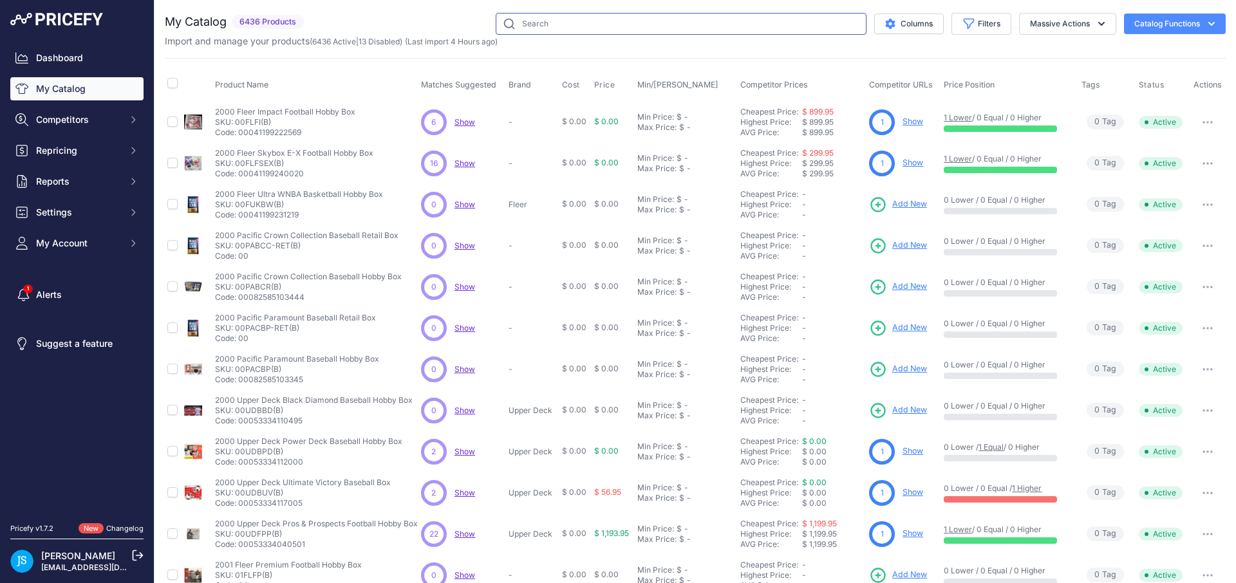
click at [536, 16] on input "text" at bounding box center [681, 24] width 371 height 22
paste input "2024/25 Panini Immaculate Collection Basketball Hobby"
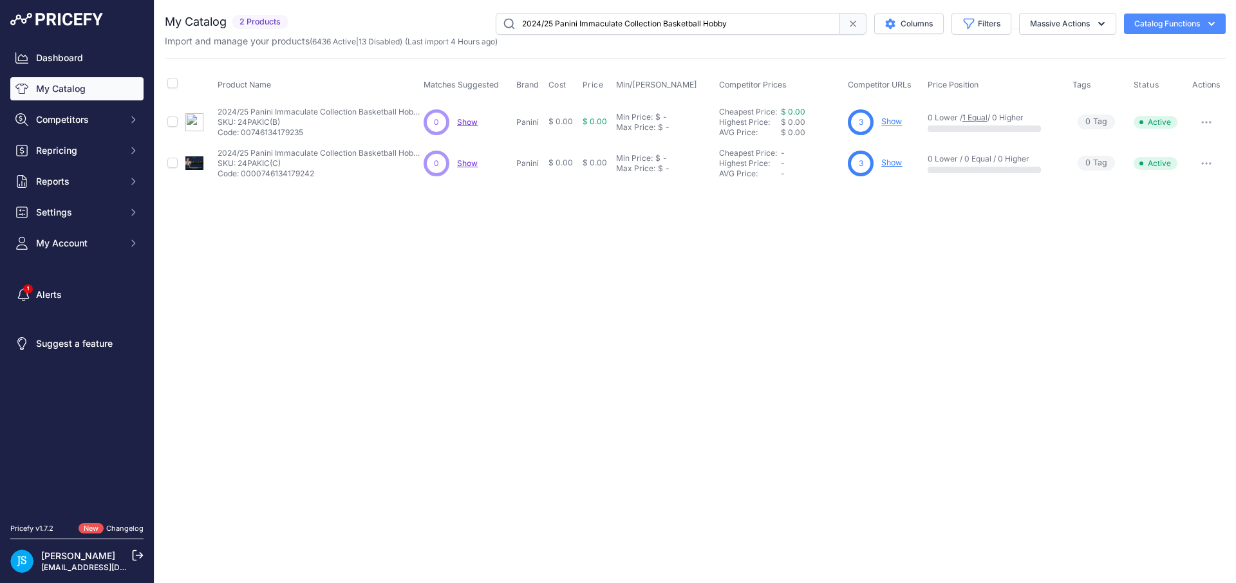
click at [562, 25] on input "2024/25 Panini Immaculate Collection Basketball Hobby" at bounding box center [668, 24] width 344 height 22
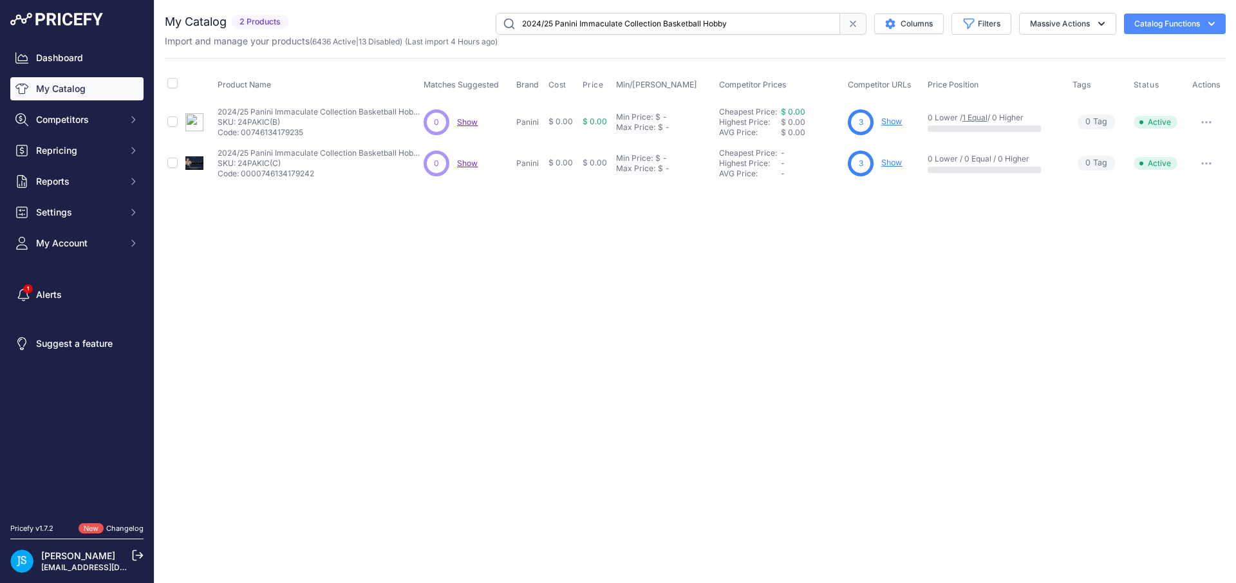
click at [562, 25] on input "2024/25 Panini Immaculate Collection Basketball Hobby" at bounding box center [668, 24] width 344 height 22
paste input "5 Topps Chrome Disney"
type input "2025 Topps Chrome Disney Hobby"
click at [893, 116] on span "Add New" at bounding box center [888, 122] width 35 height 12
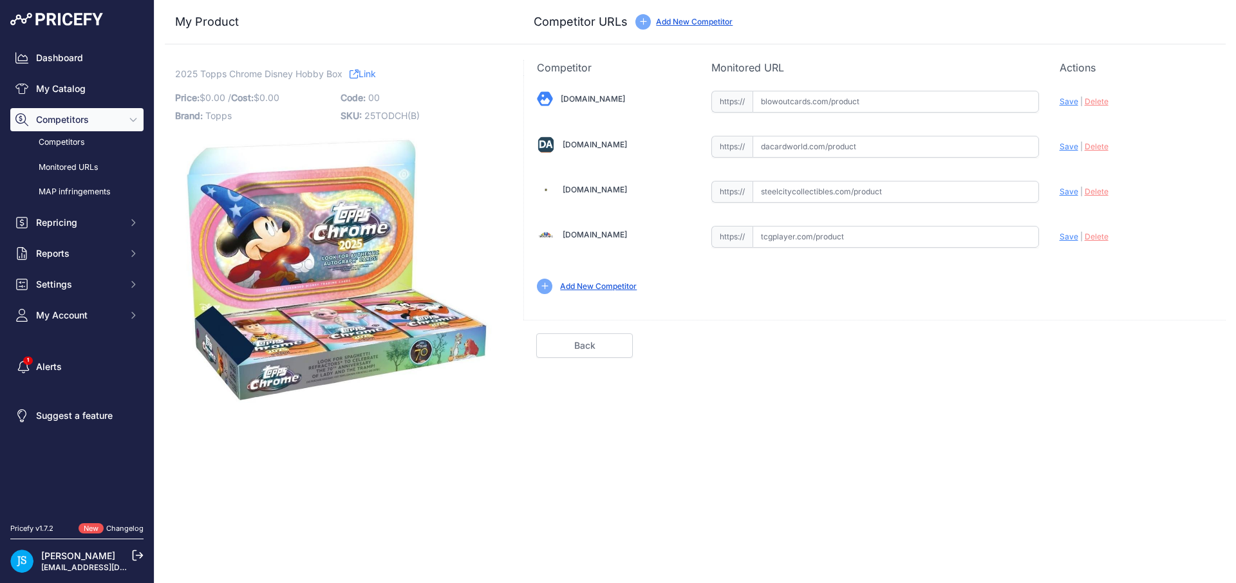
click at [877, 195] on input "text" at bounding box center [895, 192] width 286 height 22
paste input "[URL][DOMAIN_NAME]"
click at [1067, 189] on span "Save" at bounding box center [1068, 192] width 19 height 10
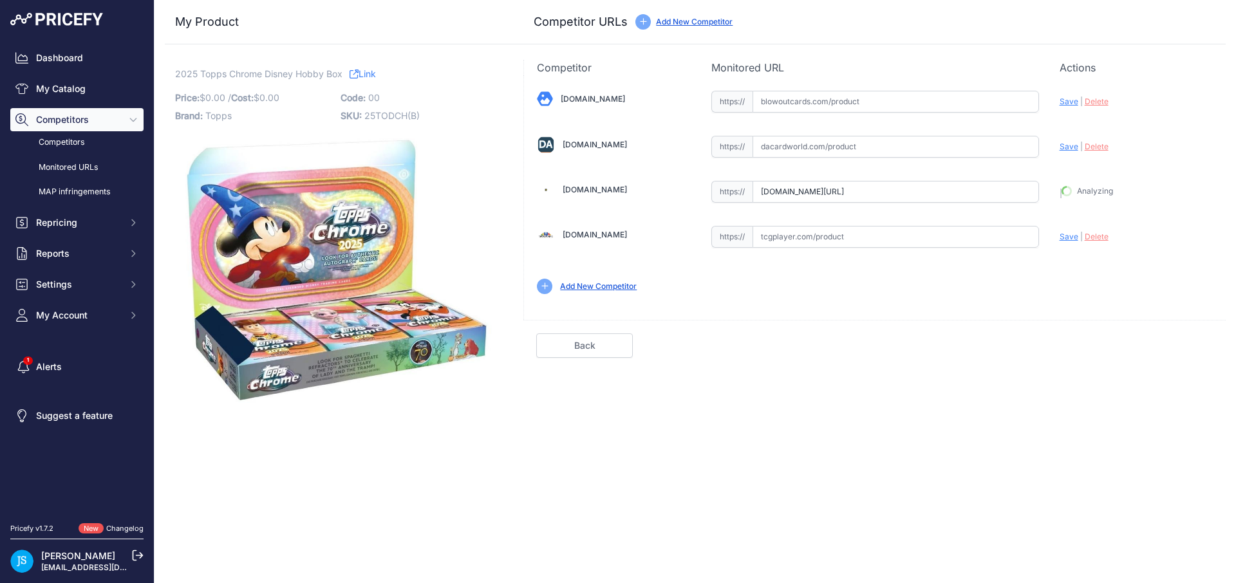
type input "https://www.steelcitycollectibles.com/i/2025-topps-disney-chrome-hobby-box?prir…"
drag, startPoint x: 774, startPoint y: 144, endPoint x: 887, endPoint y: 152, distance: 113.5
click at [775, 144] on input "text" at bounding box center [895, 147] width 286 height 22
paste input "https://www.dacardworld.com/entertainment/disney-chrome-hobby-box-topps-2025"
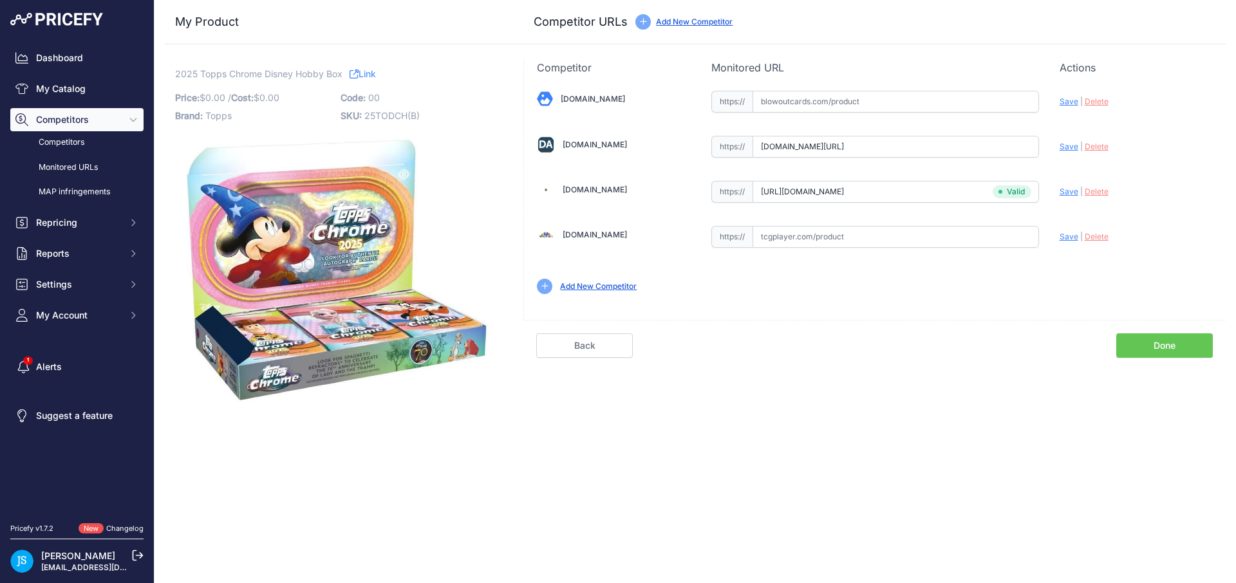
click at [1065, 150] on span "Save" at bounding box center [1068, 147] width 19 height 10
type input "https://www.dacardworld.com/entertainment/disney-chrome-hobby-box-topps-2025?pr…"
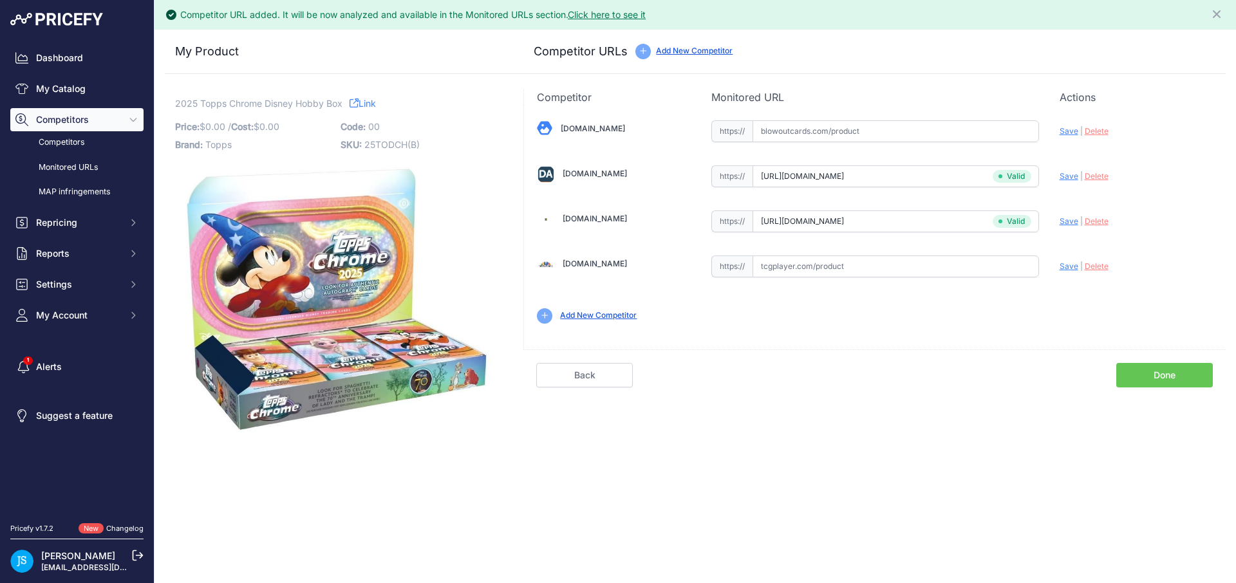
click at [882, 134] on div "Blowoutcards.com Valid Save" at bounding box center [874, 221] width 701 height 232
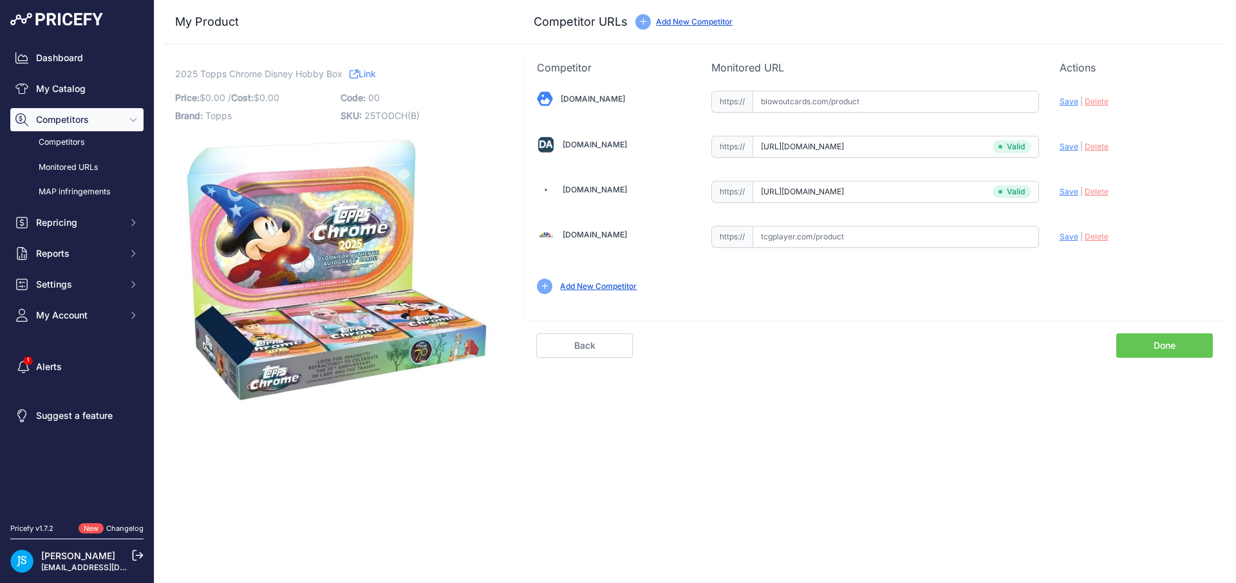
paste input "https://www.blowoutcards.com/2025-topps-chrome-disney-hobby-box.html"
click at [1069, 102] on span "Save" at bounding box center [1068, 102] width 19 height 10
type input "https://www.blowoutcards.com/2025-topps-chrome-disney-hobby-box.html?prirule_jd…"
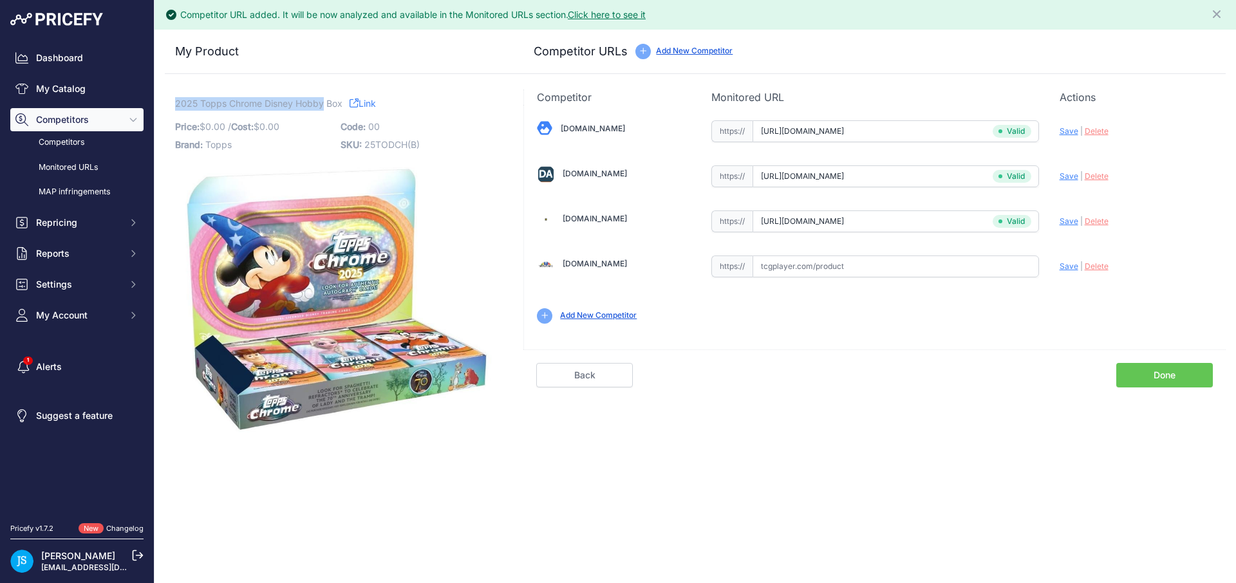
drag, startPoint x: 176, startPoint y: 100, endPoint x: 324, endPoint y: 100, distance: 148.0
click at [324, 100] on span "2025 Topps Chrome Disney Hobby Box" at bounding box center [258, 103] width 167 height 16
copy span "2025 Topps Chrome Disney Hobby"
click at [91, 95] on link "My Catalog" at bounding box center [76, 88] width 133 height 23
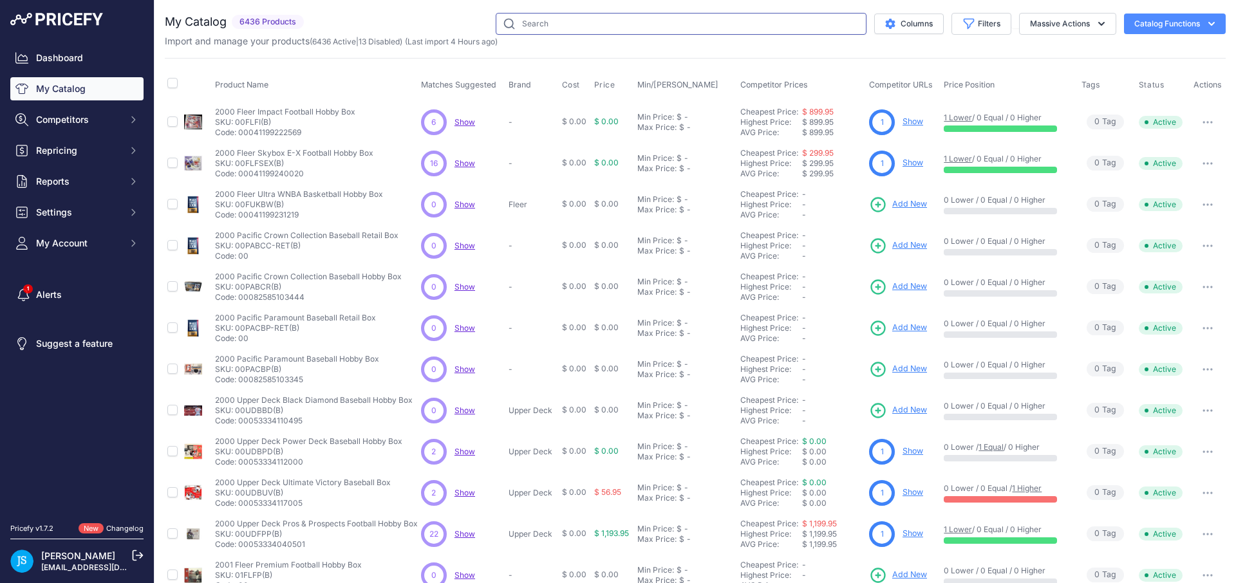
click at [613, 28] on input "text" at bounding box center [681, 24] width 371 height 22
paste input "2025 Topps Chrome Disney Hobby"
type input "2025 Topps Chrome Disney Hobby"
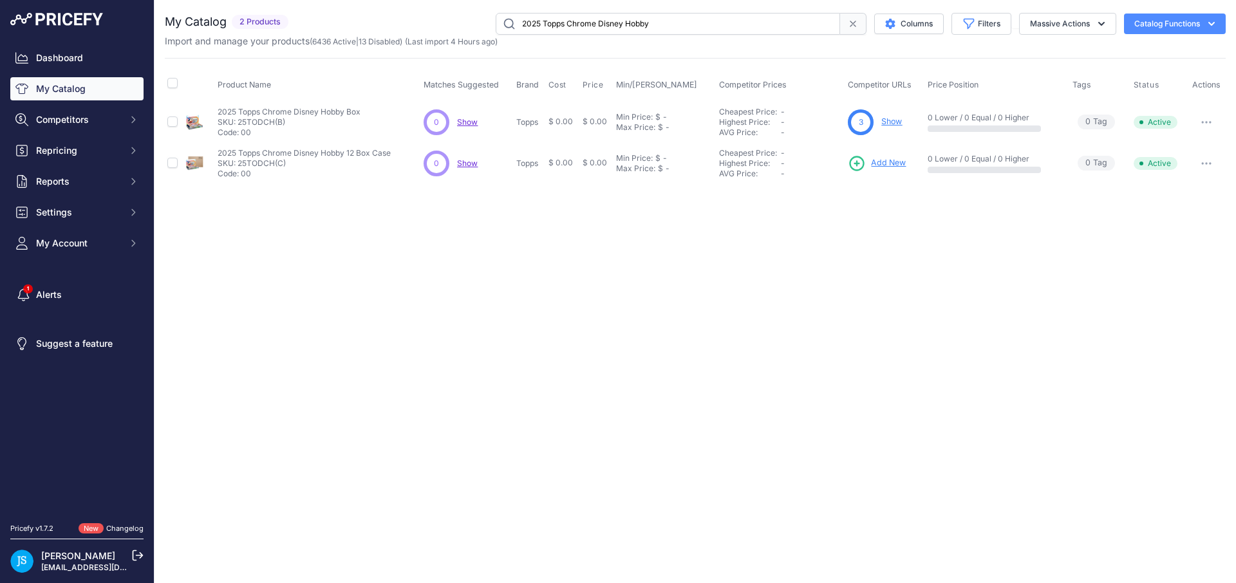
click at [899, 165] on span "Add New" at bounding box center [888, 163] width 35 height 12
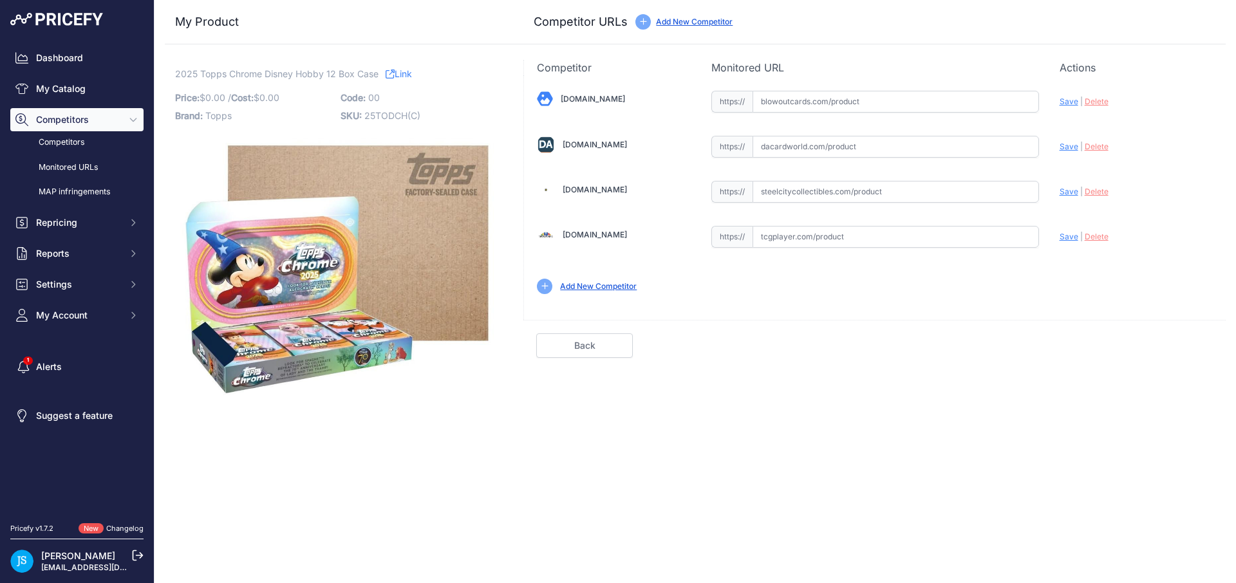
click at [856, 181] on input "text" at bounding box center [895, 192] width 286 height 22
click at [857, 189] on input "text" at bounding box center [895, 192] width 286 height 22
paste input "[URL][DOMAIN_NAME]"
click at [1065, 193] on span "Save" at bounding box center [1068, 192] width 19 height 10
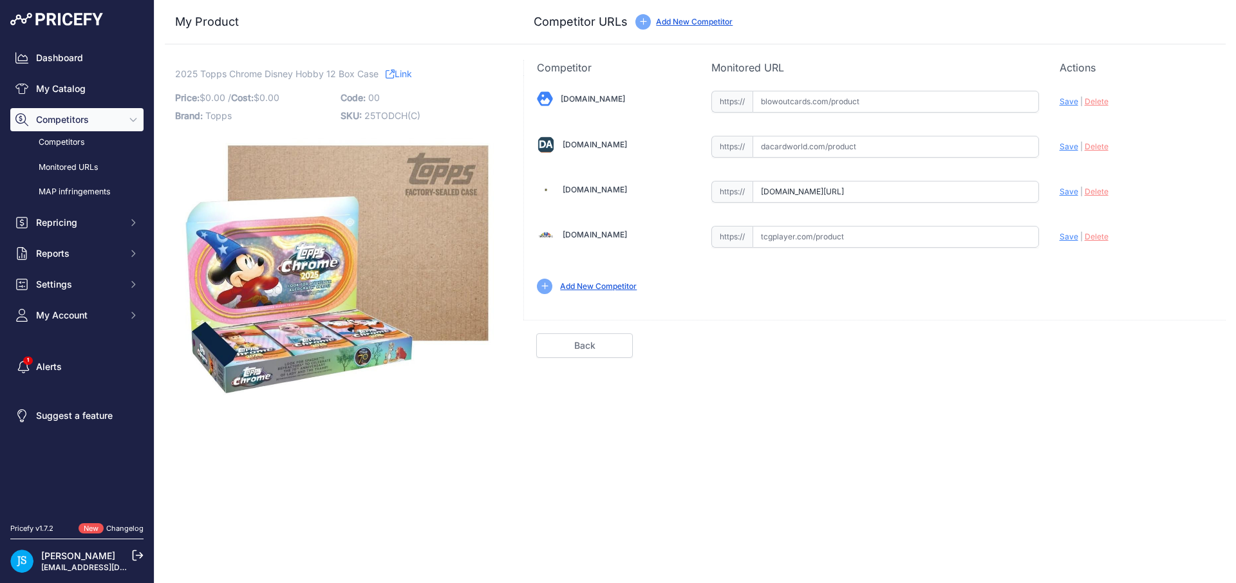
scroll to position [0, 0]
type input "[URL][DOMAIN_NAME]"
drag, startPoint x: 878, startPoint y: 141, endPoint x: 984, endPoint y: 144, distance: 105.6
click at [878, 141] on input "text" at bounding box center [895, 147] width 286 height 22
paste input "[URL][DOMAIN_NAME]"
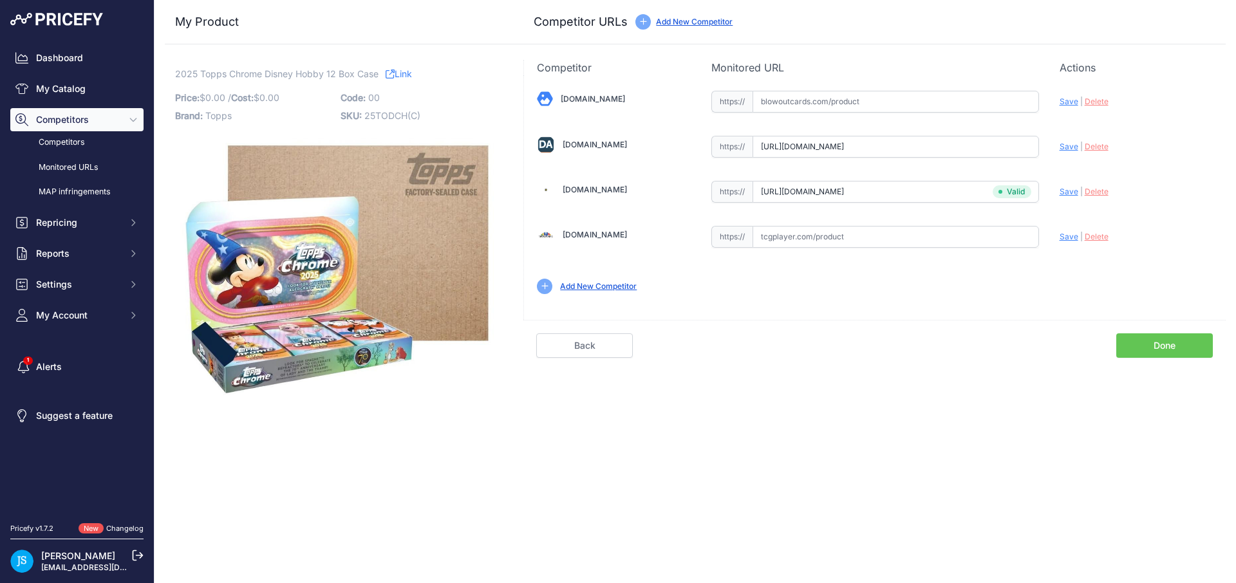
scroll to position [0, 75]
click at [1068, 108] on div "Update Profile Save | [GEOGRAPHIC_DATA] Analyzing" at bounding box center [1135, 98] width 153 height 20
click at [1066, 144] on span "Save" at bounding box center [1068, 147] width 19 height 10
type input "[URL][DOMAIN_NAME]"
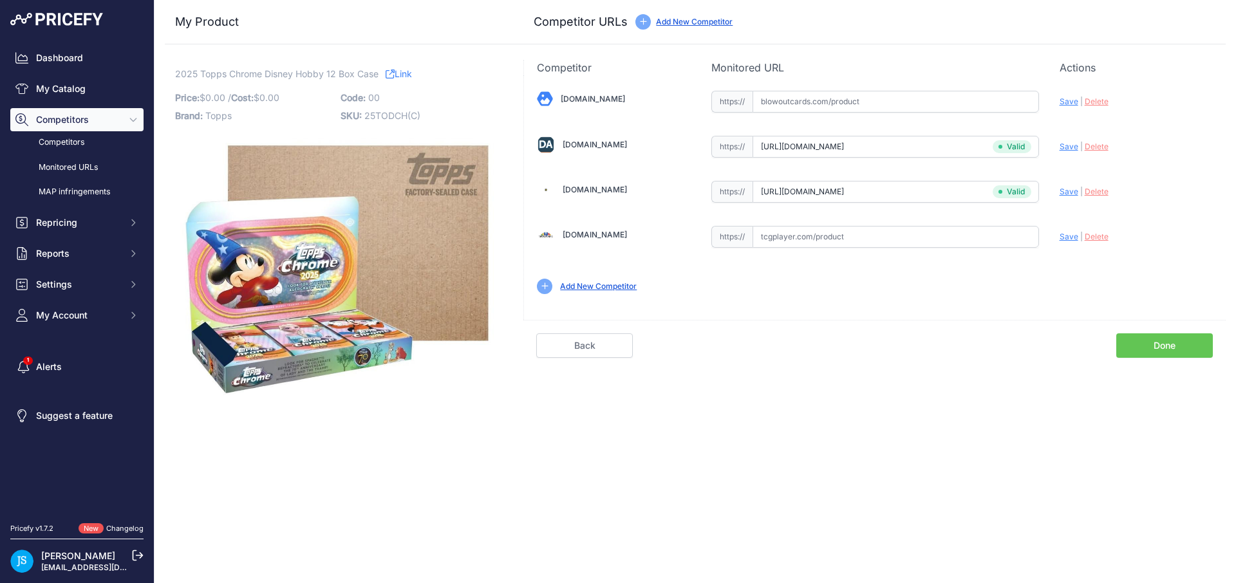
click at [858, 111] on input "text" at bounding box center [895, 102] width 286 height 22
paste input "[URL][DOMAIN_NAME]"
click at [1070, 104] on span "Save" at bounding box center [1068, 102] width 19 height 10
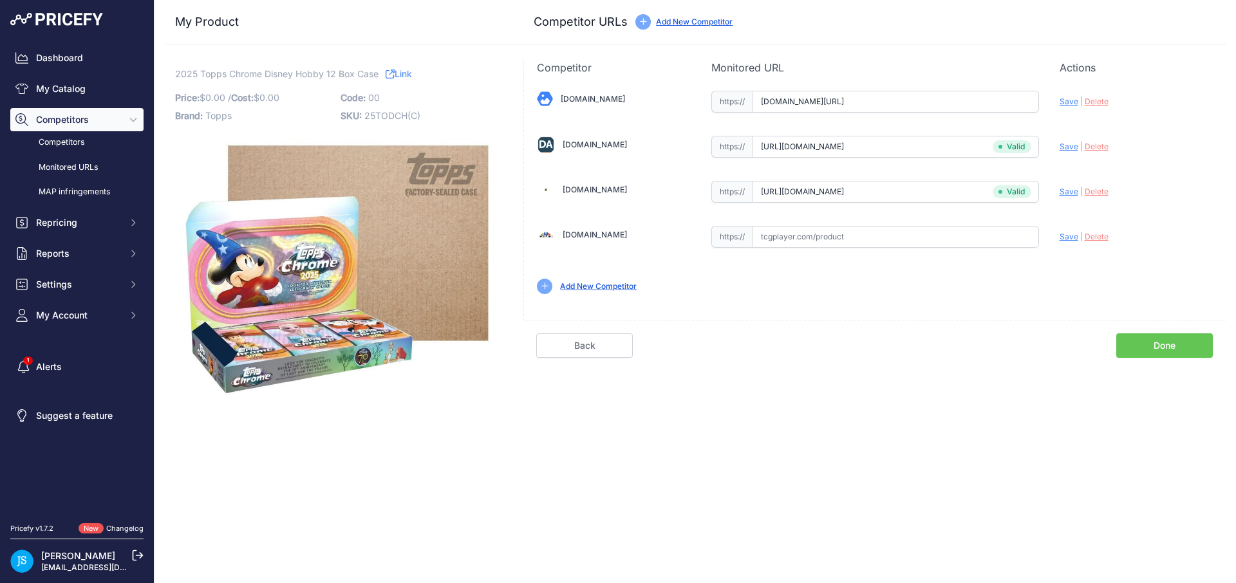
type input "https://www.blowoutcards.com/2025-topps-chrome-disney-hobby-12-box-case.html?pr…"
drag, startPoint x: 176, startPoint y: 73, endPoint x: 295, endPoint y: 70, distance: 119.1
click at [295, 70] on span "2025 Topps Chrome Disney Hobby 12 Box Case" at bounding box center [276, 74] width 203 height 16
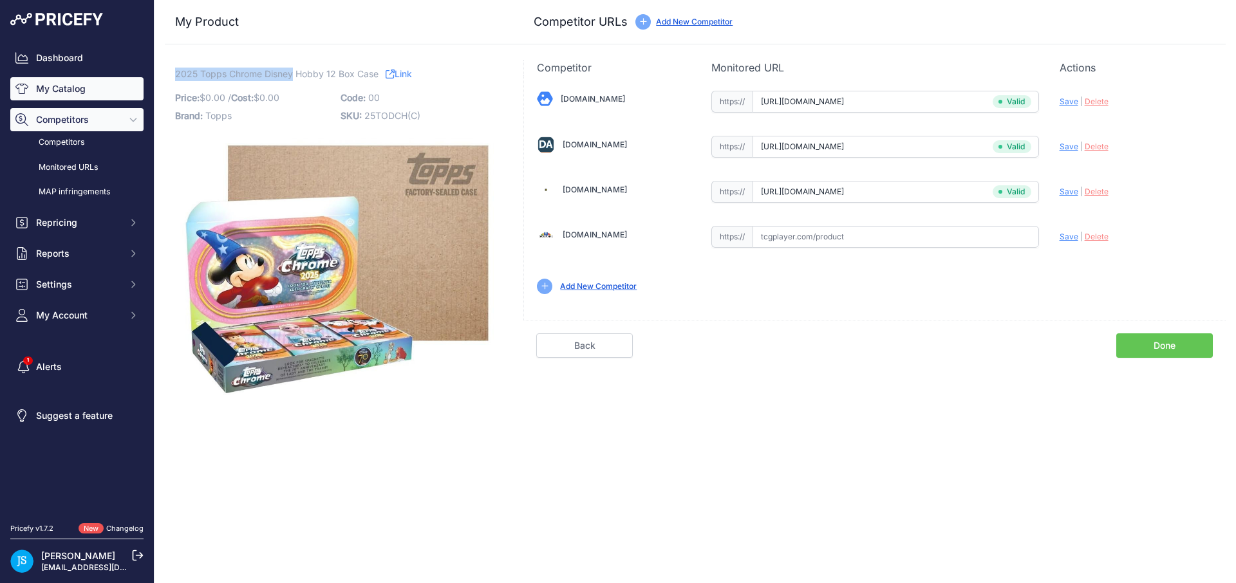
copy span "2025 Topps Chrome Disney"
click at [106, 97] on link "My Catalog" at bounding box center [76, 88] width 133 height 23
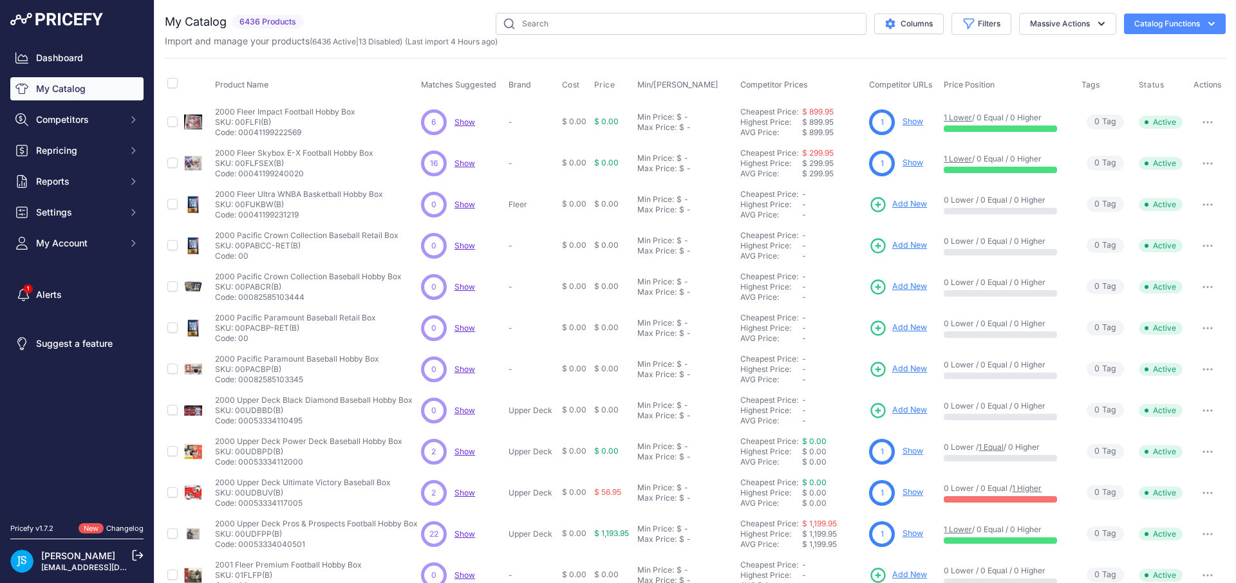
click at [541, 36] on div "Import and manage your products ( 6436 Active | 13 Disabled ) (Last import 4 Ho…" at bounding box center [695, 41] width 1061 height 13
click at [544, 32] on input "text" at bounding box center [681, 24] width 371 height 22
paste input "2025 Topps Chrome Disney"
type input "2025 Topps Chrome Disney"
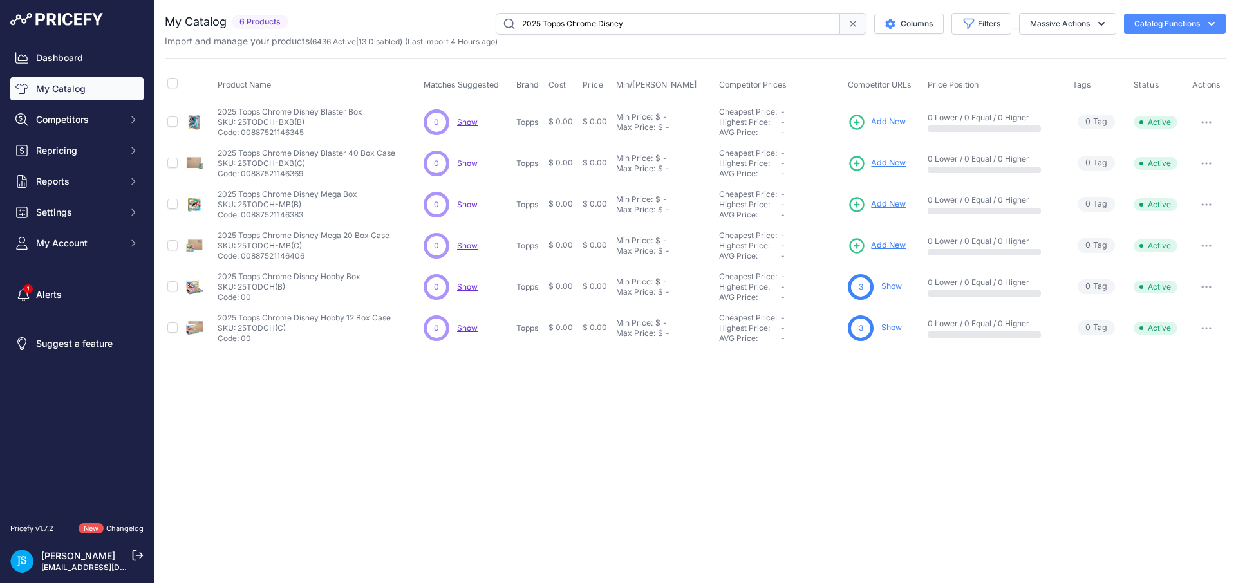
click at [873, 120] on span "Add New" at bounding box center [888, 122] width 35 height 12
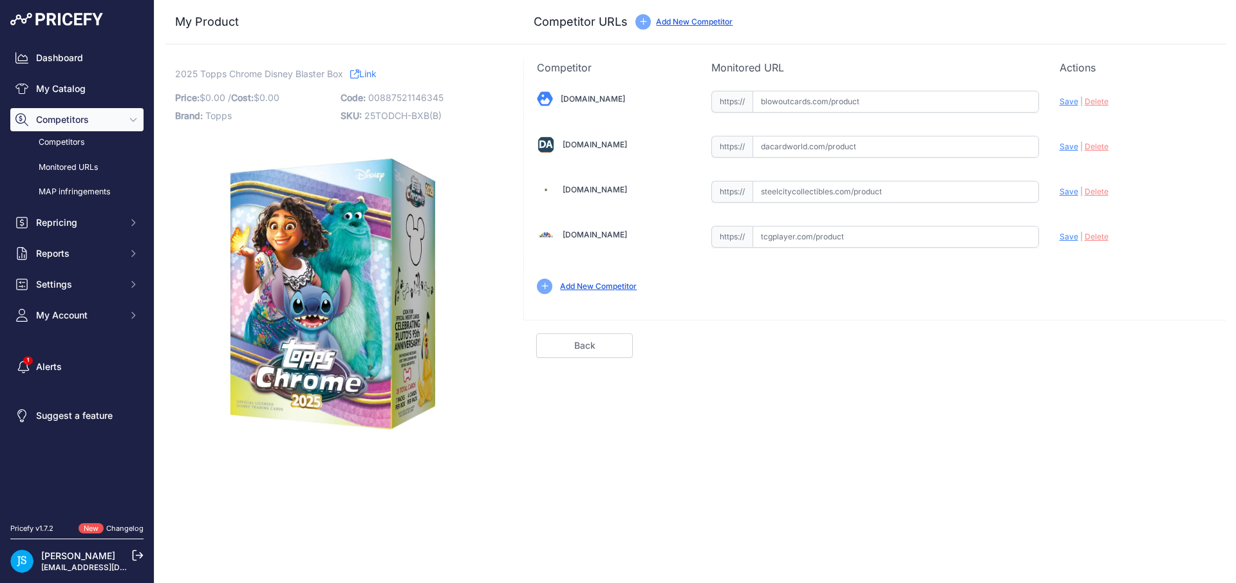
click at [868, 187] on input "text" at bounding box center [895, 192] width 286 height 22
paste input "[URL][DOMAIN_NAME]"
click at [1064, 194] on span "Save" at bounding box center [1068, 192] width 19 height 10
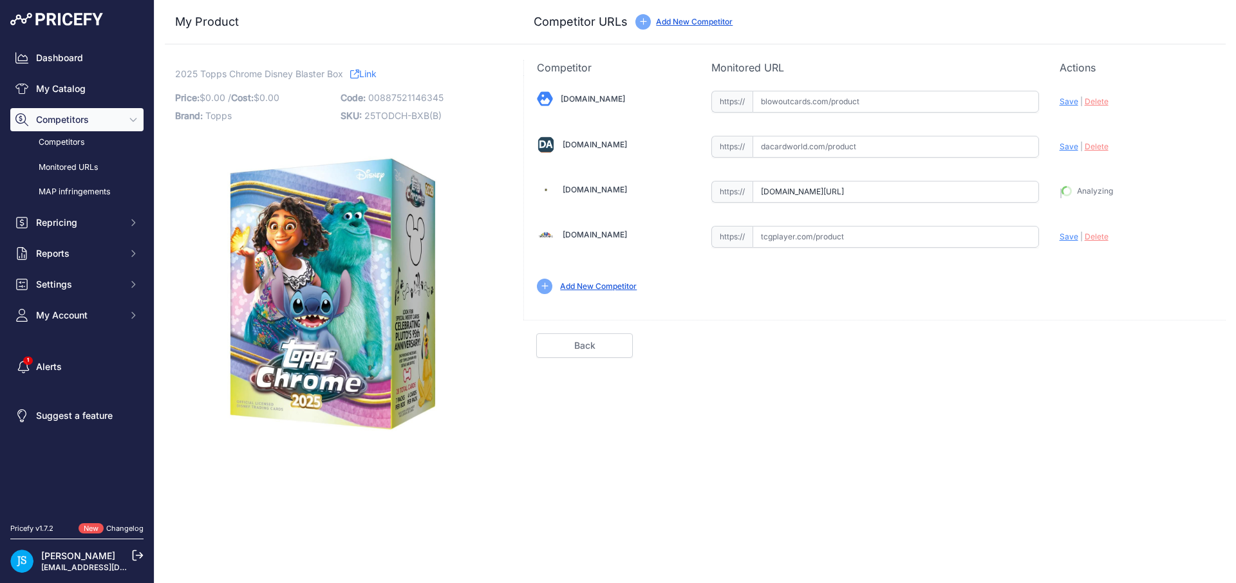
type input "[URL][DOMAIN_NAME]"
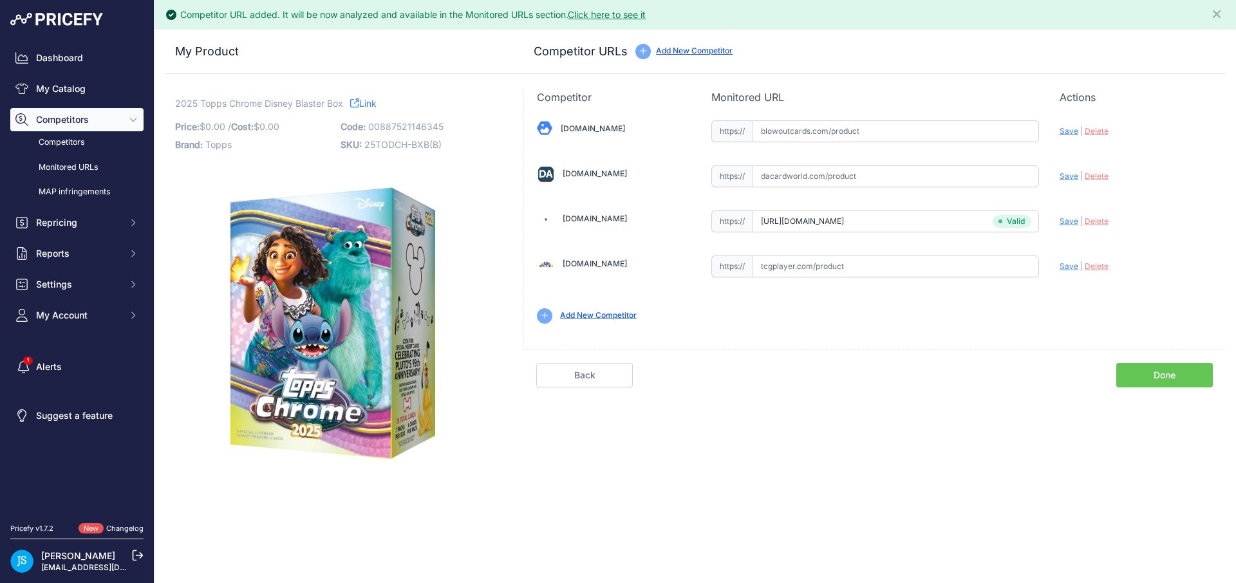
click at [900, 171] on input "text" at bounding box center [895, 176] width 286 height 22
paste input "https://www.dacardworld.com/entertainment/disney-chrome-7-pack-blaster-box-topp…"
click at [1069, 176] on span "Save" at bounding box center [1068, 176] width 19 height 10
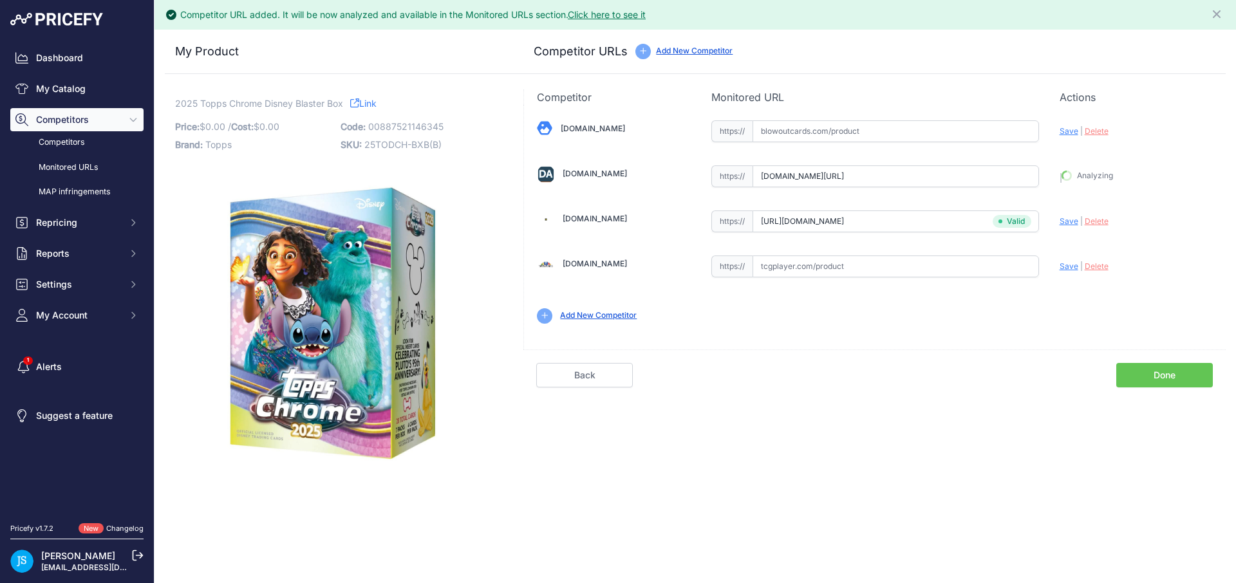
type input "https://www.dacardworld.com/entertainment/disney-chrome-7-pack-blaster-box-topp…"
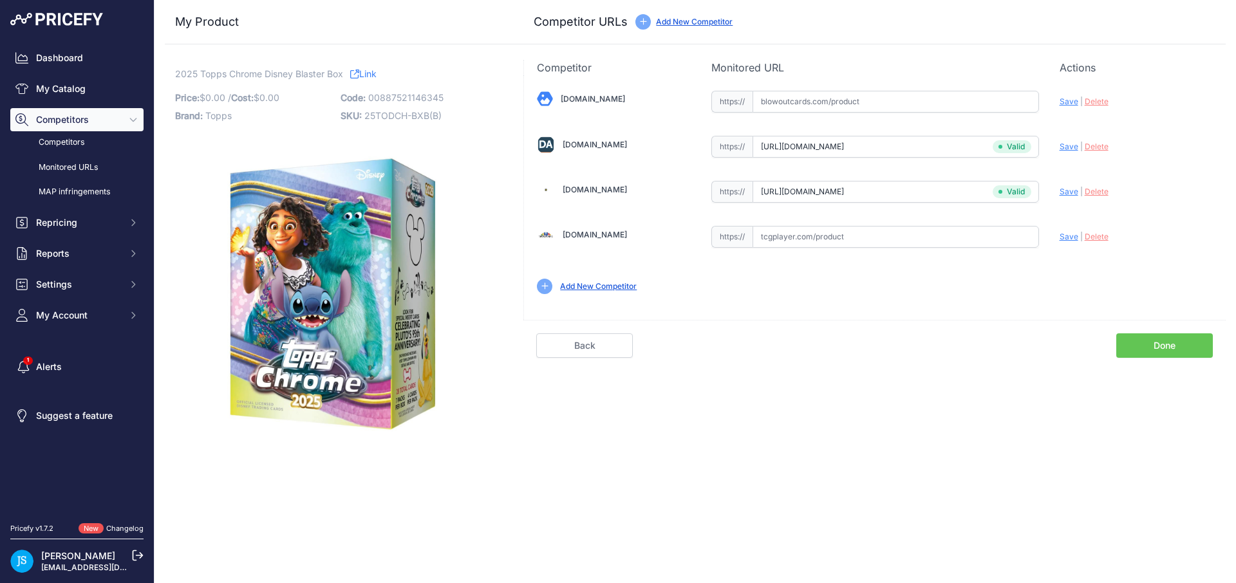
click at [845, 108] on input "text" at bounding box center [895, 102] width 286 height 22
paste input "https://www.blowoutcards.com/2025-topps-chrome-disney-blaster-box.html"
click at [1064, 101] on span "Save" at bounding box center [1068, 102] width 19 height 10
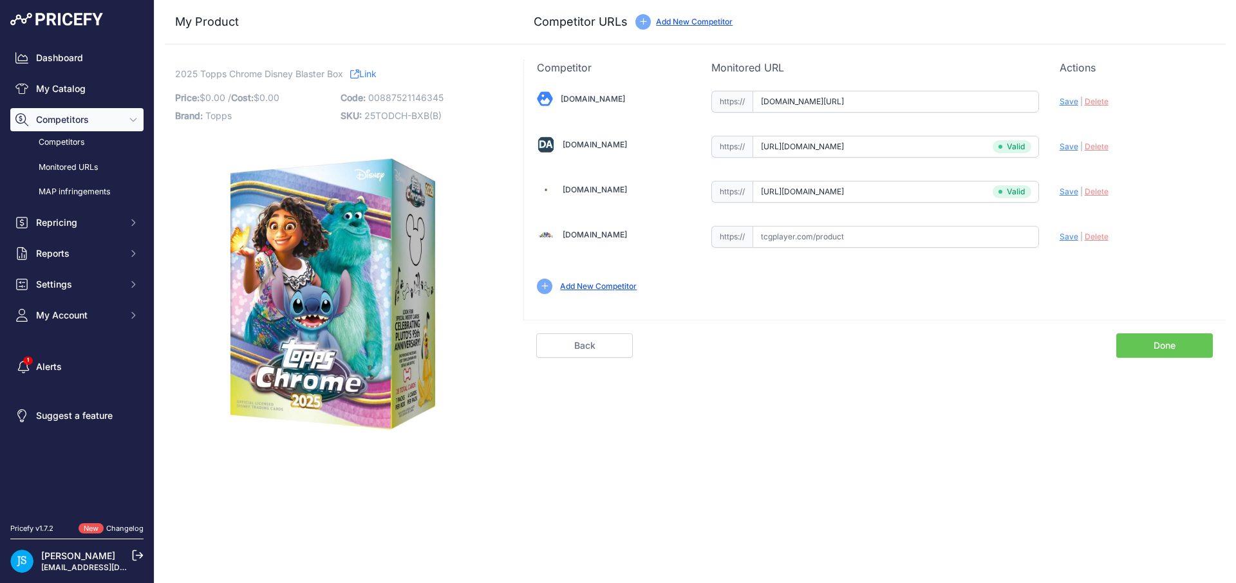
type input "https://www.blowoutcards.com/2025-topps-chrome-disney-blaster-box.html?prirule_…"
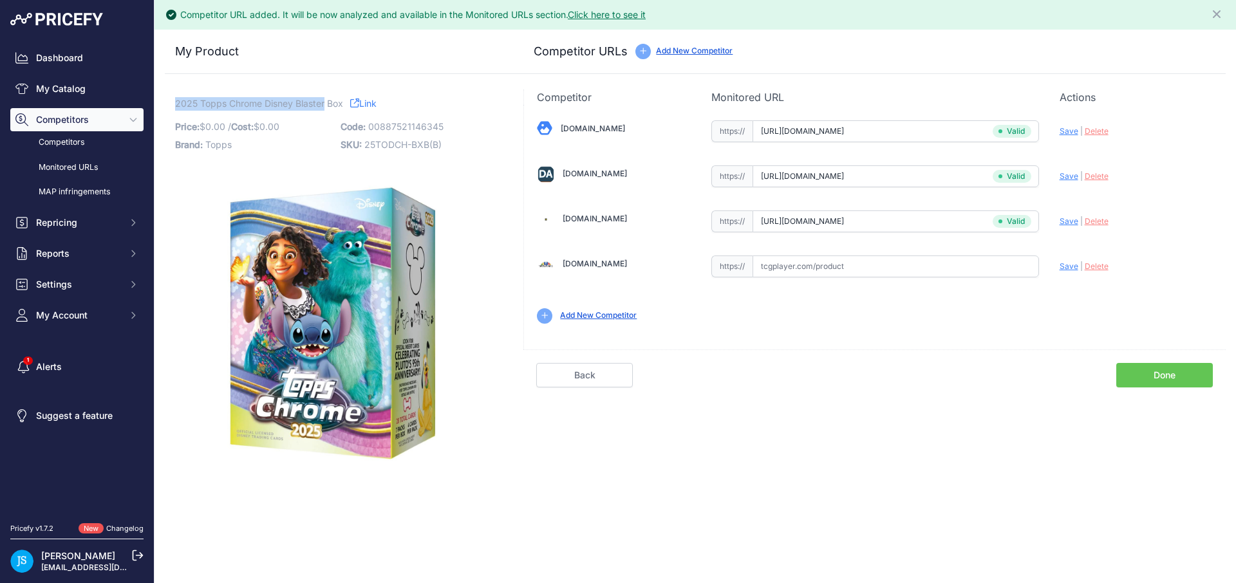
drag, startPoint x: 175, startPoint y: 101, endPoint x: 326, endPoint y: 106, distance: 150.7
click at [326, 106] on span "2025 Topps Chrome Disney Blaster Box" at bounding box center [259, 103] width 168 height 16
copy span "2025 Topps Chrome Disney Blaster"
click at [93, 95] on link "My Catalog" at bounding box center [76, 88] width 133 height 23
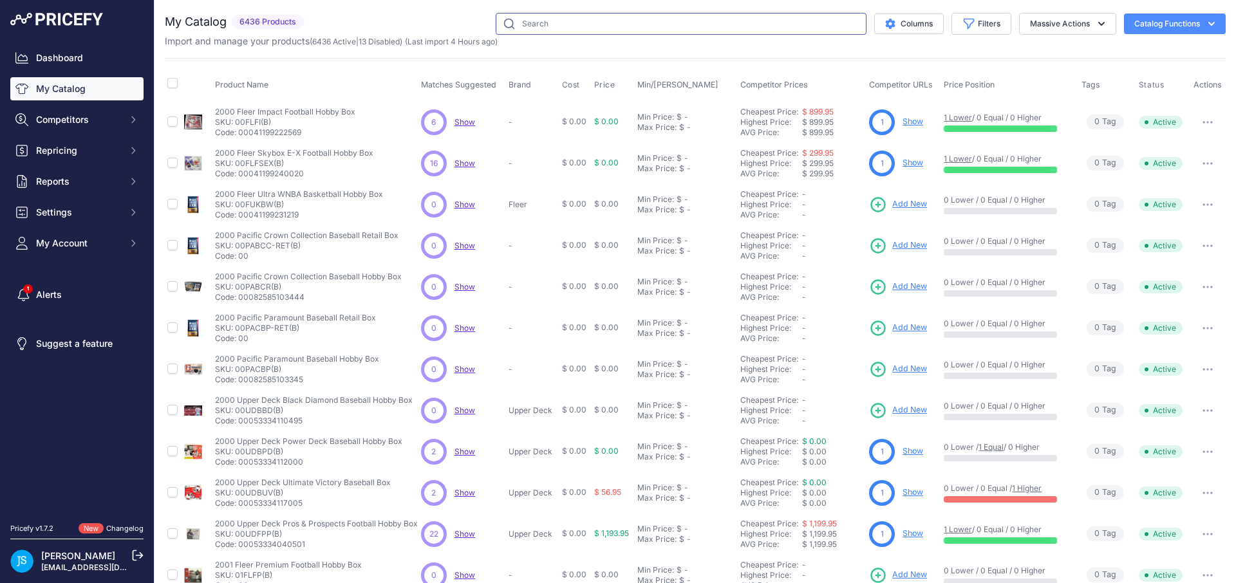
click at [692, 32] on input "text" at bounding box center [681, 24] width 371 height 22
paste input "2025 Topps Chrome Disney Blaster"
type input "2025 Topps Chrome Disney Blaster"
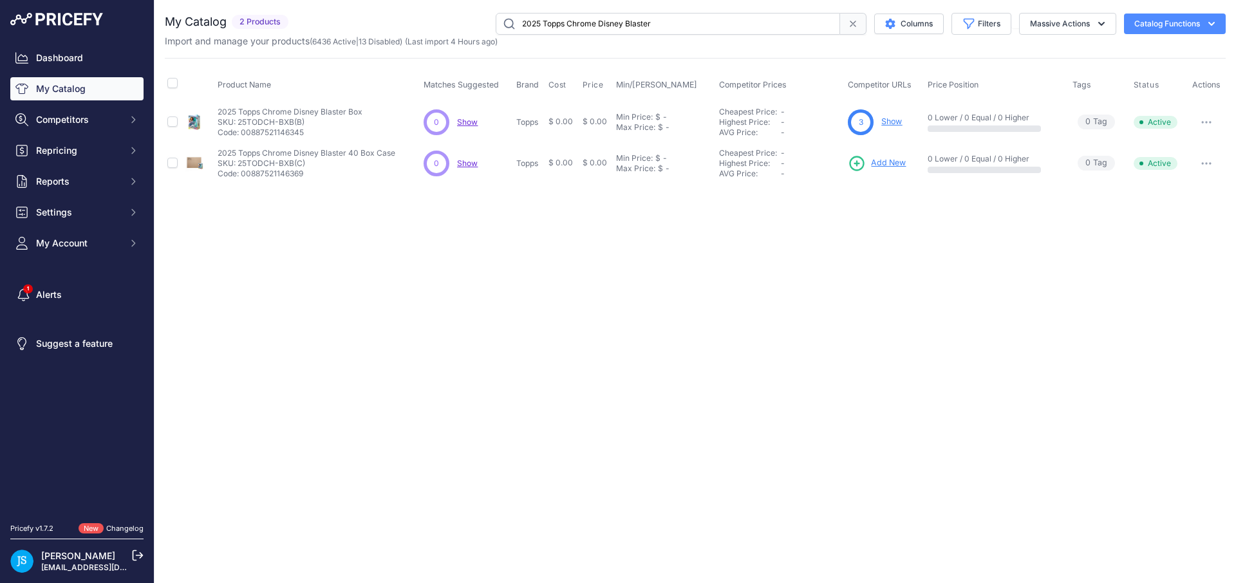
click at [894, 165] on span "Add New" at bounding box center [888, 163] width 35 height 12
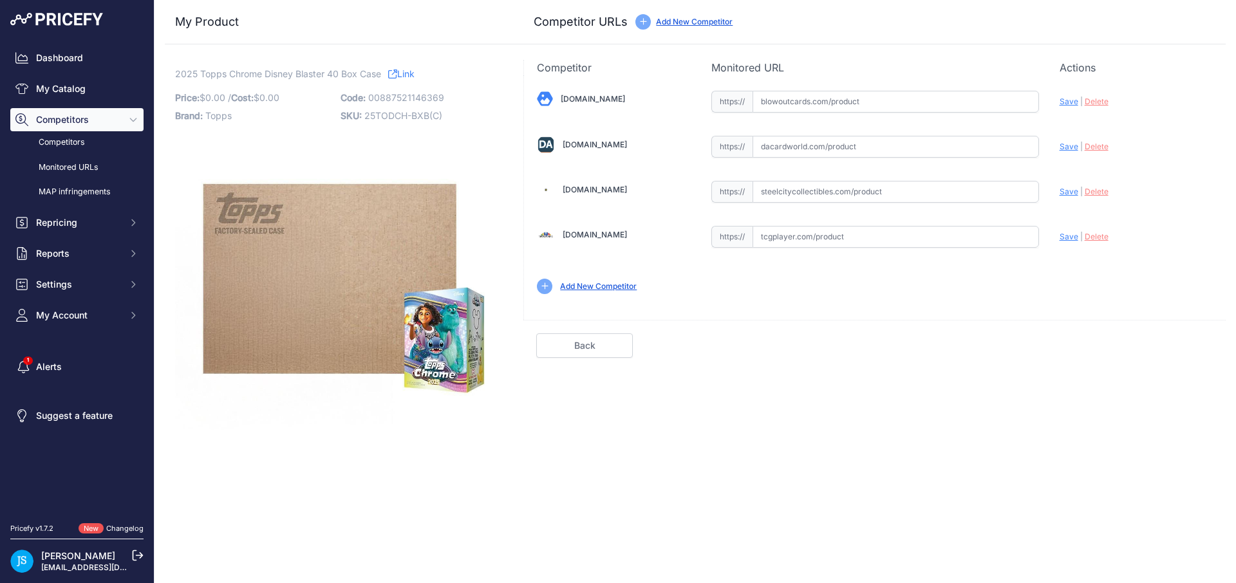
click at [864, 198] on input "text" at bounding box center [895, 192] width 286 height 22
paste input "[URL][DOMAIN_NAME]"
click at [1071, 192] on span "Save" at bounding box center [1068, 192] width 19 height 10
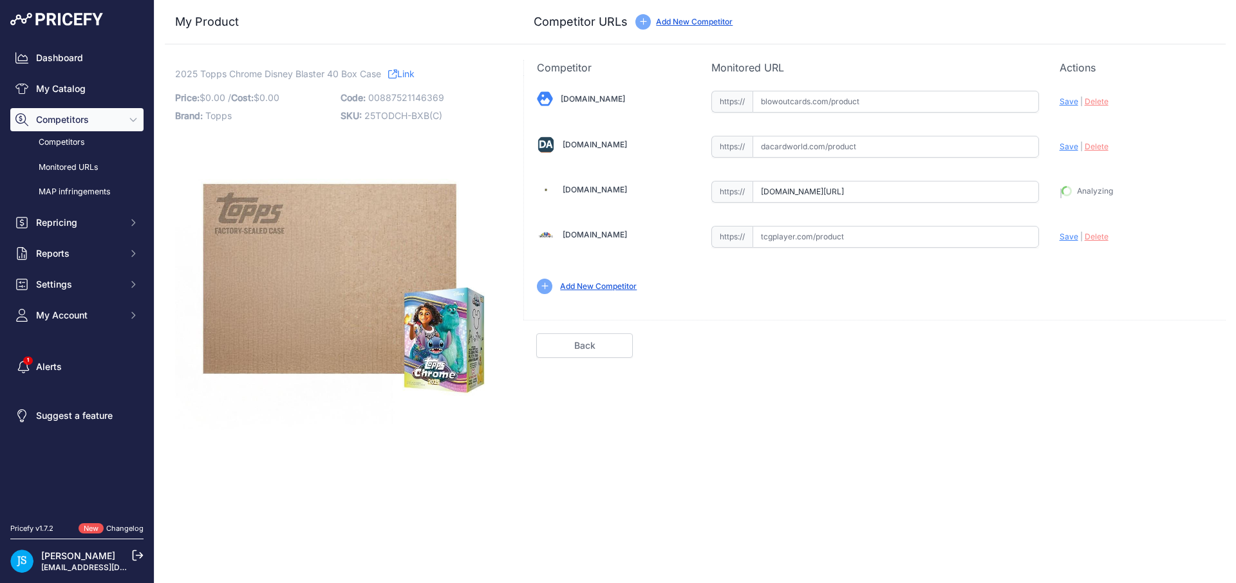
type input "[URL][DOMAIN_NAME]"
click at [875, 101] on input "text" at bounding box center [895, 102] width 286 height 22
paste input "[URL][DOMAIN_NAME]"
click at [1061, 102] on span "Save" at bounding box center [1068, 102] width 19 height 10
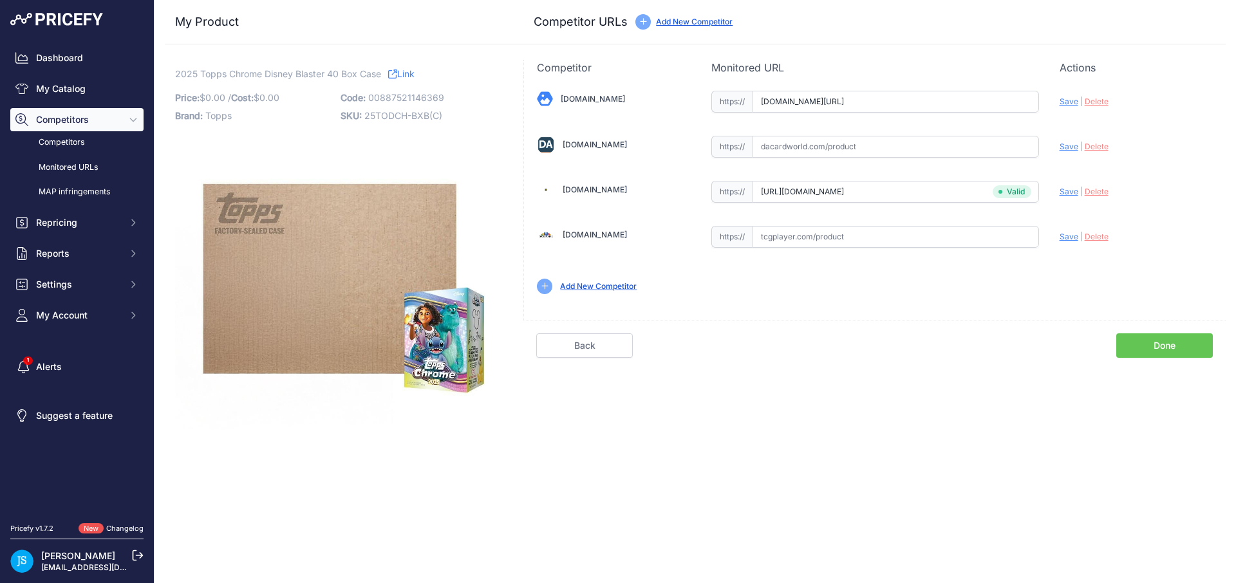
scroll to position [0, 0]
type input "[URL][DOMAIN_NAME]"
click at [842, 145] on input "text" at bounding box center [895, 147] width 286 height 22
paste input "https://www.dacardworld.com/entertainment/disney-chrome-7-pack-blaster-40-box-c…"
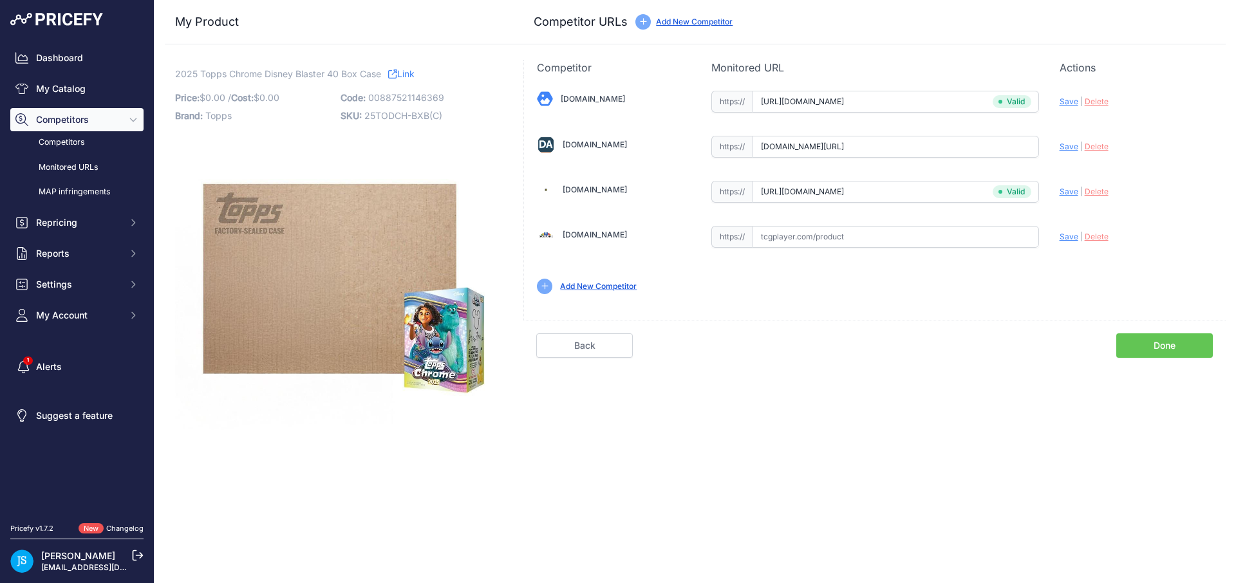
click at [1067, 147] on span "Save" at bounding box center [1068, 147] width 19 height 10
type input "https://www.dacardworld.com/entertainment/disney-chrome-7-pack-blaster-40-box-c…"
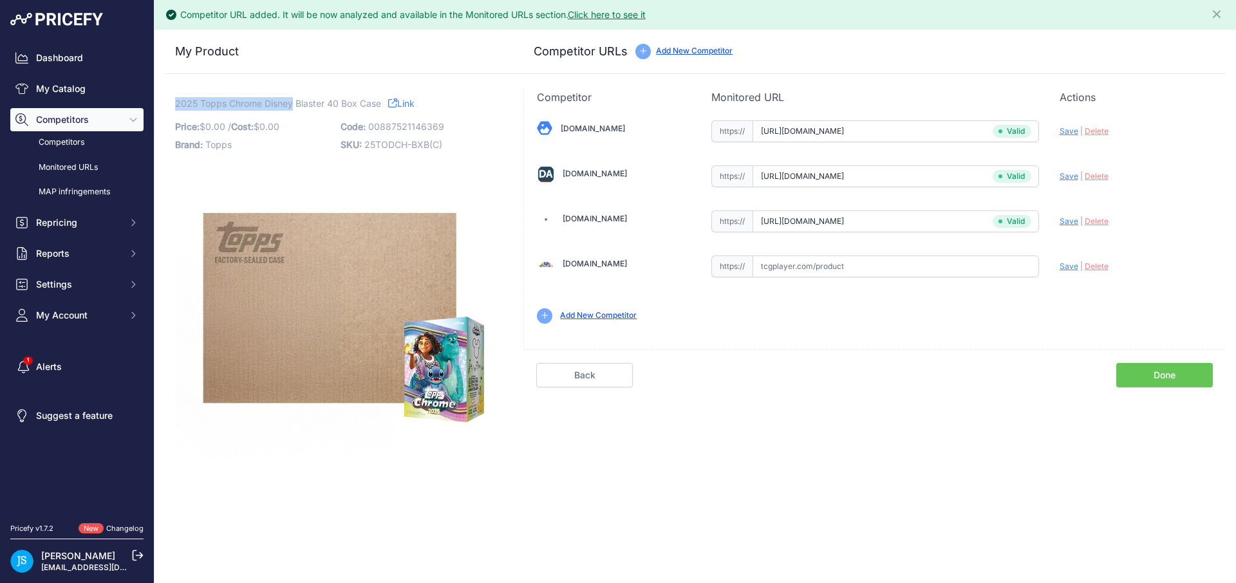
drag, startPoint x: 175, startPoint y: 103, endPoint x: 293, endPoint y: 106, distance: 118.5
click at [293, 106] on span "2025 Topps Chrome Disney Blaster 40 Box Case" at bounding box center [278, 103] width 206 height 16
copy span "2025 Topps Chrome Disney"
click at [115, 85] on link "My Catalog" at bounding box center [76, 88] width 133 height 23
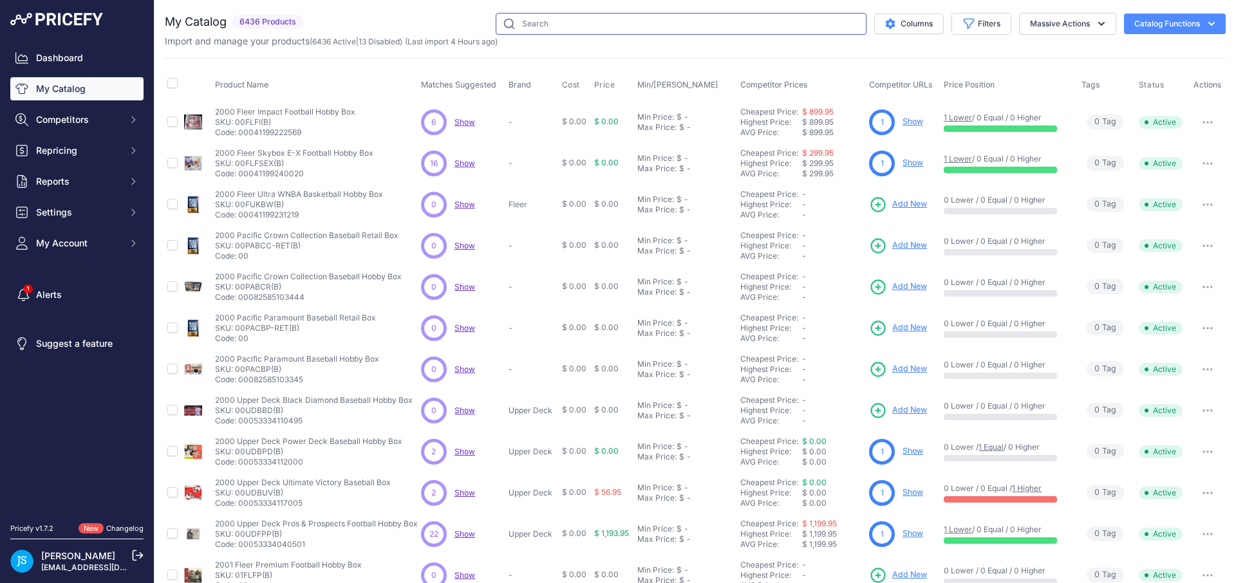
click at [543, 22] on input "text" at bounding box center [681, 24] width 371 height 22
paste input "2025 Topps Chrome Disney"
type input "2025 Topps Chrome Disney mega"
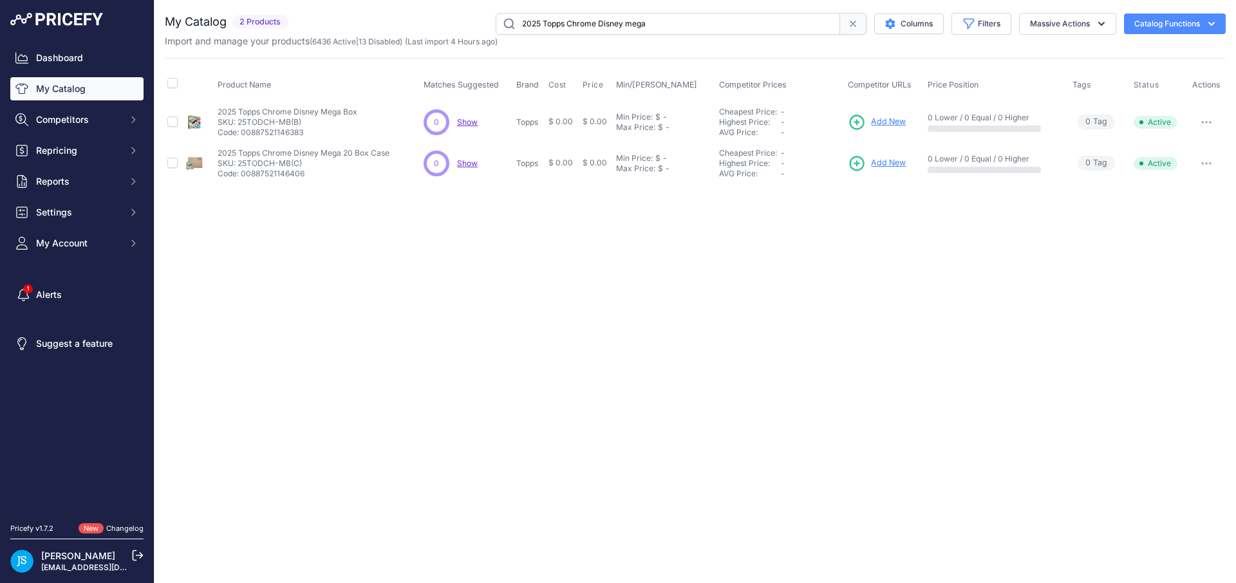
click at [572, 24] on input "2025 Topps Chrome Disney mega" at bounding box center [668, 24] width 344 height 22
click at [573, 24] on input "2025 Topps Chrome Disney mega" at bounding box center [668, 24] width 344 height 22
click at [889, 116] on span "Add New" at bounding box center [888, 122] width 35 height 12
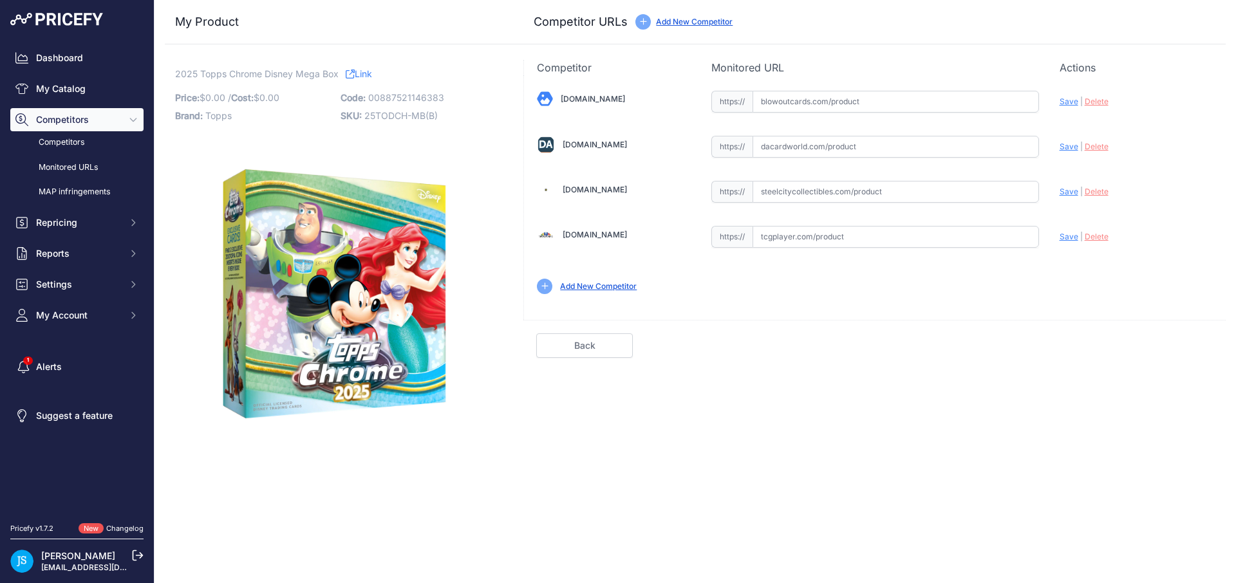
click at [805, 199] on input "text" at bounding box center [895, 192] width 286 height 22
paste input "https://www.steelcitycollectibles.com/i/2025-topps-disney-chrome-mega-box"
click at [1065, 187] on span "Save" at bounding box center [1068, 192] width 19 height 10
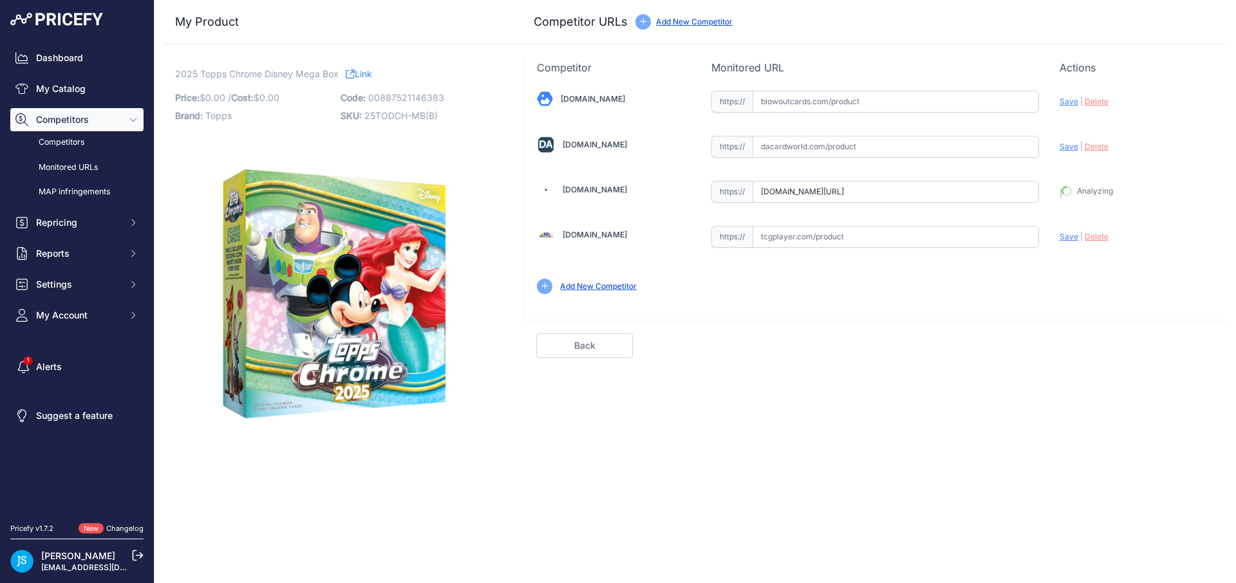
type input "https://www.steelcitycollectibles.com/i/2025-topps-disney-chrome-mega-box?priru…"
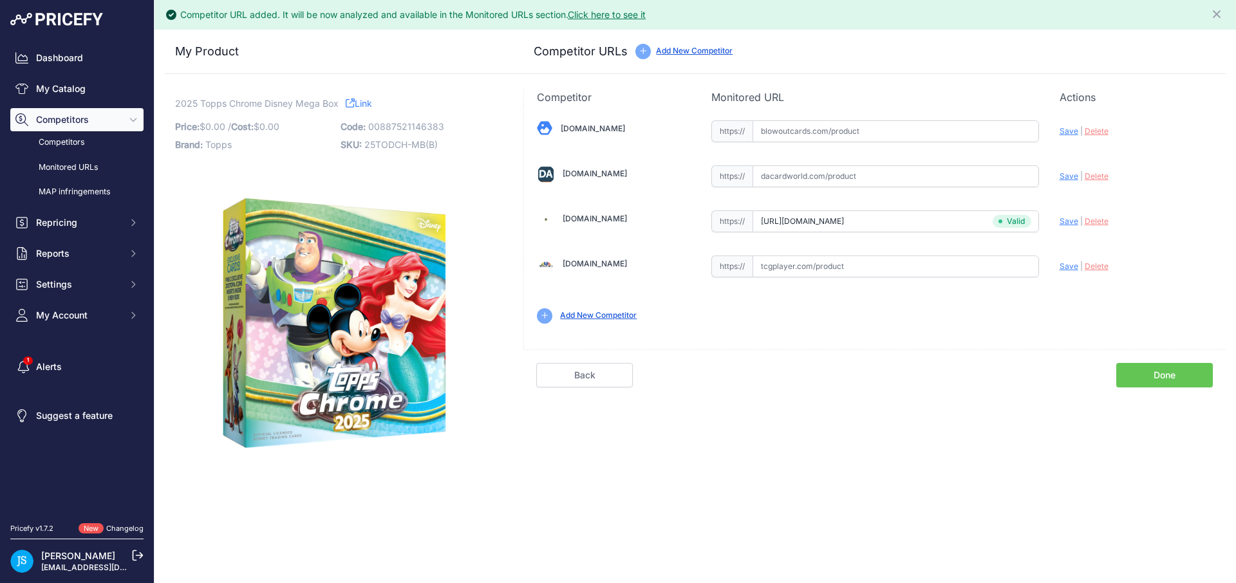
click at [804, 176] on input "text" at bounding box center [895, 176] width 286 height 22
paste input "https://www.dacardworld.com/entertainment/disney-chrome-mega-box-topps-2025"
click at [1061, 174] on span "Save" at bounding box center [1068, 176] width 19 height 10
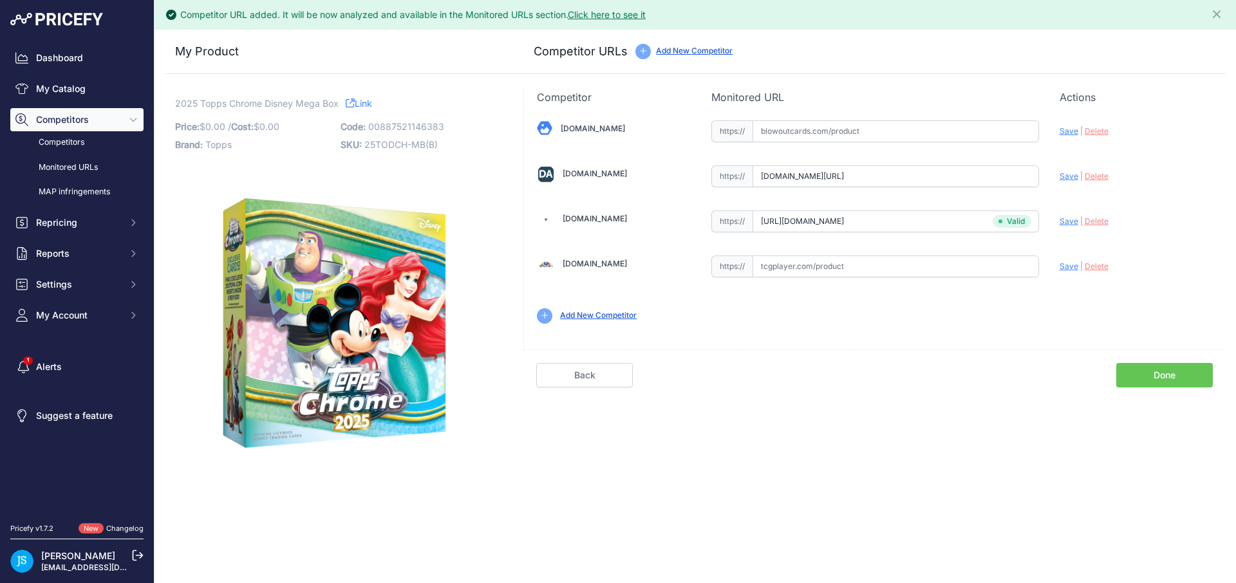
type input "https://www.dacardworld.com/entertainment/disney-chrome-mega-box-topps-2025?pri…"
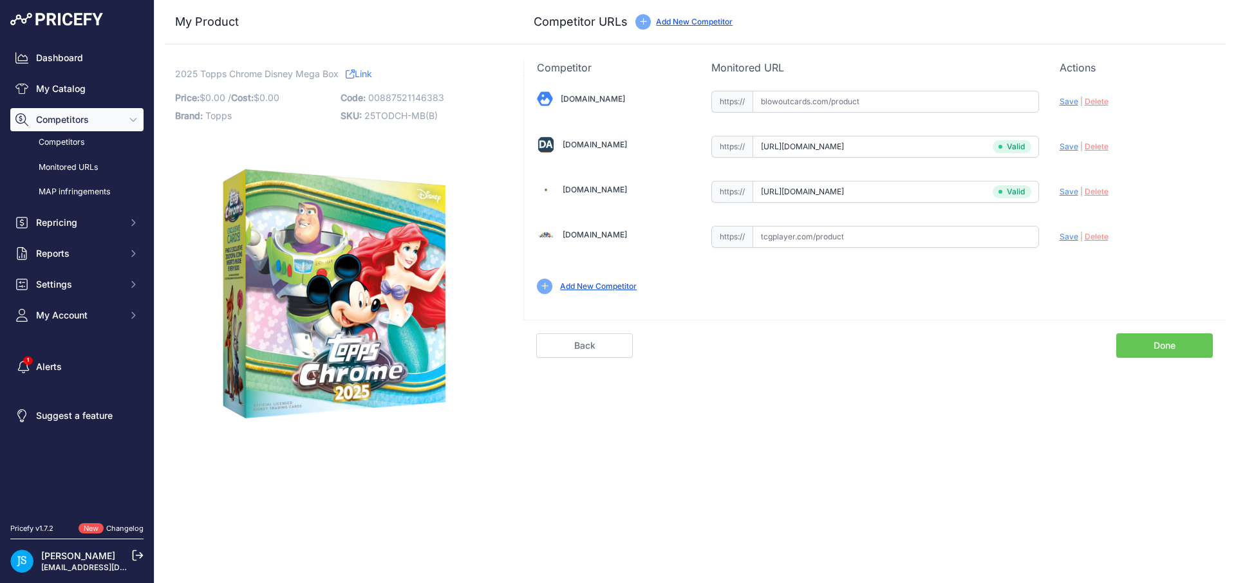
click at [833, 104] on input "text" at bounding box center [895, 102] width 286 height 22
paste input "https://www.blowoutcards.com/2025-topps-chrome-disney-mega-box.html"
click at [1071, 97] on span "Save" at bounding box center [1068, 102] width 19 height 10
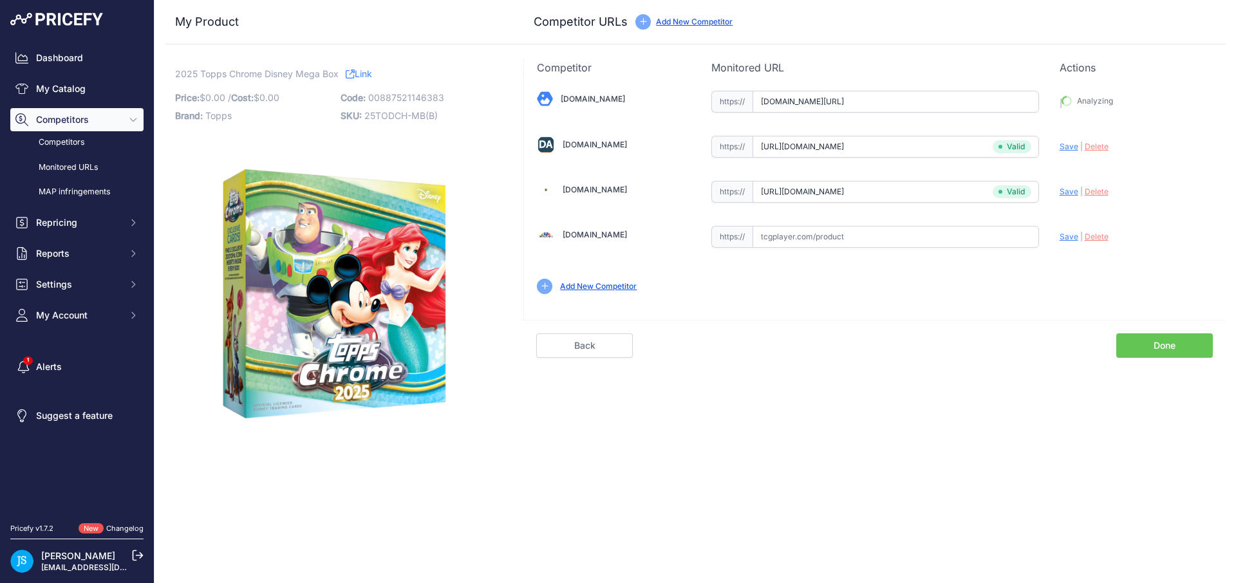
type input "https://www.blowoutcards.com/2025-topps-chrome-disney-mega-box.html?prirule_jds…"
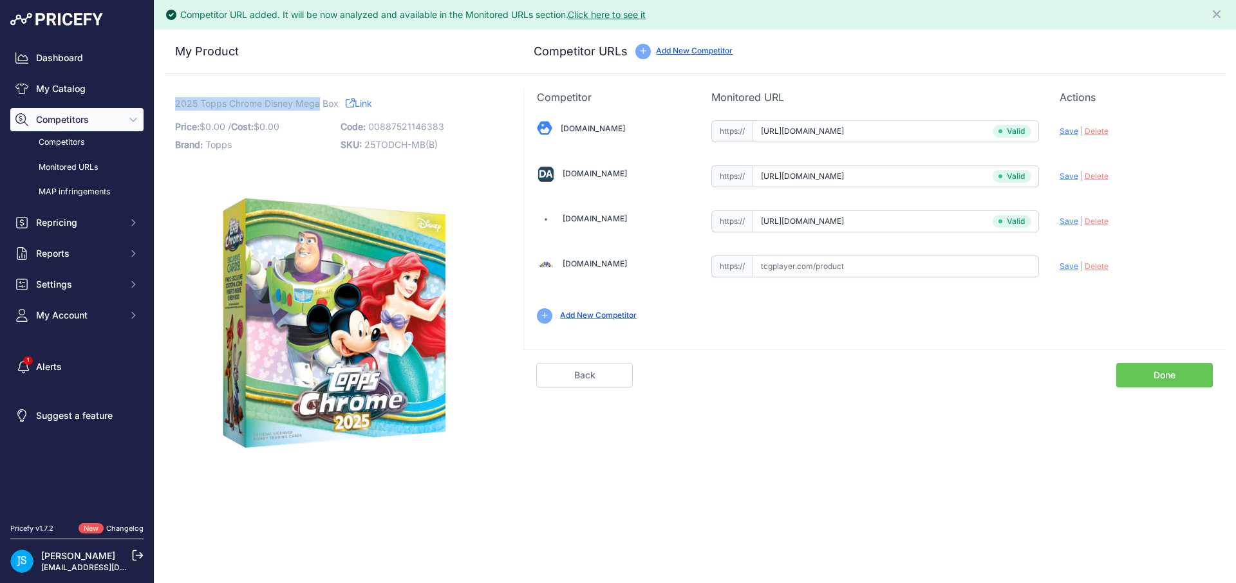
drag, startPoint x: 175, startPoint y: 103, endPoint x: 320, endPoint y: 101, distance: 145.5
click at [320, 101] on span "2025 Topps Chrome Disney Mega Box" at bounding box center [256, 103] width 163 height 16
copy span "2025 Topps Chrome Disney Mega"
click at [111, 90] on link "My Catalog" at bounding box center [76, 88] width 133 height 23
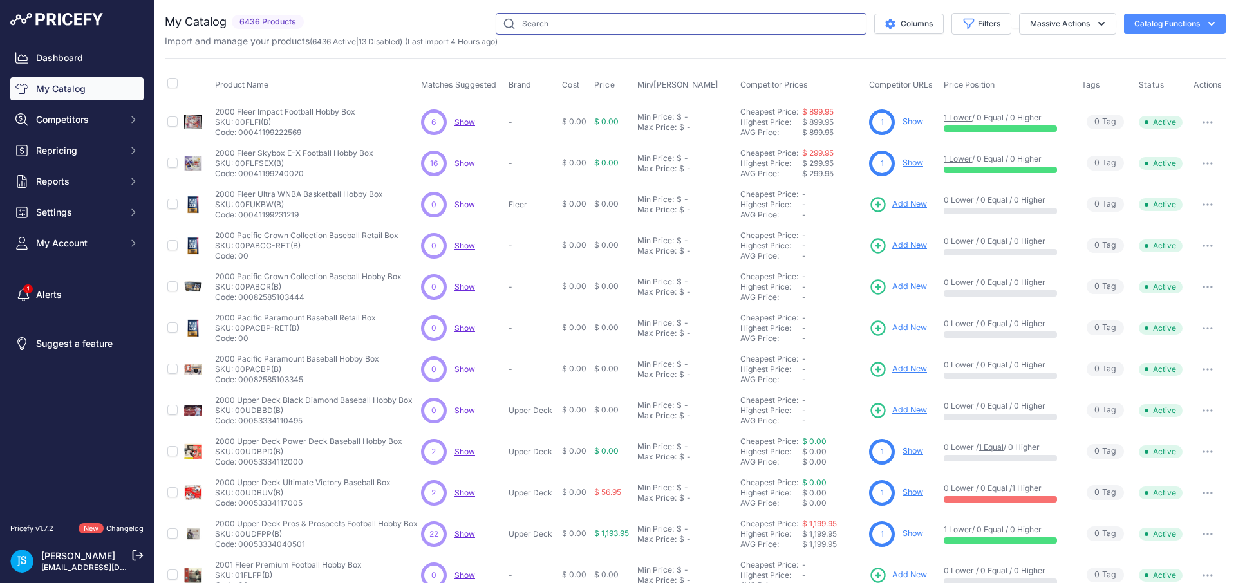
click at [571, 15] on input "text" at bounding box center [681, 24] width 371 height 22
paste input "2025 Topps Chrome Disney Mega"
type input "2025 Topps Chrome Disney Mega"
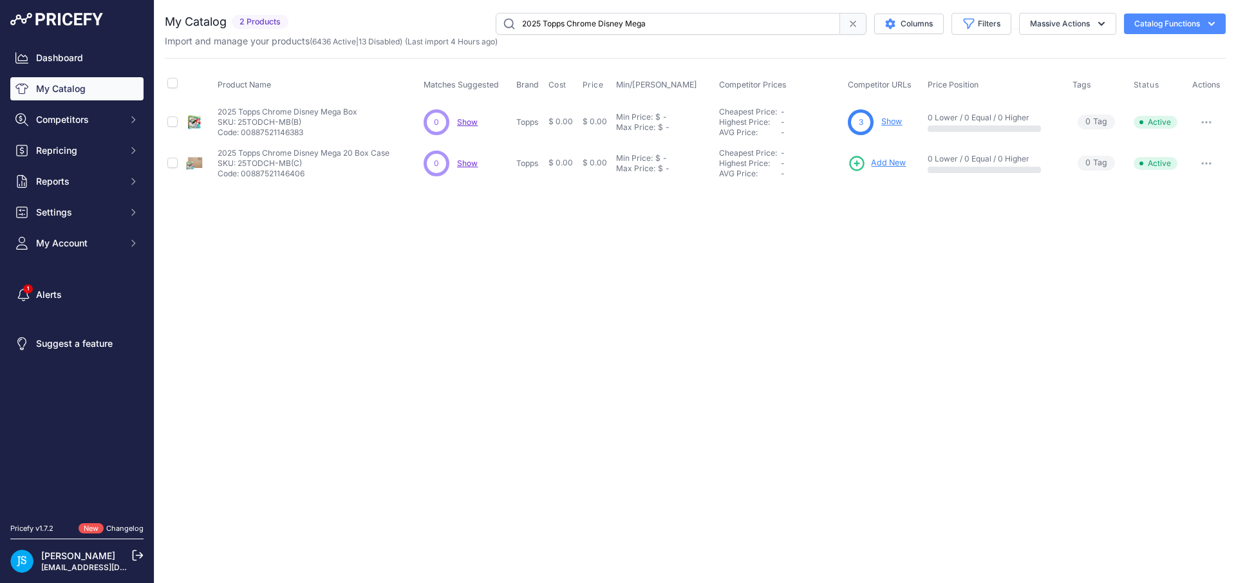
click at [898, 160] on span "Add New" at bounding box center [888, 163] width 35 height 12
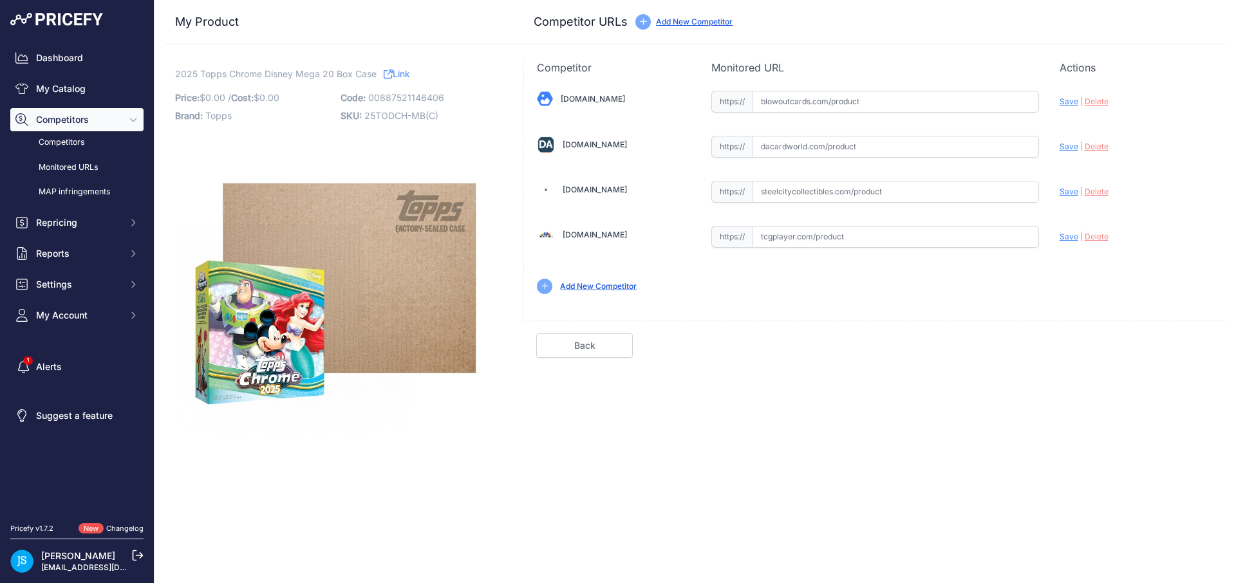
click at [859, 196] on input "text" at bounding box center [895, 192] width 286 height 22
paste input "[URL][DOMAIN_NAME]"
click at [1071, 189] on span "Save" at bounding box center [1068, 192] width 19 height 10
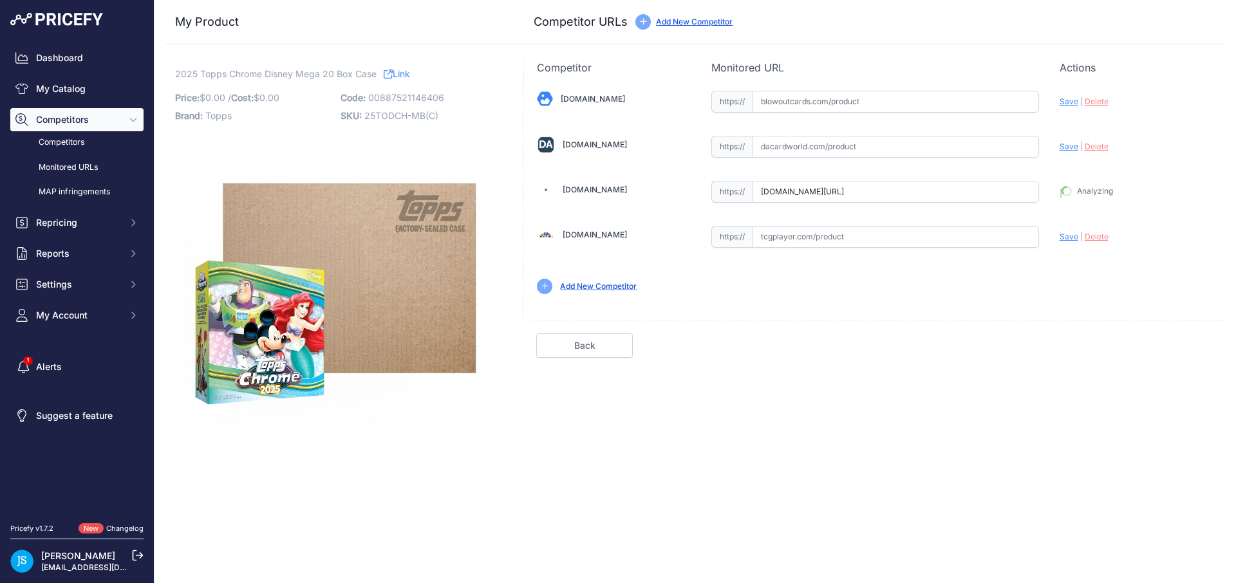
type input "[URL][DOMAIN_NAME]"
click at [851, 143] on input "text" at bounding box center [895, 147] width 286 height 22
paste input "[URL][DOMAIN_NAME]"
click at [1070, 144] on span "Save" at bounding box center [1068, 147] width 19 height 10
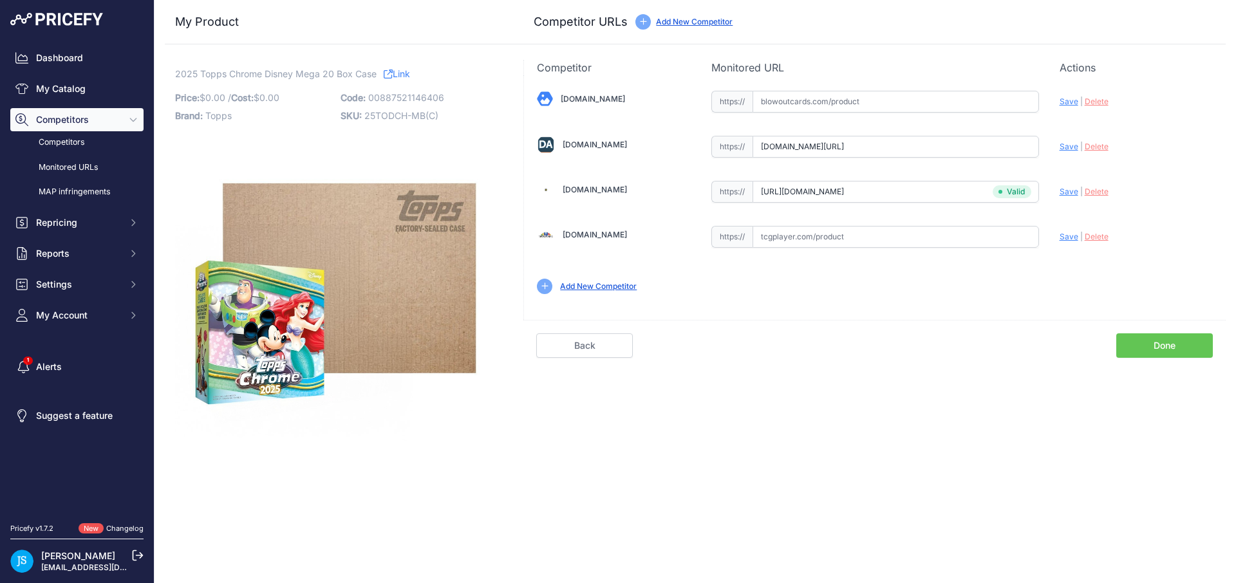
scroll to position [0, 0]
type input "[URL][DOMAIN_NAME]"
click at [859, 113] on div "[DOMAIN_NAME] Valid Save" at bounding box center [874, 191] width 701 height 232
click at [955, 95] on input "text" at bounding box center [895, 102] width 286 height 22
paste input "https://www.blowoutcards.com/2025-topps-chrome-disney-mega-20-box-case.html"
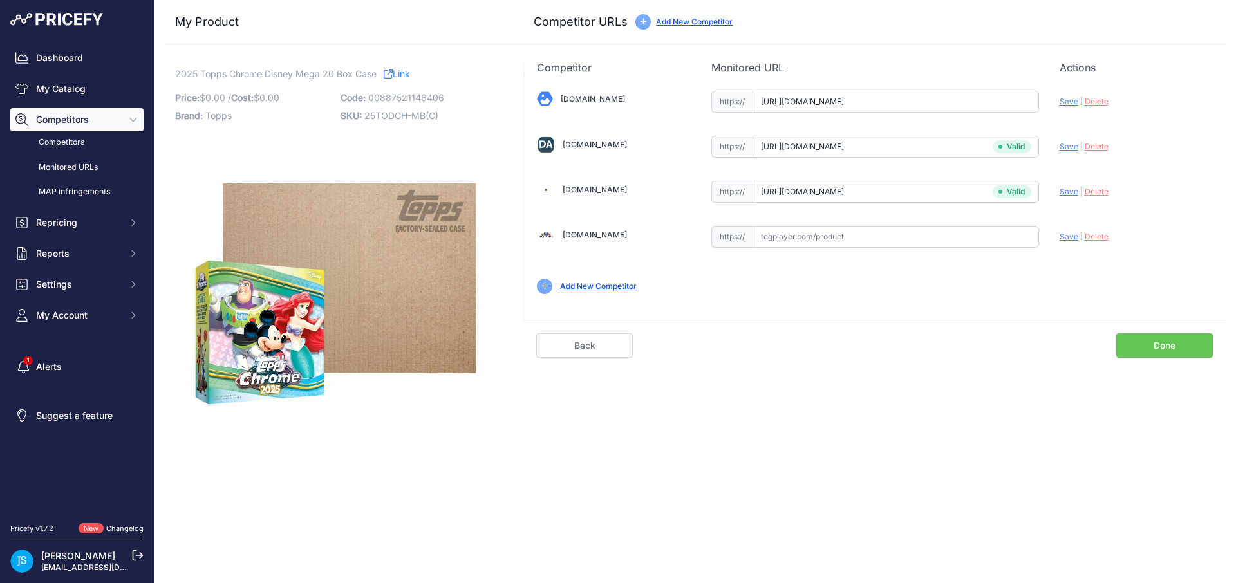
scroll to position [0, 42]
click at [1068, 100] on span "Save" at bounding box center [1068, 102] width 19 height 10
type input "https://www.blowoutcards.com/2025-topps-chrome-disney-mega-20-box-case.html?pri…"
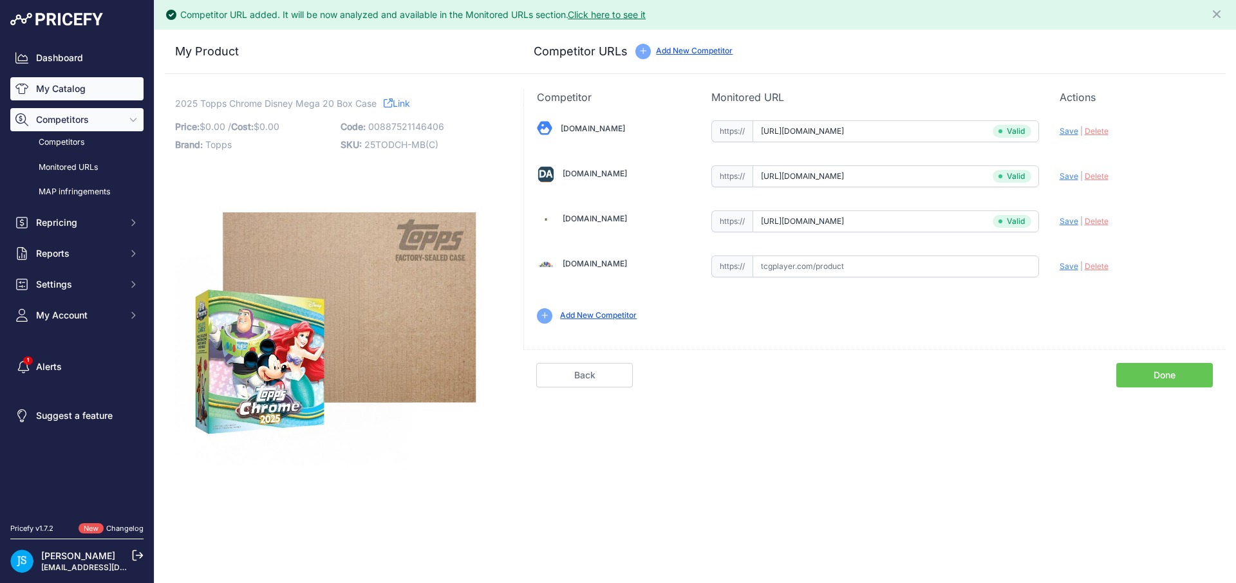
click at [78, 90] on link "My Catalog" at bounding box center [76, 88] width 133 height 23
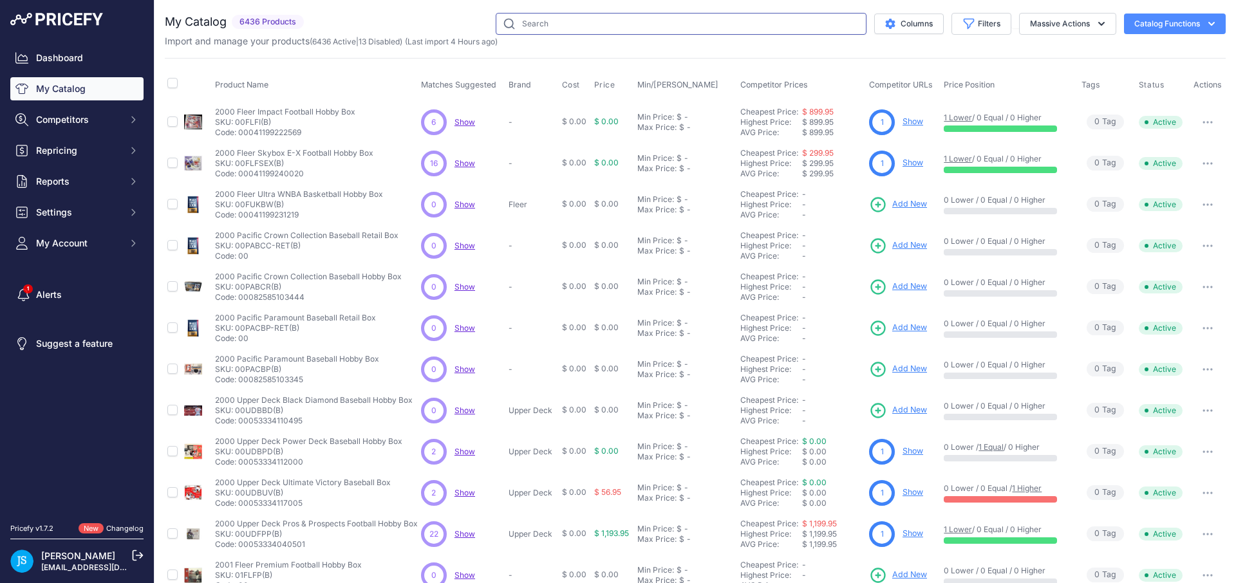
click at [528, 16] on input "text" at bounding box center [681, 24] width 371 height 22
paste input "2024/25 Panini Donruss Optic Basketball Hobby International"
type input "2024/25 Panini Donruss Optic Basketball Hobby International"
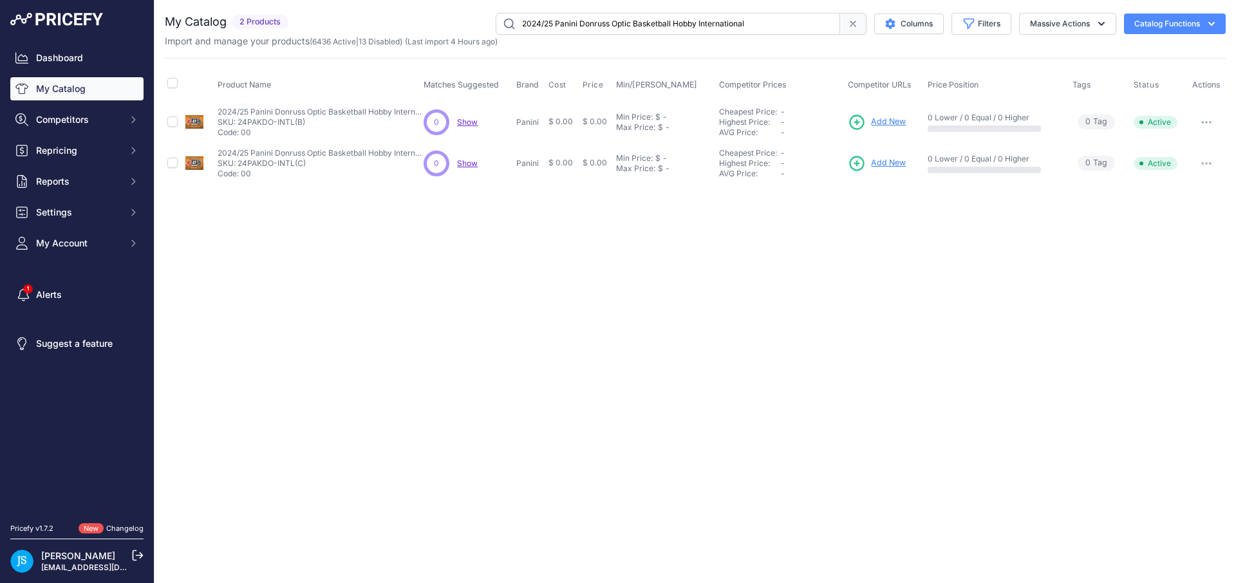
click at [884, 125] on span "Add New" at bounding box center [888, 122] width 35 height 12
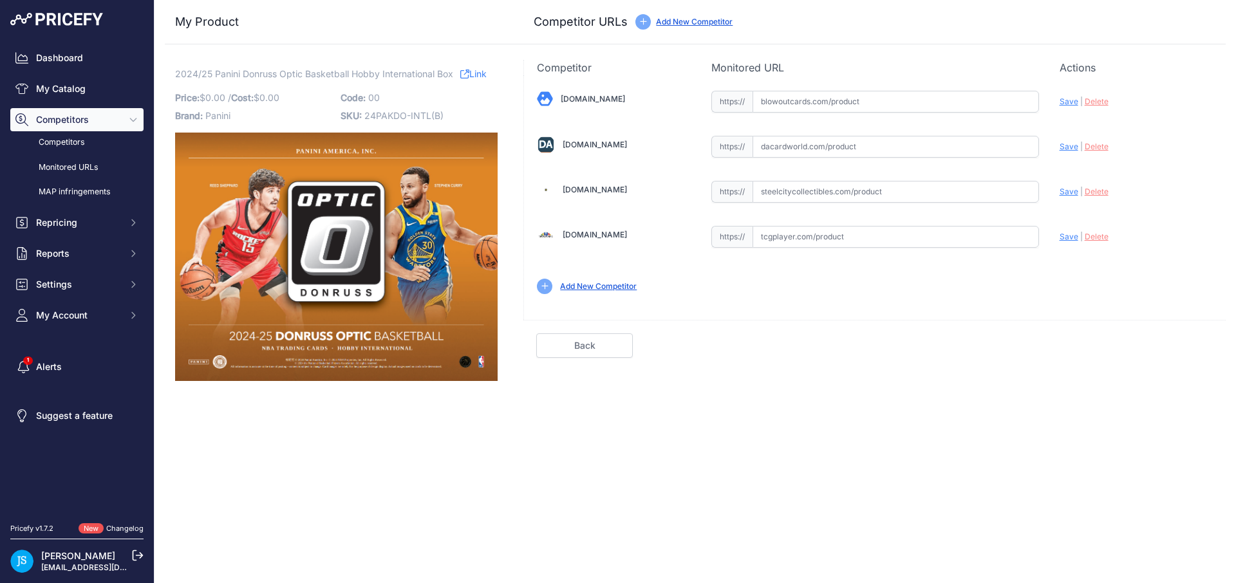
click at [835, 196] on input "text" at bounding box center [895, 192] width 286 height 22
paste input "https://www.steelcitycollectibles.com/i/2024-25-panini-donruss-optic-basketball…"
click at [1059, 193] on span "Save" at bounding box center [1068, 192] width 19 height 10
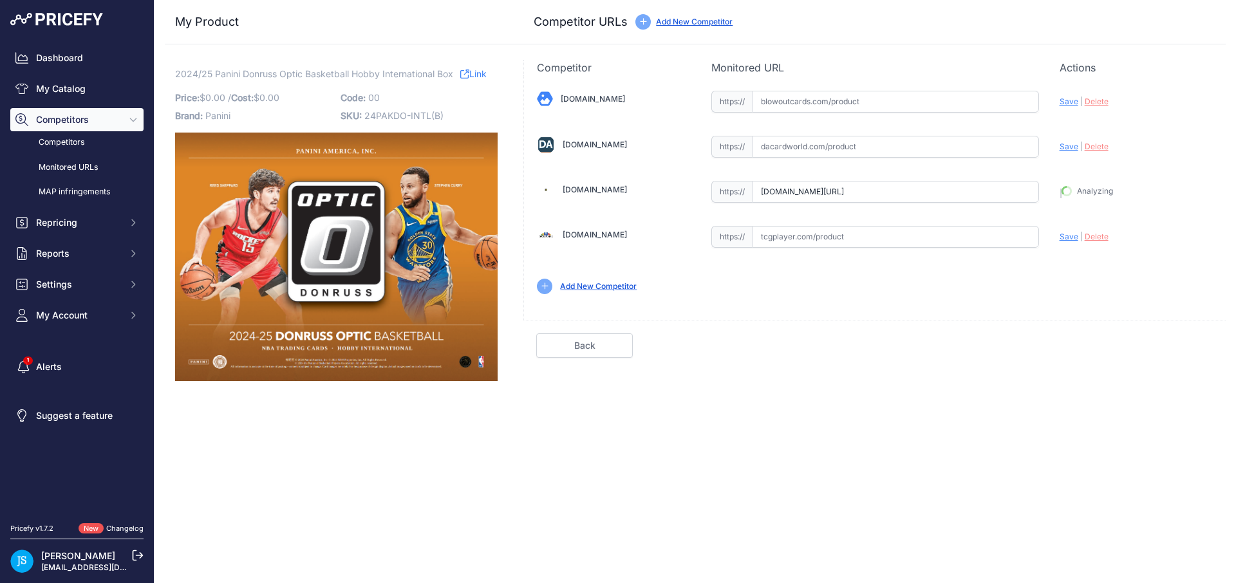
type input "https://www.steelcitycollectibles.com/i/2024-25-panini-donruss-optic-basketball…"
click at [858, 142] on input "text" at bounding box center [895, 147] width 286 height 22
paste input "https://www.dacardworld.com/sports-cards/2024-25-panini-donruss-optic-basketbal…"
click at [1071, 144] on span "Save" at bounding box center [1068, 147] width 19 height 10
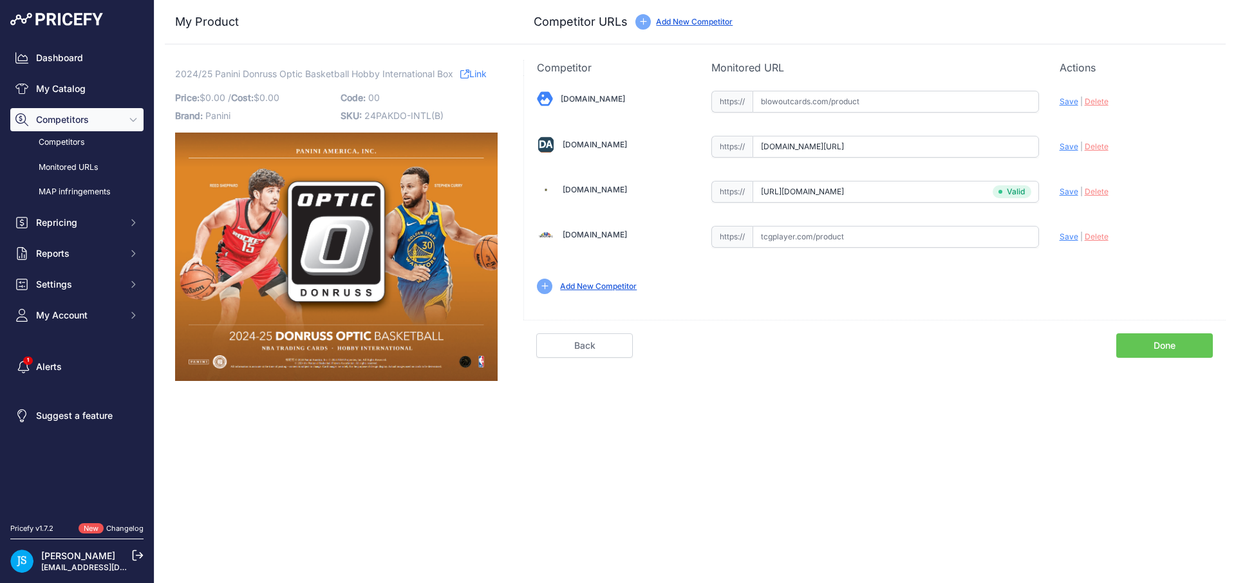
scroll to position [0, 0]
type input "https://www.dacardworld.com/sports-cards/2024-25-panini-donruss-optic-basketbal…"
click at [860, 107] on input "text" at bounding box center [895, 102] width 286 height 22
paste input "https://www.blowoutcards.com/2024-25-panini-donruss-optic-basketball-internatio…"
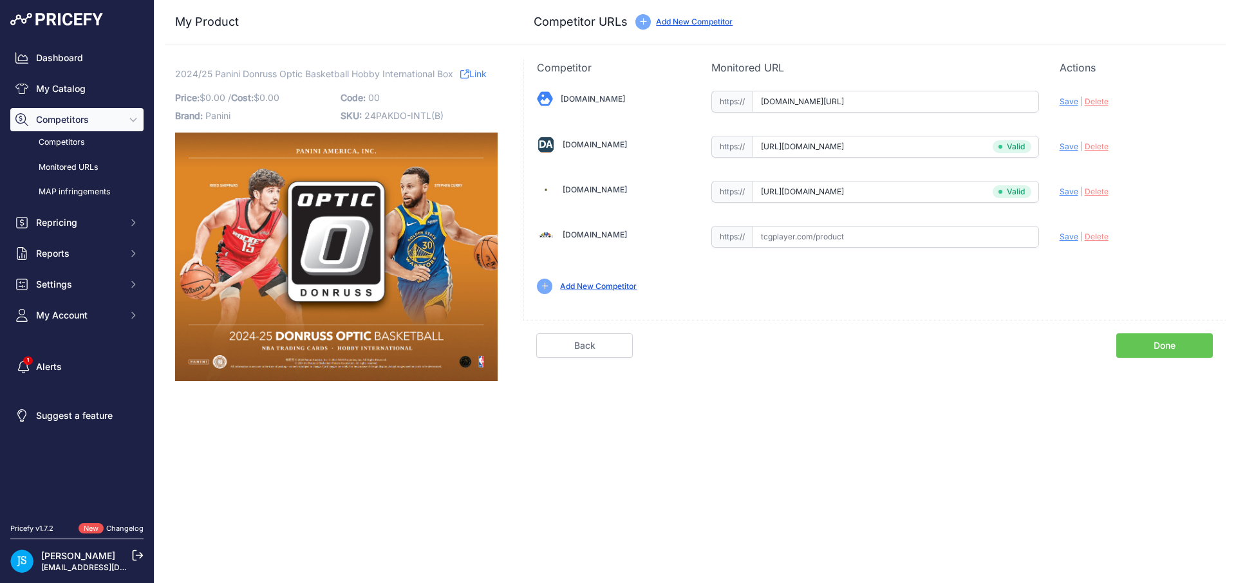
click at [1068, 96] on div "Update Profile Save | [GEOGRAPHIC_DATA] Analyzing" at bounding box center [1135, 98] width 153 height 20
click at [1068, 99] on span "Save" at bounding box center [1068, 102] width 19 height 10
type input "https://www.blowoutcards.com/2024-25-panini-donruss-optic-basketball-internatio…"
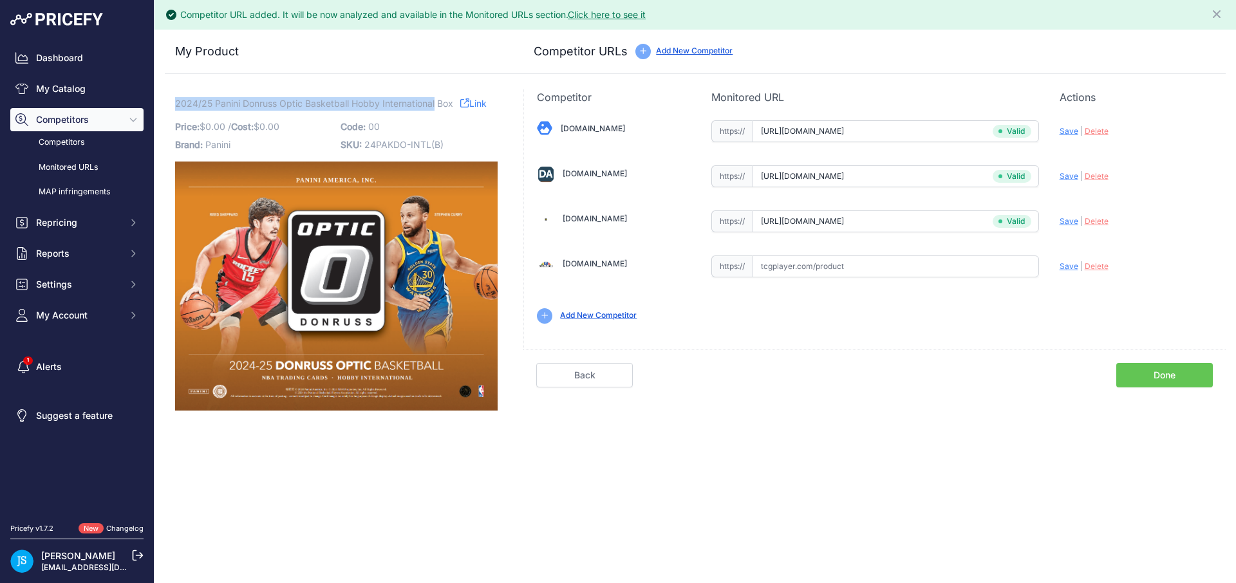
drag, startPoint x: 175, startPoint y: 101, endPoint x: 435, endPoint y: 106, distance: 260.0
click at [435, 106] on span "2024/25 Panini Donruss Optic Basketball Hobby International Box" at bounding box center [314, 103] width 278 height 16
copy span "2024/25 Panini Donruss Optic Basketball Hobby International"
click at [104, 89] on link "My Catalog" at bounding box center [76, 88] width 133 height 23
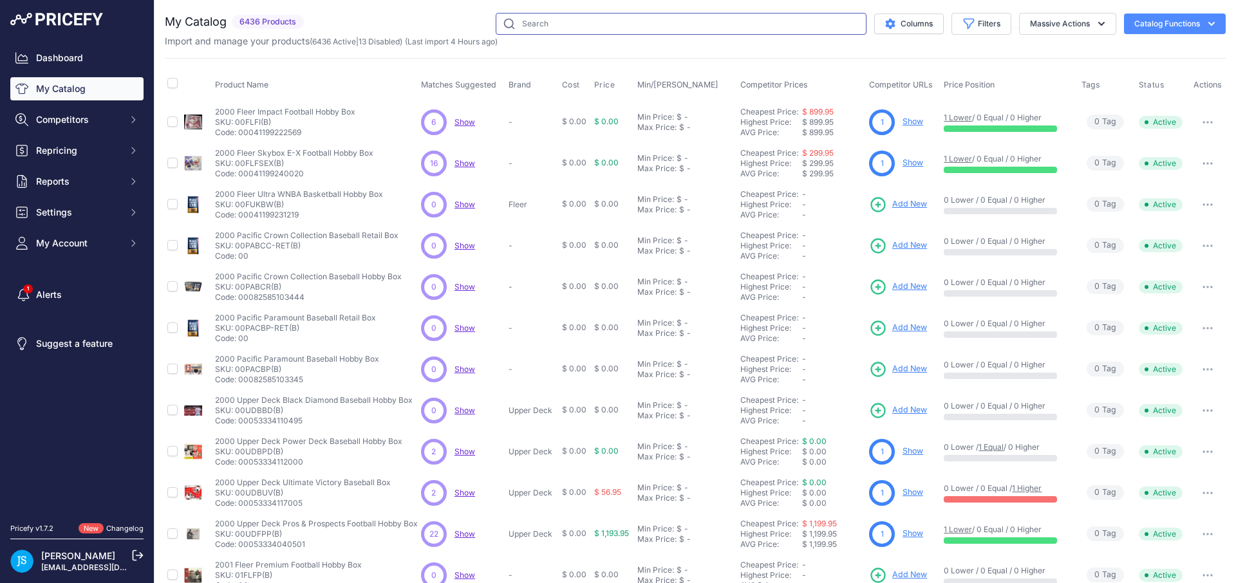
click at [559, 33] on input "text" at bounding box center [681, 24] width 371 height 22
paste input "2024/25 Panini Donruss Optic Basketball Hobby International"
type input "2024/25 Panini Donruss Optic Basketball Hobby International"
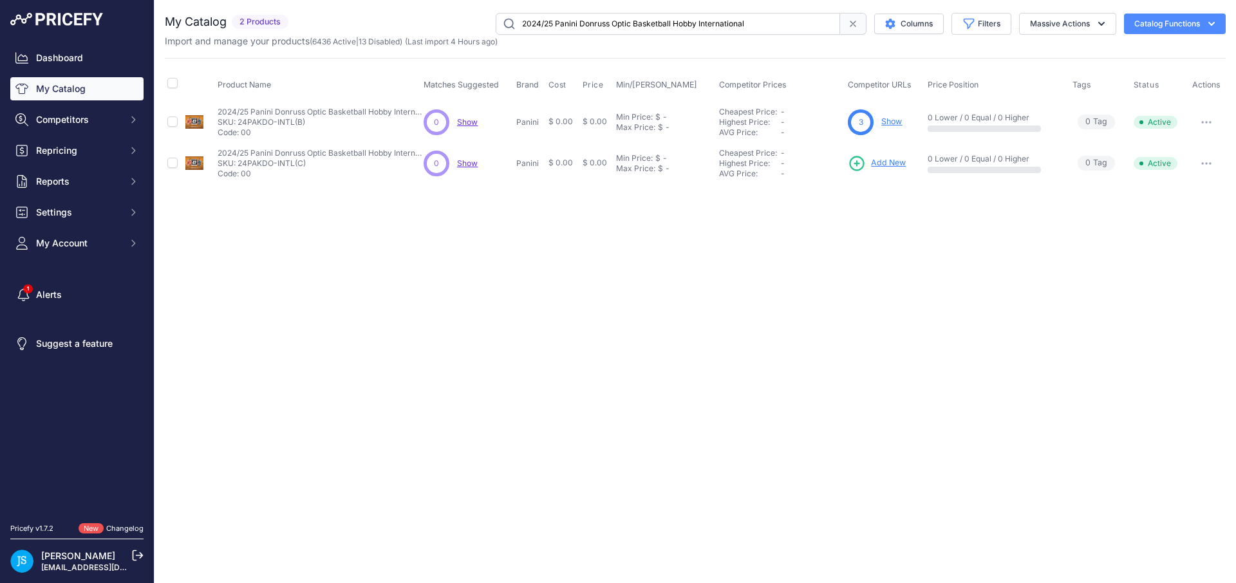
click at [895, 166] on span "Add New" at bounding box center [888, 163] width 35 height 12
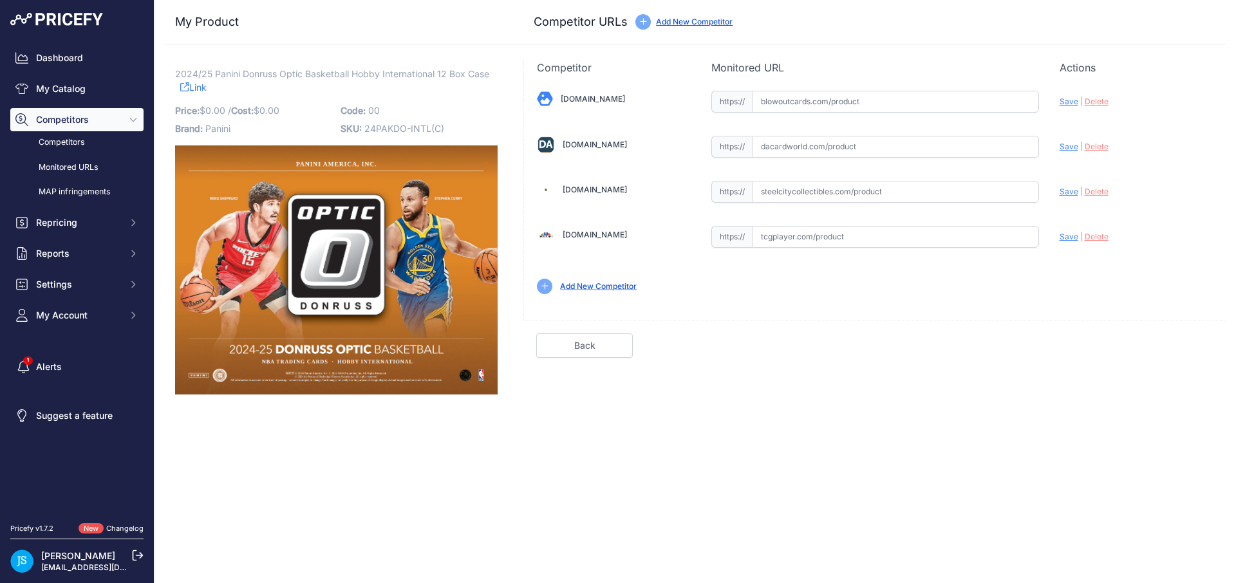
drag, startPoint x: 781, startPoint y: 180, endPoint x: 799, endPoint y: 187, distance: 19.7
click at [781, 180] on div "https:// Valid" at bounding box center [875, 190] width 328 height 24
click at [802, 188] on input "text" at bounding box center [895, 192] width 286 height 22
paste input "[URL][DOMAIN_NAME]"
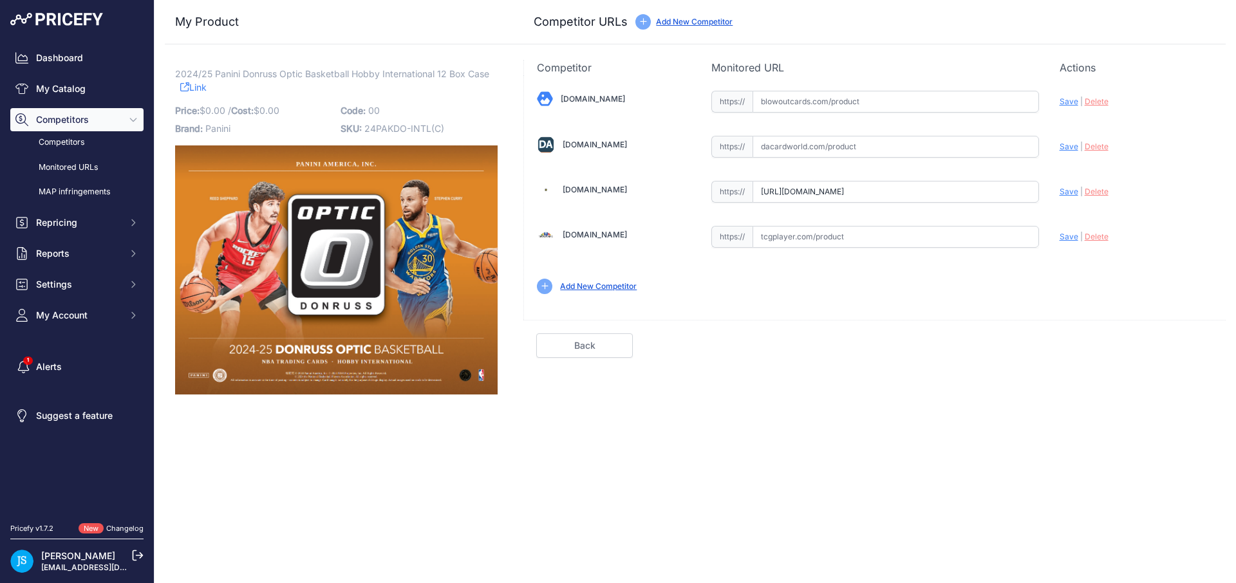
click at [990, 191] on input "[URL][DOMAIN_NAME]" at bounding box center [895, 192] width 286 height 22
click at [1070, 194] on span "Save" at bounding box center [1068, 192] width 19 height 10
type input "https://www.steelcitycollectibles.com/i/2024-25-panini-donruss-optic-basketball…"
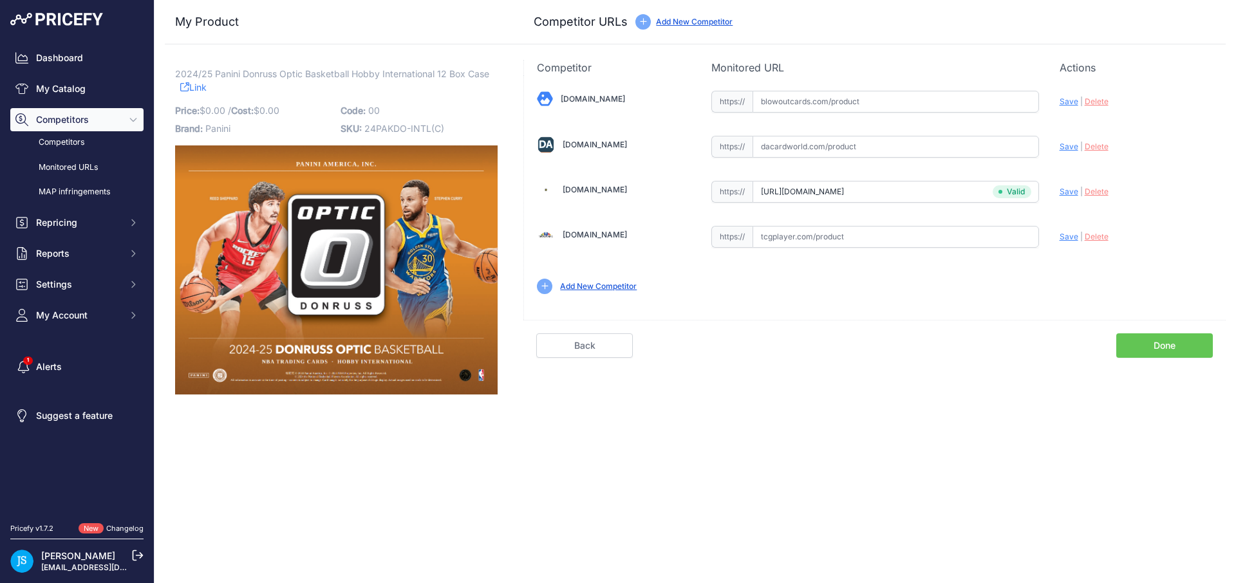
click at [835, 145] on input "text" at bounding box center [895, 147] width 286 height 22
paste input "https://www.dacardworld.com/sports-cards/2024-25-panini-donruss-optic-basketbal…"
click at [1063, 144] on span "Save" at bounding box center [1068, 147] width 19 height 10
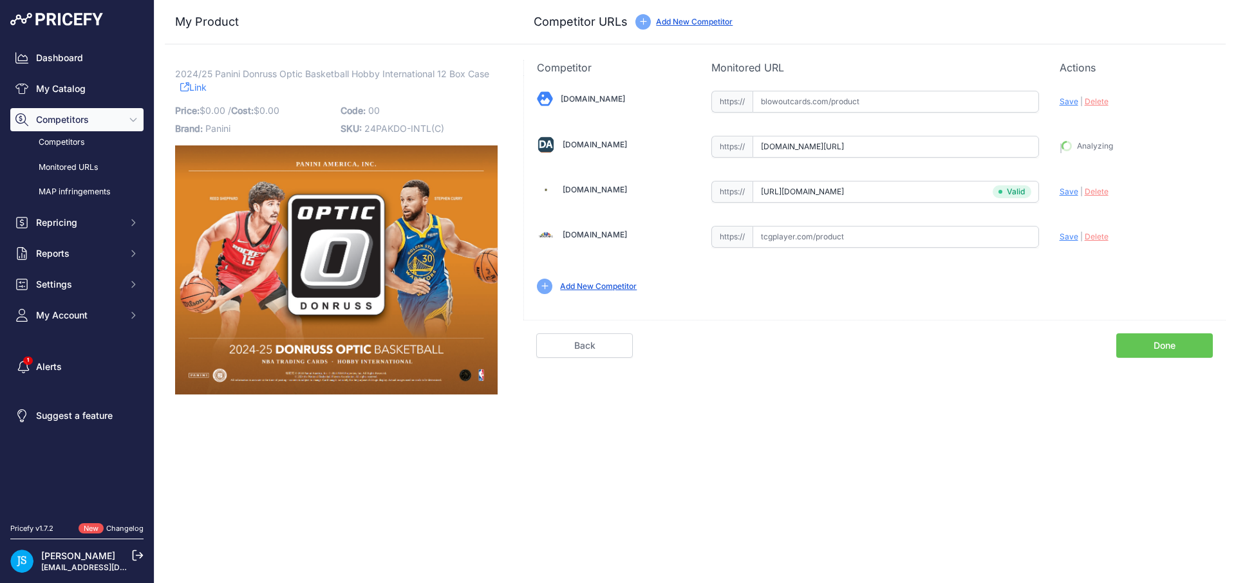
type input "https://www.dacardworld.com/sports-cards/2024-25-panini-donruss-optic-basketbal…"
click at [785, 95] on input "text" at bounding box center [895, 102] width 286 height 22
paste input "https://www.blowoutcards.com/2024-25-panini-donruss-optic-basketball-internatio…"
click at [1061, 107] on div "Update Profile Save | Delete Analyzing" at bounding box center [1135, 98] width 153 height 20
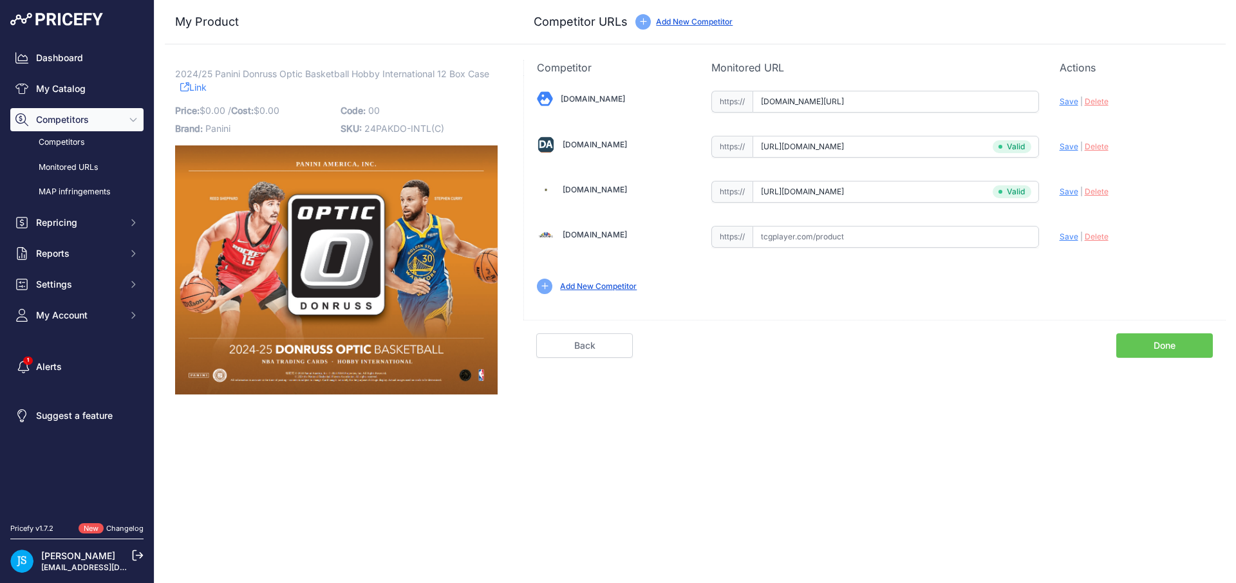
scroll to position [0, 0]
click at [1066, 100] on span "Save" at bounding box center [1068, 102] width 19 height 10
type input "https://www.blowoutcards.com/2024-25-panini-donruss-optic-basketball-internatio…"
click at [58, 89] on link "My Catalog" at bounding box center [76, 88] width 133 height 23
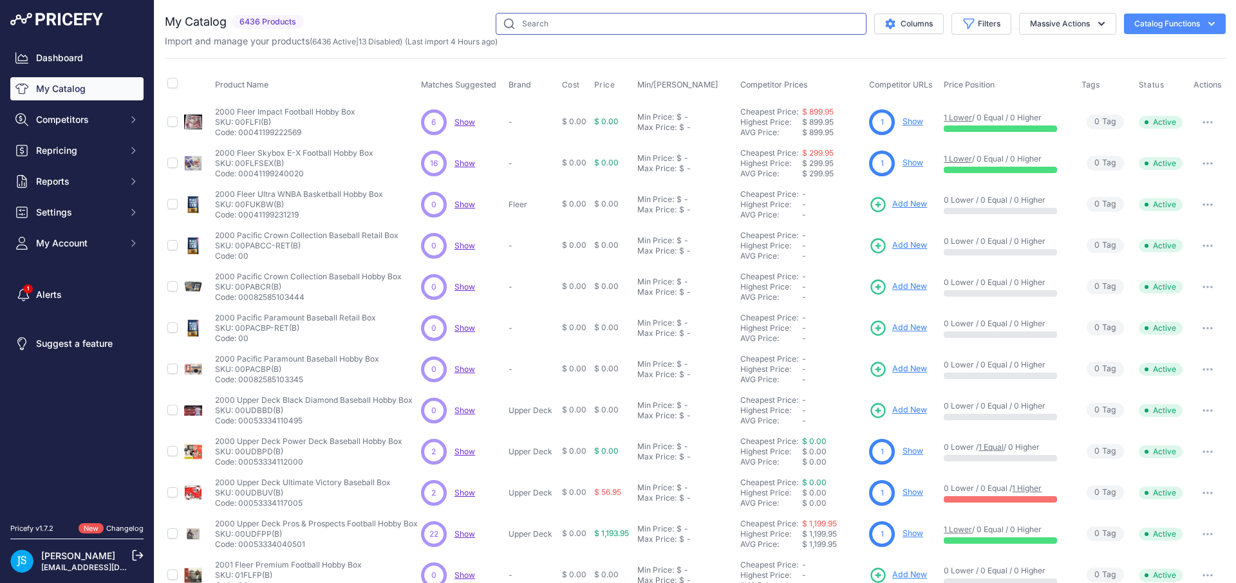
click at [652, 31] on input "text" at bounding box center [681, 24] width 371 height 22
paste input "2024/25 Panini Immaculate Soccer International Hobby"
type input "2024/25 Panini Immaculate Soccer International Hobby"
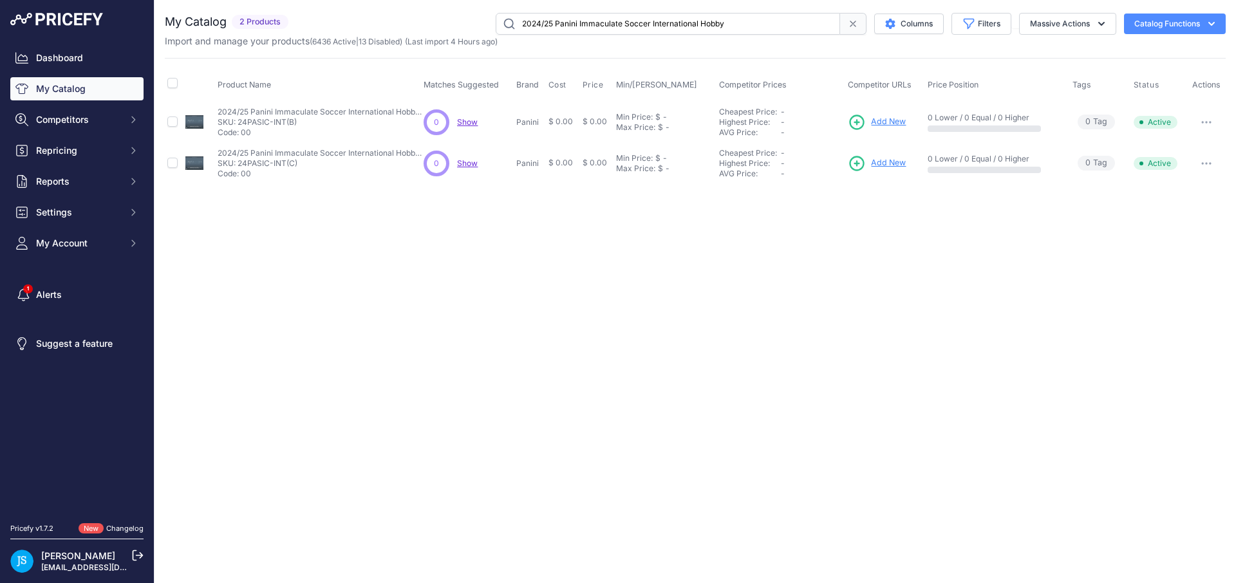
click at [886, 124] on span "Add New" at bounding box center [888, 122] width 35 height 12
